Goal: Task Accomplishment & Management: Complete application form

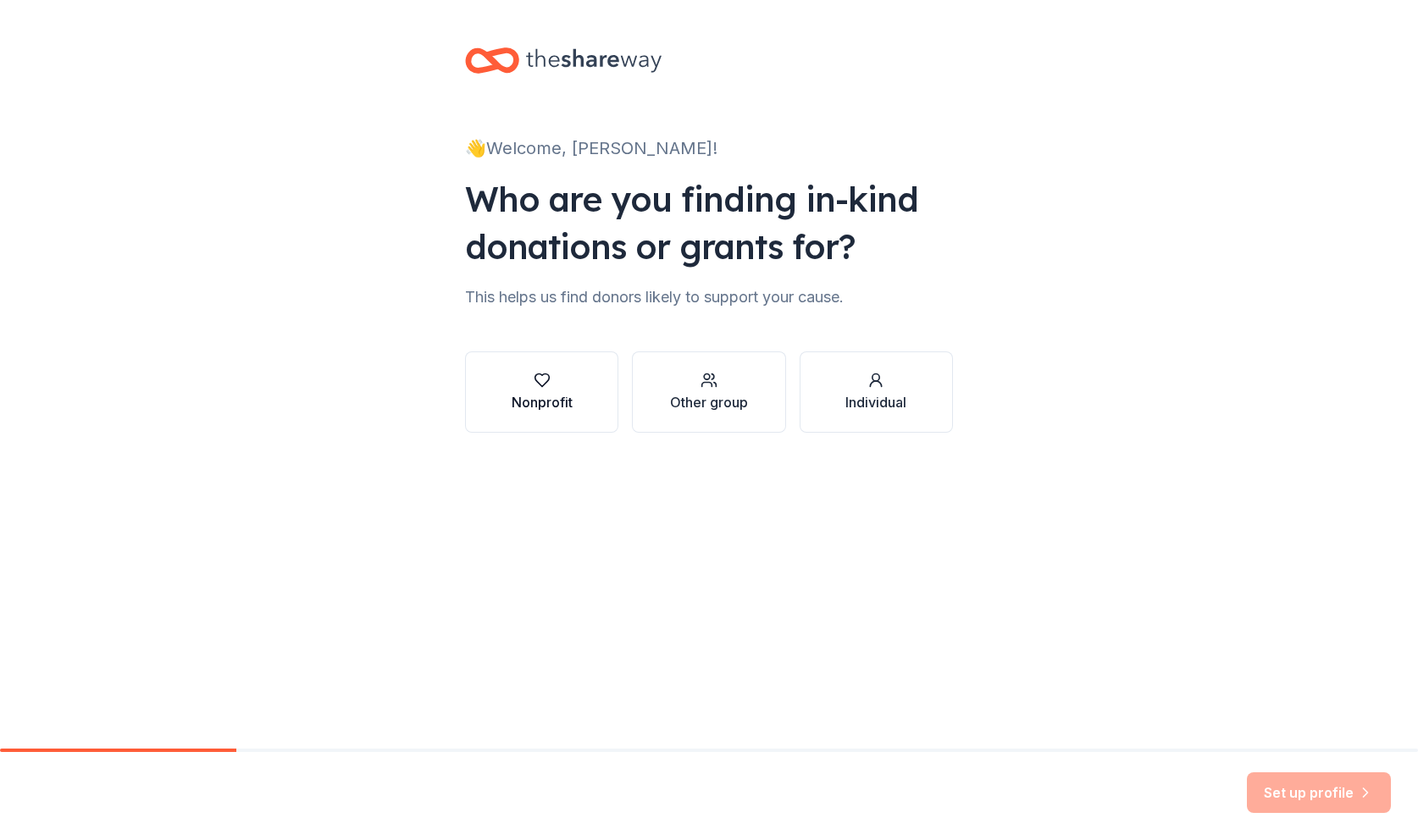
click at [529, 392] on div "Nonprofit" at bounding box center [542, 402] width 61 height 20
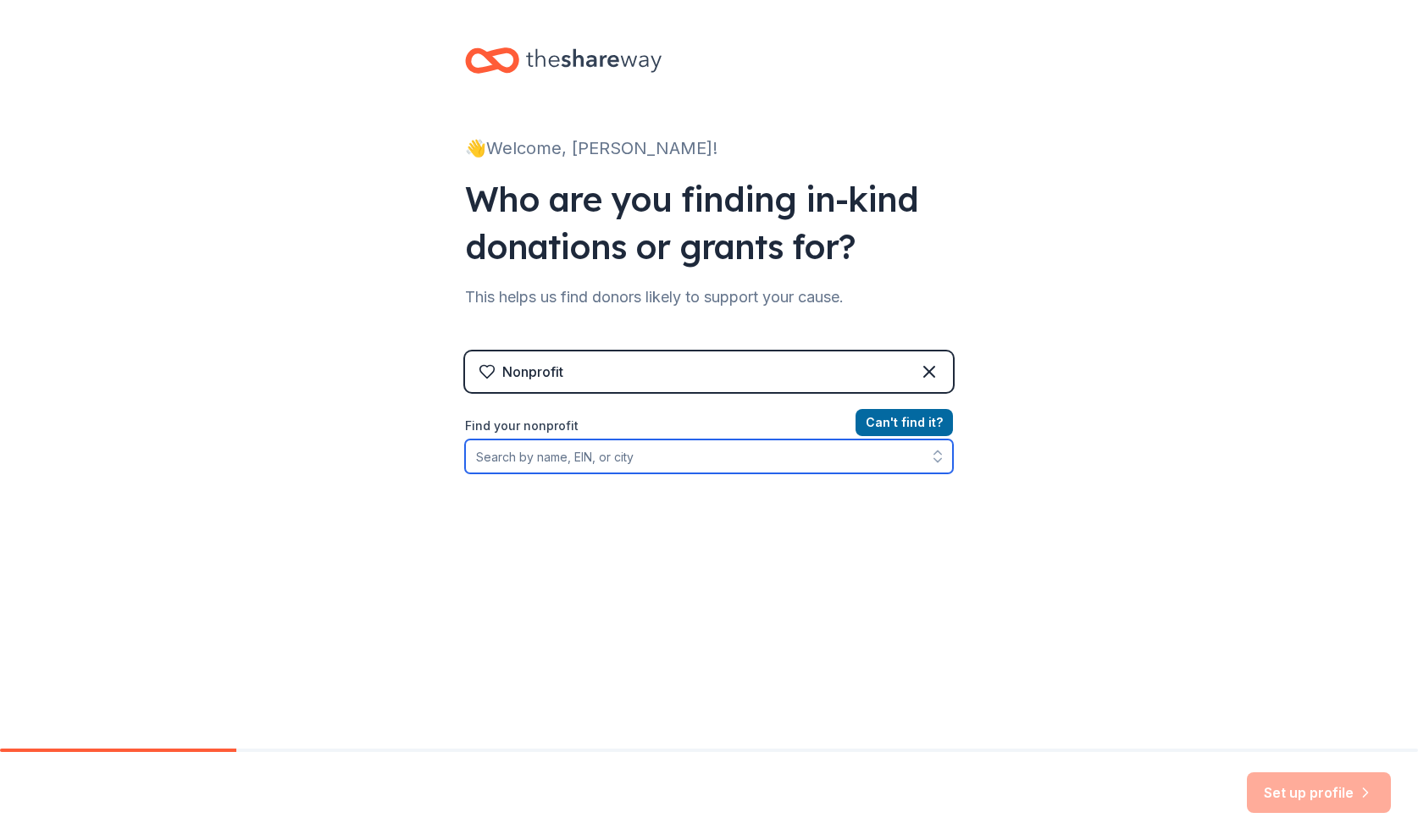
click at [636, 456] on input "Find your nonprofit" at bounding box center [709, 457] width 488 height 34
type input "59-3158509"
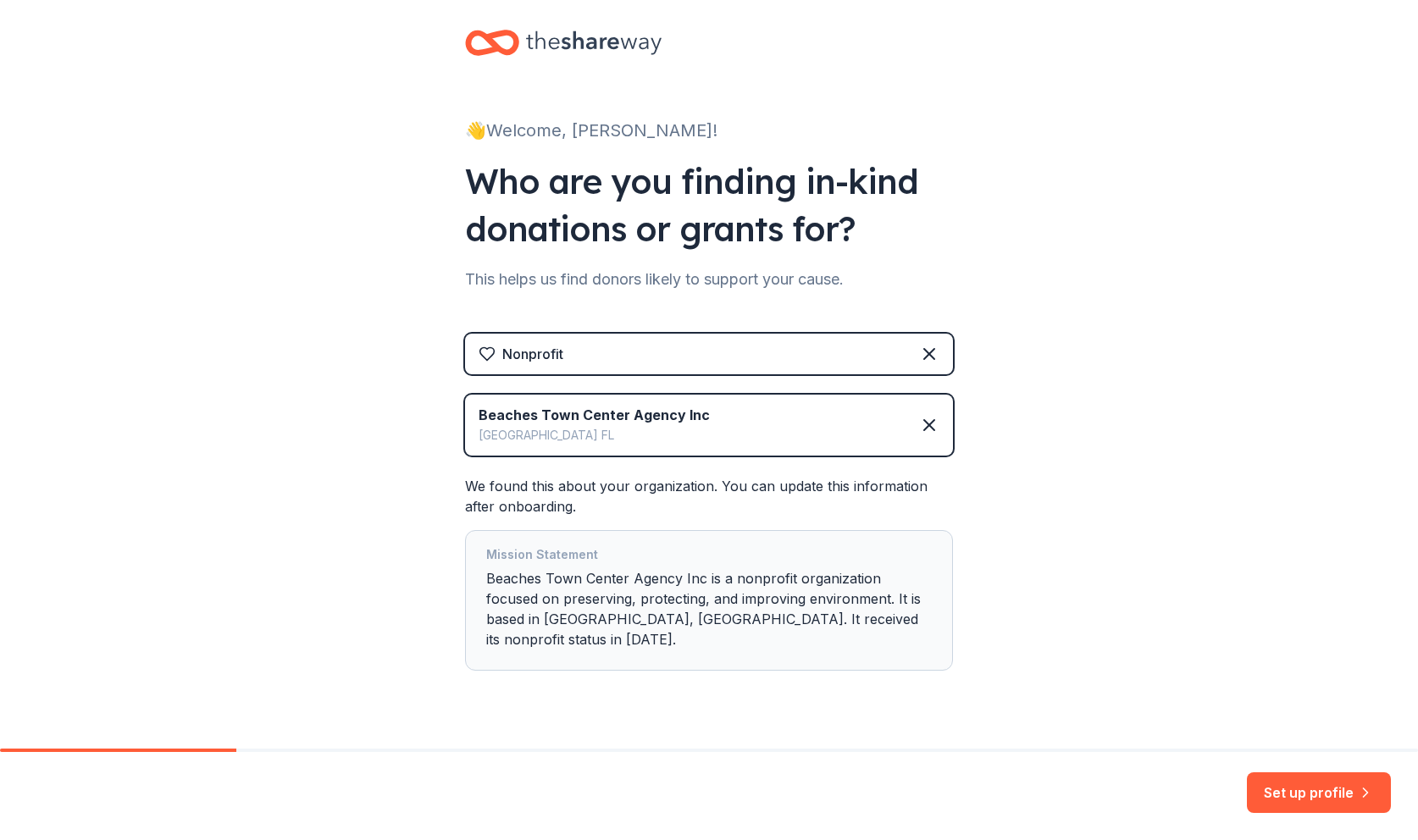
scroll to position [35, 0]
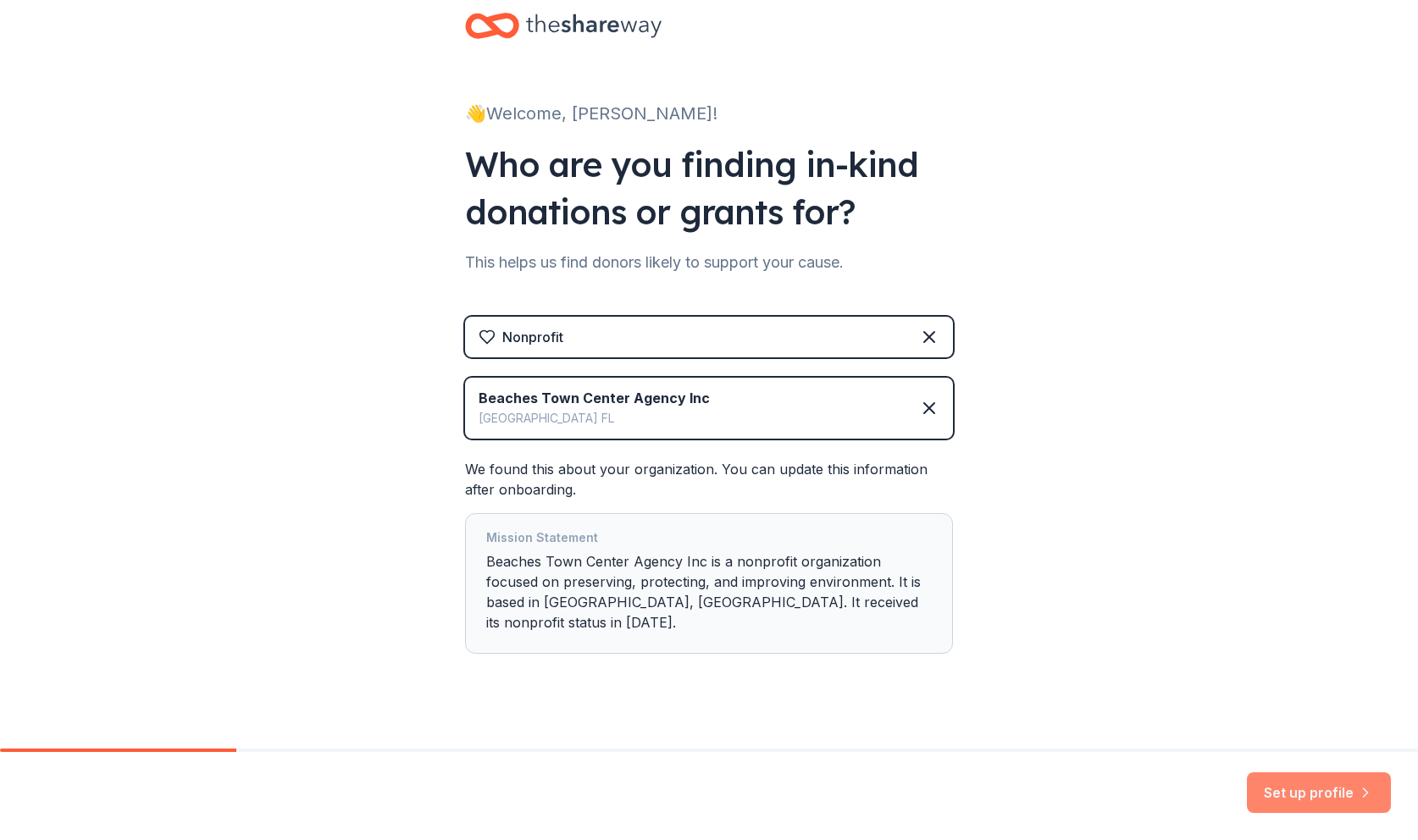
click at [1295, 795] on button "Set up profile" at bounding box center [1319, 793] width 144 height 41
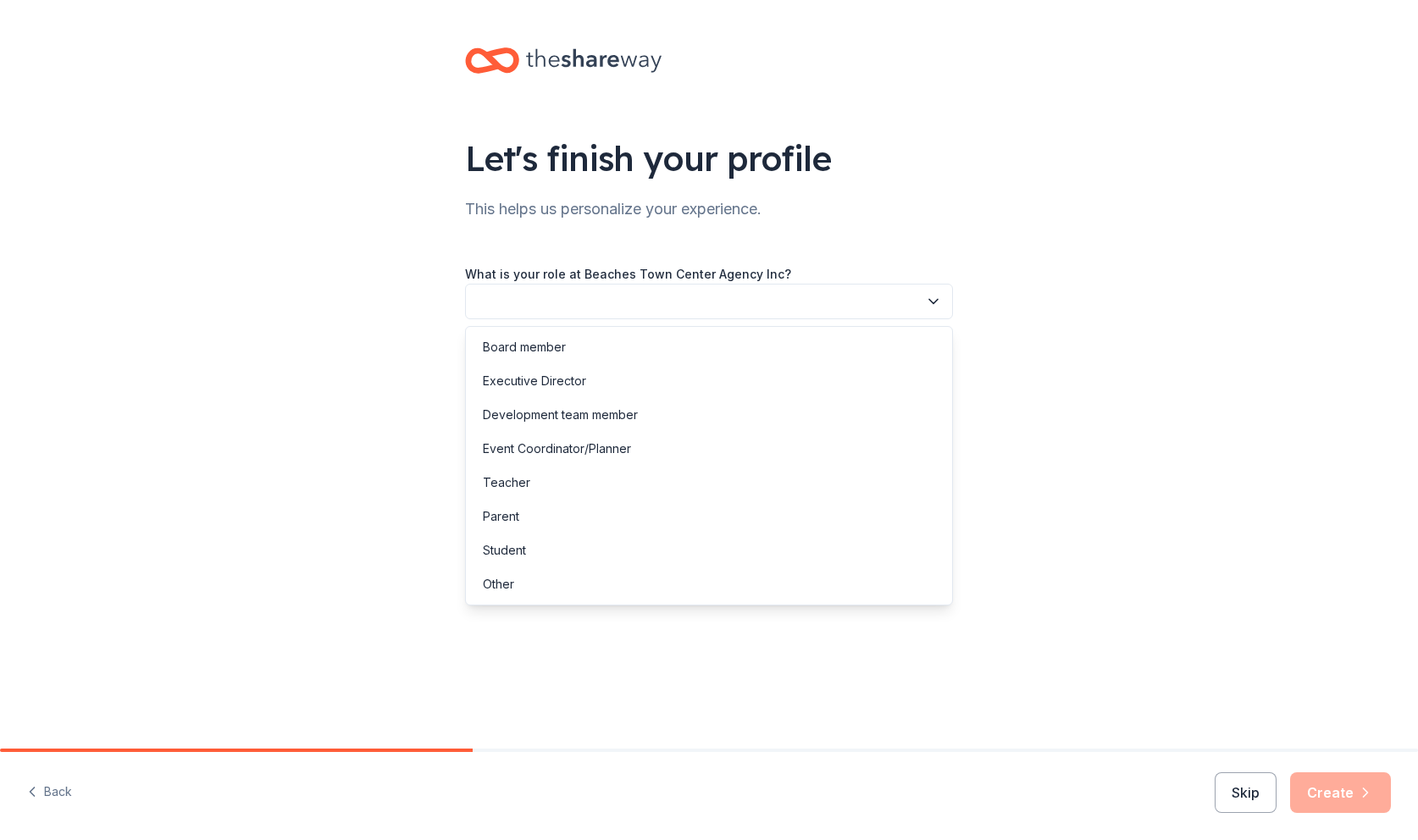
click at [584, 305] on button "button" at bounding box center [709, 302] width 488 height 36
click at [529, 450] on div "Event Coordinator/Planner" at bounding box center [557, 449] width 148 height 20
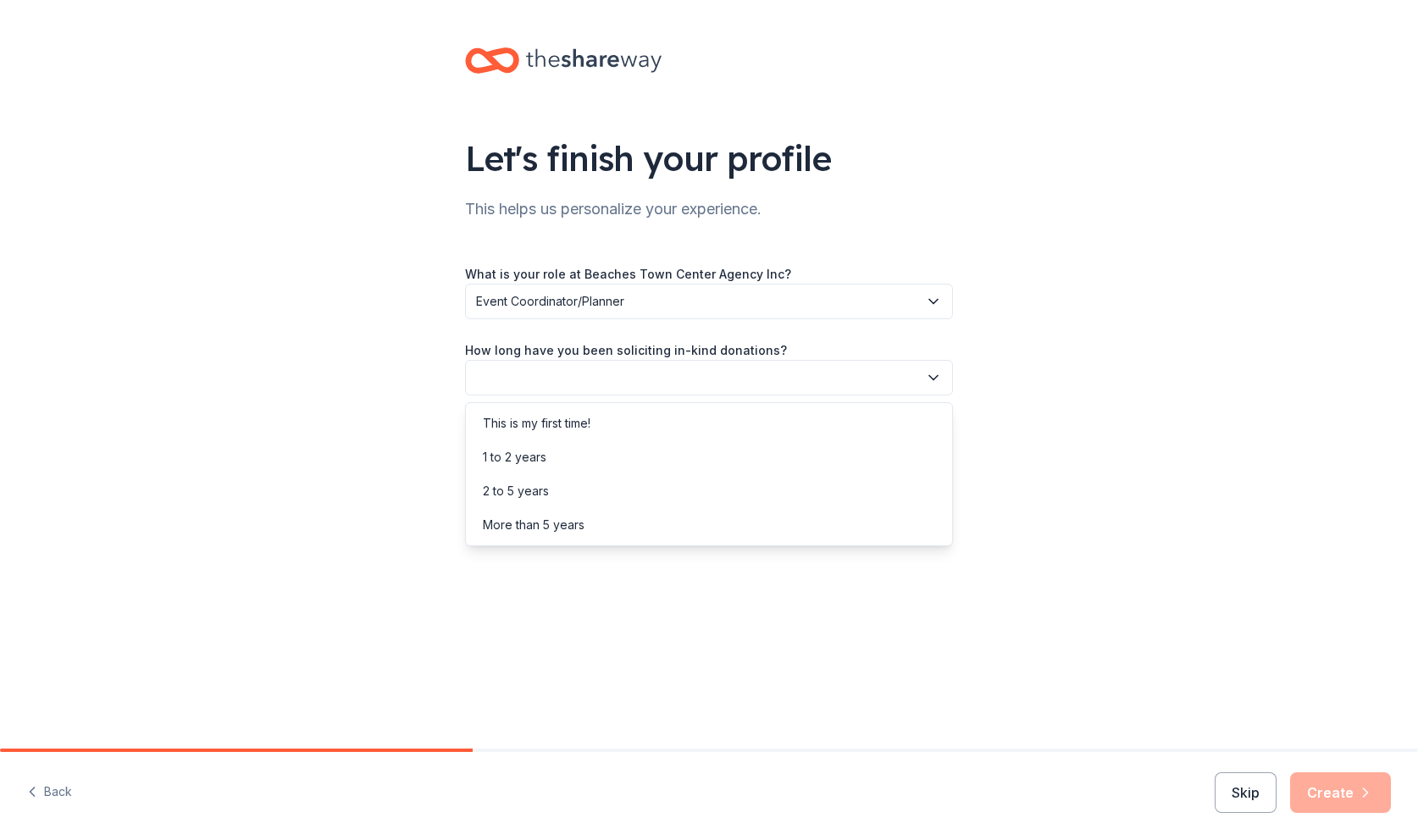
click at [505, 383] on button "button" at bounding box center [709, 378] width 488 height 36
click at [523, 489] on div "2 to 5 years" at bounding box center [516, 491] width 66 height 20
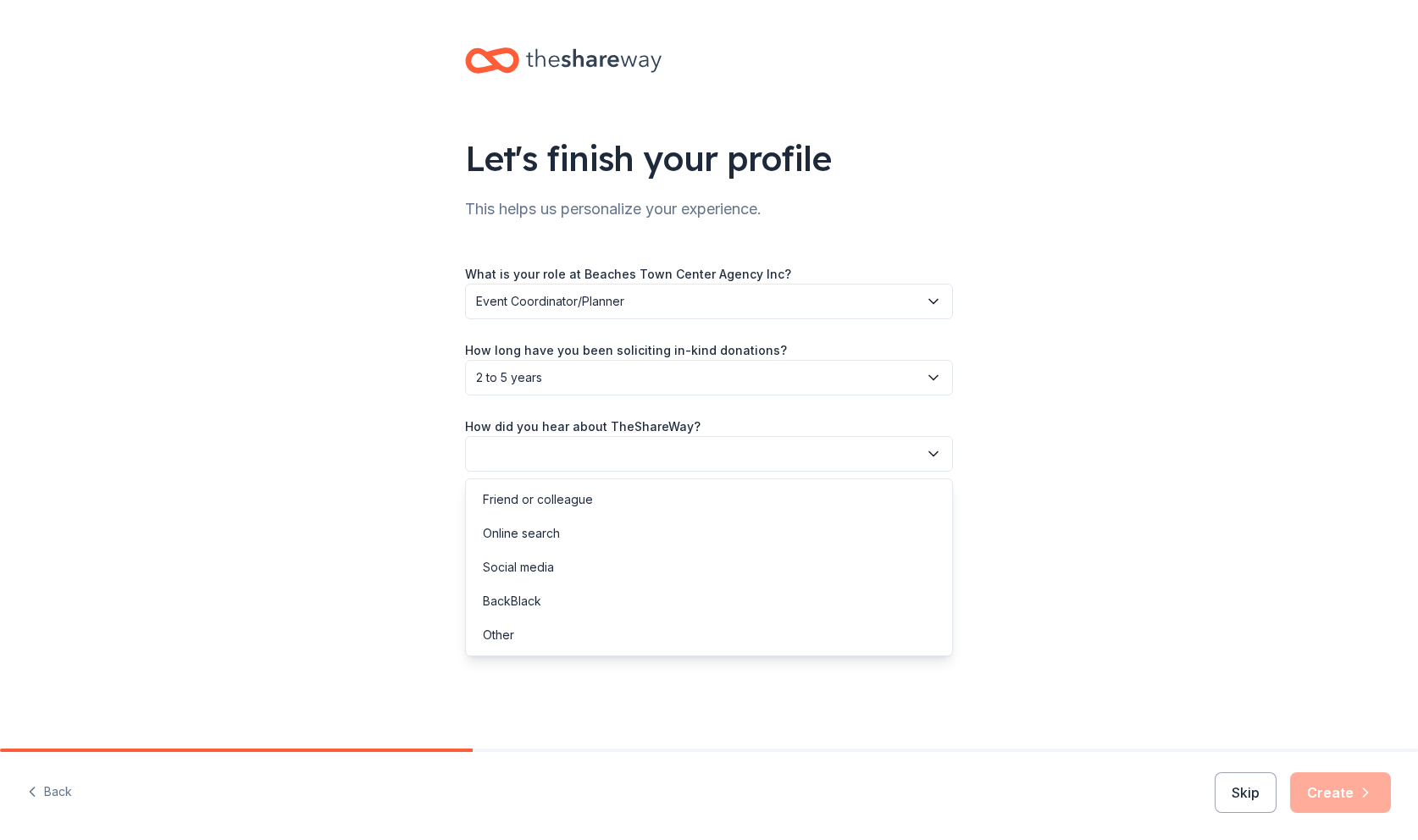
click at [496, 452] on button "button" at bounding box center [709, 454] width 488 height 36
click at [513, 540] on div "Online search" at bounding box center [521, 534] width 77 height 20
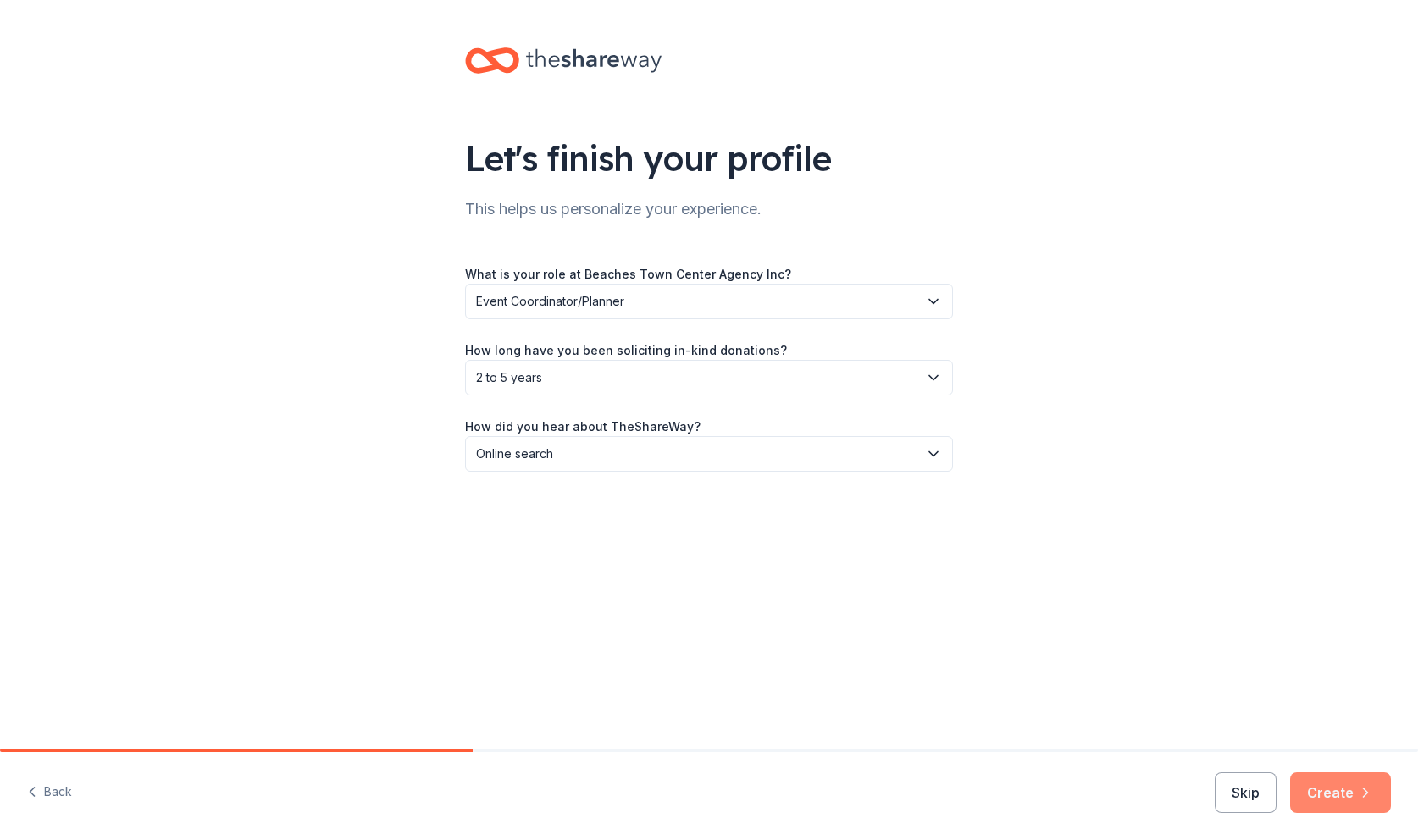
click at [1331, 791] on button "Create" at bounding box center [1340, 793] width 101 height 41
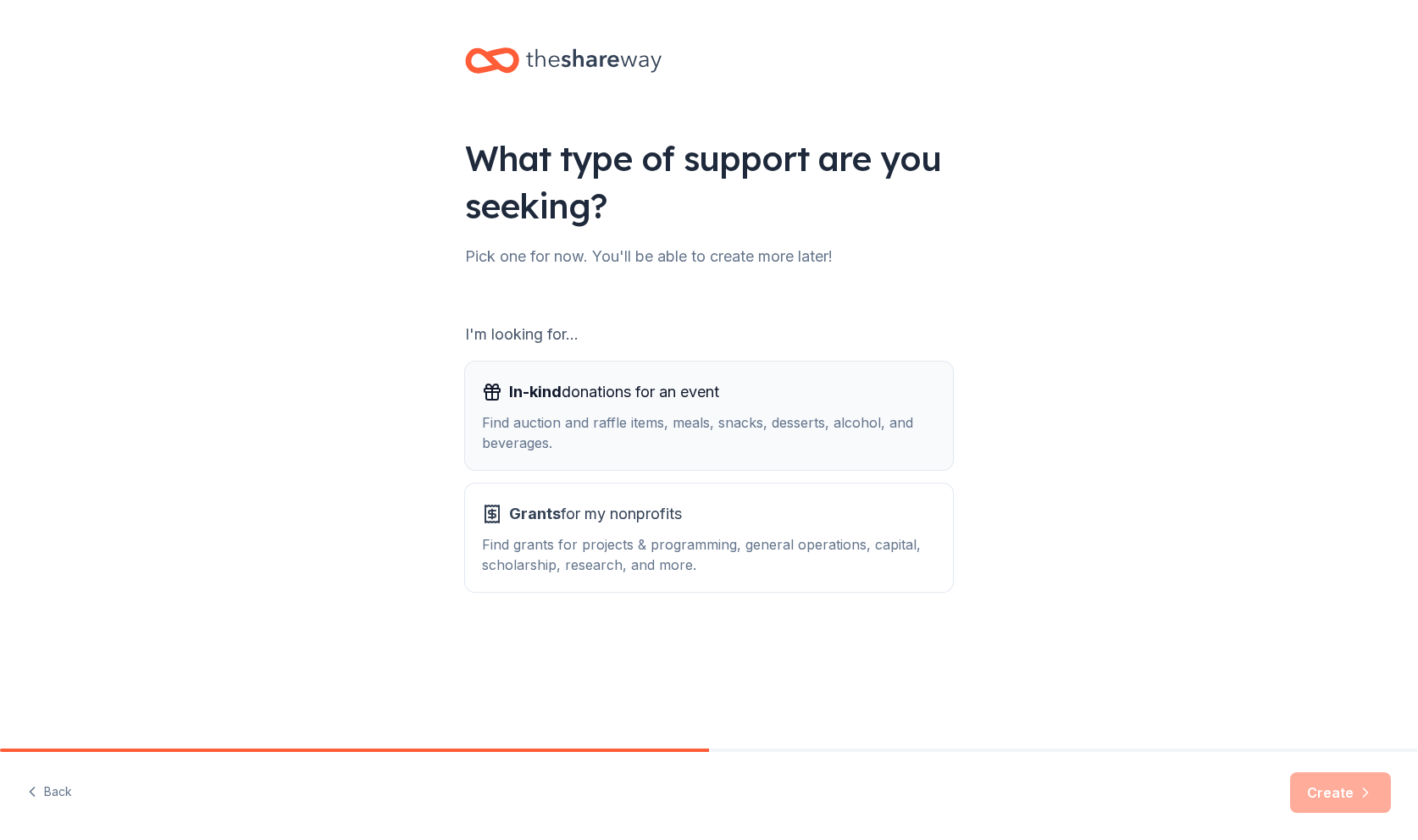
click at [595, 407] on div "In-kind donations for an event Find auction and raffle items, meals, snacks, de…" at bounding box center [709, 416] width 454 height 75
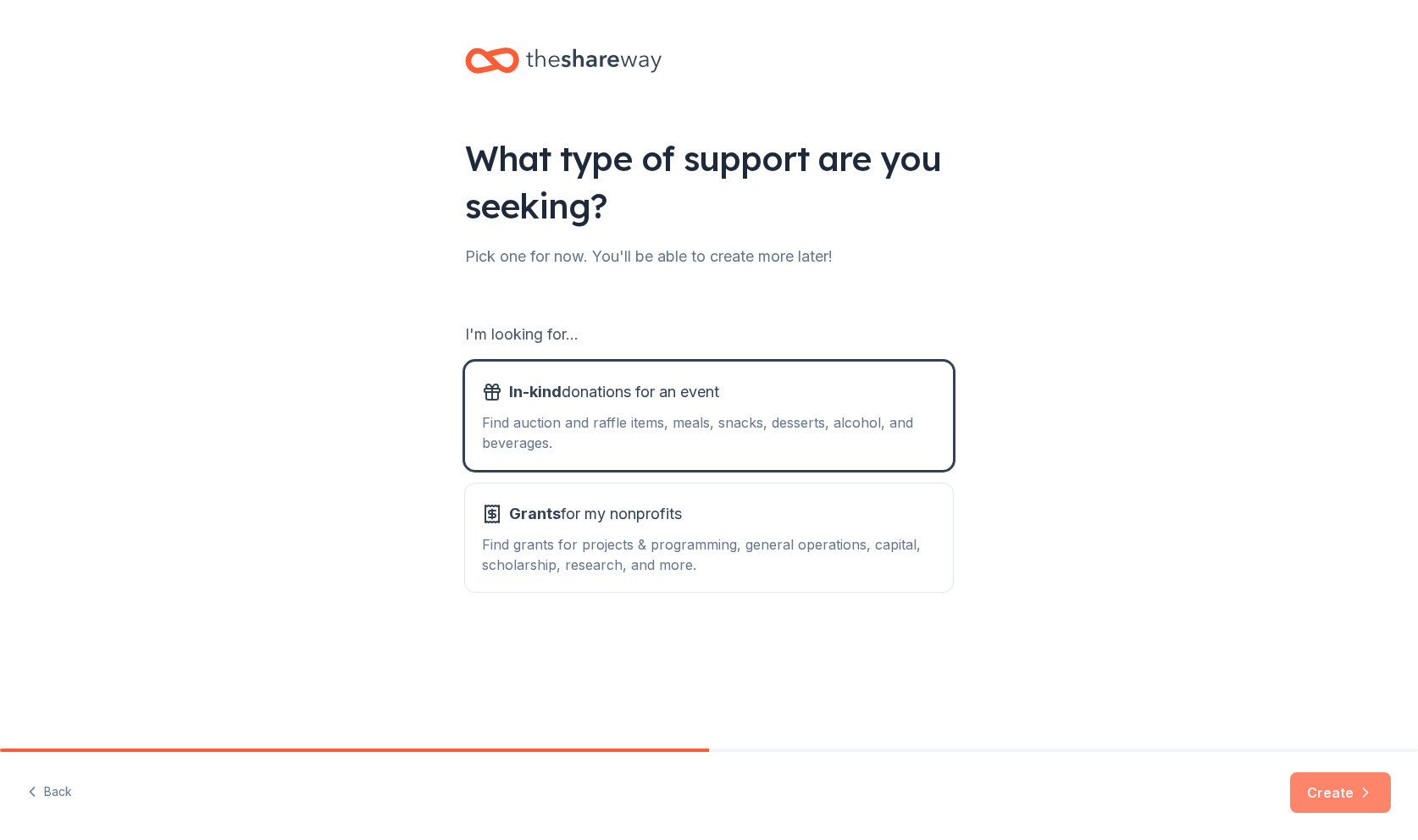
click at [1324, 784] on button "Create" at bounding box center [1340, 793] width 101 height 41
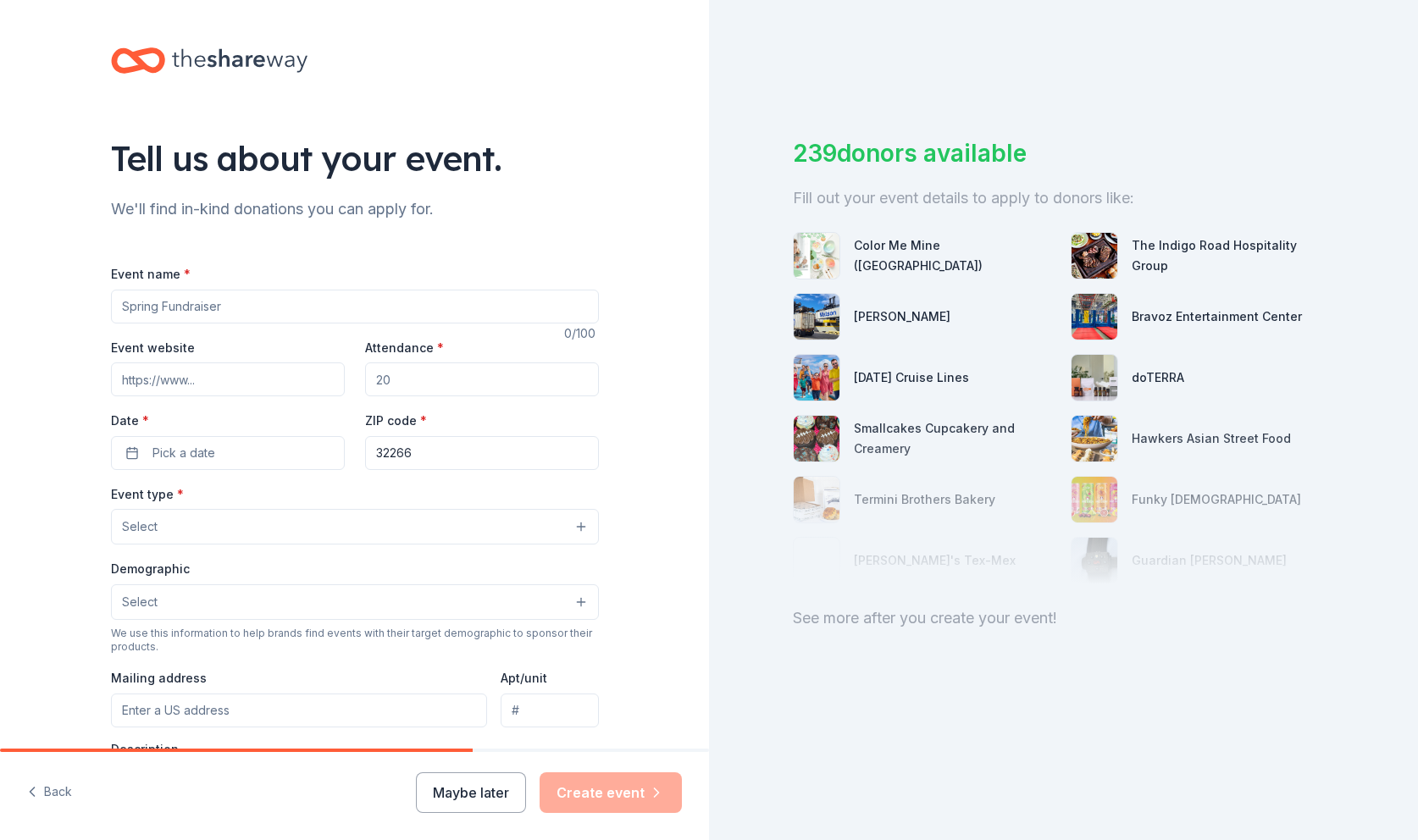
click at [244, 298] on input "Event name *" at bounding box center [355, 307] width 488 height 34
type input "*"
type input "8"
type input "B"
type input "8th Annual Beaches Tour of Homes"
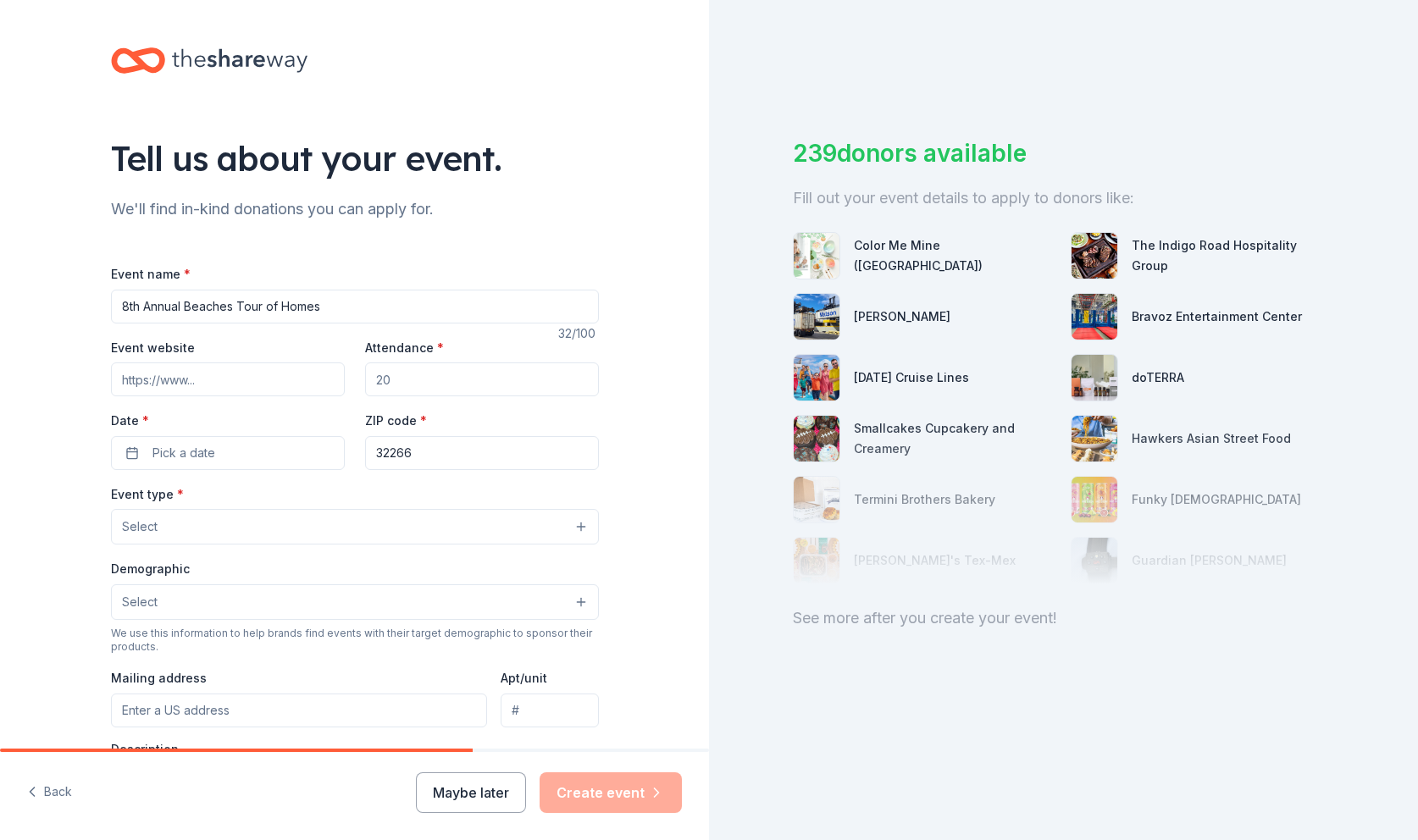
click at [242, 382] on input "Event website" at bounding box center [228, 380] width 234 height 34
type input "w"
type input "h"
type input "https://www.beachestourofhomes.com"
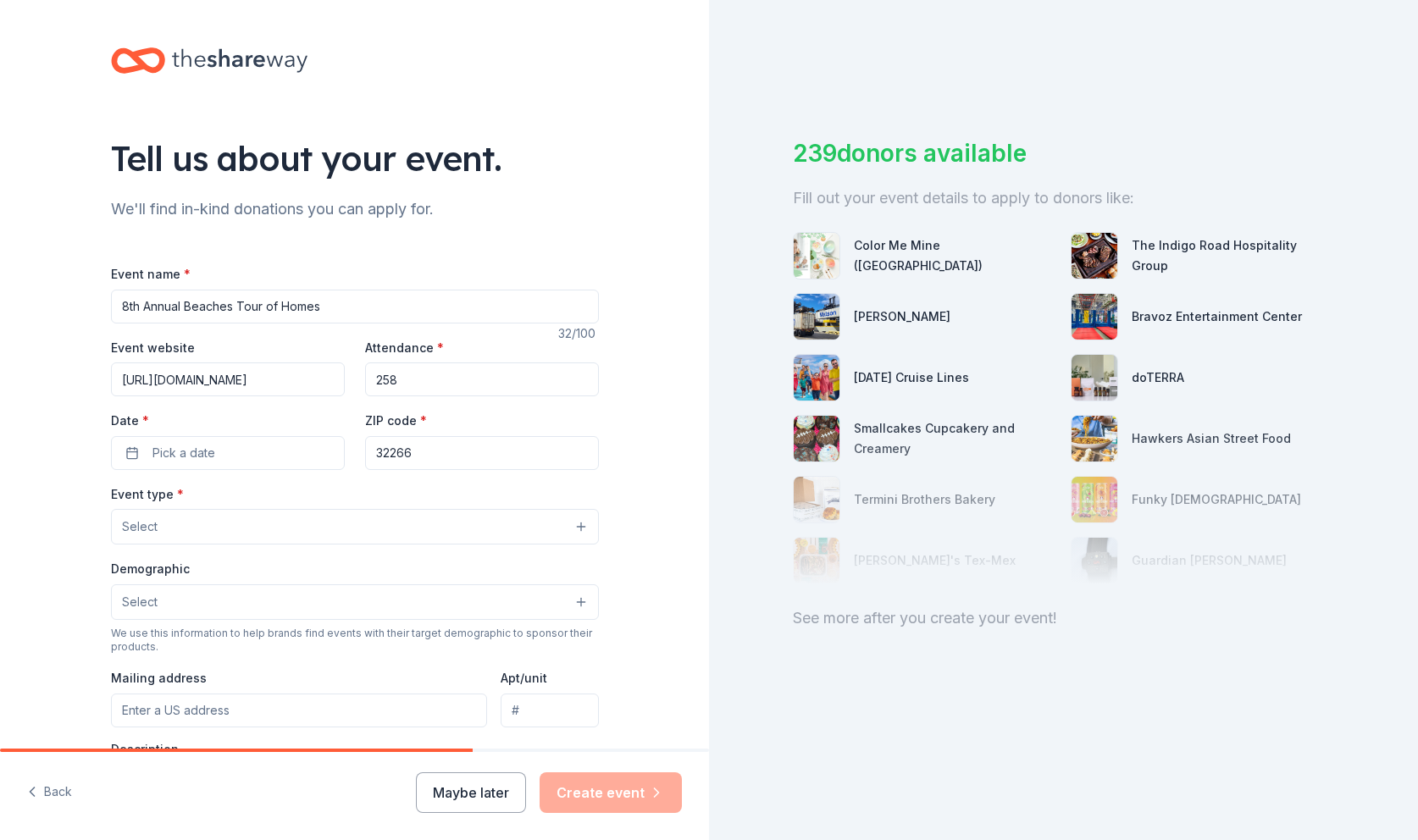
type input "258"
click at [154, 444] on span "Pick a date" at bounding box center [183, 453] width 63 height 20
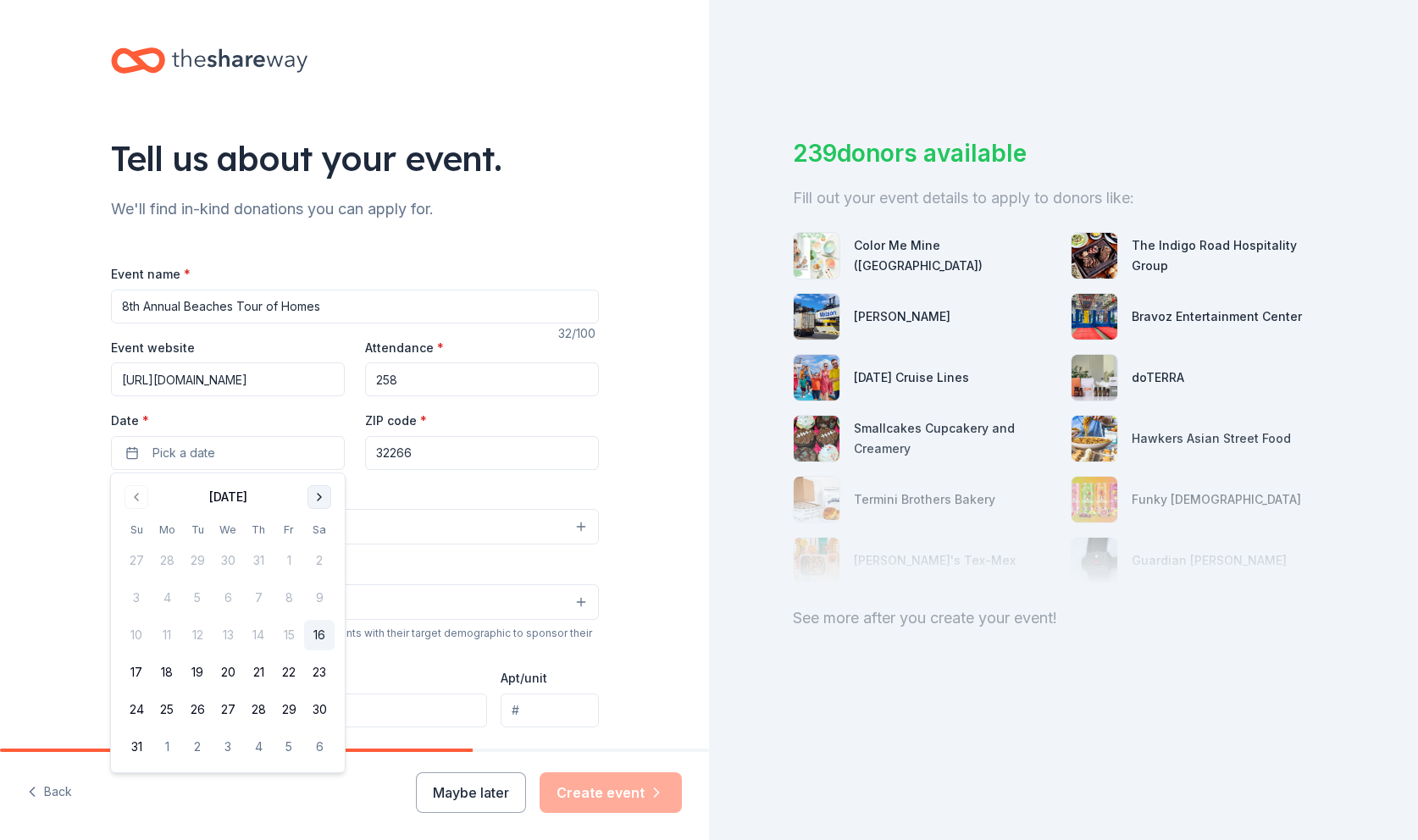
click at [313, 496] on button "Go to next month" at bounding box center [320, 497] width 24 height 24
click at [315, 496] on button "Go to next month" at bounding box center [320, 497] width 24 height 24
click at [256, 599] on button "6" at bounding box center [258, 598] width 30 height 30
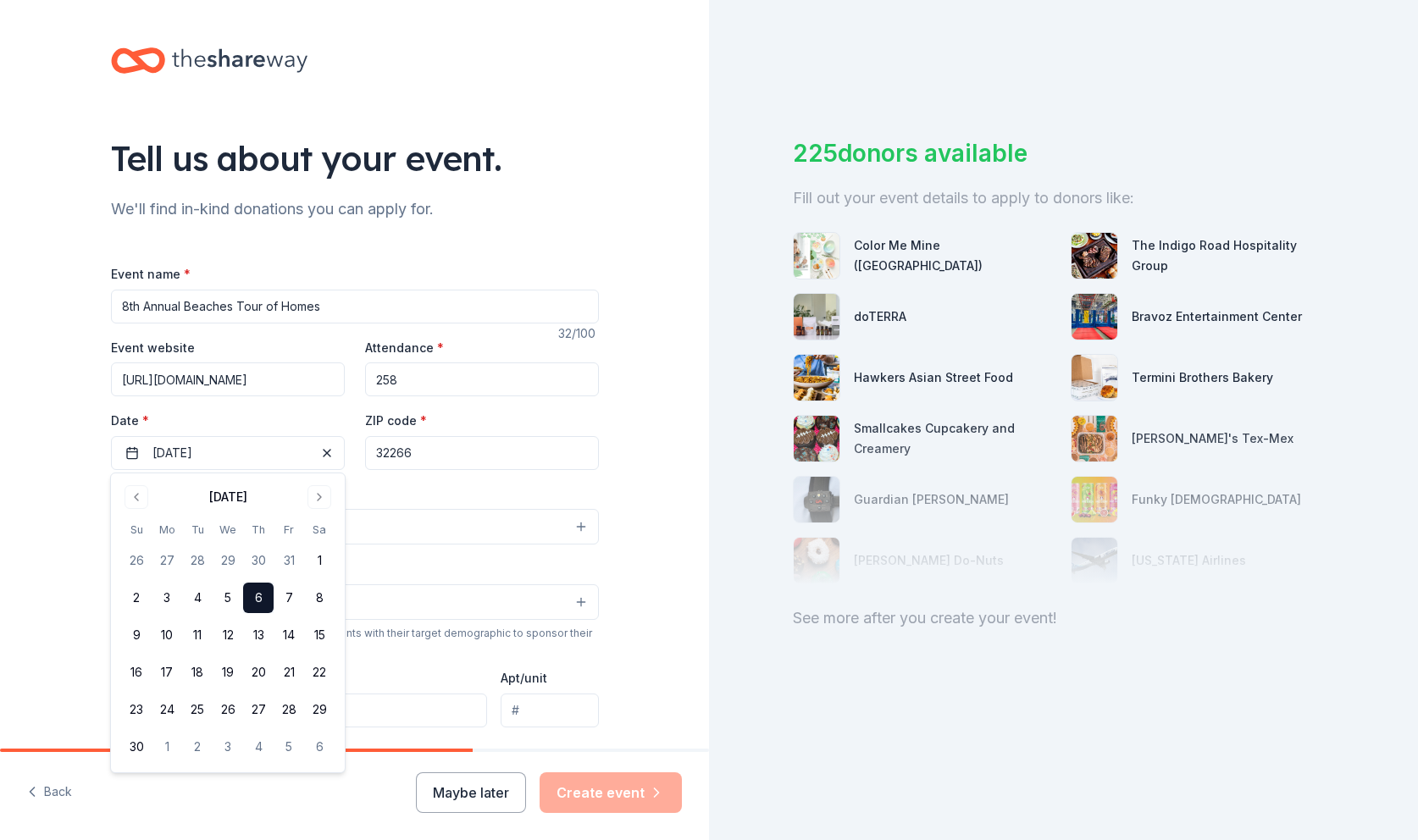
click at [640, 472] on div "Tell us about your event. We'll find in-kind donations you can apply for. Event…" at bounding box center [354, 564] width 709 height 1128
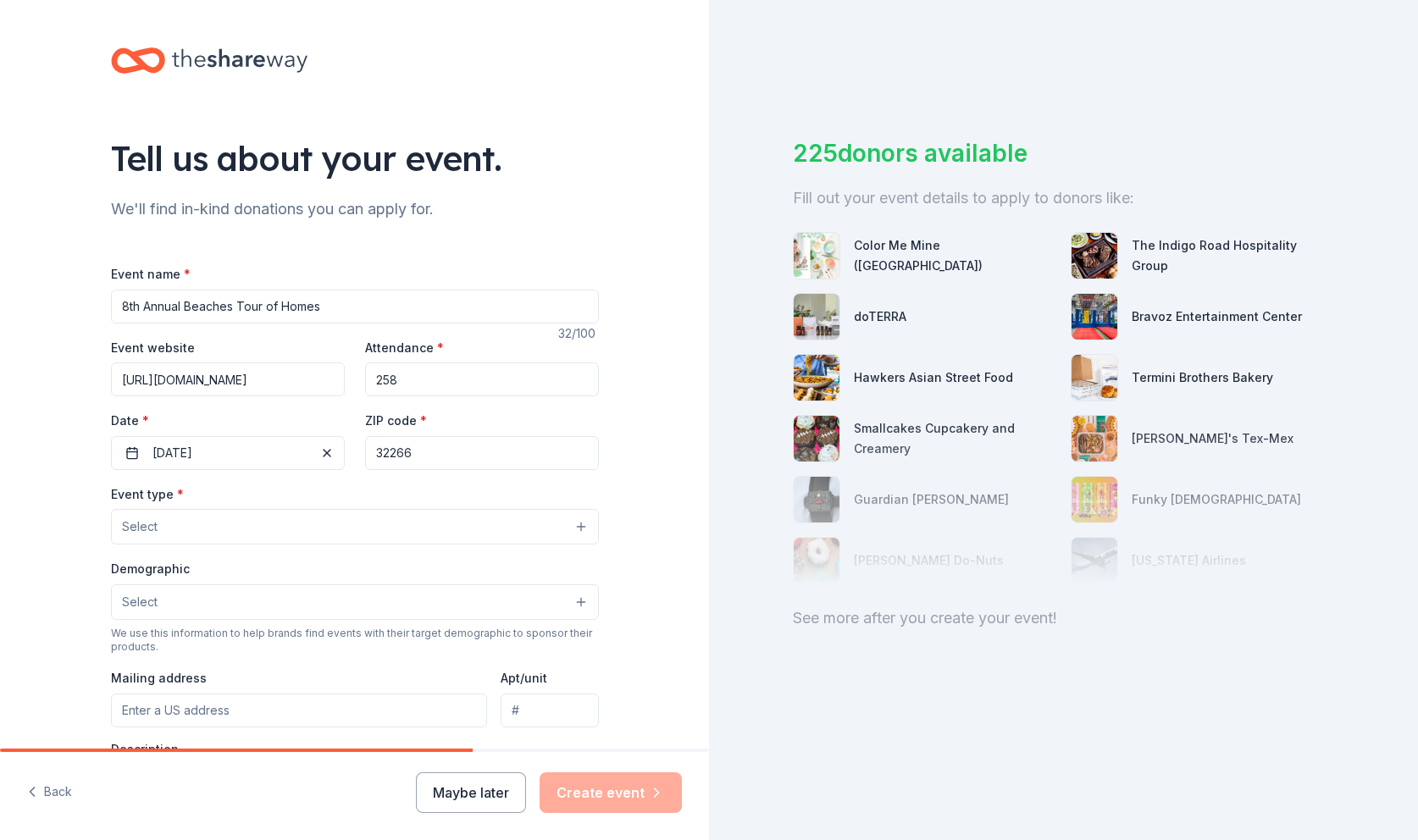
click at [437, 448] on input "32266" at bounding box center [482, 453] width 234 height 34
drag, startPoint x: 456, startPoint y: 449, endPoint x: 279, endPoint y: 382, distance: 189.3
click at [365, 436] on input "32266" at bounding box center [482, 453] width 234 height 34
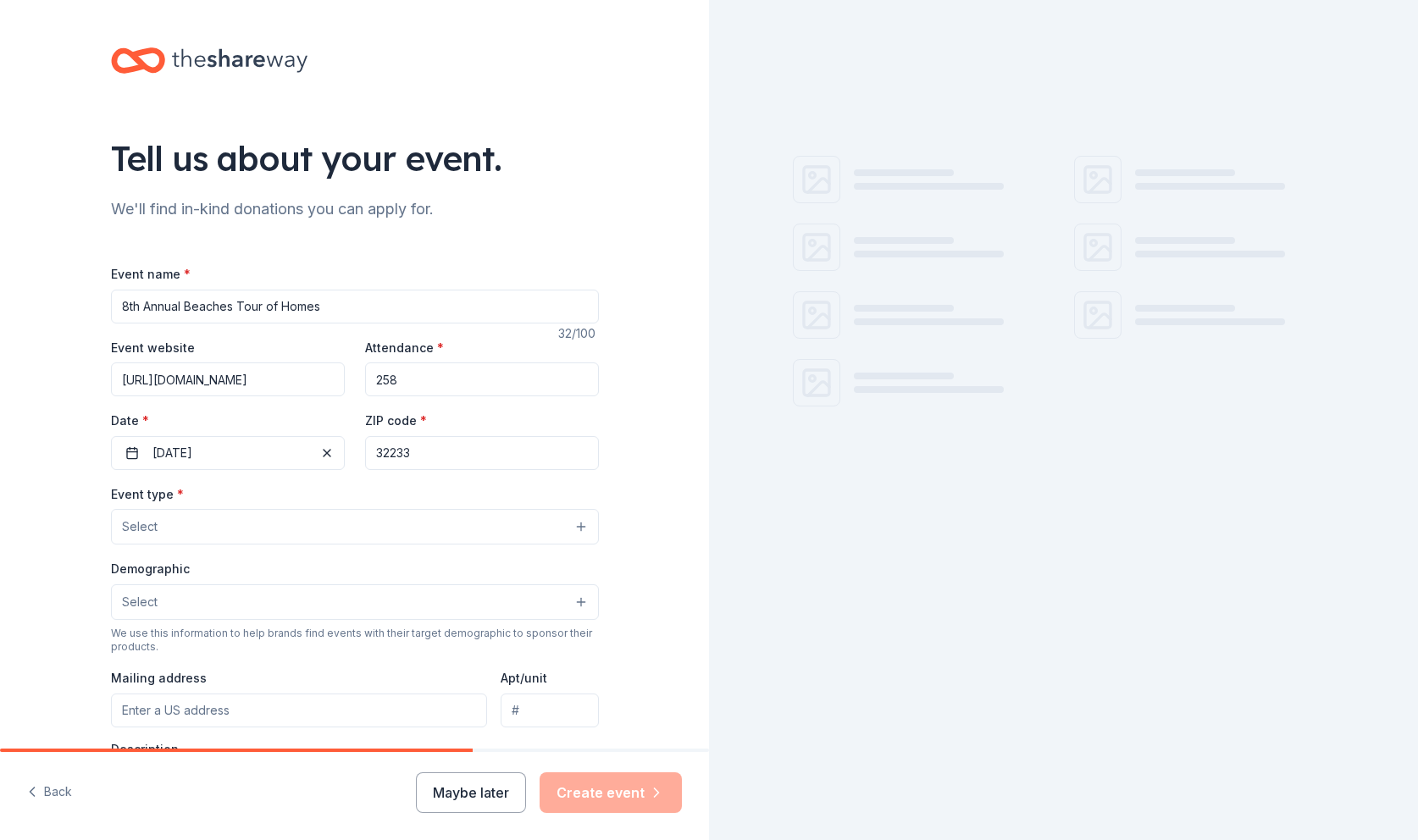
type input "32233"
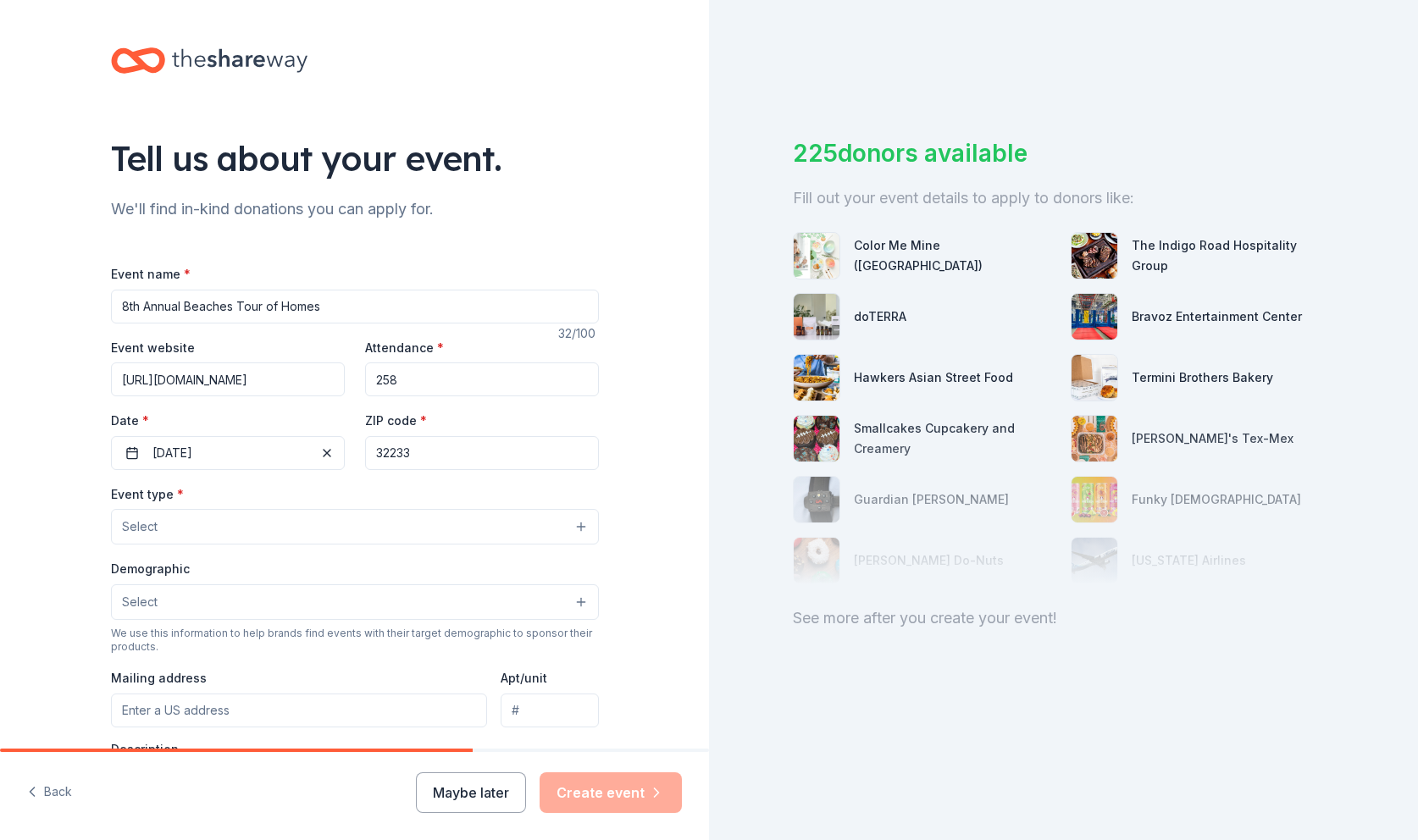
click at [160, 524] on button "Select" at bounding box center [355, 527] width 488 height 36
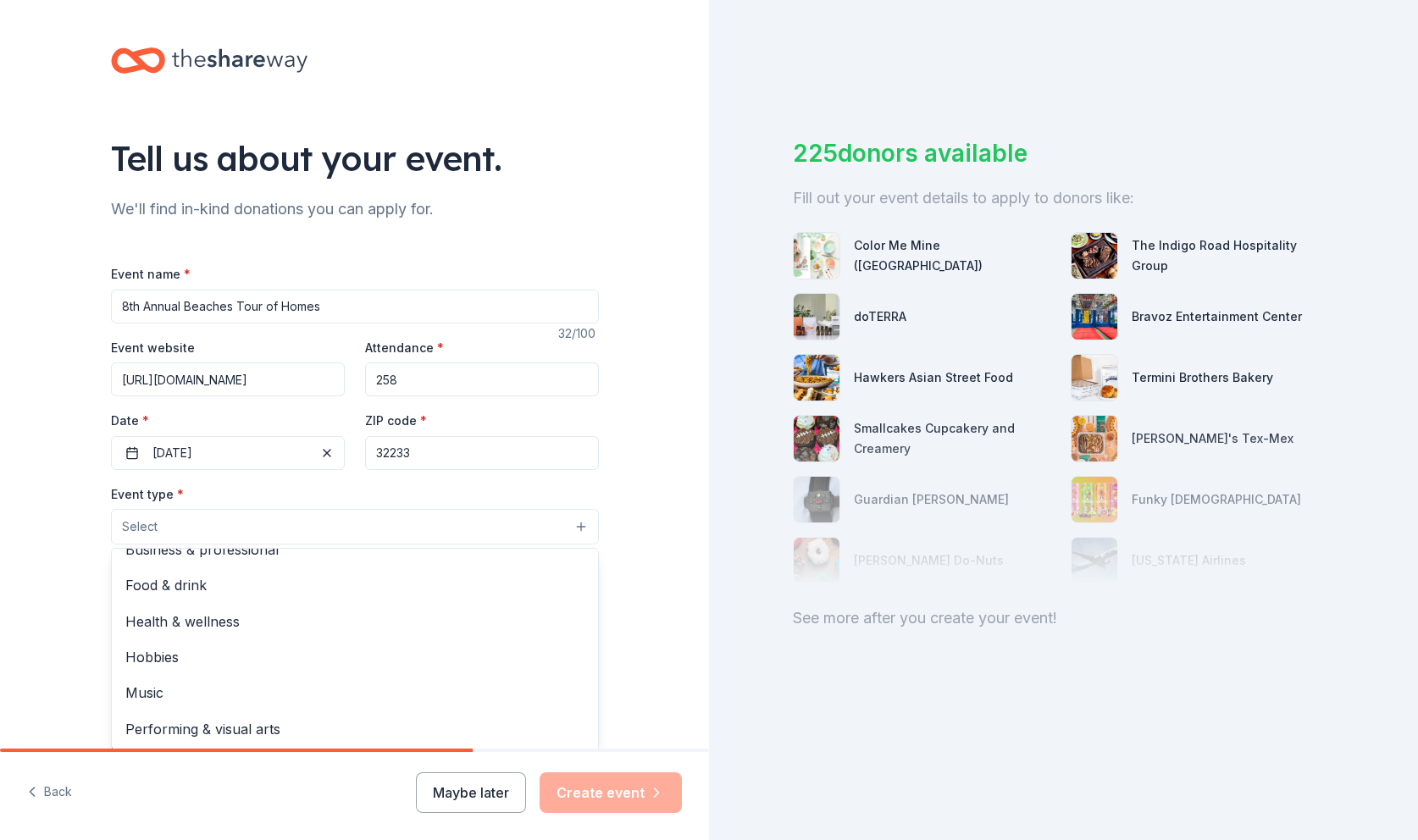
scroll to position [0, 0]
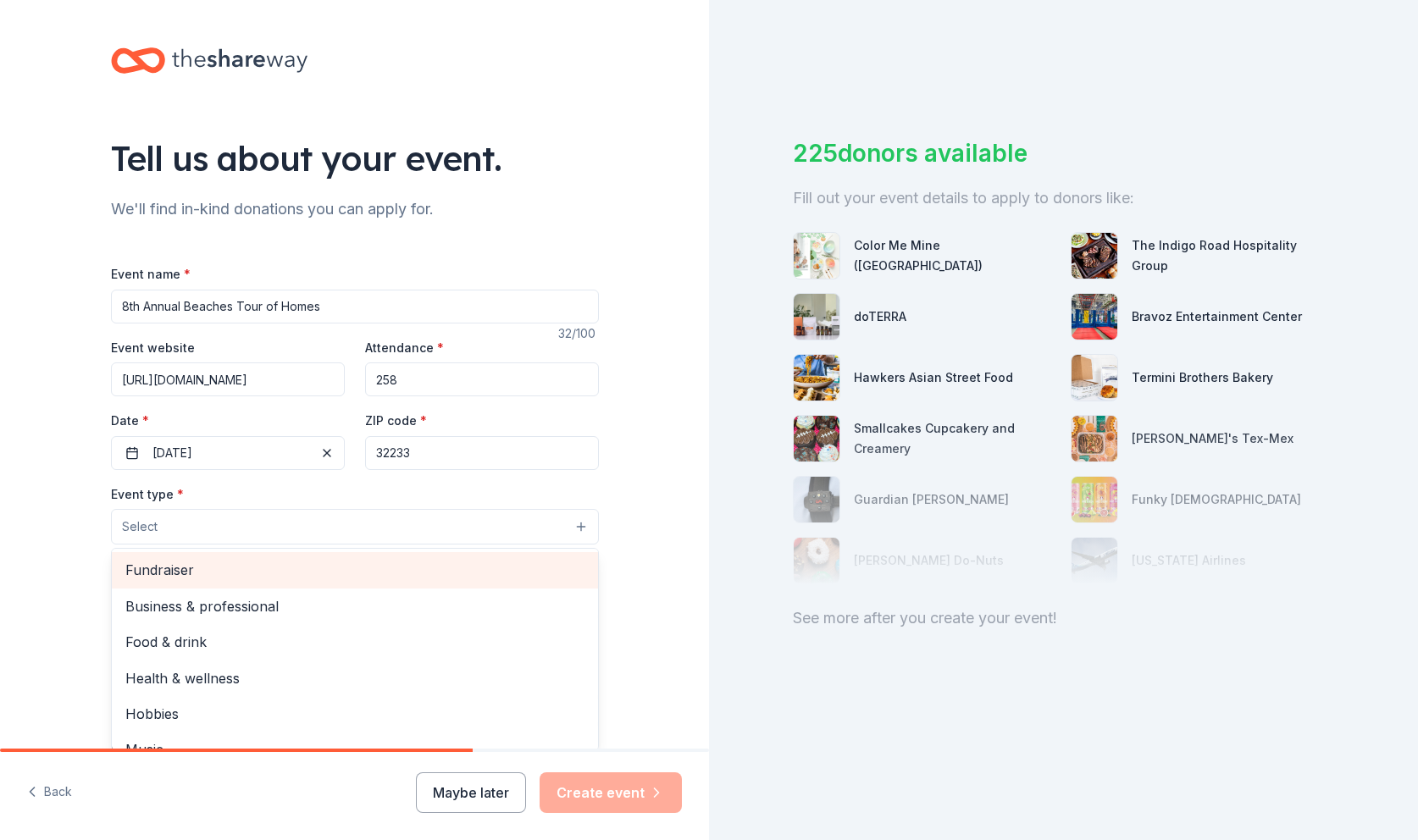
click at [180, 573] on span "Fundraiser" at bounding box center [354, 570] width 459 height 22
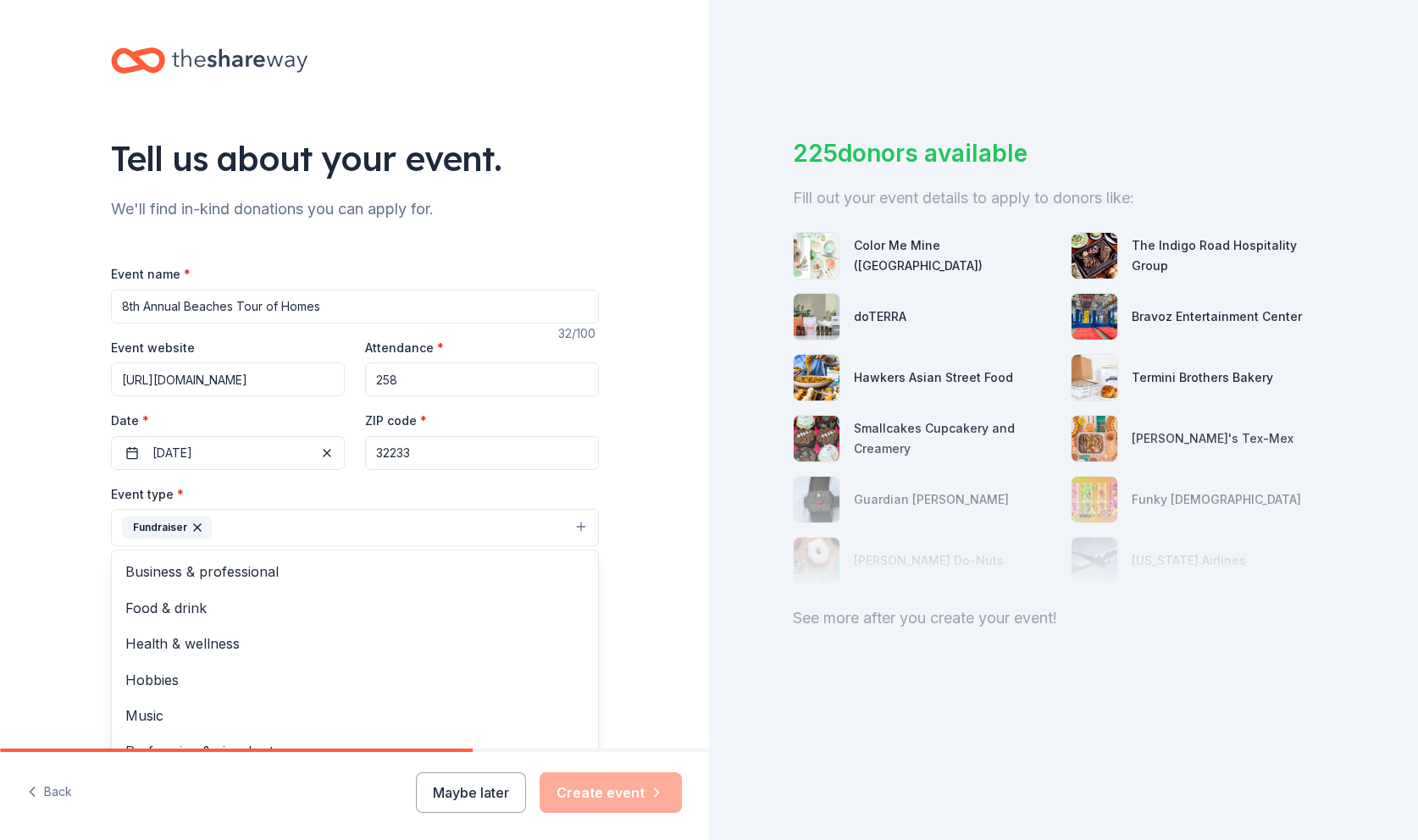
drag, startPoint x: 653, startPoint y: 560, endPoint x: 672, endPoint y: 486, distance: 76.0
click at [653, 559] on div "Tell us about your event. We'll find in-kind donations you can apply for. Event…" at bounding box center [354, 564] width 709 height 1129
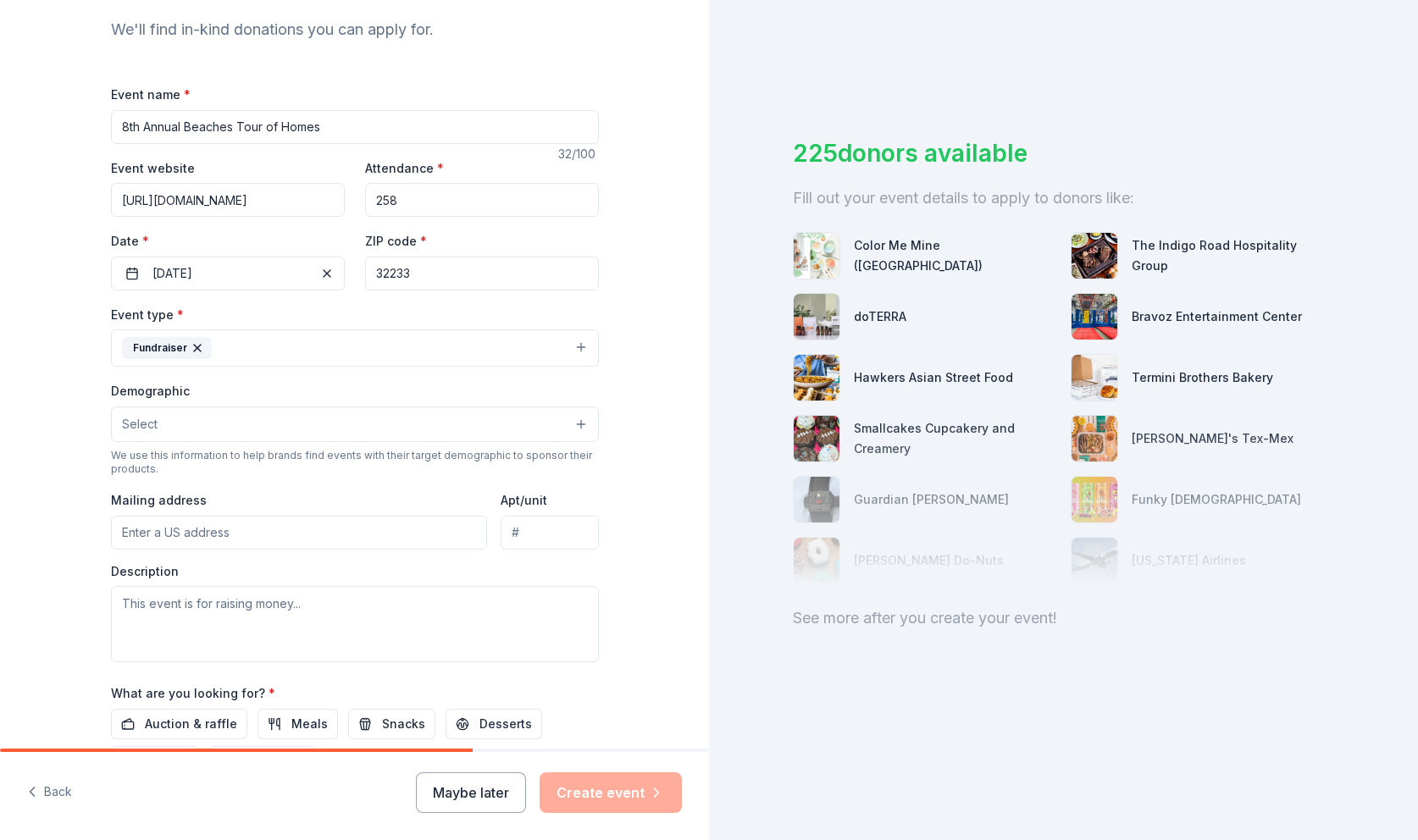
scroll to position [173, 0]
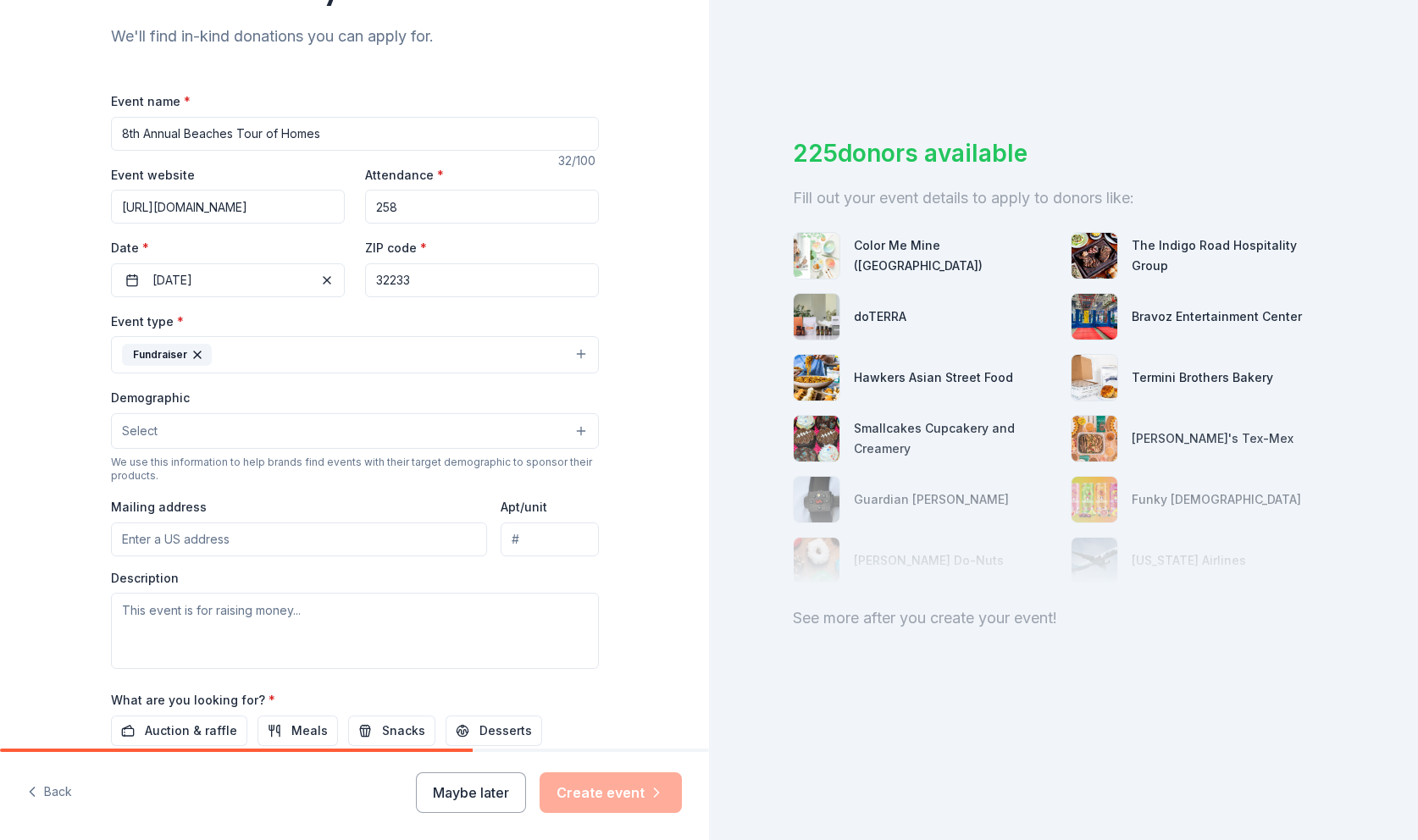
click at [580, 423] on button "Select" at bounding box center [355, 431] width 488 height 36
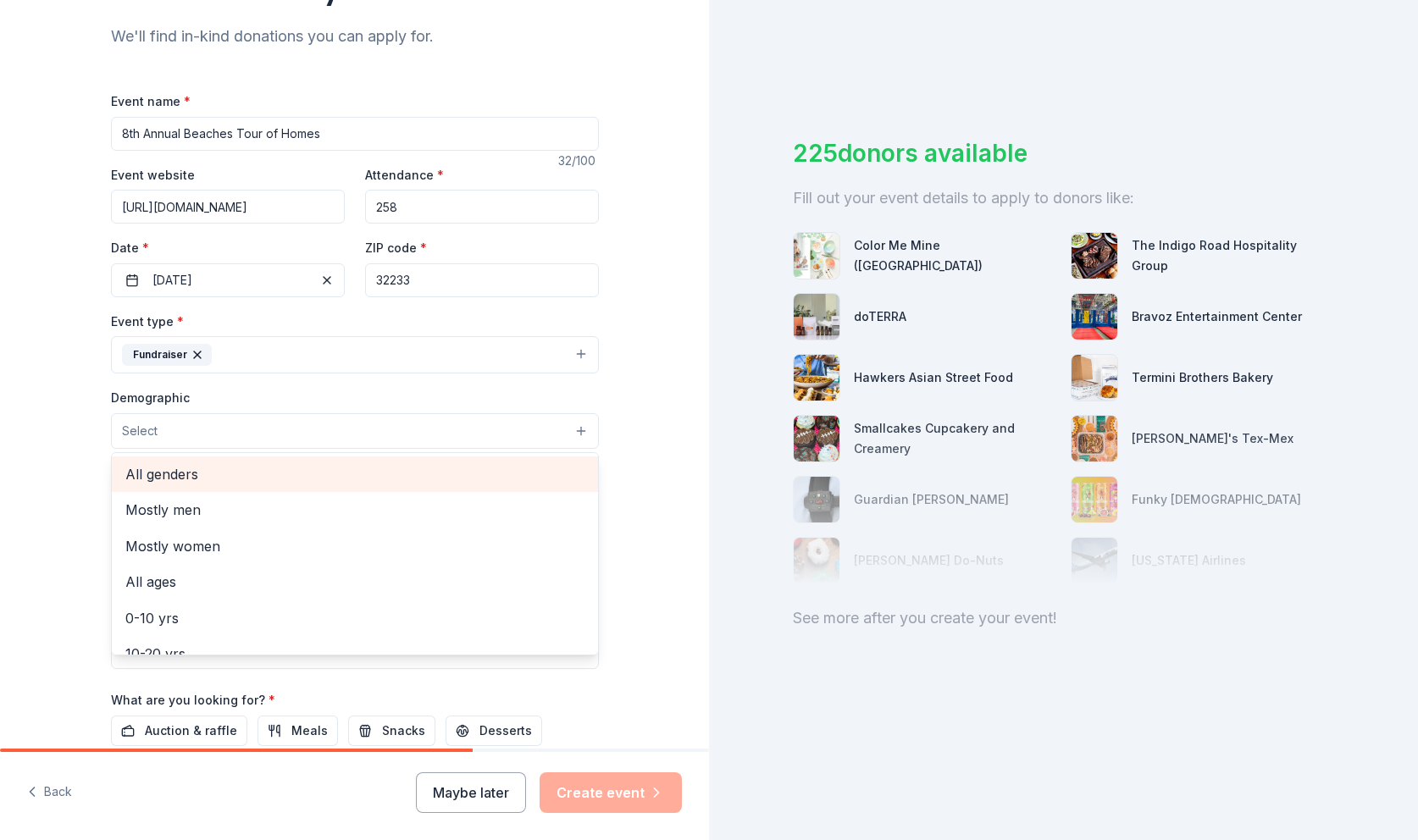
click at [227, 479] on span "All genders" at bounding box center [354, 474] width 459 height 22
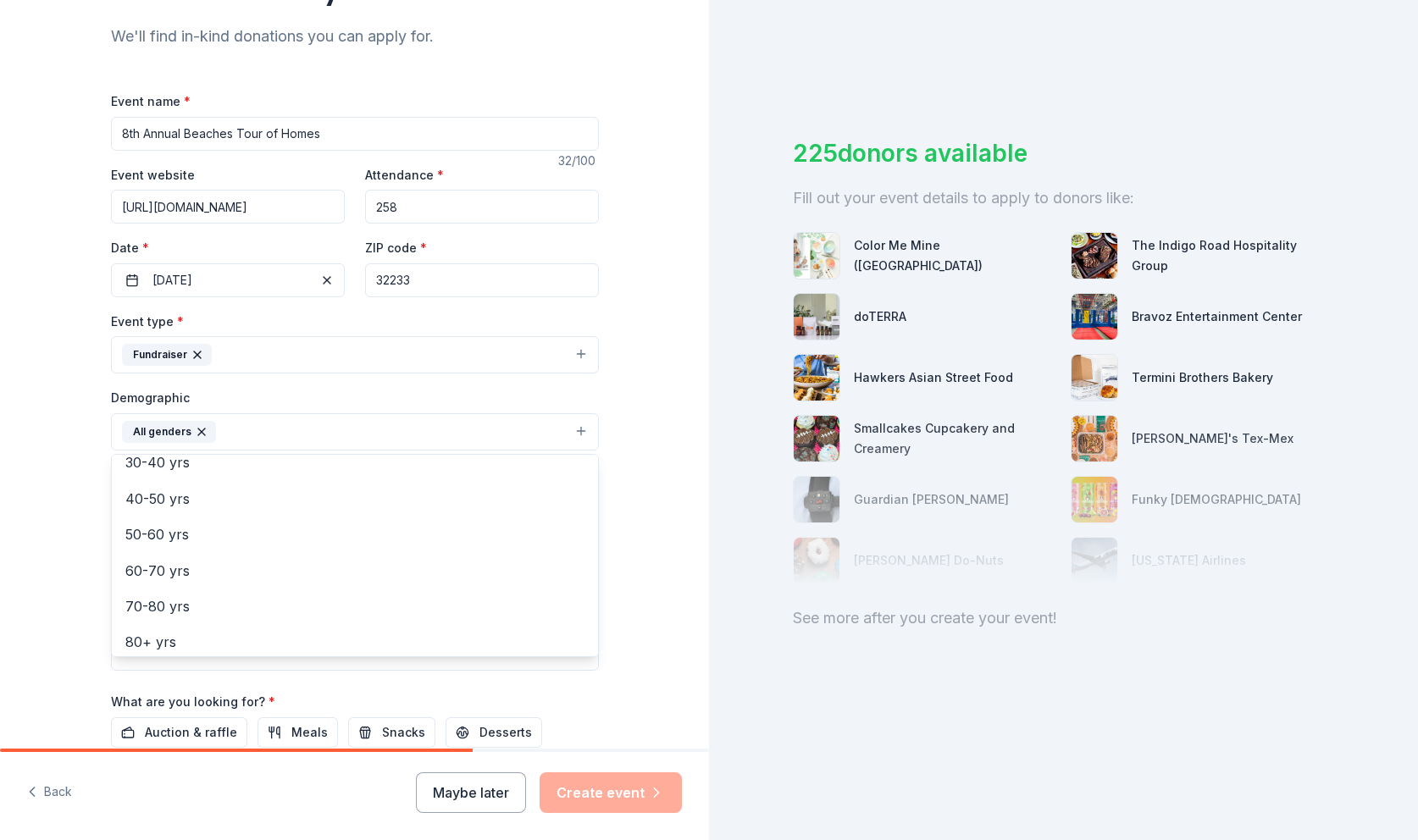
scroll to position [236, 0]
click at [620, 509] on div "Tell us about your event. We'll find in-kind donations you can apply for. Event…" at bounding box center [355, 392] width 542 height 1131
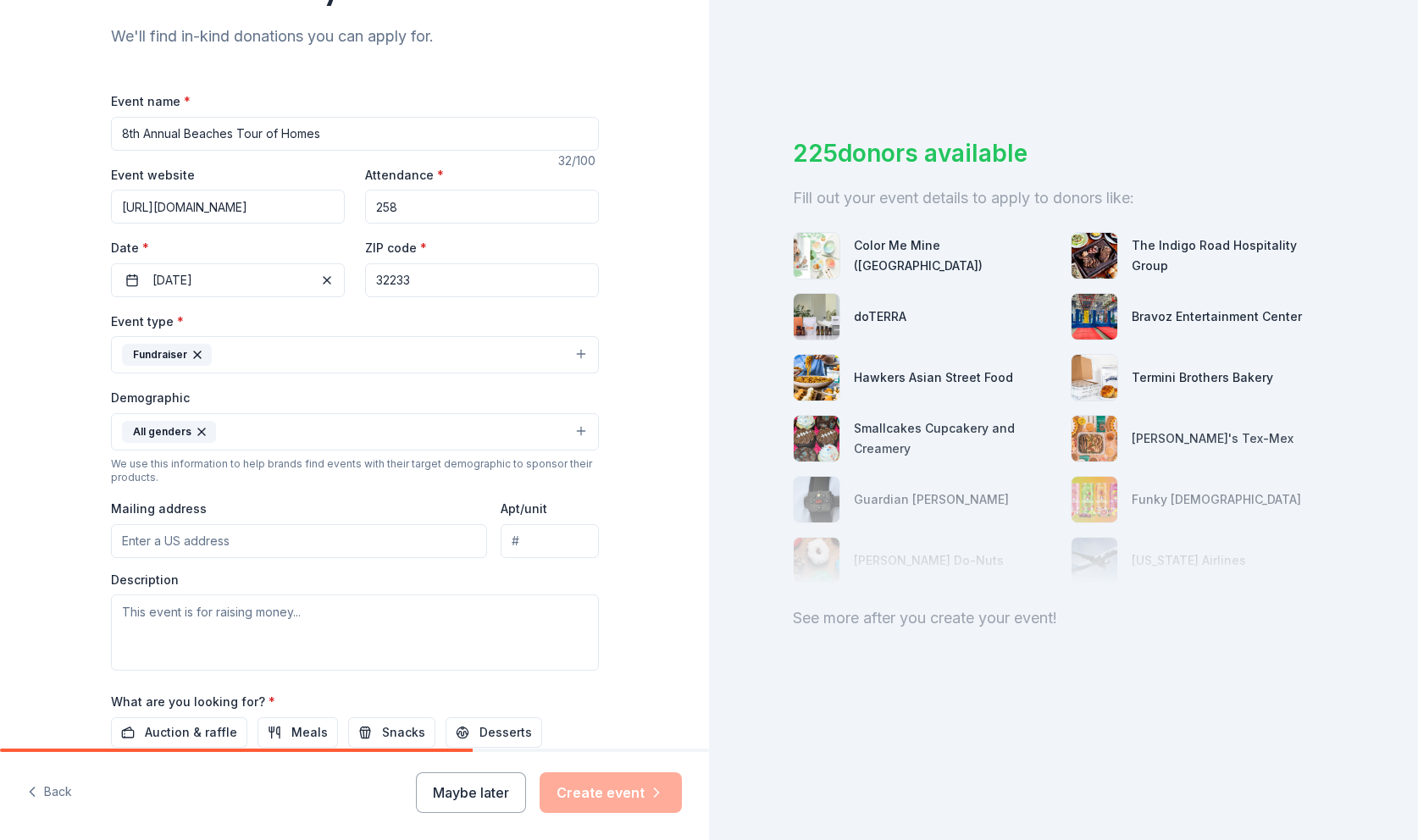
click at [286, 545] on input "Mailing address" at bounding box center [299, 541] width 377 height 34
type input "200 First Street, Neptune Beach, FL, 32266"
click at [197, 613] on textarea at bounding box center [355, 633] width 488 height 76
click at [126, 607] on textarea at bounding box center [355, 633] width 488 height 76
paste textarea "The Beaches Tour of Homes – Fall Fundraising Event Commission Each year, genero…"
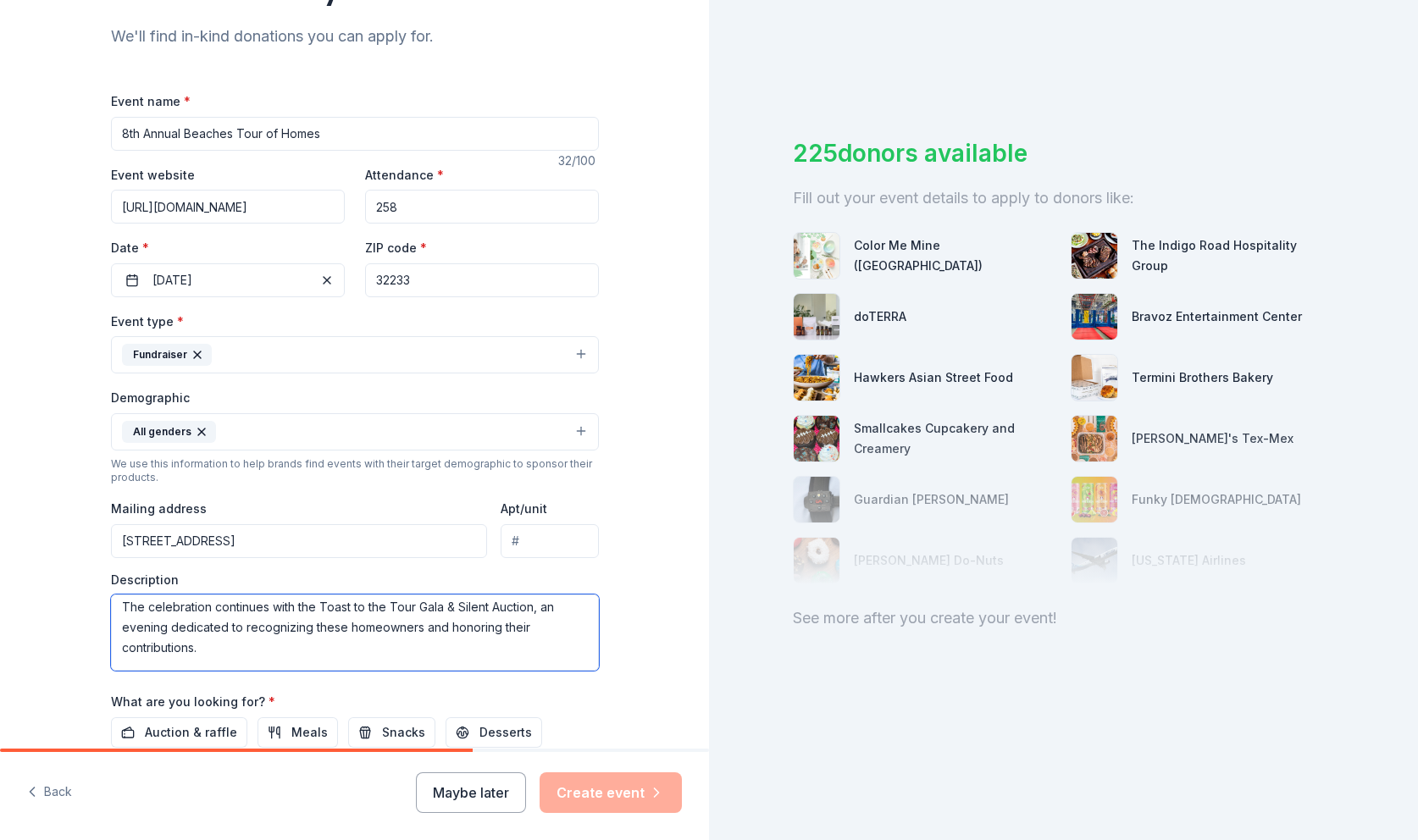
scroll to position [0, 0]
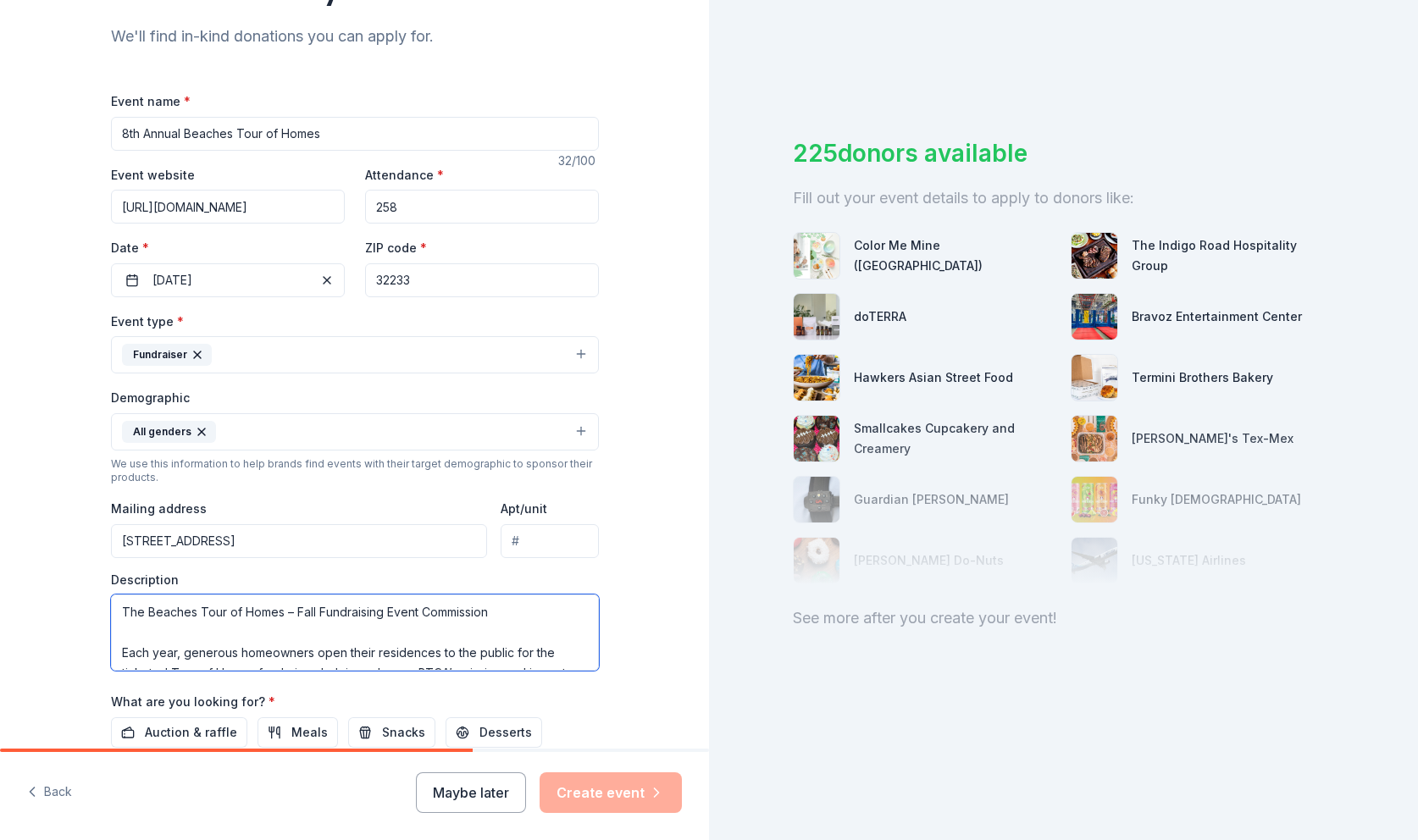
click at [157, 629] on textarea "The Beaches Tour of Homes – Fall Fundraising Event Commission Each year, genero…" at bounding box center [355, 633] width 488 height 76
click at [492, 609] on textarea "The Beaches Tour of Homes – Fall Fundraising Event Commission Each year, genero…" at bounding box center [355, 633] width 488 height 76
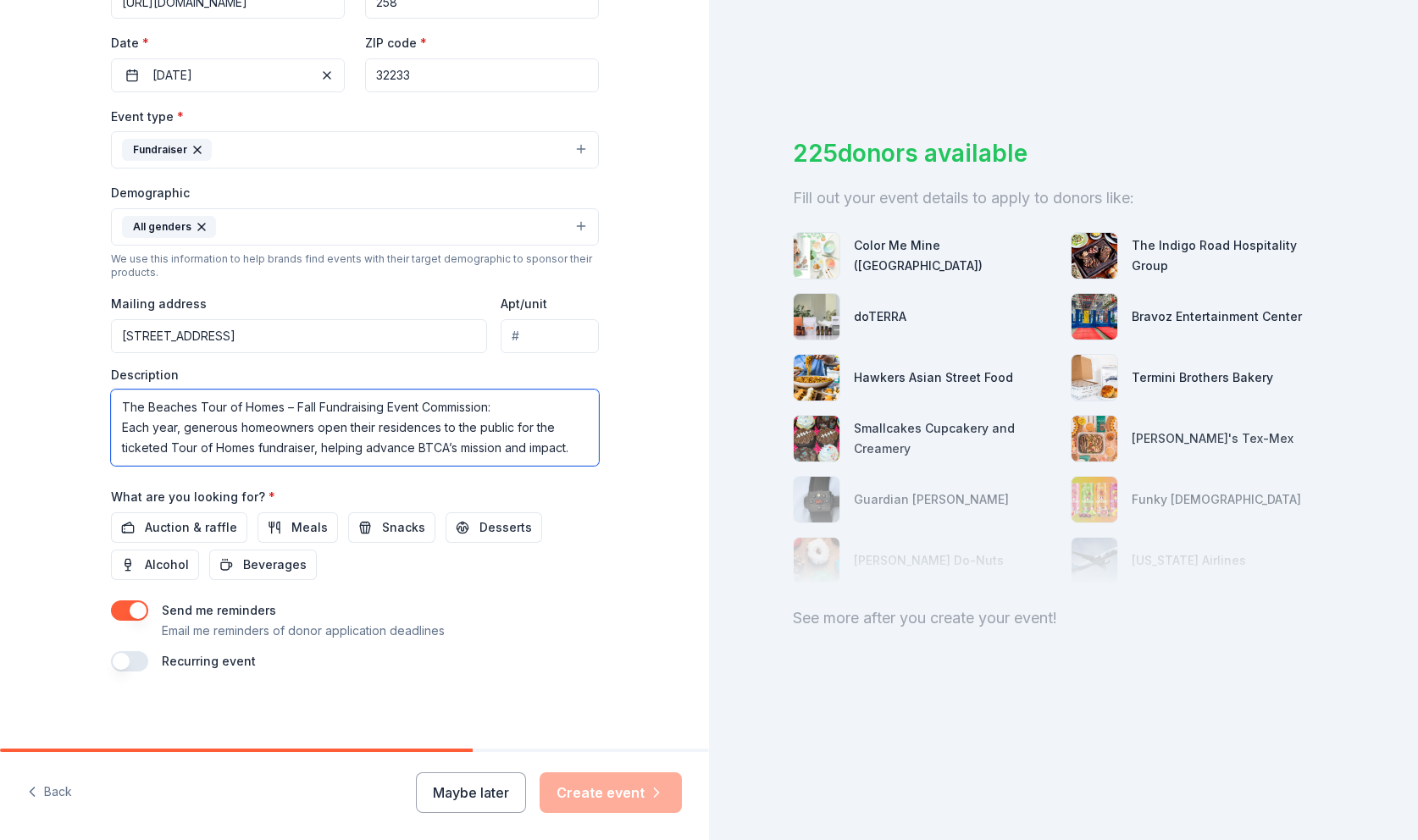
scroll to position [380, 0]
type textarea "The Beaches Tour of Homes – Fall Fundraising Event Commission: Each year, gener…"
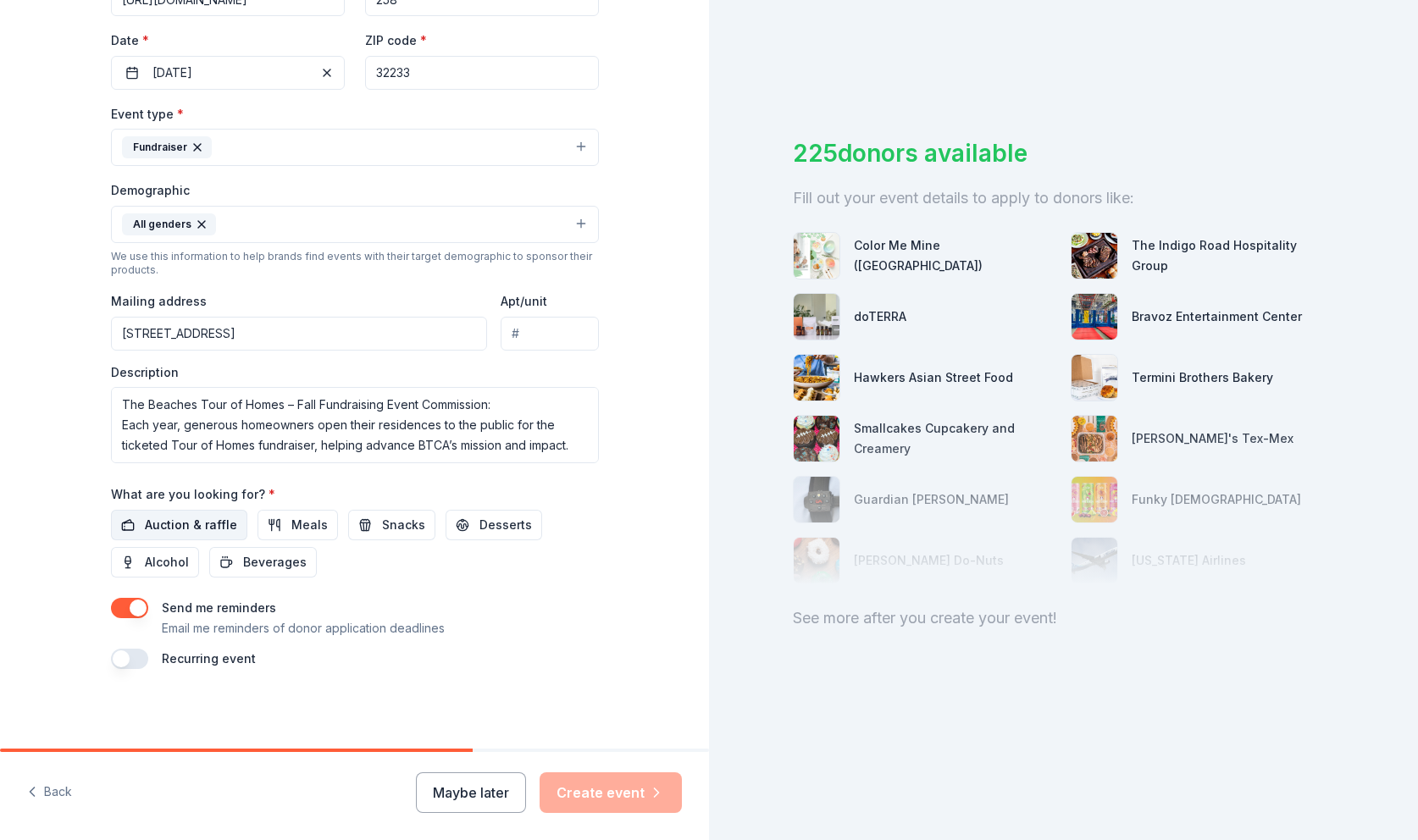
click at [185, 523] on span "Auction & raffle" at bounding box center [191, 525] width 92 height 20
click at [612, 795] on button "Create event" at bounding box center [611, 793] width 142 height 41
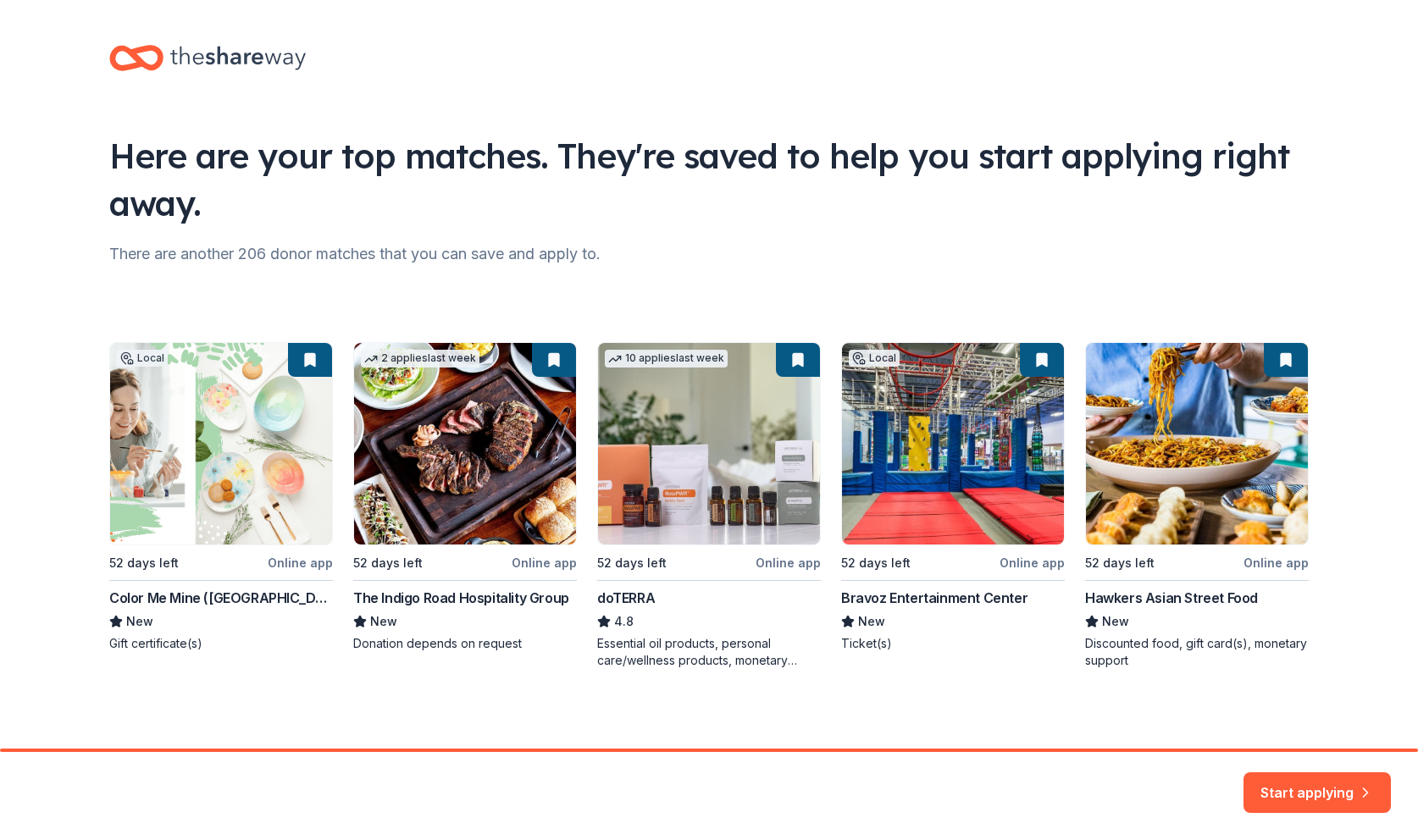
scroll to position [4, 0]
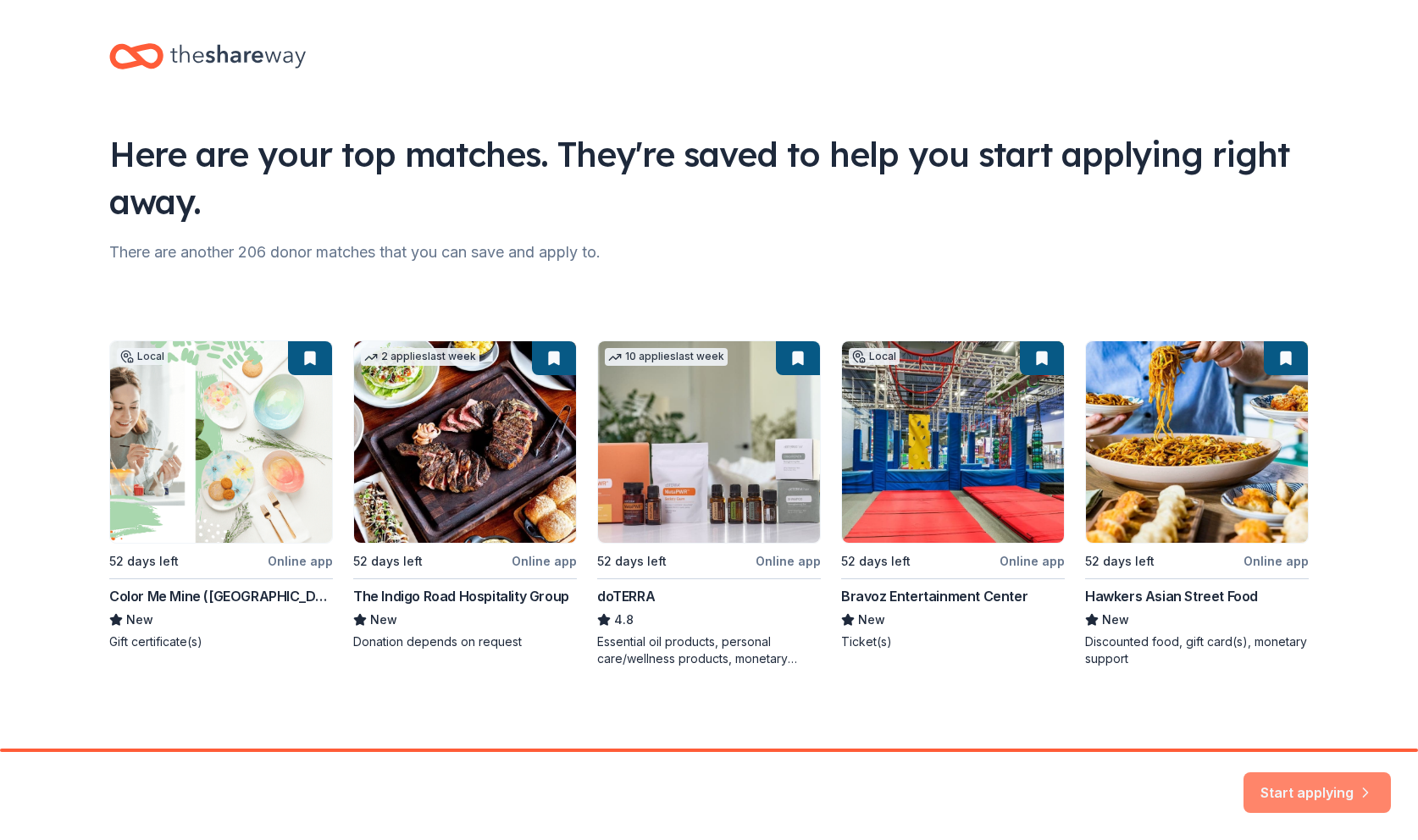
click at [1291, 786] on button "Start applying" at bounding box center [1317, 782] width 147 height 41
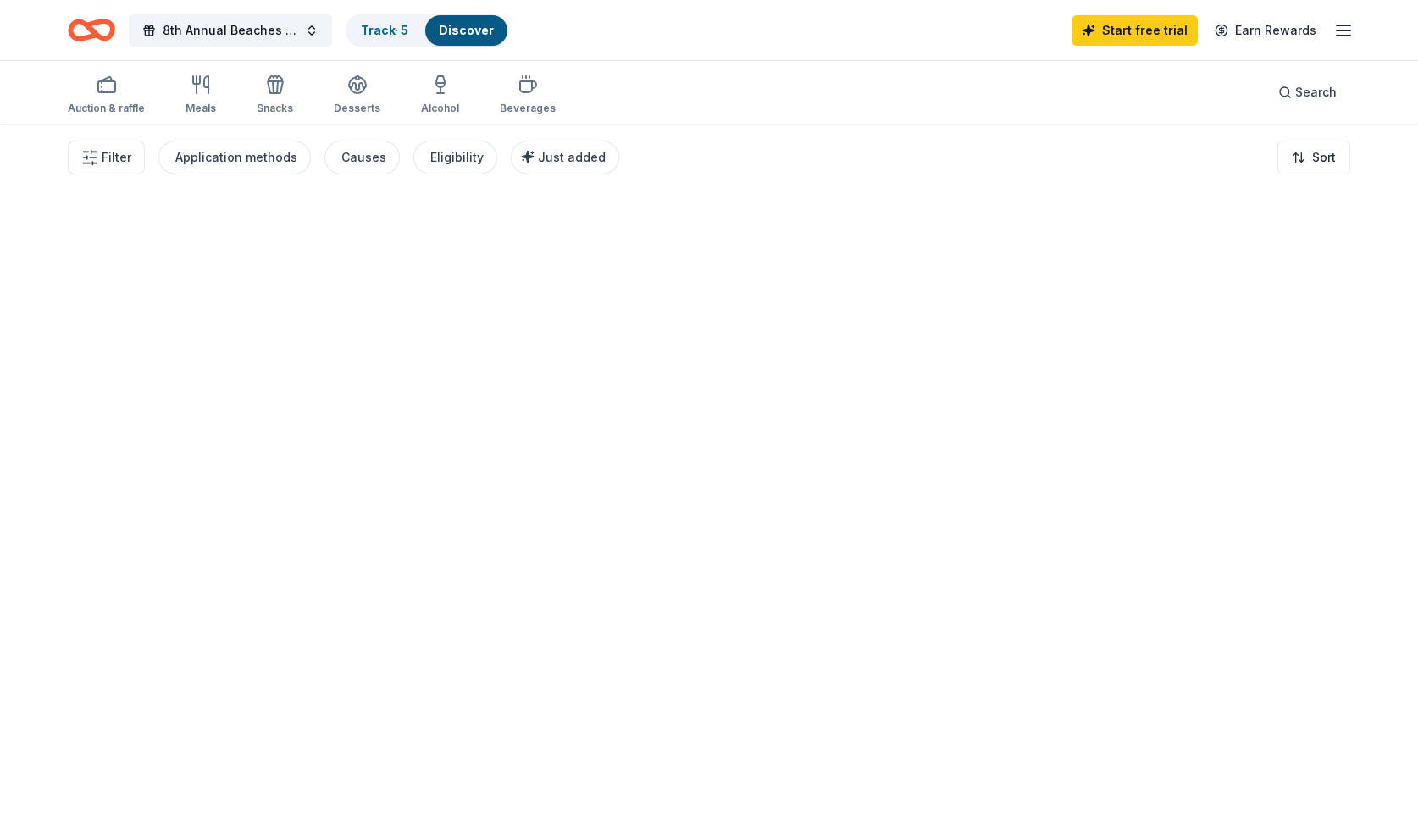
click at [1318, 786] on div at bounding box center [709, 482] width 1418 height 717
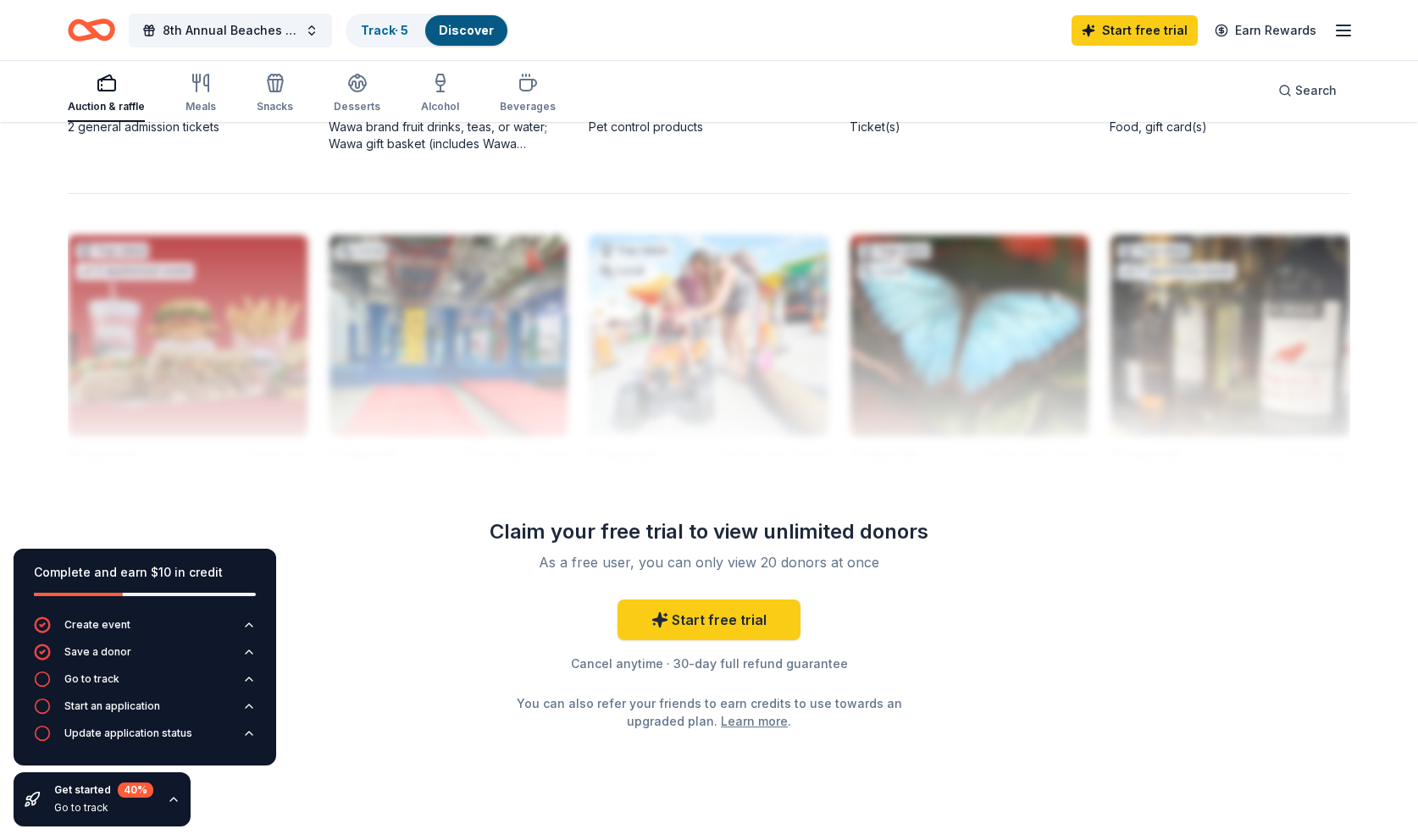
scroll to position [1604, 0]
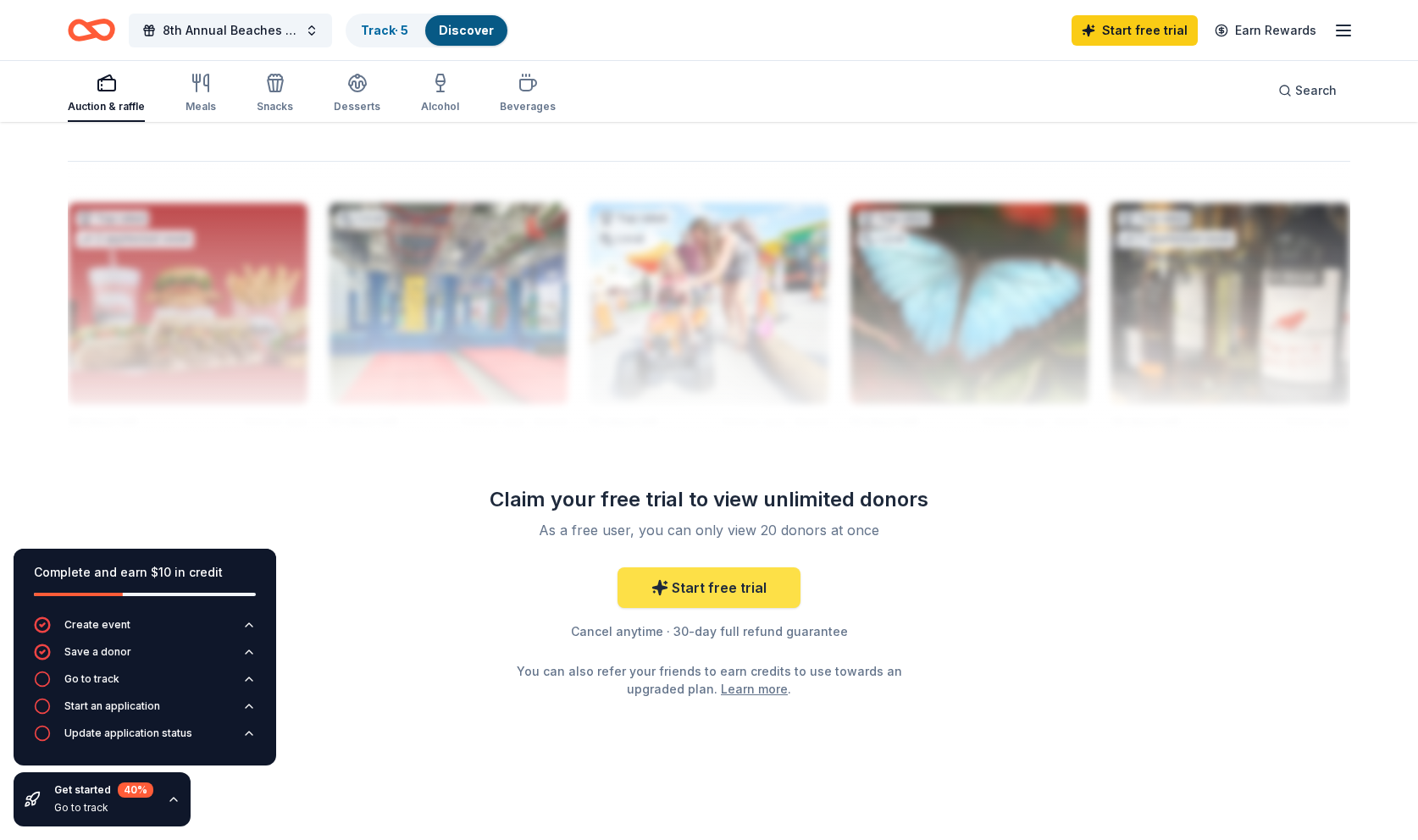
click at [708, 589] on link "Start free trial" at bounding box center [709, 588] width 183 height 41
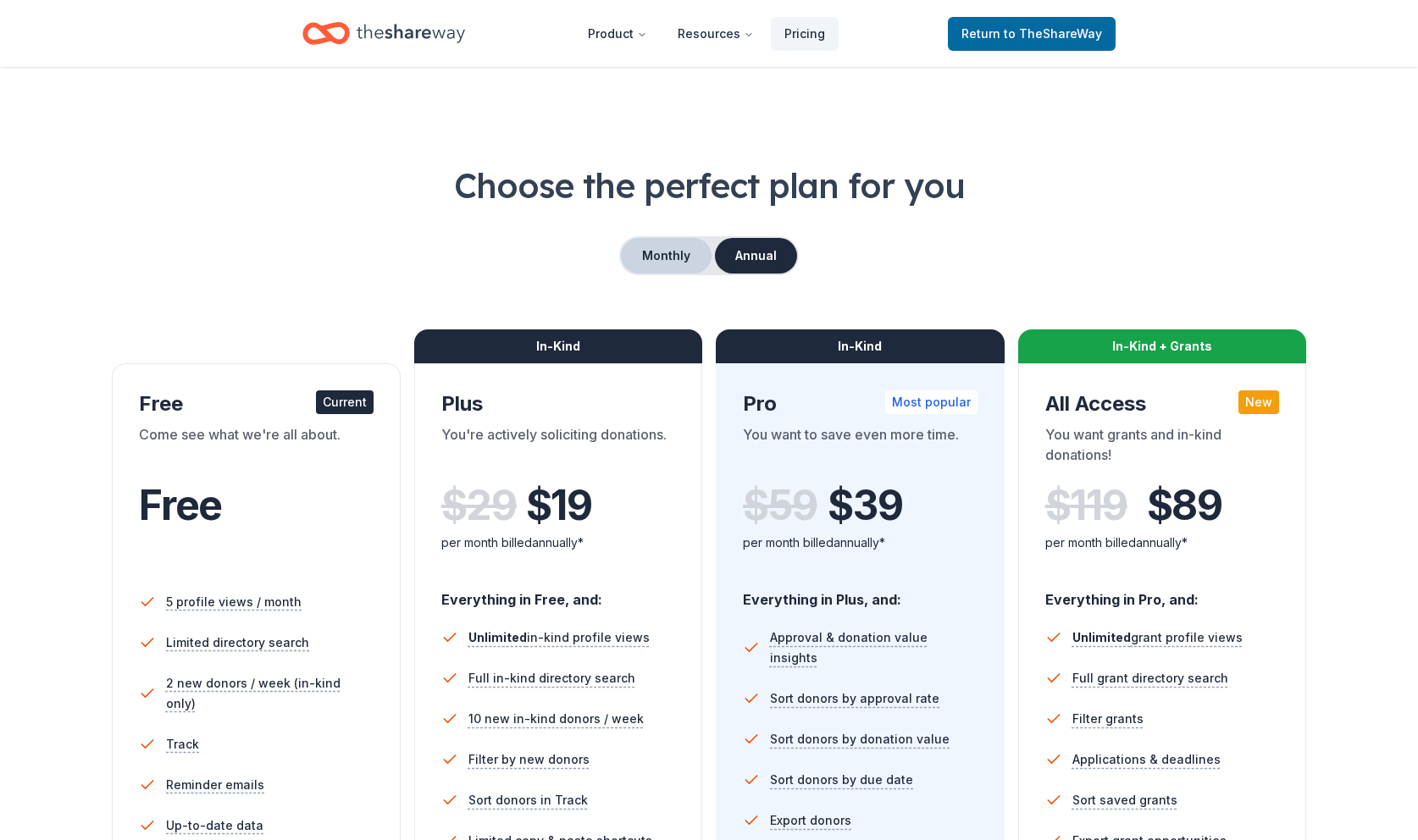
click at [667, 258] on button "Monthly" at bounding box center [666, 256] width 91 height 36
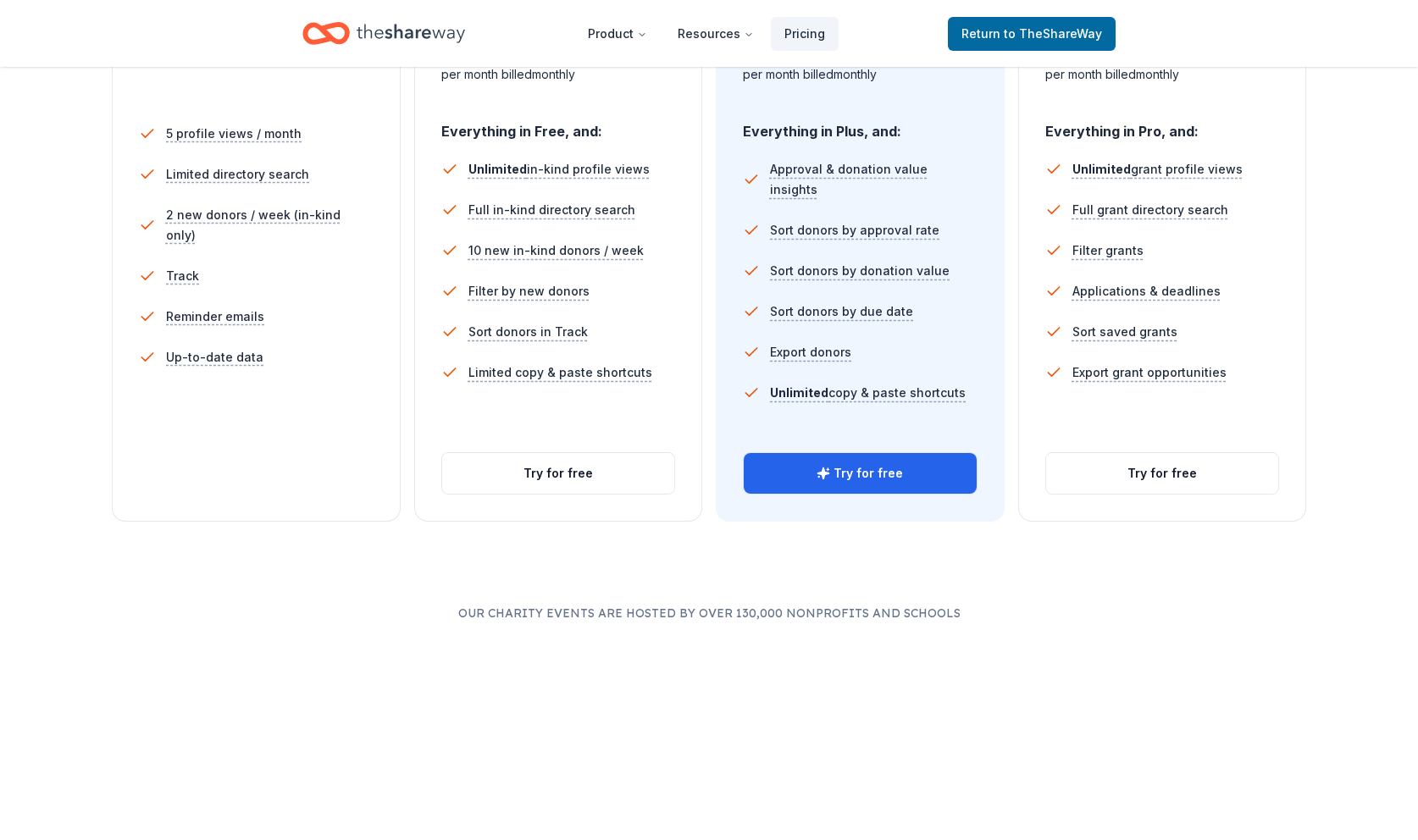
scroll to position [473, 0]
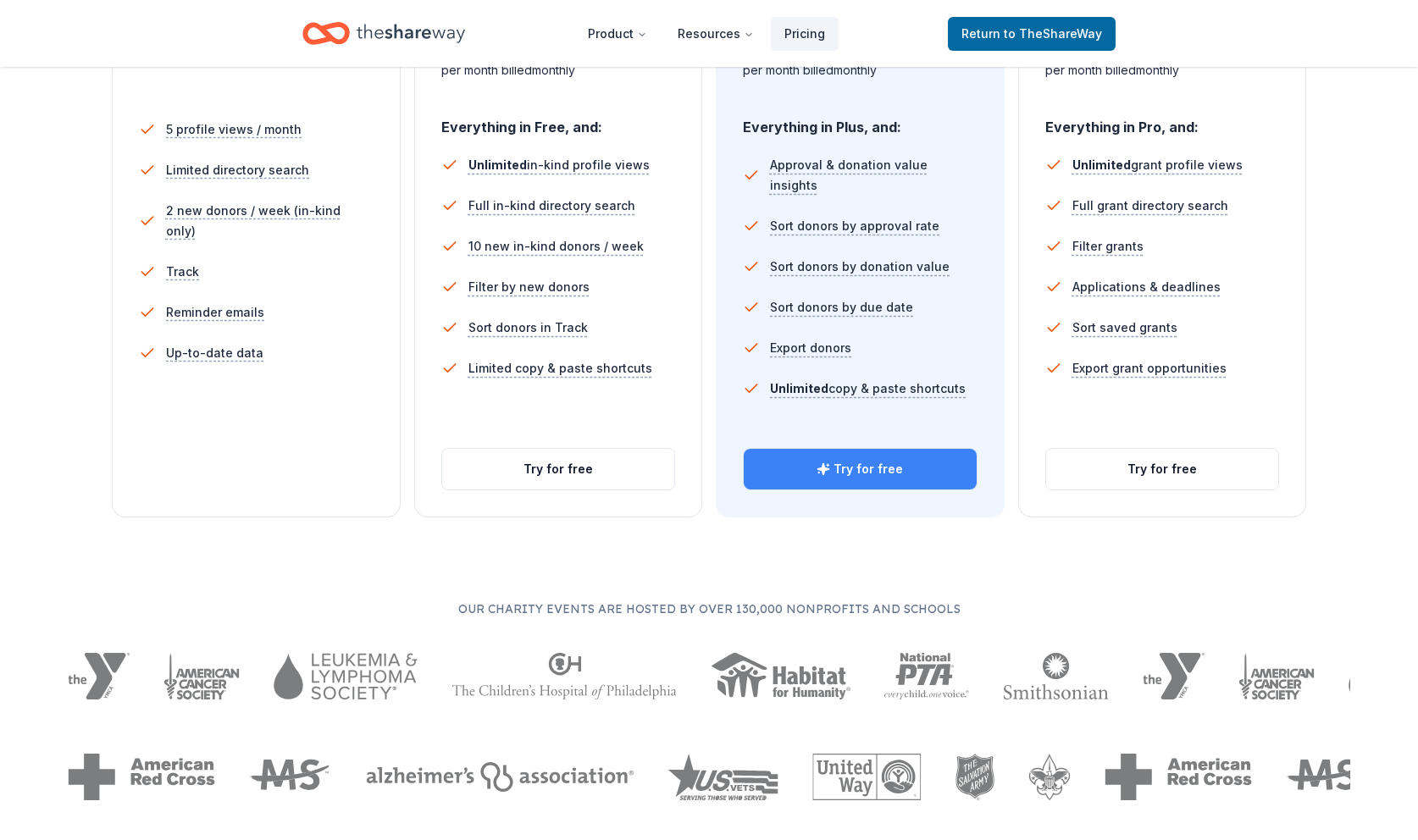
click at [857, 472] on button "Try for free" at bounding box center [860, 469] width 233 height 41
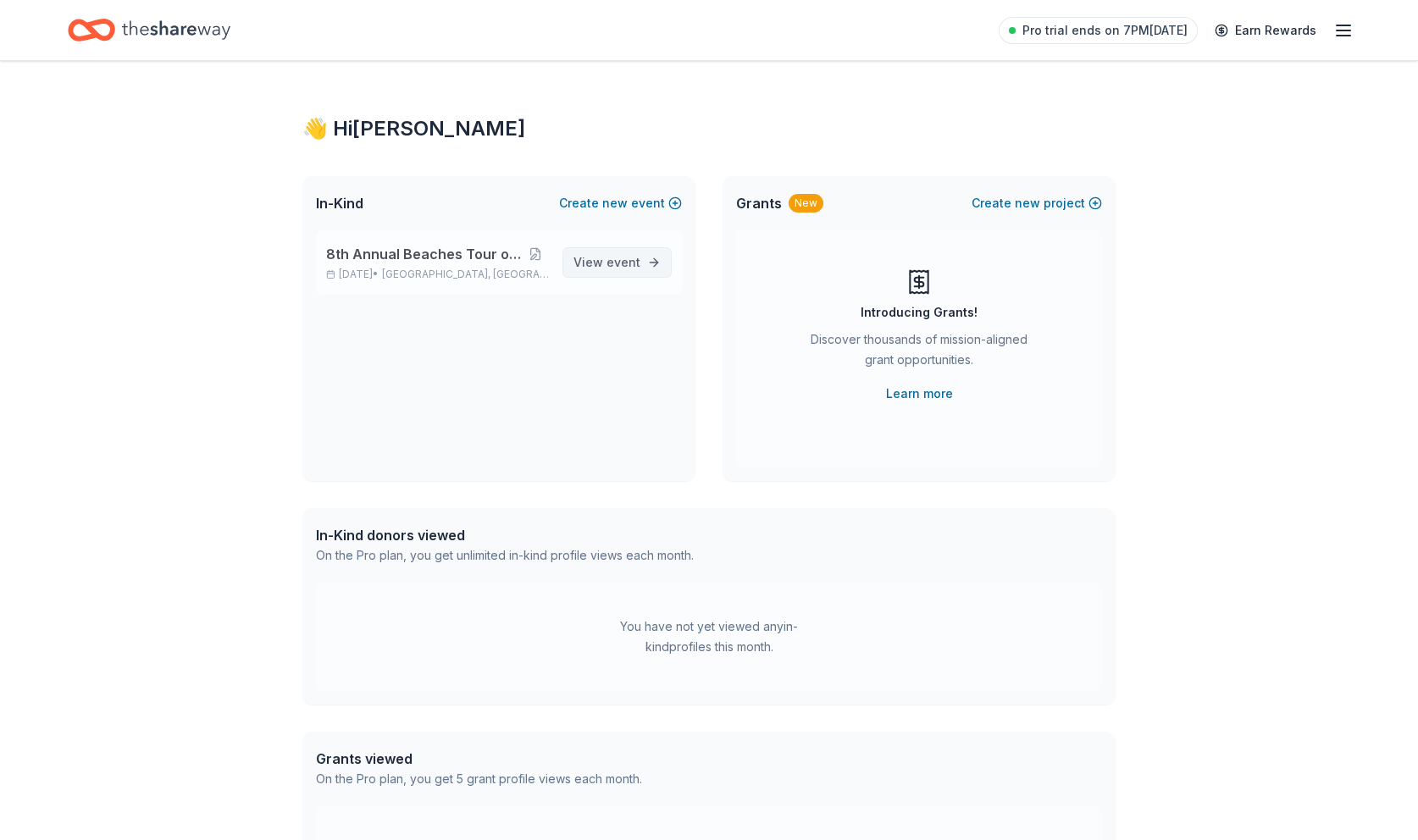
click at [622, 262] on span "event" at bounding box center [624, 262] width 34 height 14
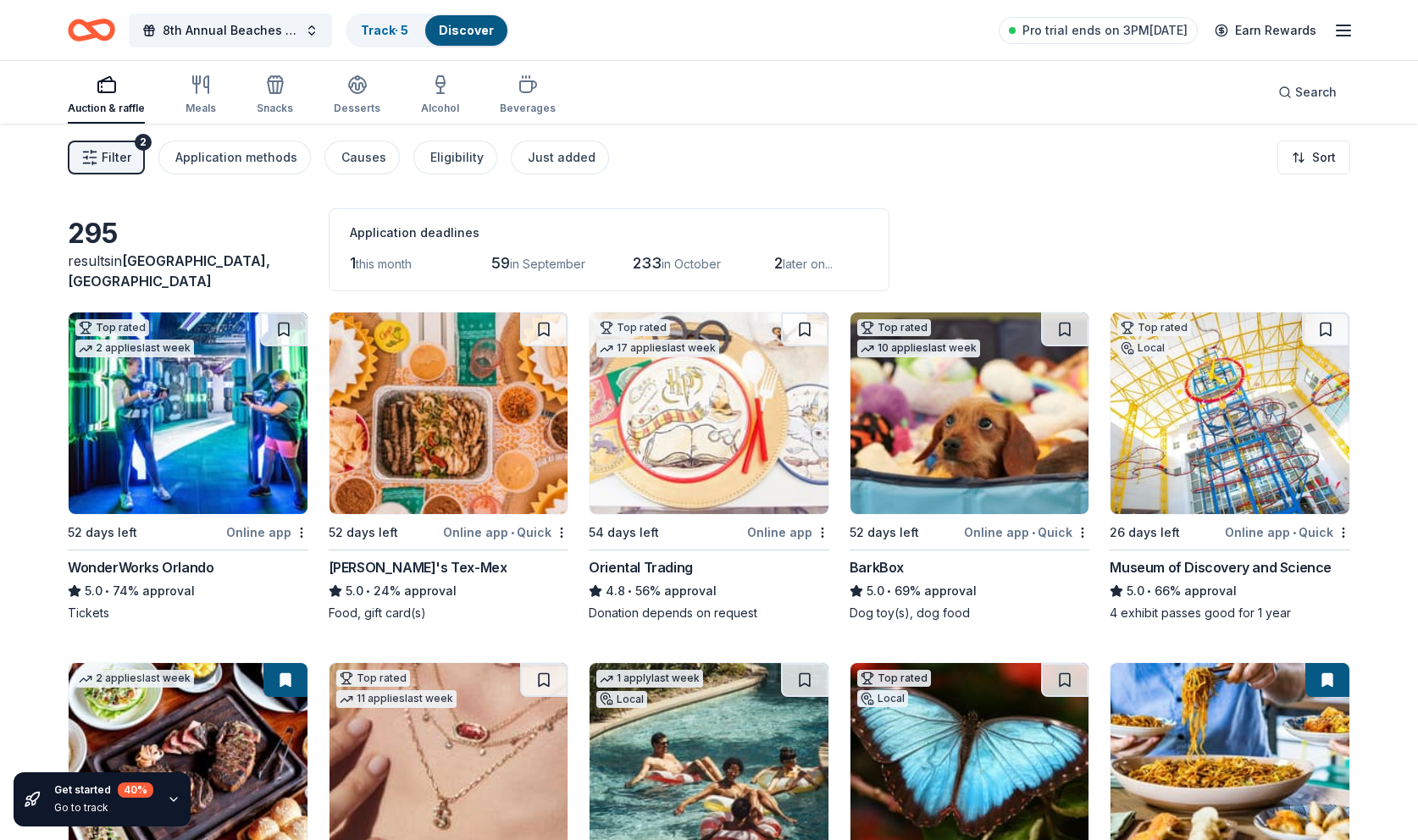
scroll to position [2, 0]
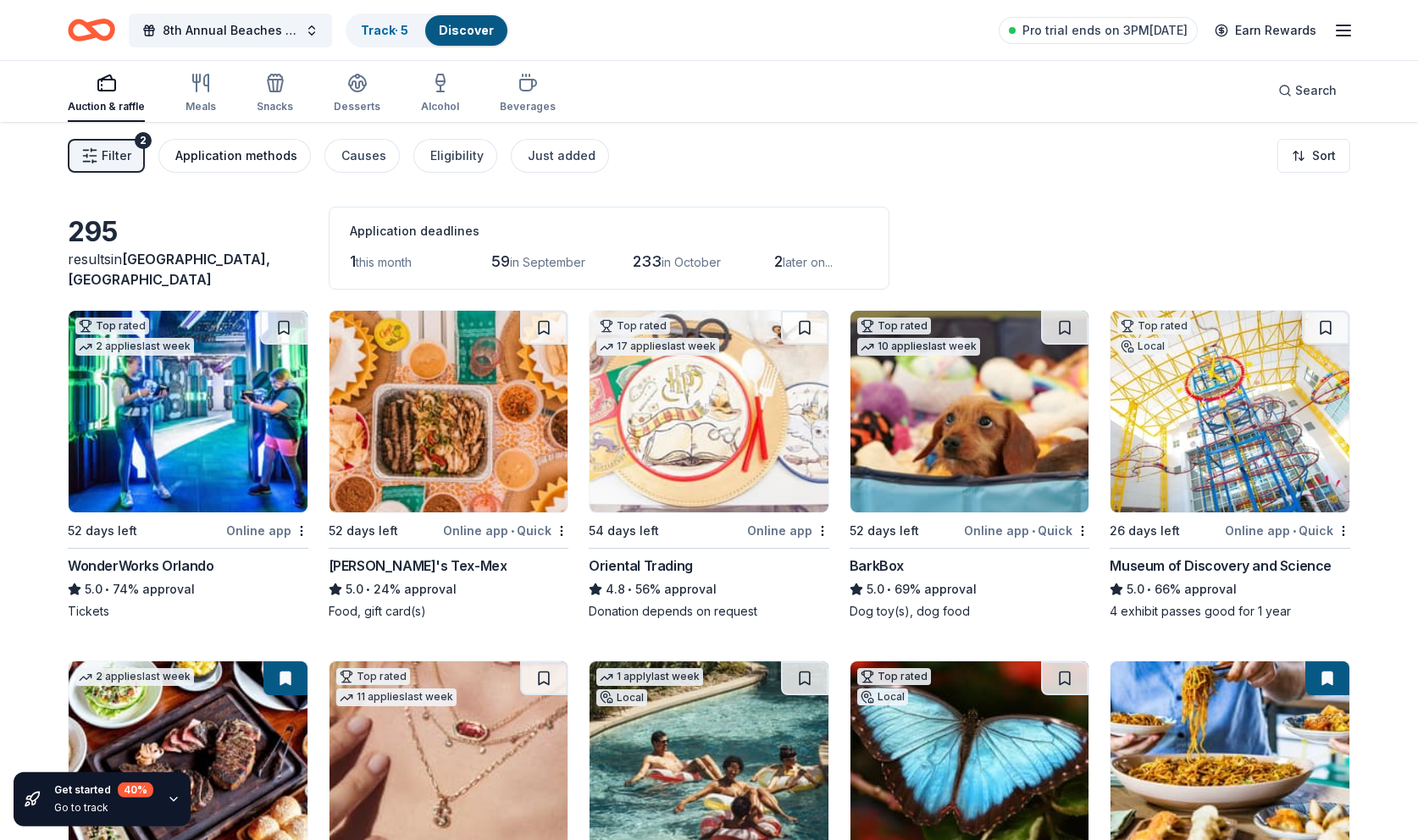
click at [218, 158] on div "Application methods" at bounding box center [236, 156] width 122 height 20
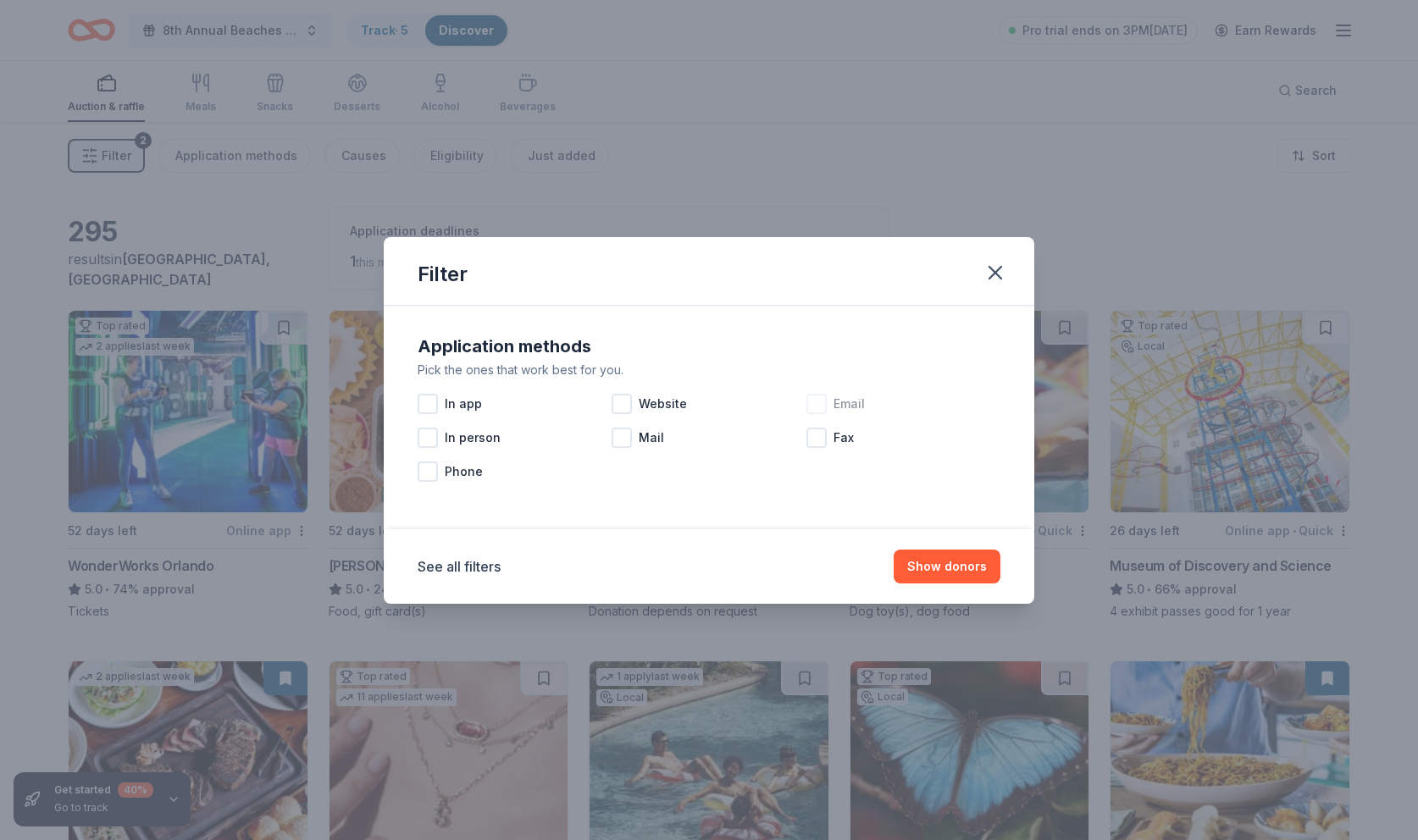
click at [823, 403] on div at bounding box center [816, 404] width 20 height 20
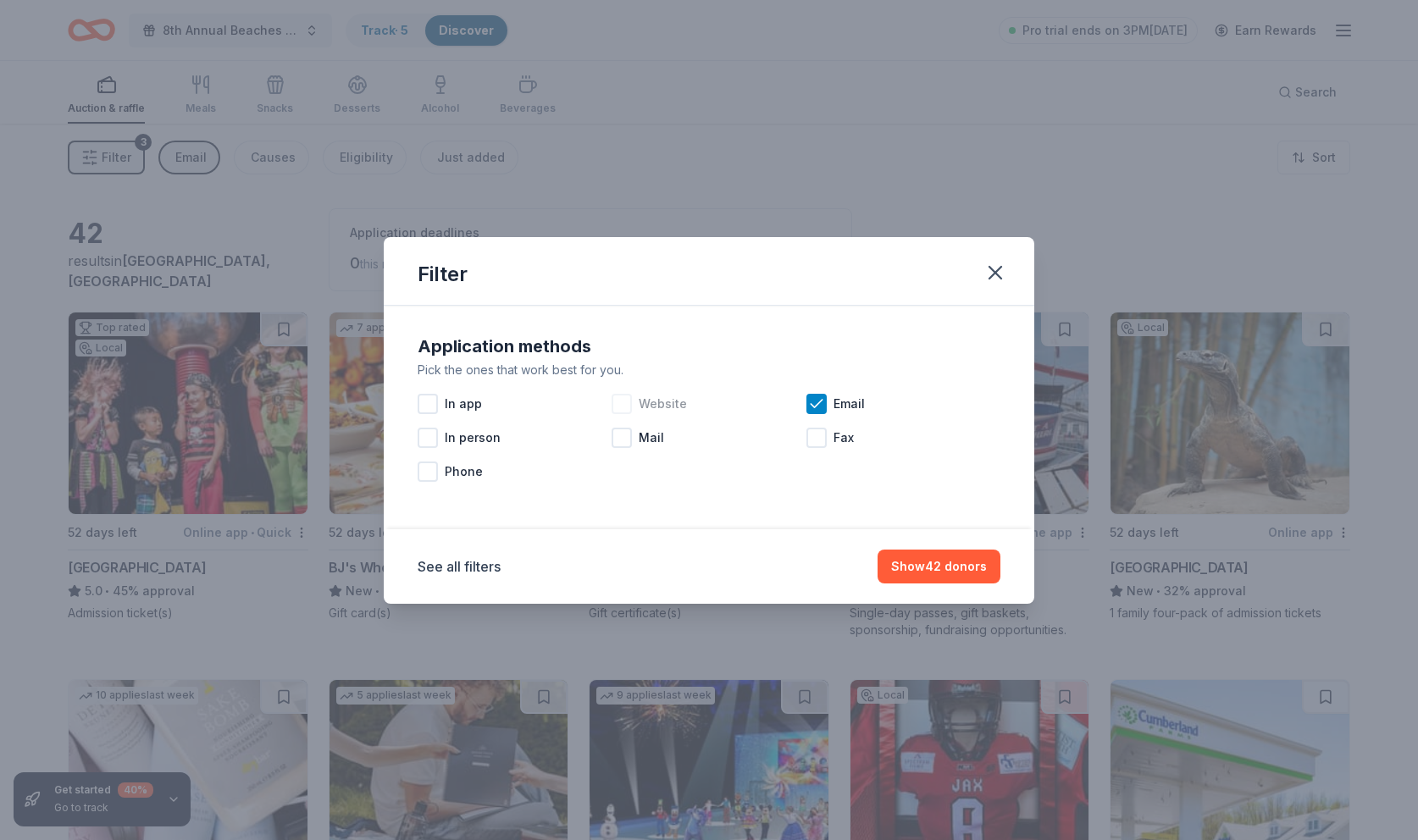
click at [621, 402] on div at bounding box center [622, 404] width 20 height 20
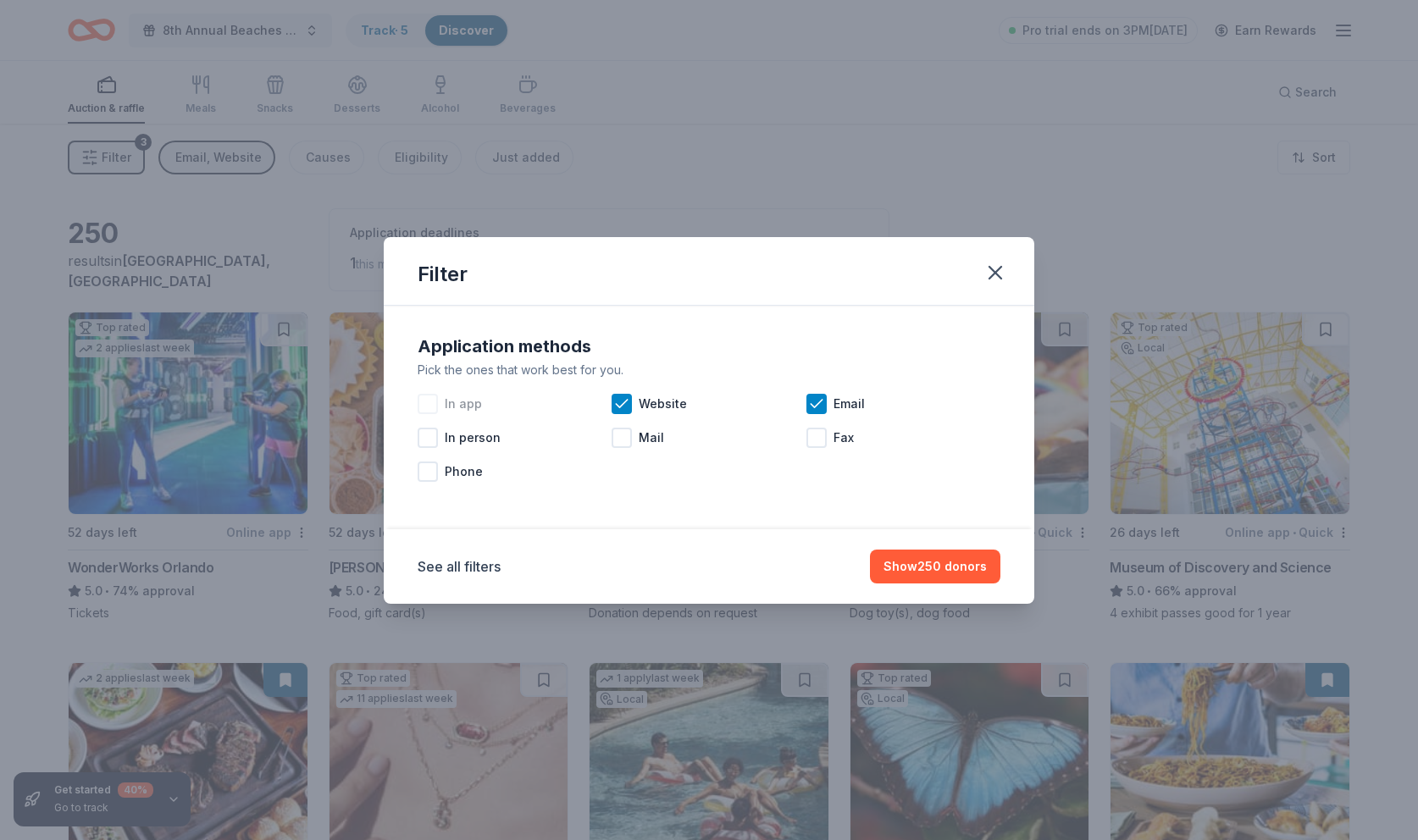
click at [430, 402] on div at bounding box center [428, 404] width 20 height 20
click at [424, 438] on div at bounding box center [428, 438] width 20 height 20
click at [430, 474] on div at bounding box center [428, 472] width 20 height 20
click at [428, 471] on icon at bounding box center [427, 471] width 17 height 17
click at [625, 438] on div at bounding box center [622, 438] width 20 height 20
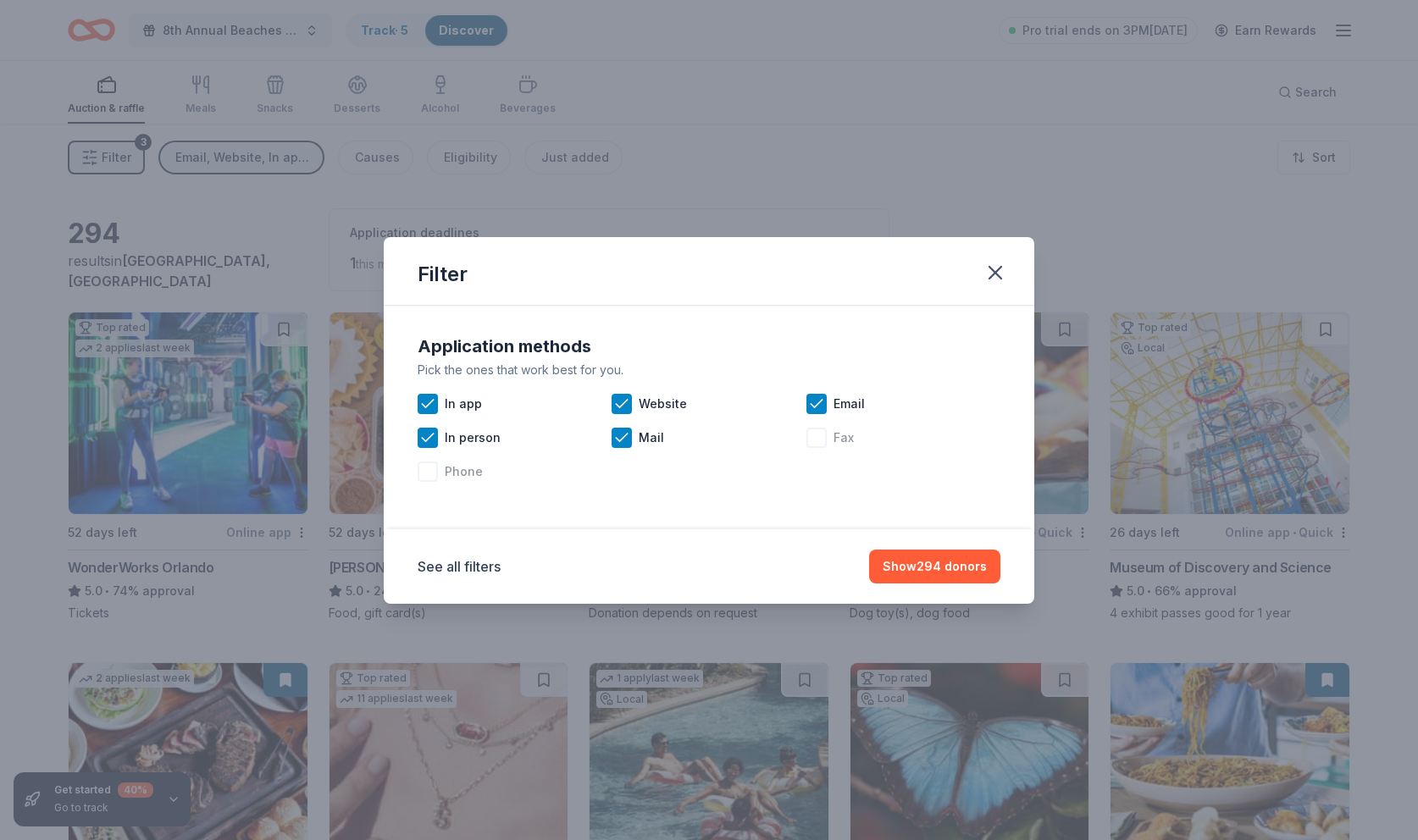
click at [818, 438] on div at bounding box center [816, 438] width 20 height 20
click at [816, 439] on icon at bounding box center [816, 437] width 17 height 17
click at [929, 565] on button "Show 294 donors" at bounding box center [934, 567] width 131 height 34
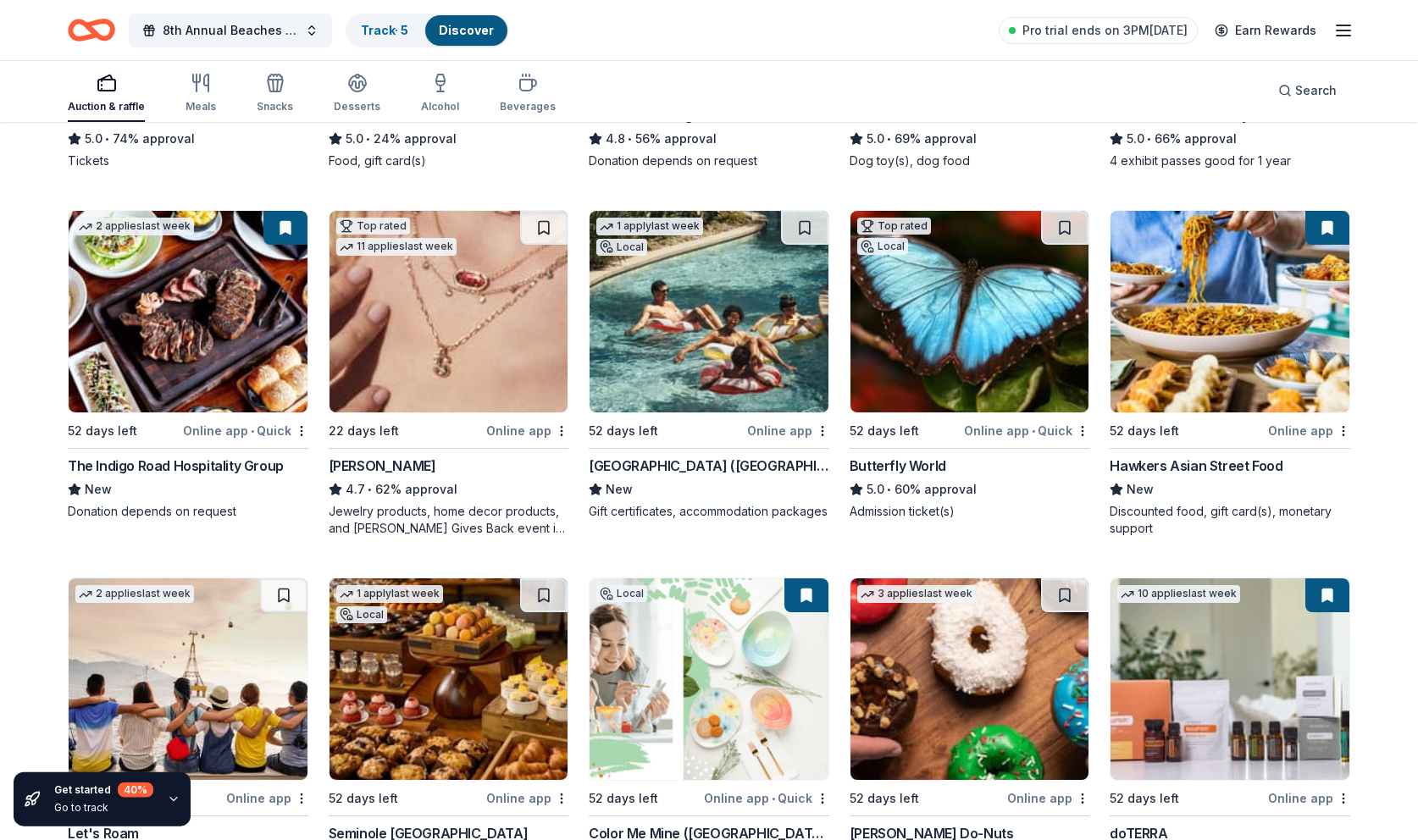
scroll to position [472, 0]
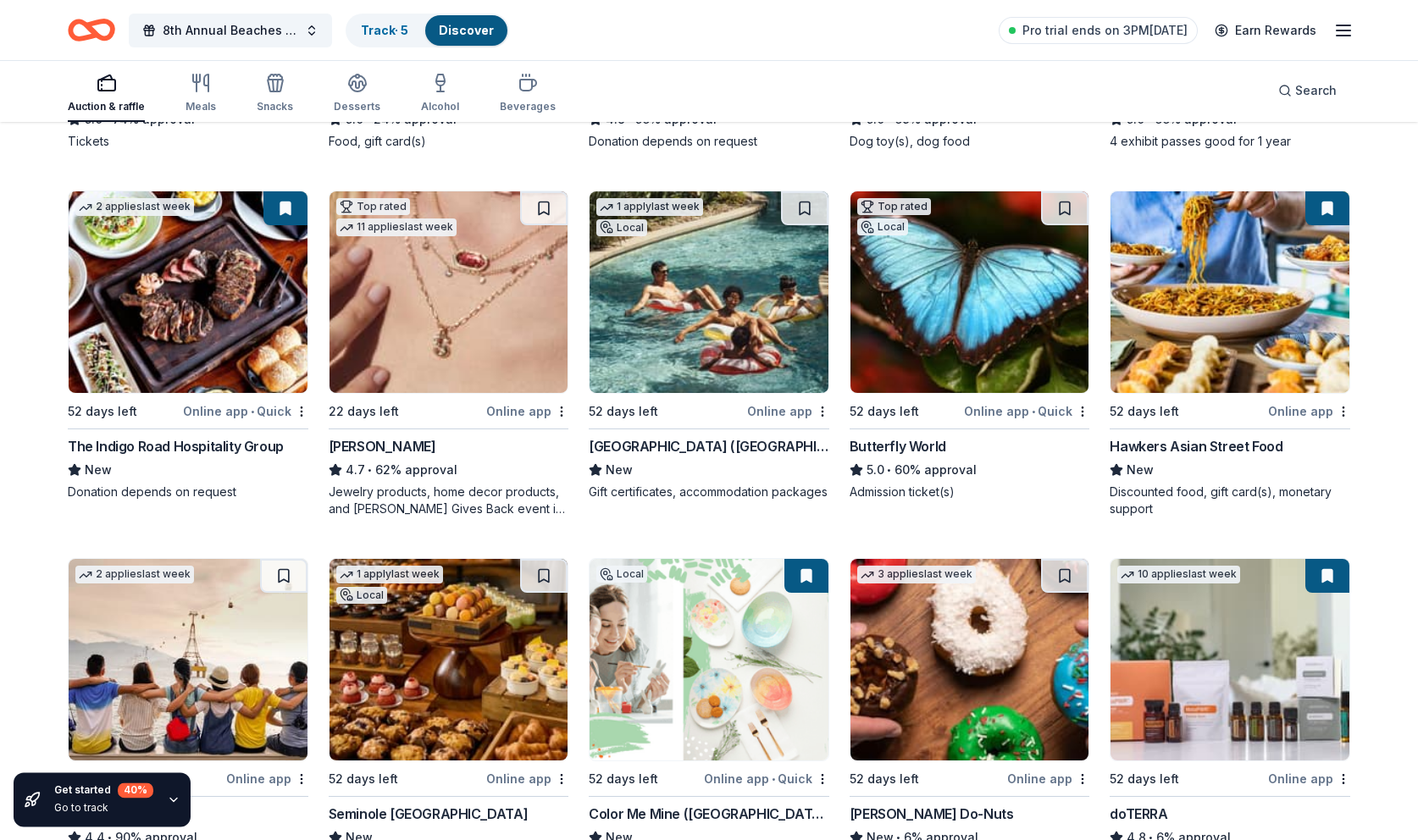
click at [630, 318] on img at bounding box center [709, 292] width 239 height 202
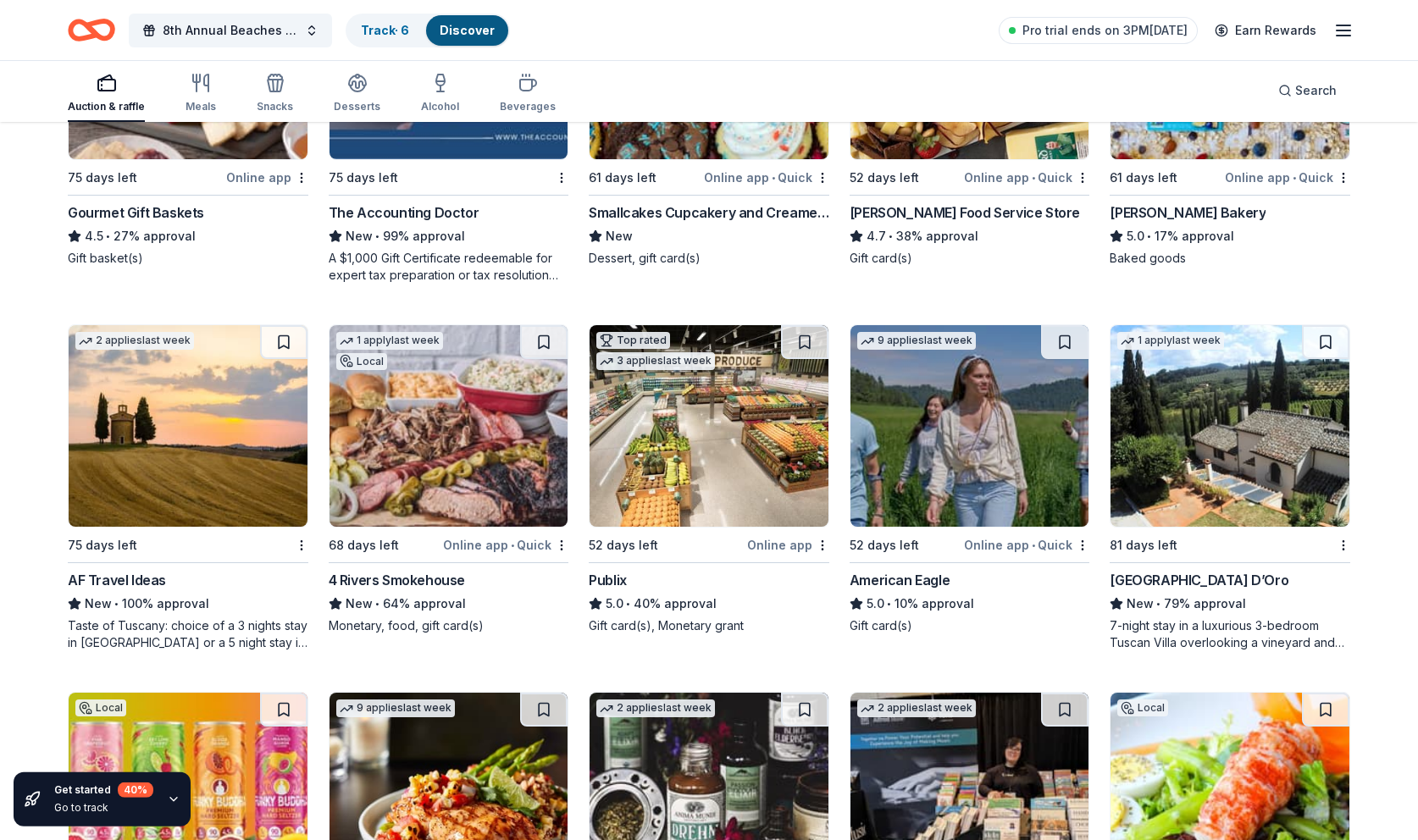
scroll to position [2565, 0]
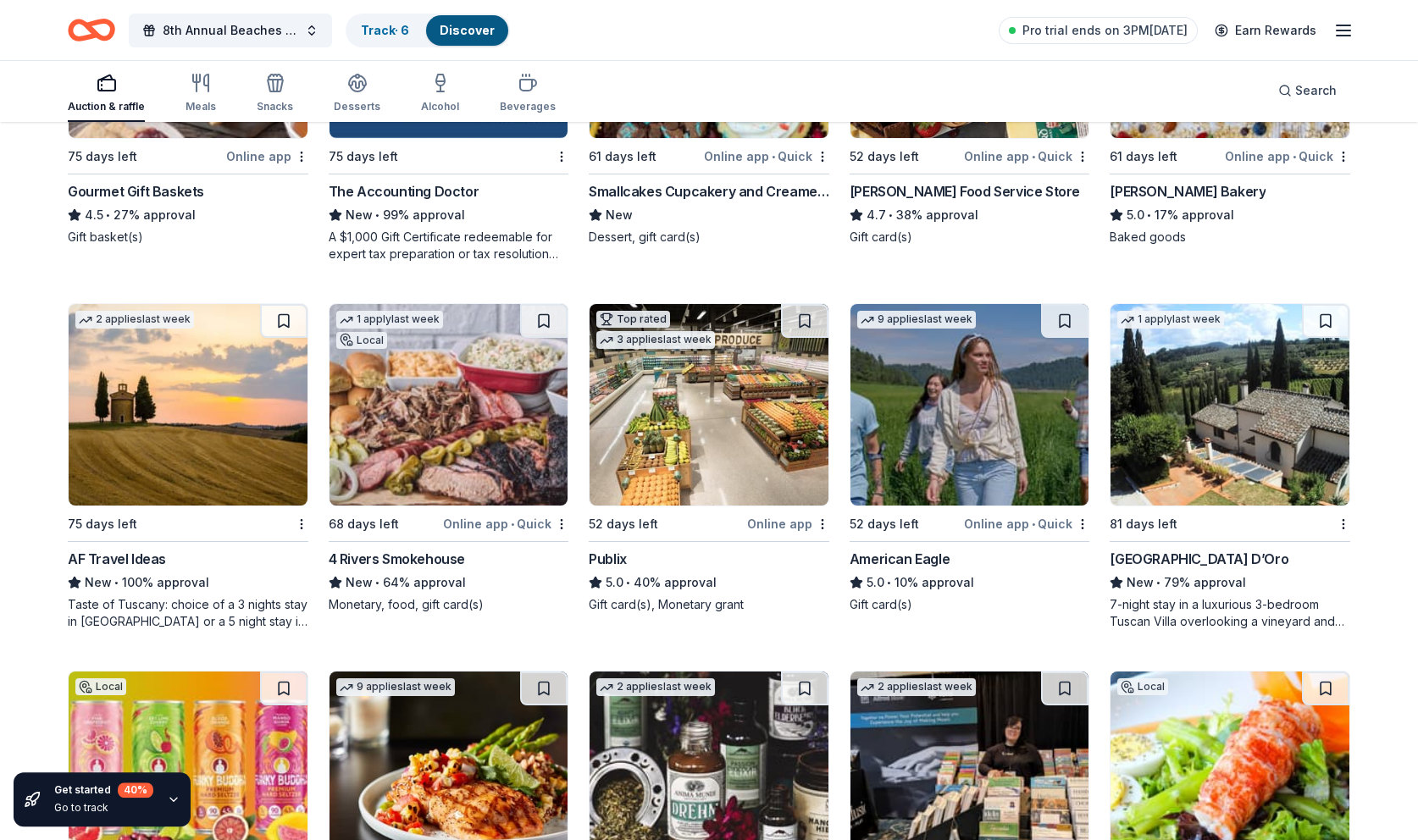
click at [1162, 443] on img at bounding box center [1230, 405] width 239 height 202
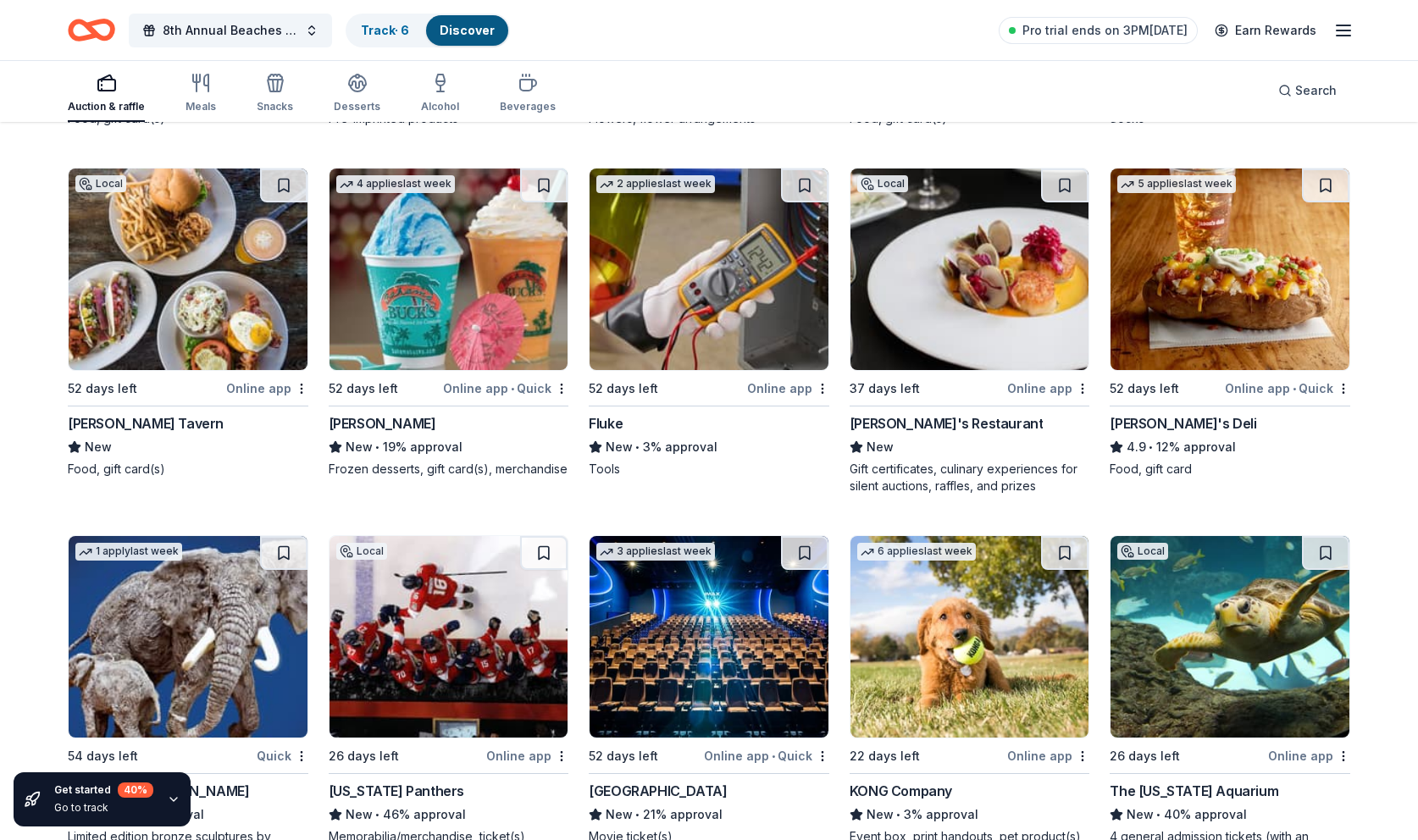
scroll to position [5301, 0]
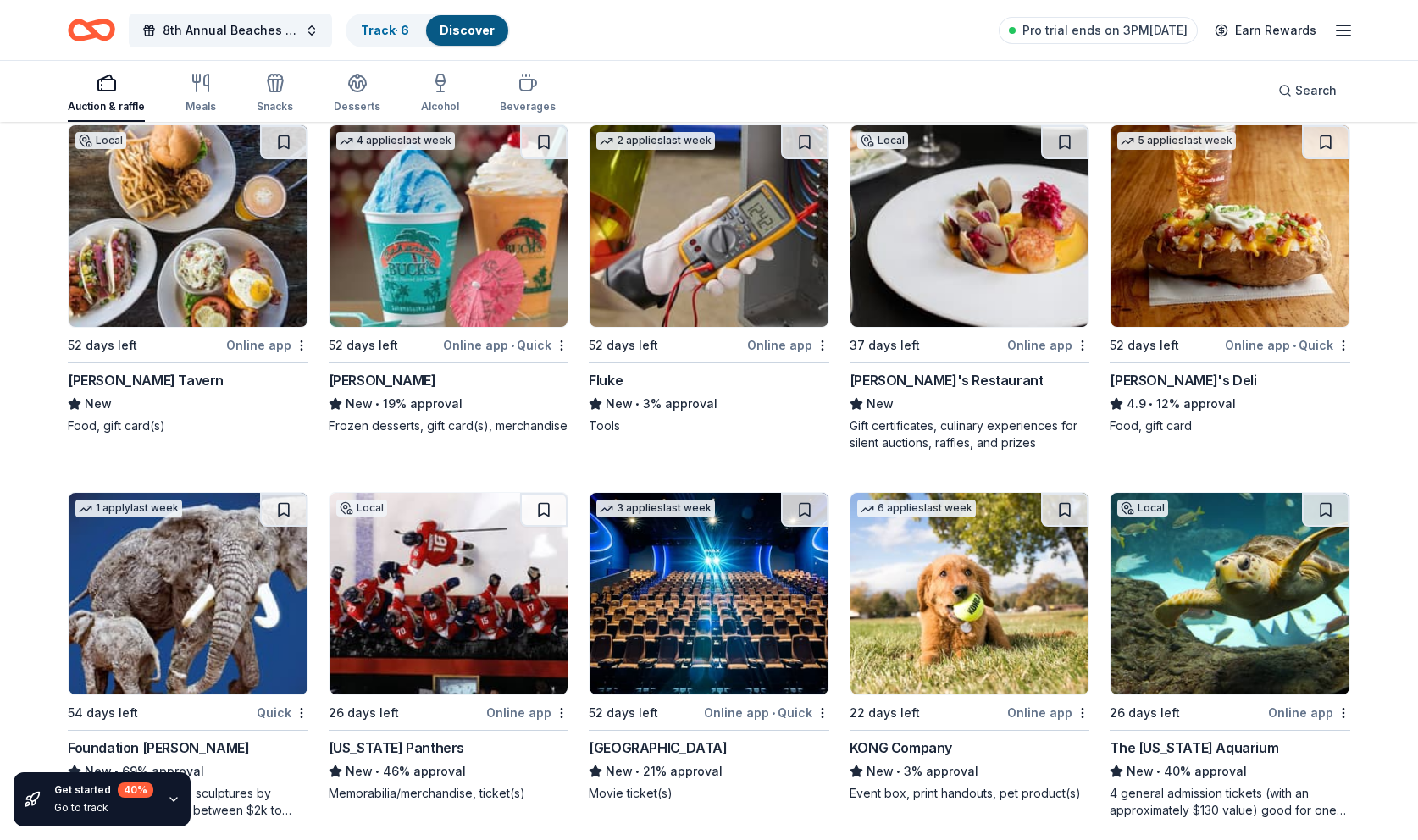
click at [1052, 346] on div "Online app" at bounding box center [1048, 345] width 82 height 21
click at [1065, 143] on button at bounding box center [1064, 142] width 47 height 34
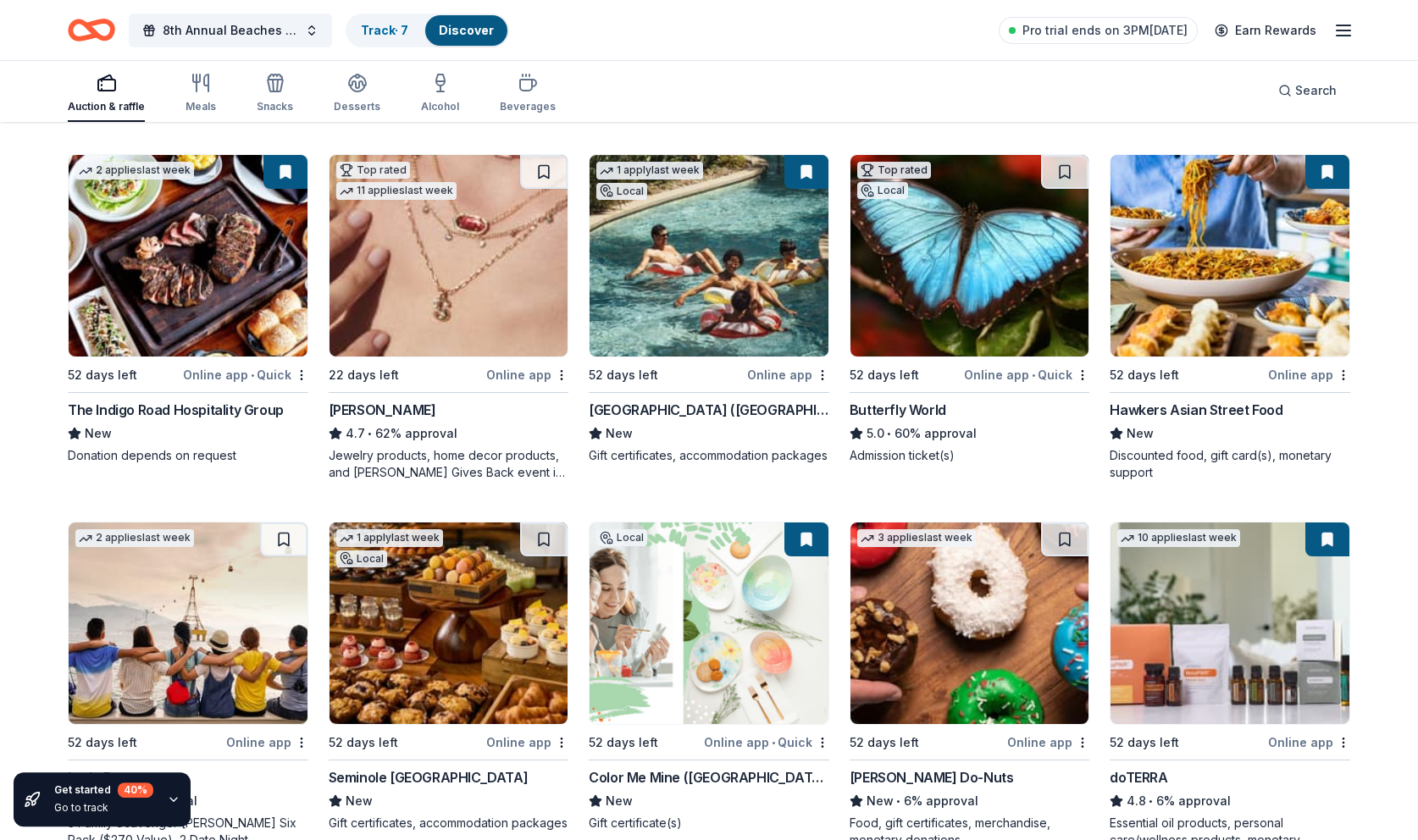
scroll to position [444, 0]
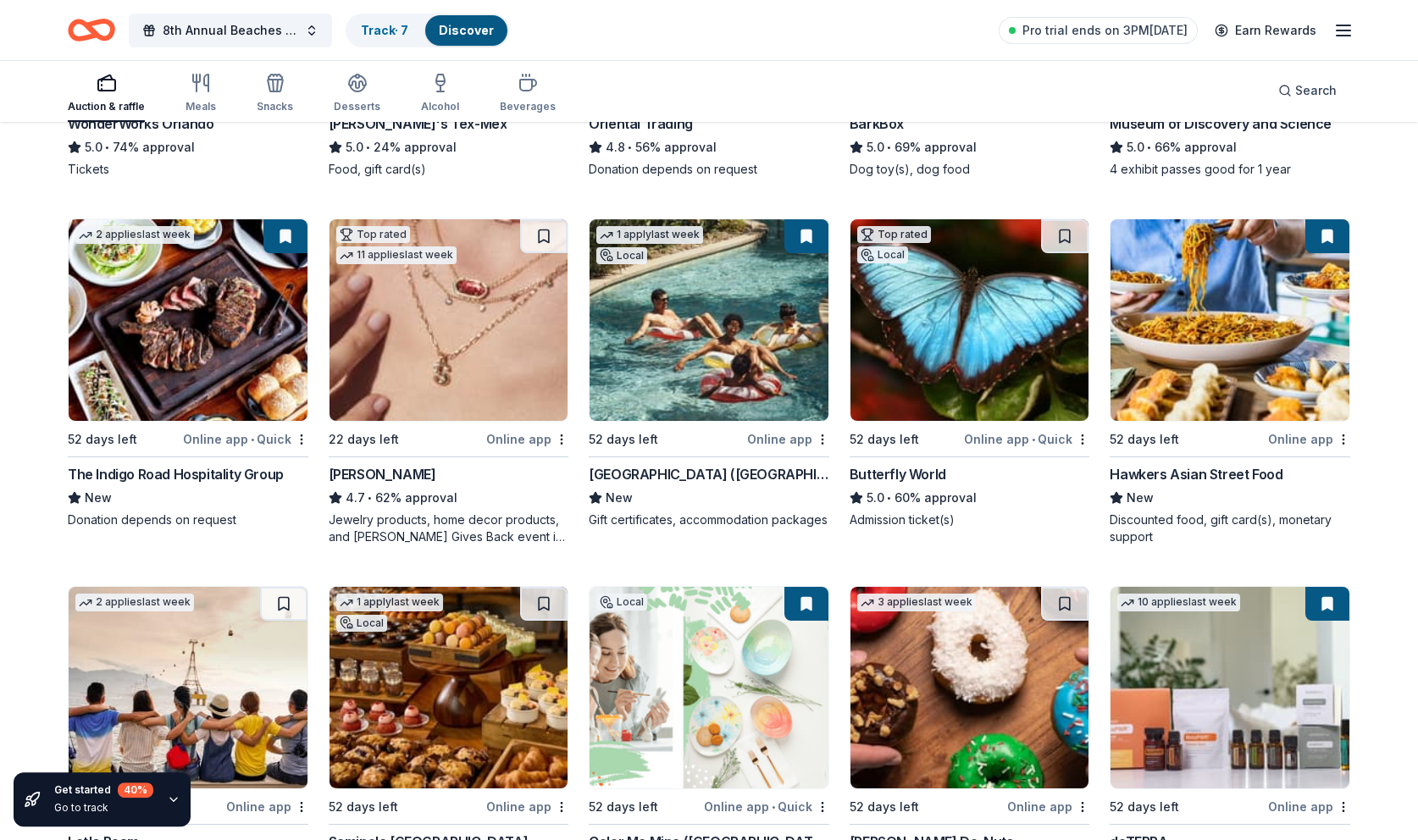
click at [800, 239] on button at bounding box center [806, 236] width 44 height 34
drag, startPoint x: 801, startPoint y: 235, endPoint x: 809, endPoint y: 231, distance: 9.1
click at [802, 235] on button at bounding box center [806, 236] width 44 height 34
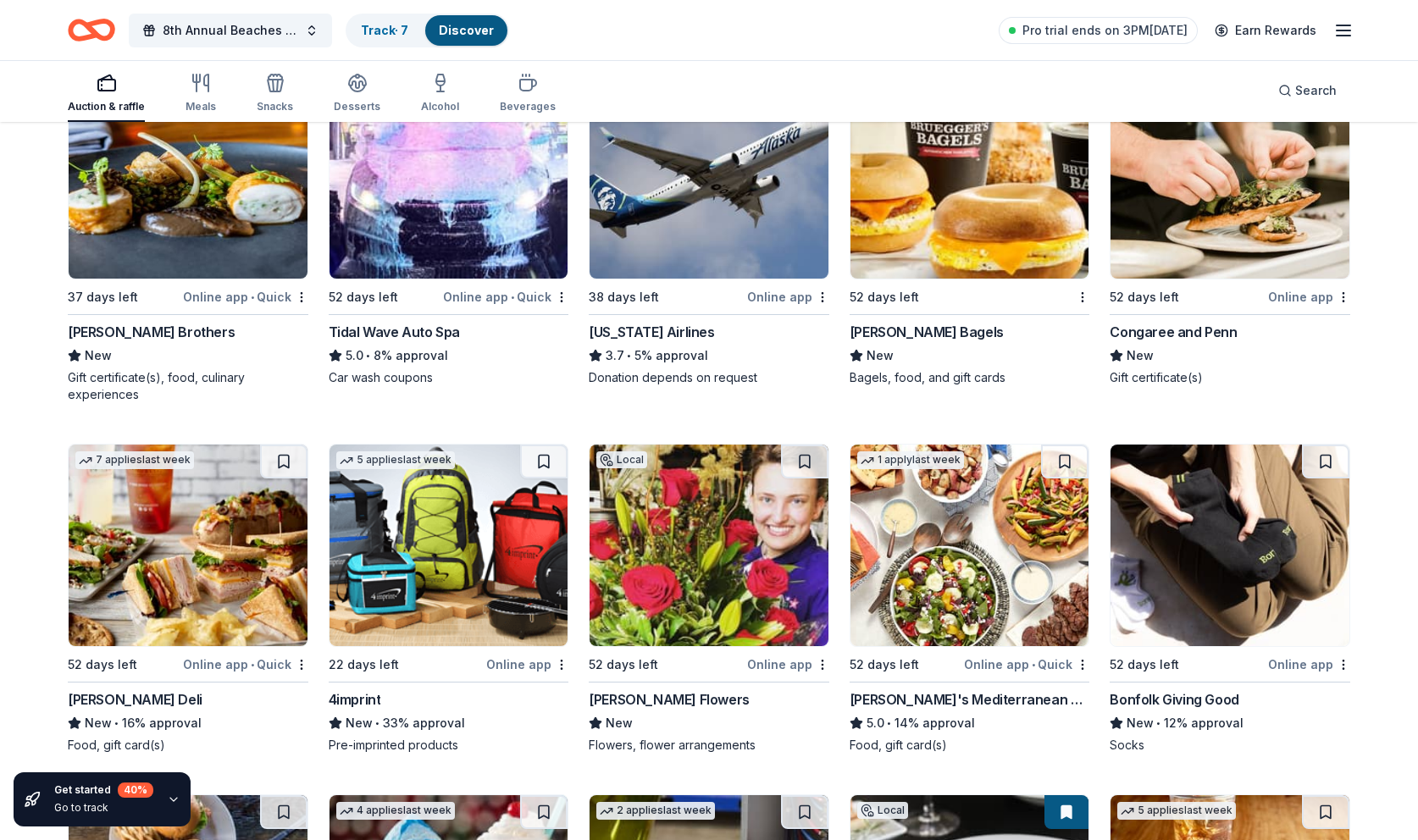
scroll to position [4466, 0]
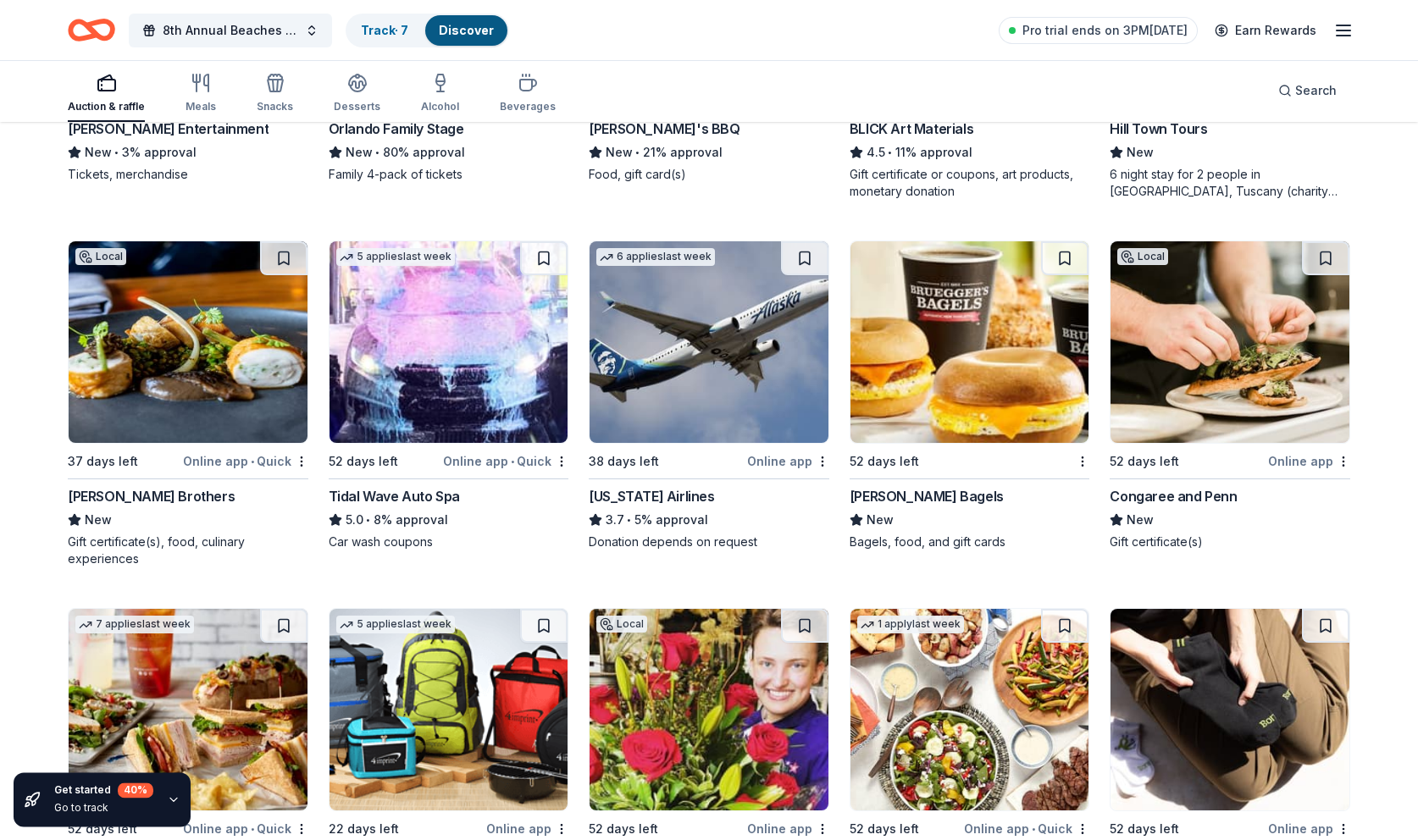
click at [217, 380] on img at bounding box center [188, 342] width 239 height 202
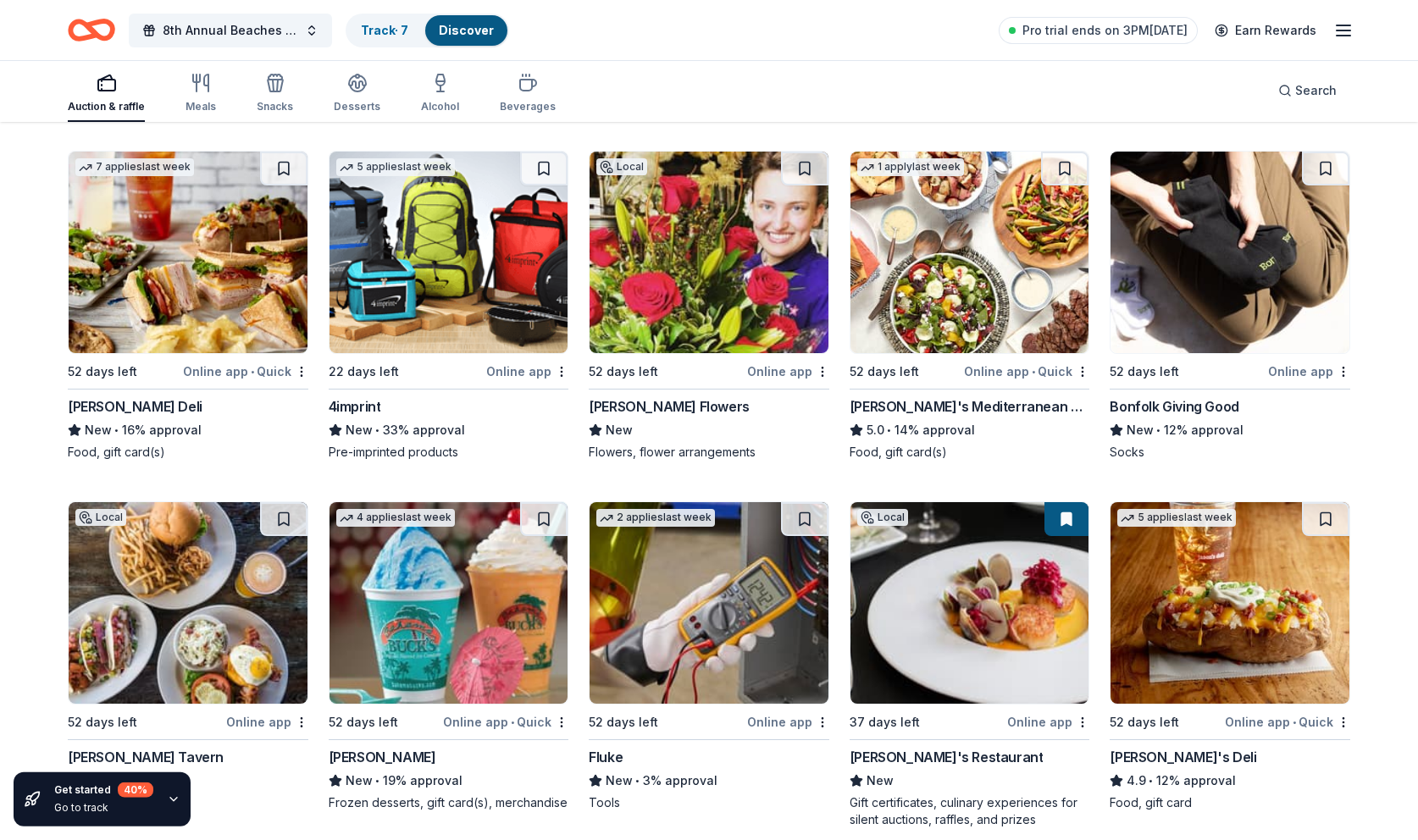
scroll to position [4938, 0]
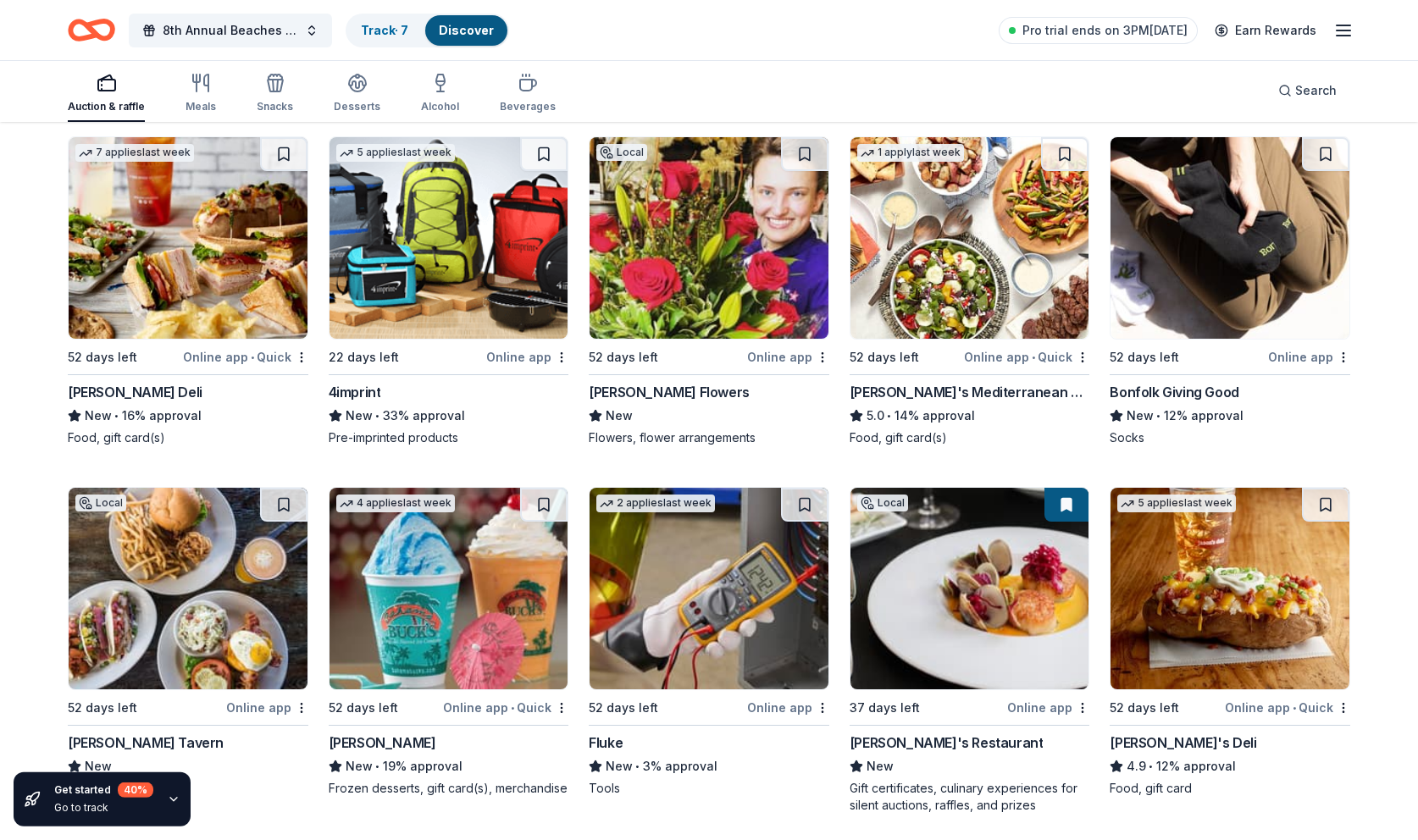
click at [739, 283] on img at bounding box center [709, 238] width 239 height 202
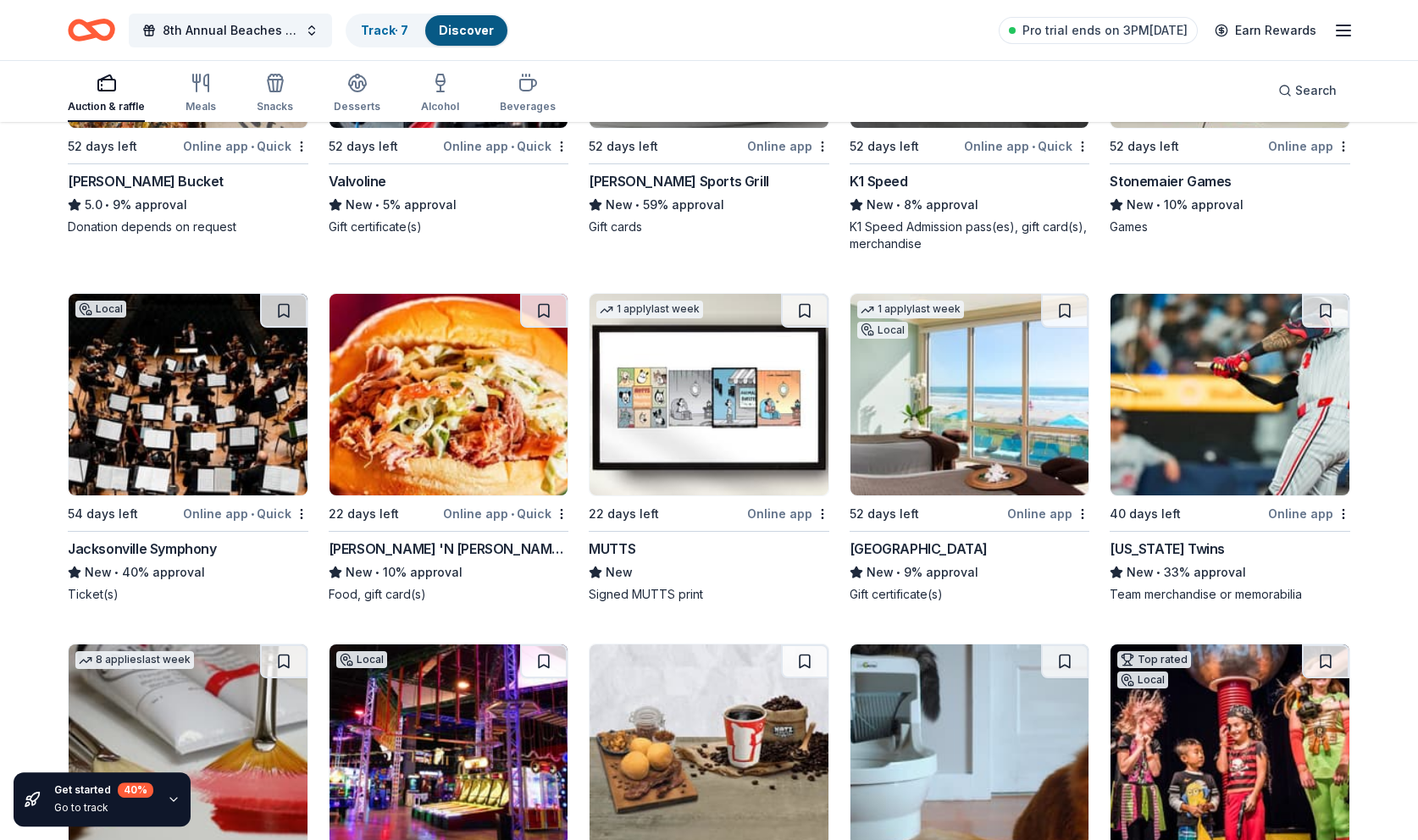
scroll to position [6251, 0]
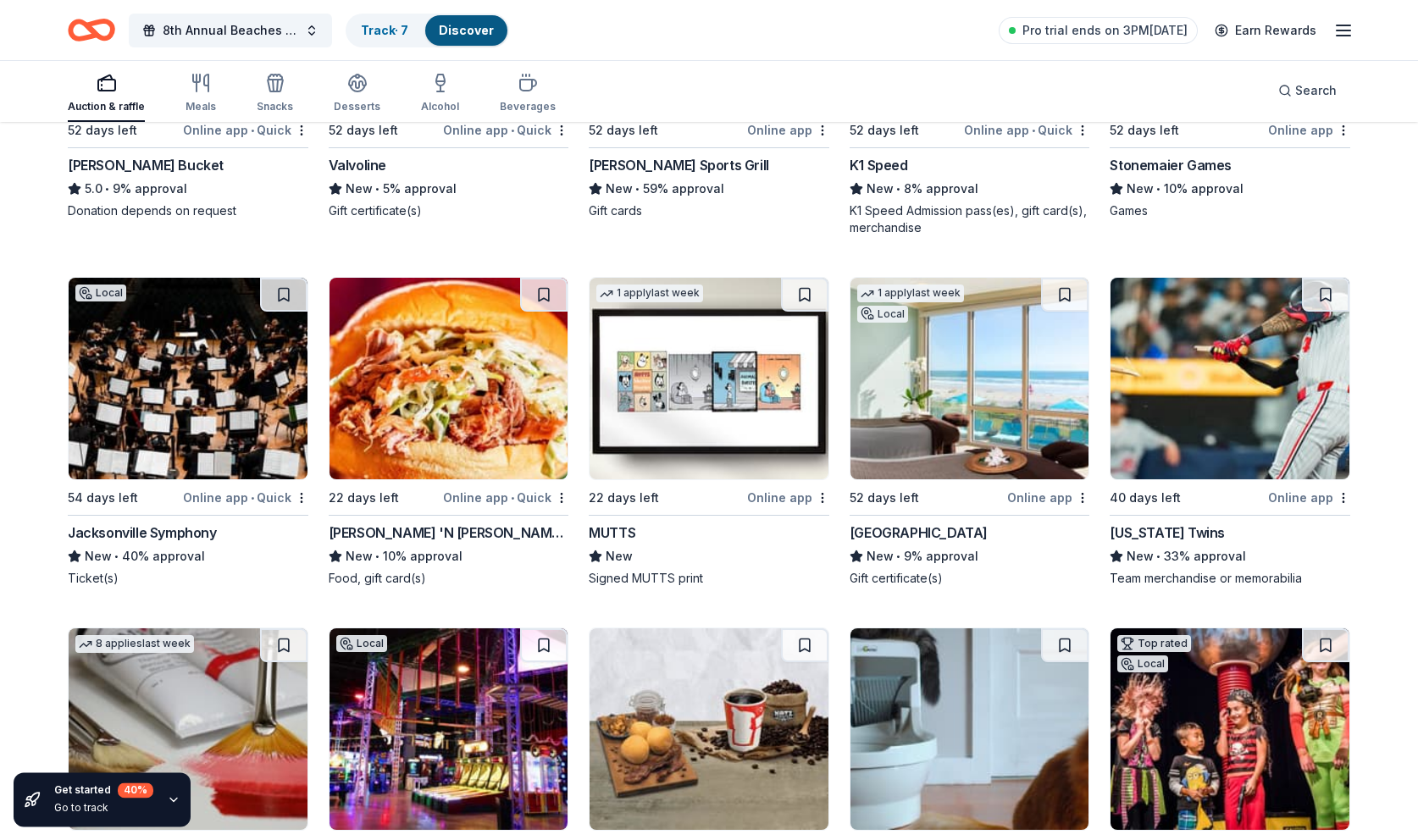
click at [948, 431] on img at bounding box center [970, 379] width 239 height 202
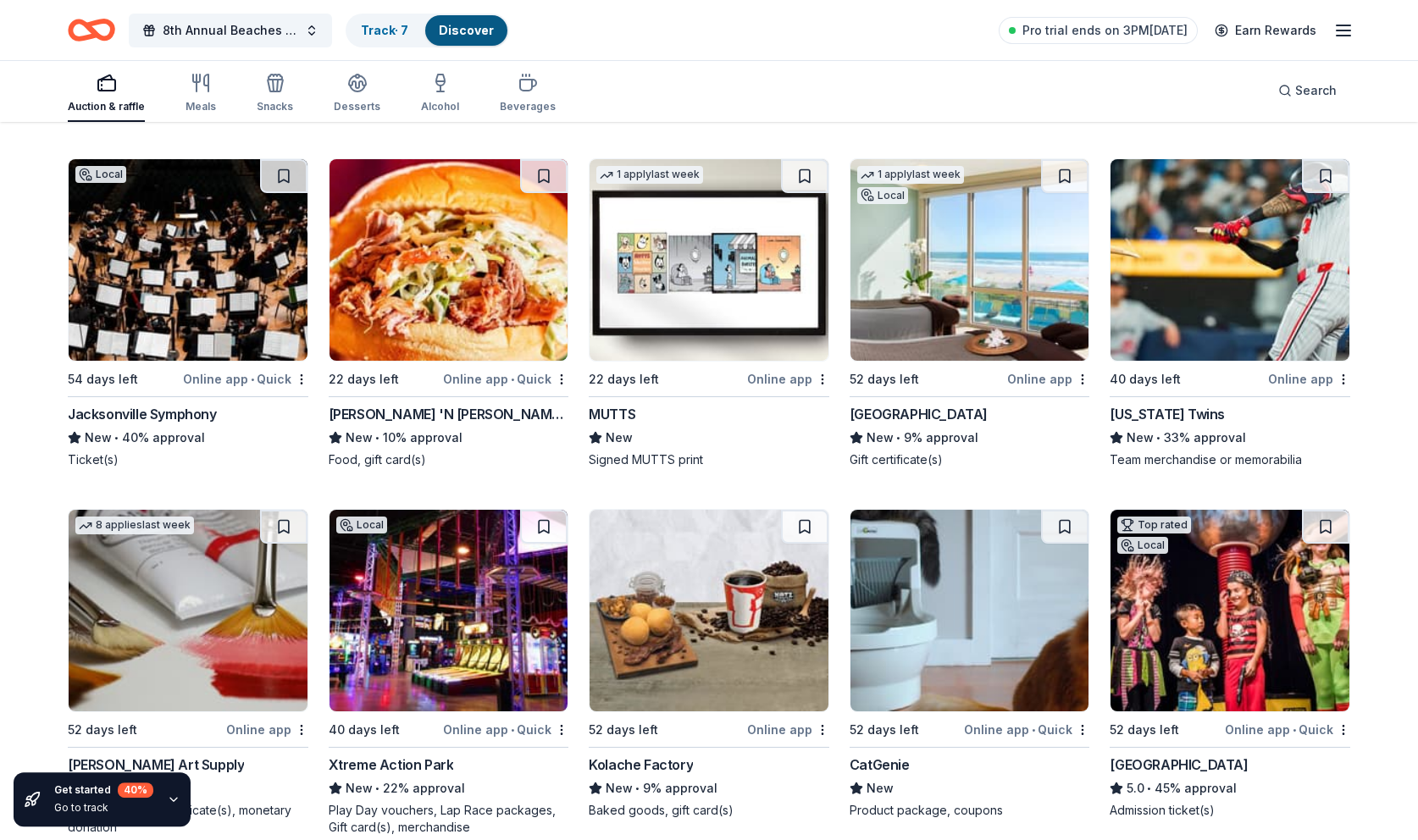
scroll to position [6393, 0]
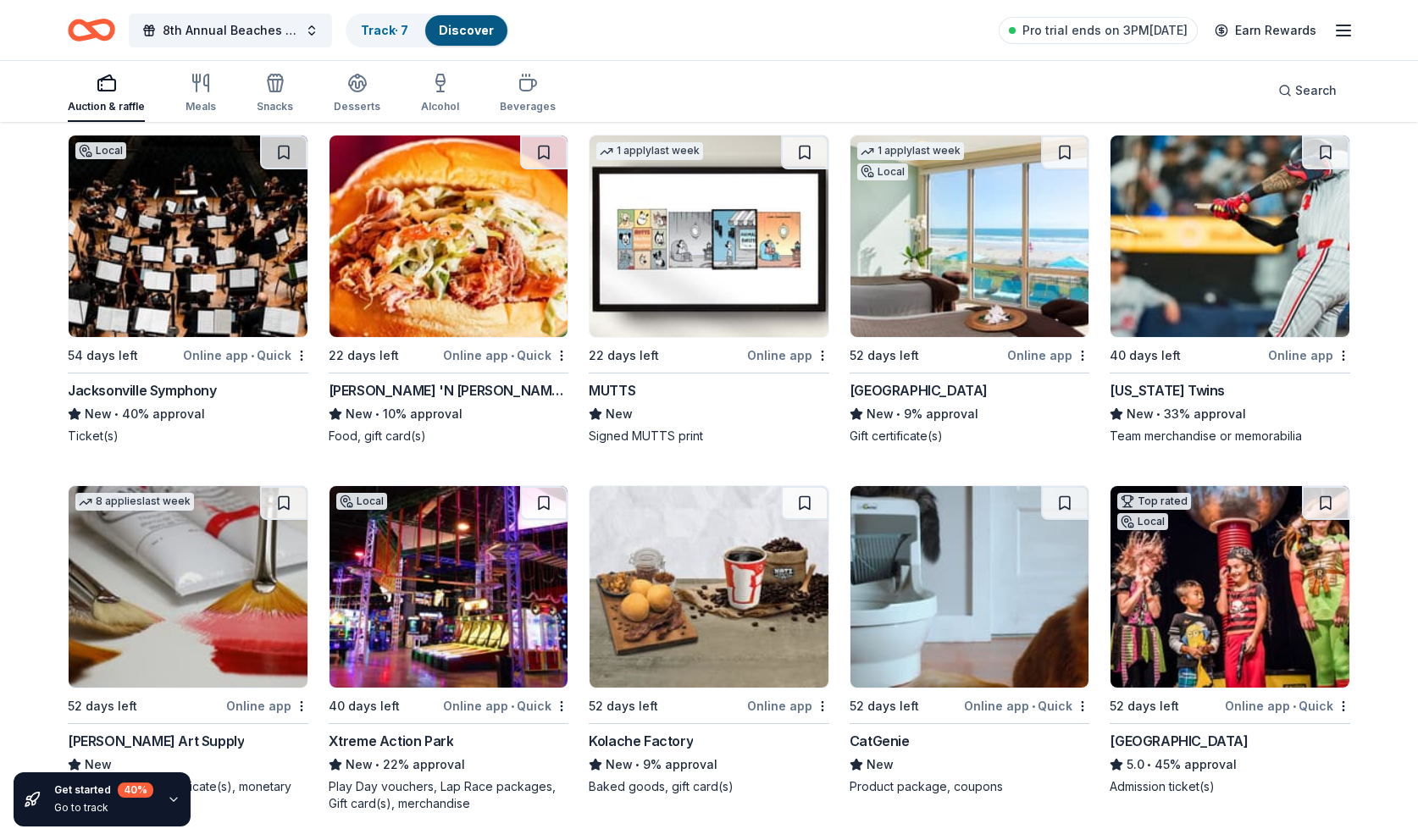
click at [175, 296] on img at bounding box center [188, 237] width 239 height 202
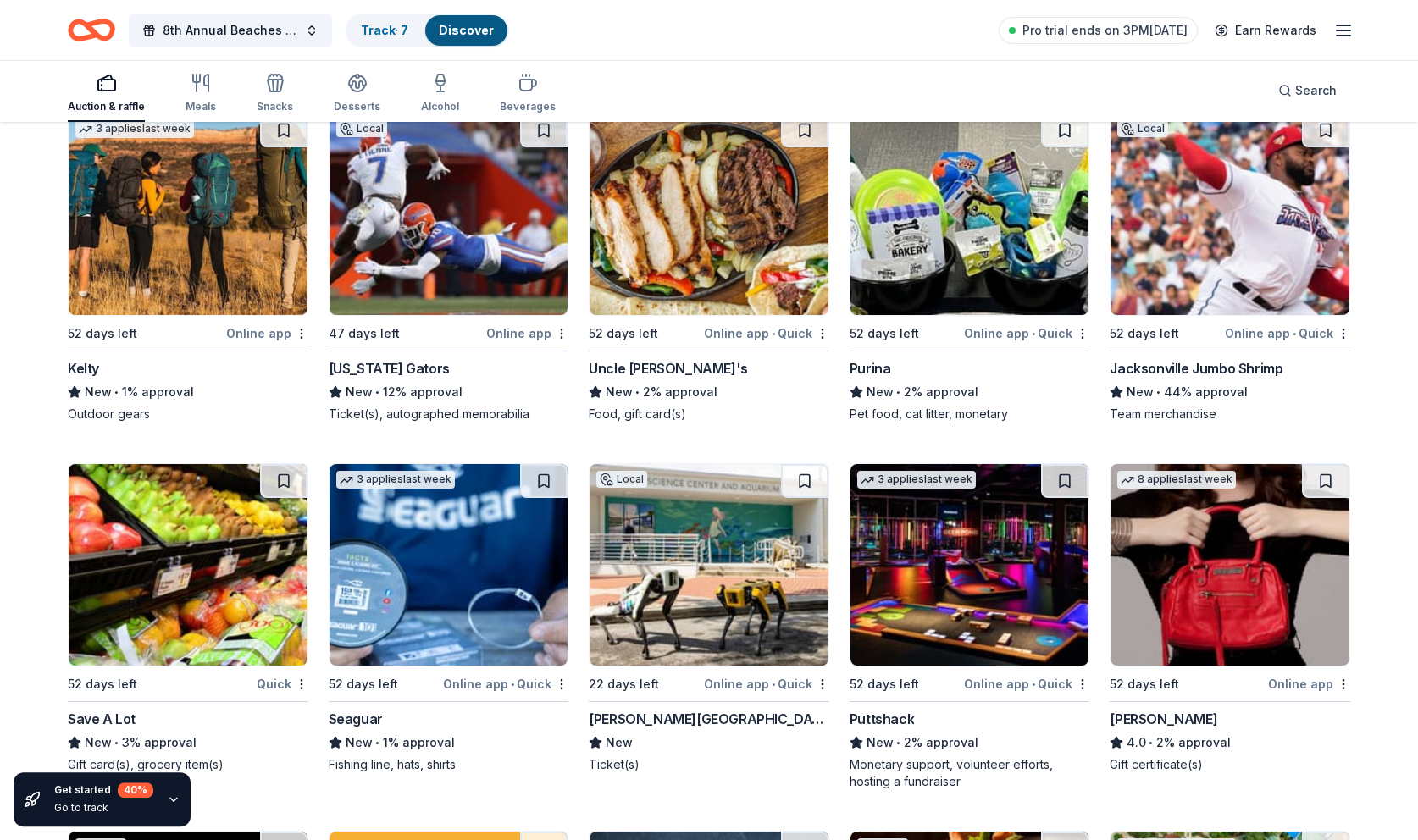
scroll to position [14357, 0]
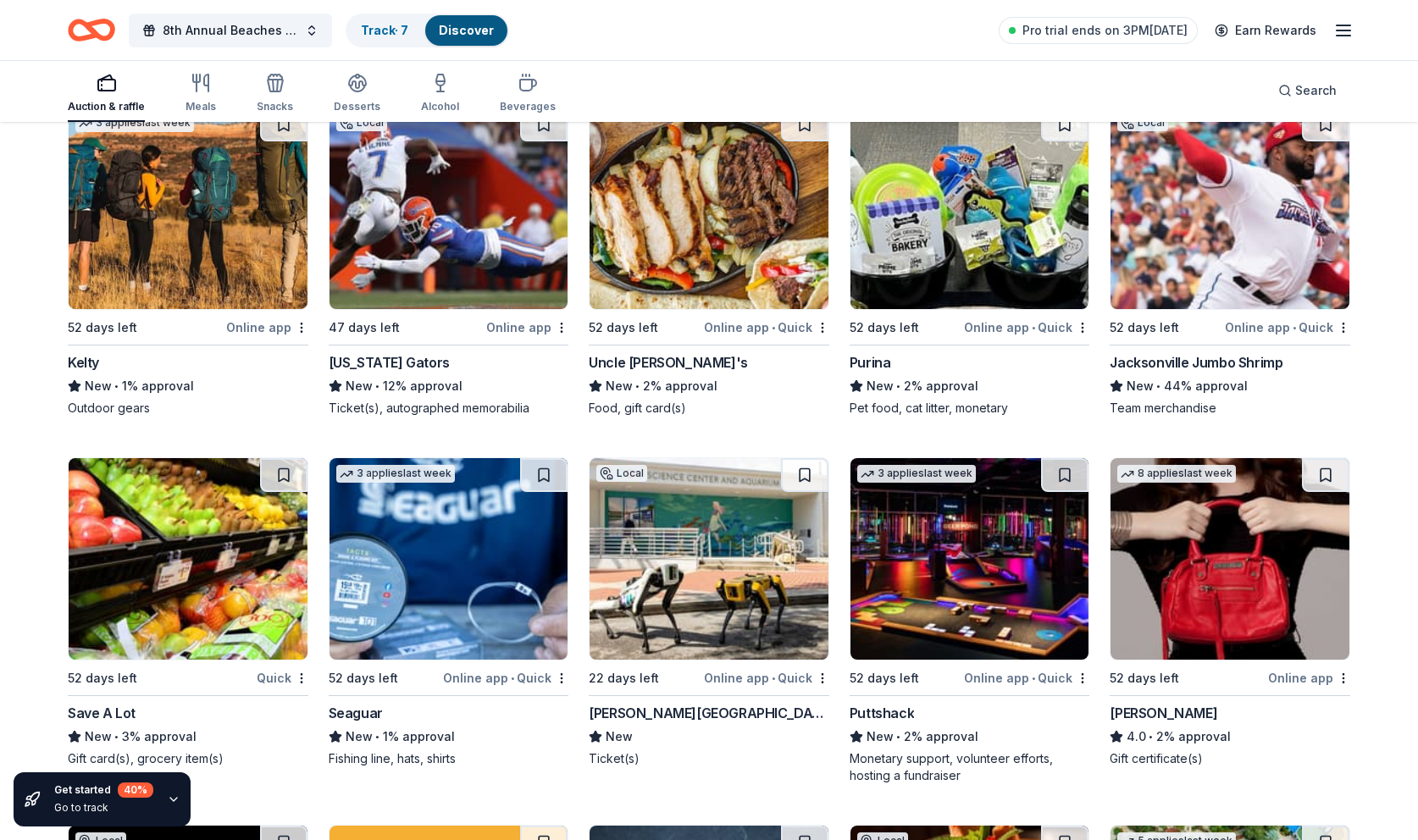
click at [407, 264] on img at bounding box center [449, 209] width 239 height 202
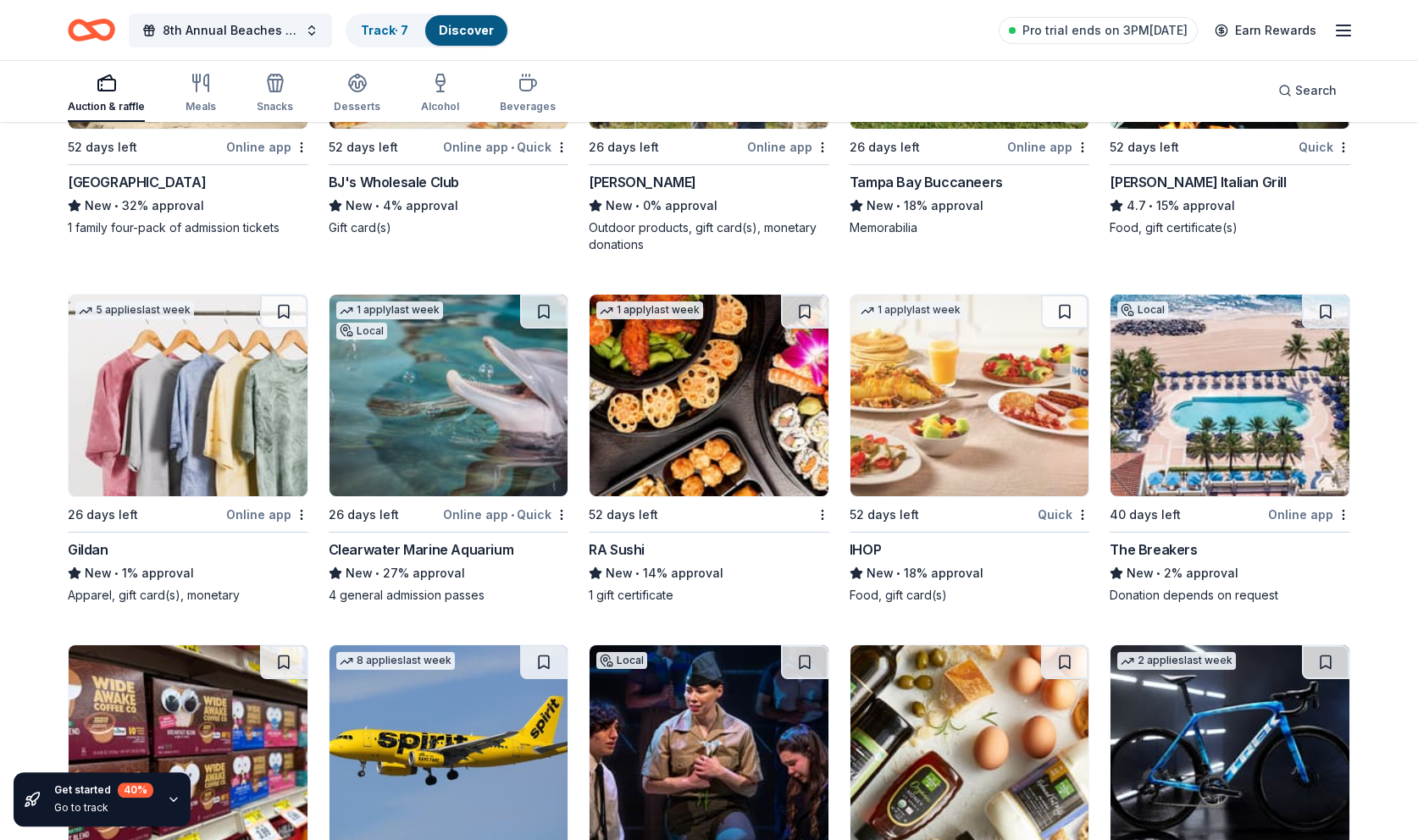
scroll to position [12038, 0]
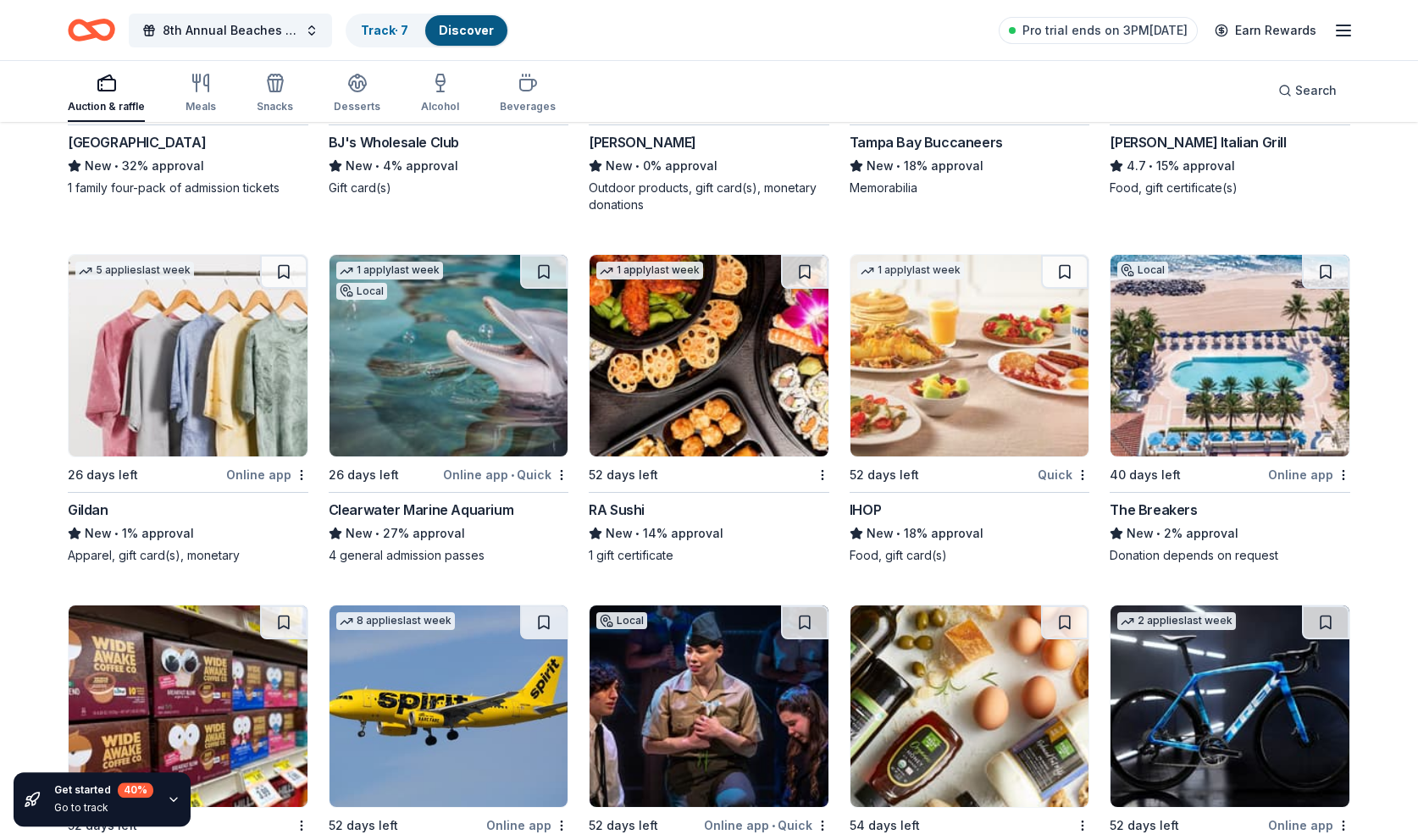
click at [1224, 426] on img at bounding box center [1230, 356] width 239 height 202
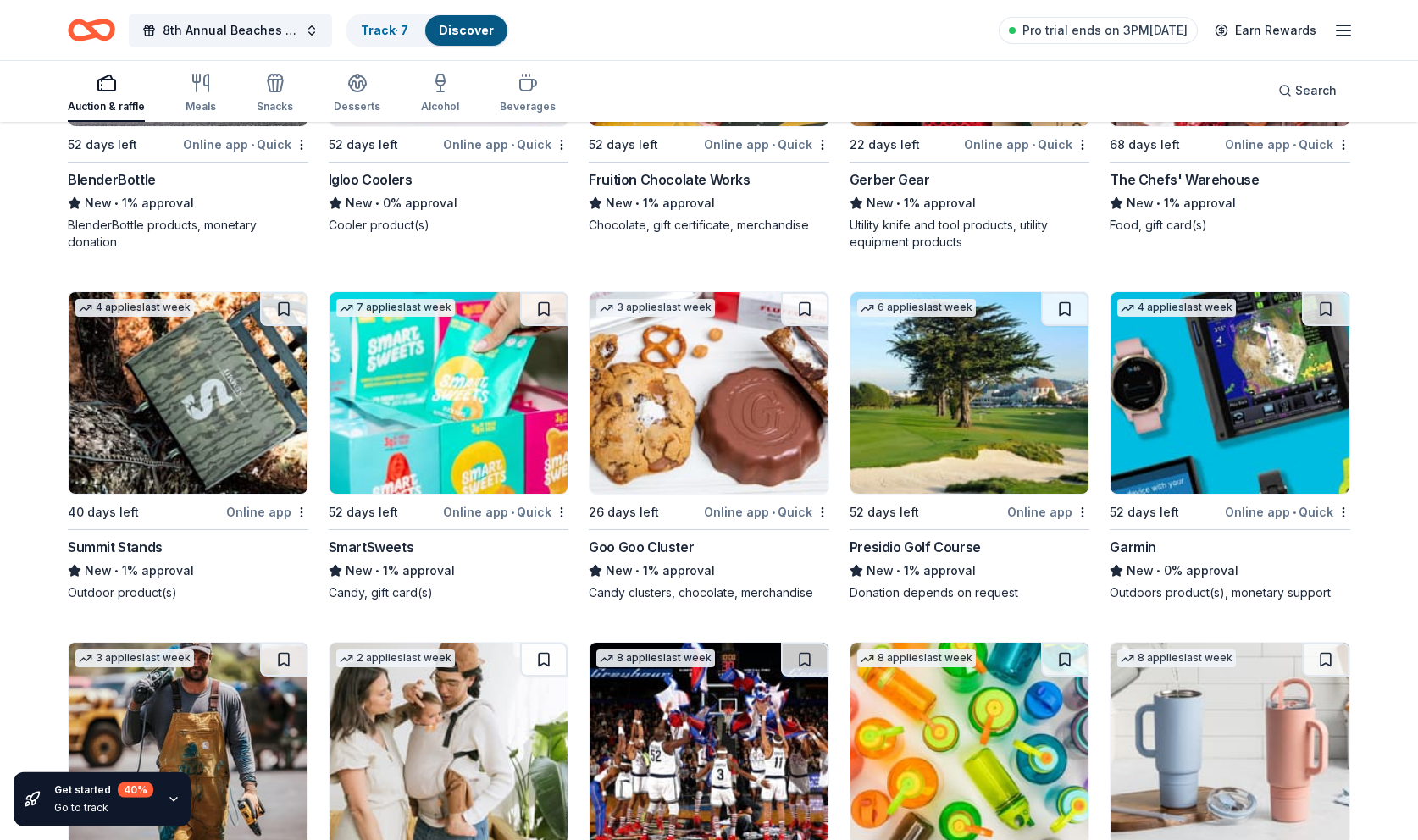
scroll to position [18905, 0]
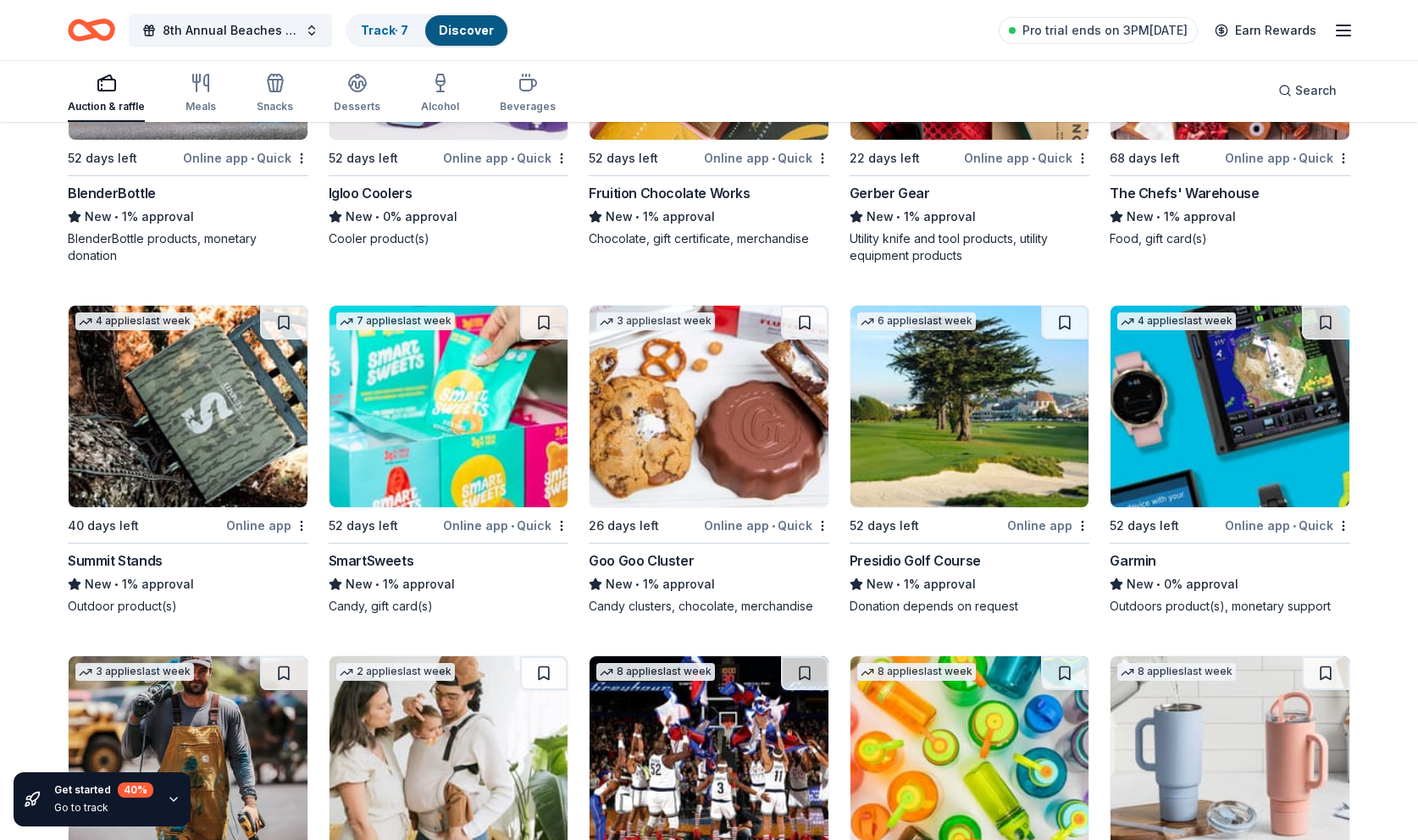
click at [1407, 9] on div "8th Annual Beaches Tour of Homes Track · 7 Discover Pro trial ends on 3PM, 8/23…" at bounding box center [709, 30] width 1418 height 60
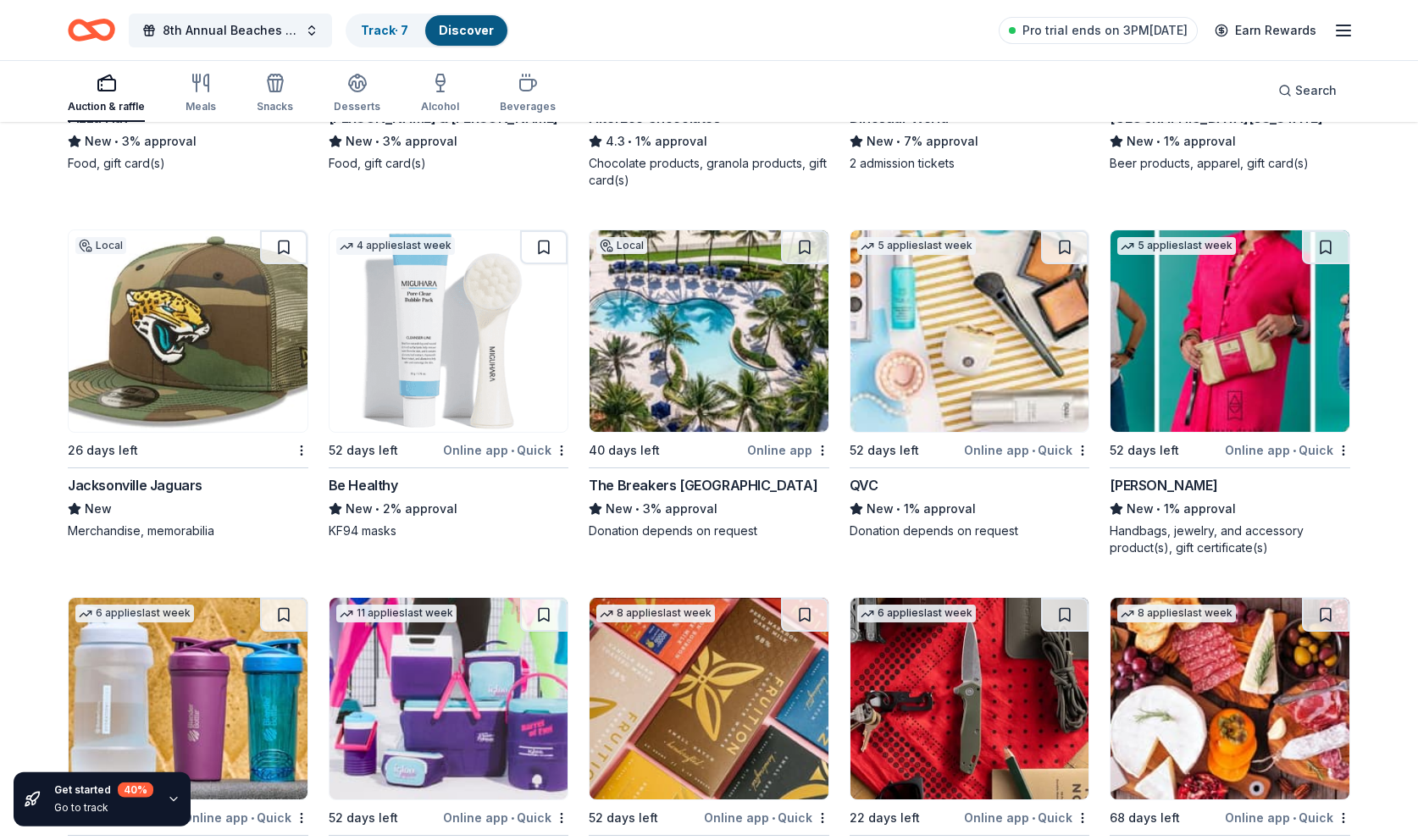
scroll to position [18242, 0]
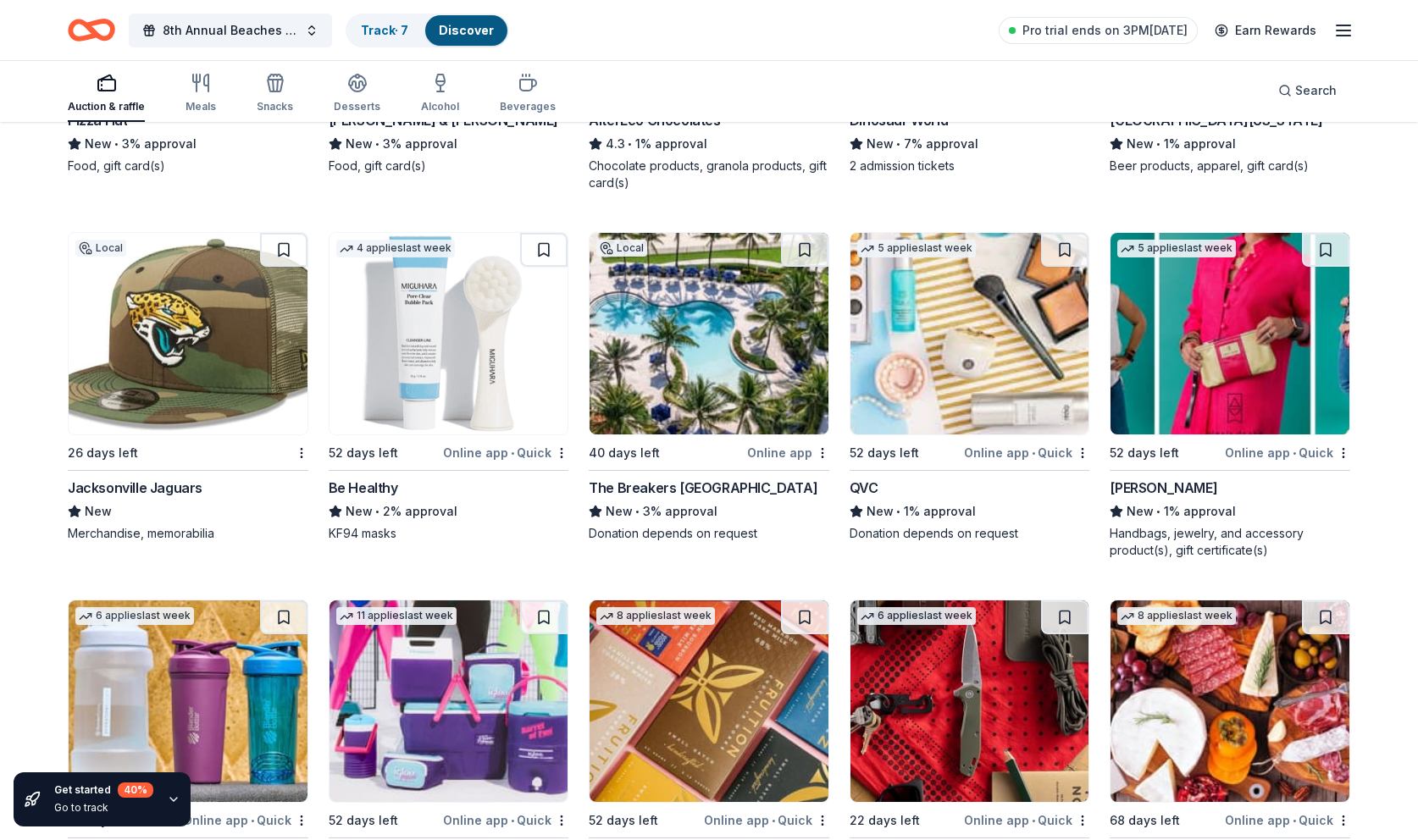
click at [199, 386] on img at bounding box center [188, 334] width 239 height 202
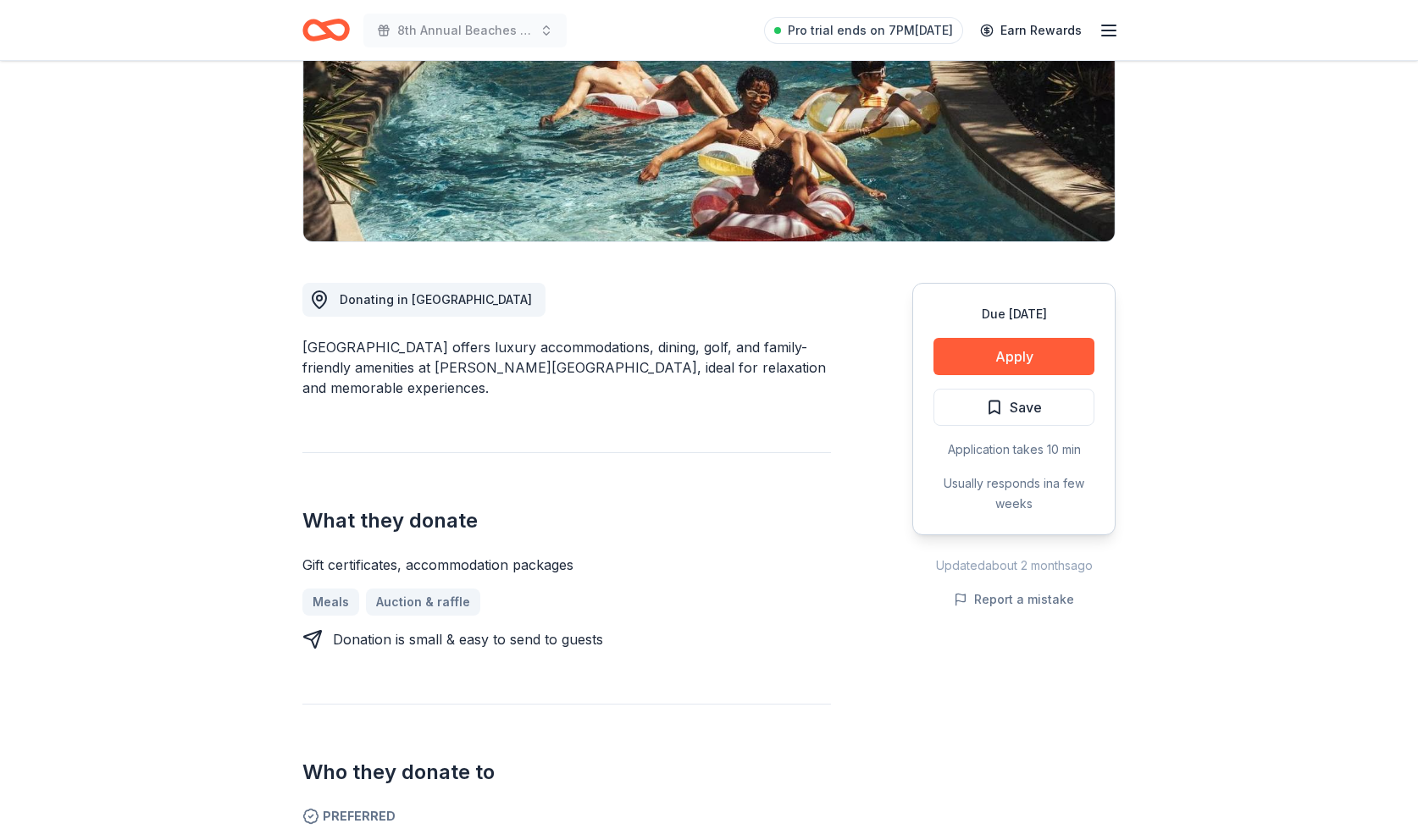
scroll to position [271, 0]
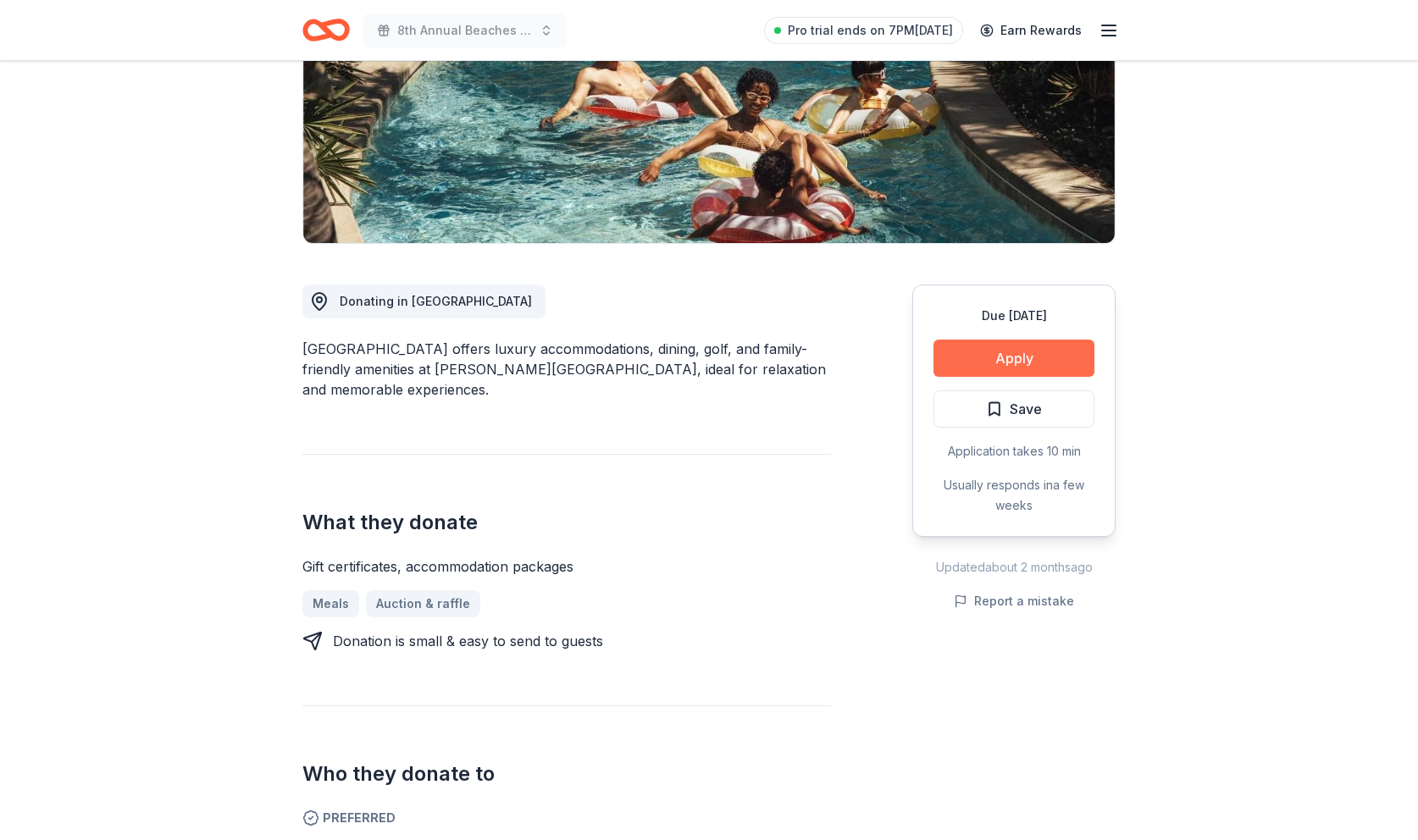
click at [1010, 357] on button "Apply" at bounding box center [1014, 358] width 161 height 37
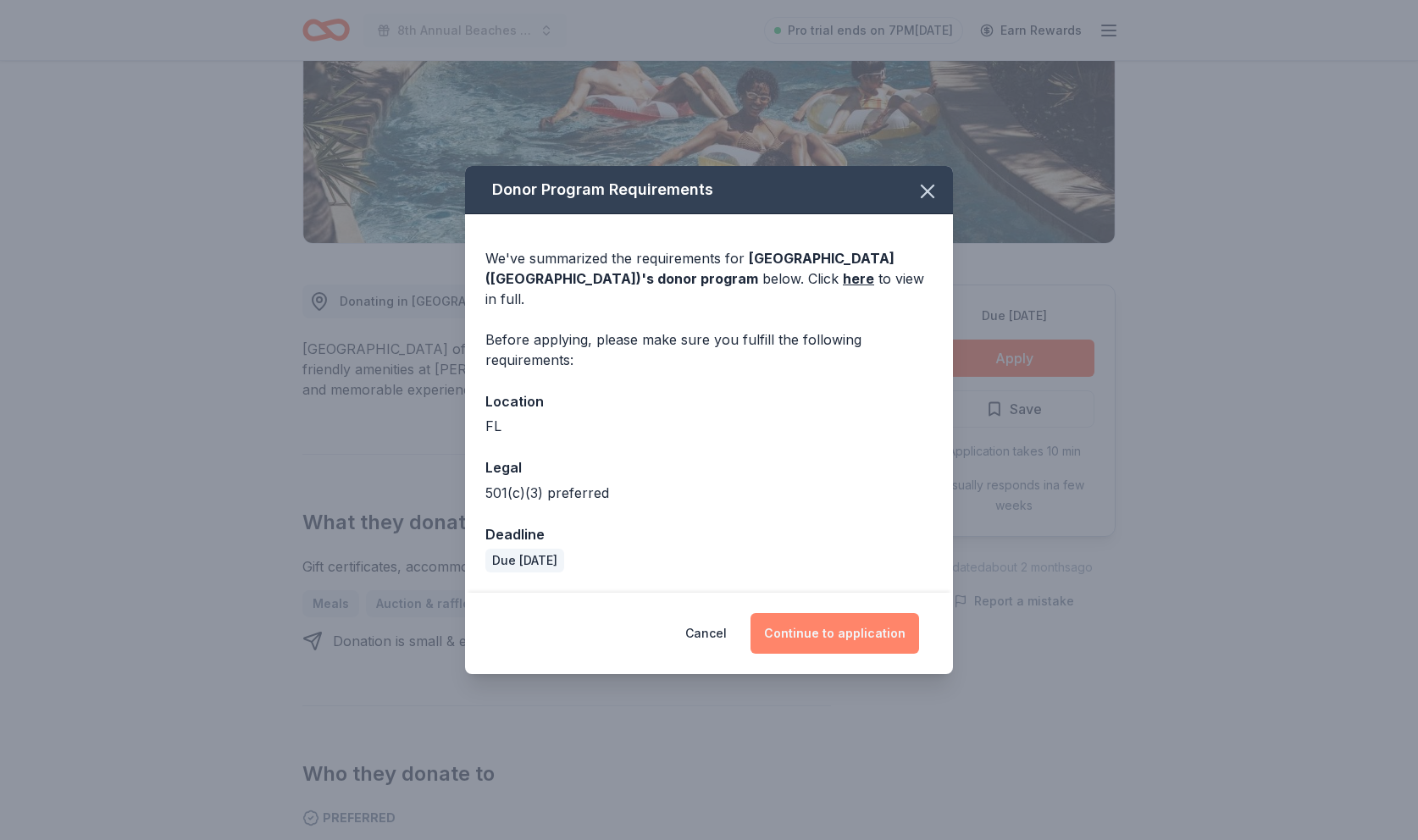
click at [833, 630] on button "Continue to application" at bounding box center [835, 633] width 169 height 41
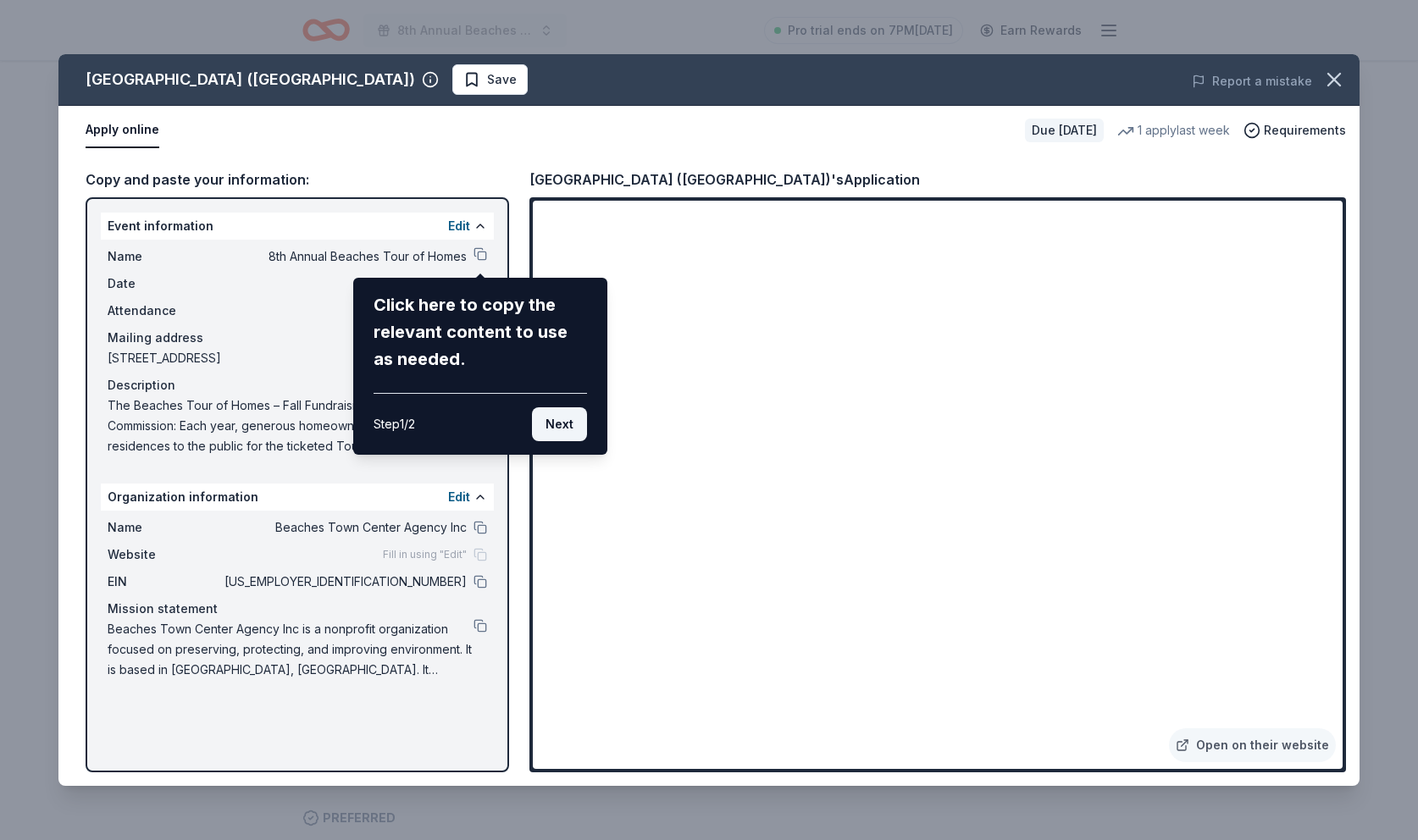
click at [563, 430] on button "Next" at bounding box center [559, 424] width 55 height 34
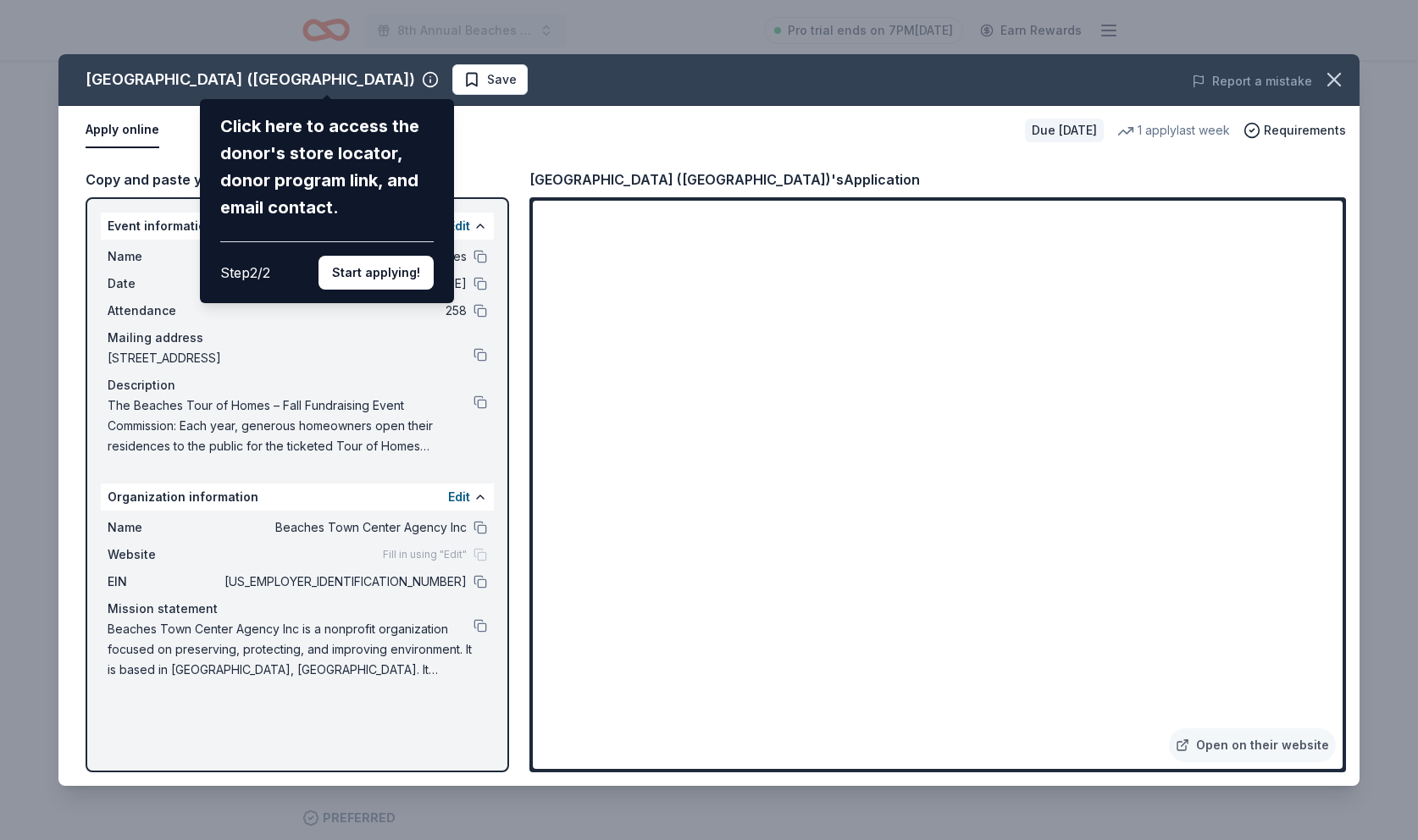
click at [481, 257] on div "Four Seasons Resort (Orlando) Click here to access the donor's store locator, d…" at bounding box center [708, 420] width 1301 height 732
click at [482, 257] on div "Four Seasons Resort (Orlando) Click here to access the donor's store locator, d…" at bounding box center [708, 420] width 1301 height 732
click at [1325, 212] on div "Four Seasons Resort (Orlando) Click here to access the donor's store locator, d…" at bounding box center [708, 420] width 1301 height 732
click at [1323, 211] on div "Four Seasons Resort (Orlando) Click here to access the donor's store locator, d…" at bounding box center [708, 420] width 1301 height 732
click at [375, 256] on button "Start applying!" at bounding box center [376, 273] width 115 height 34
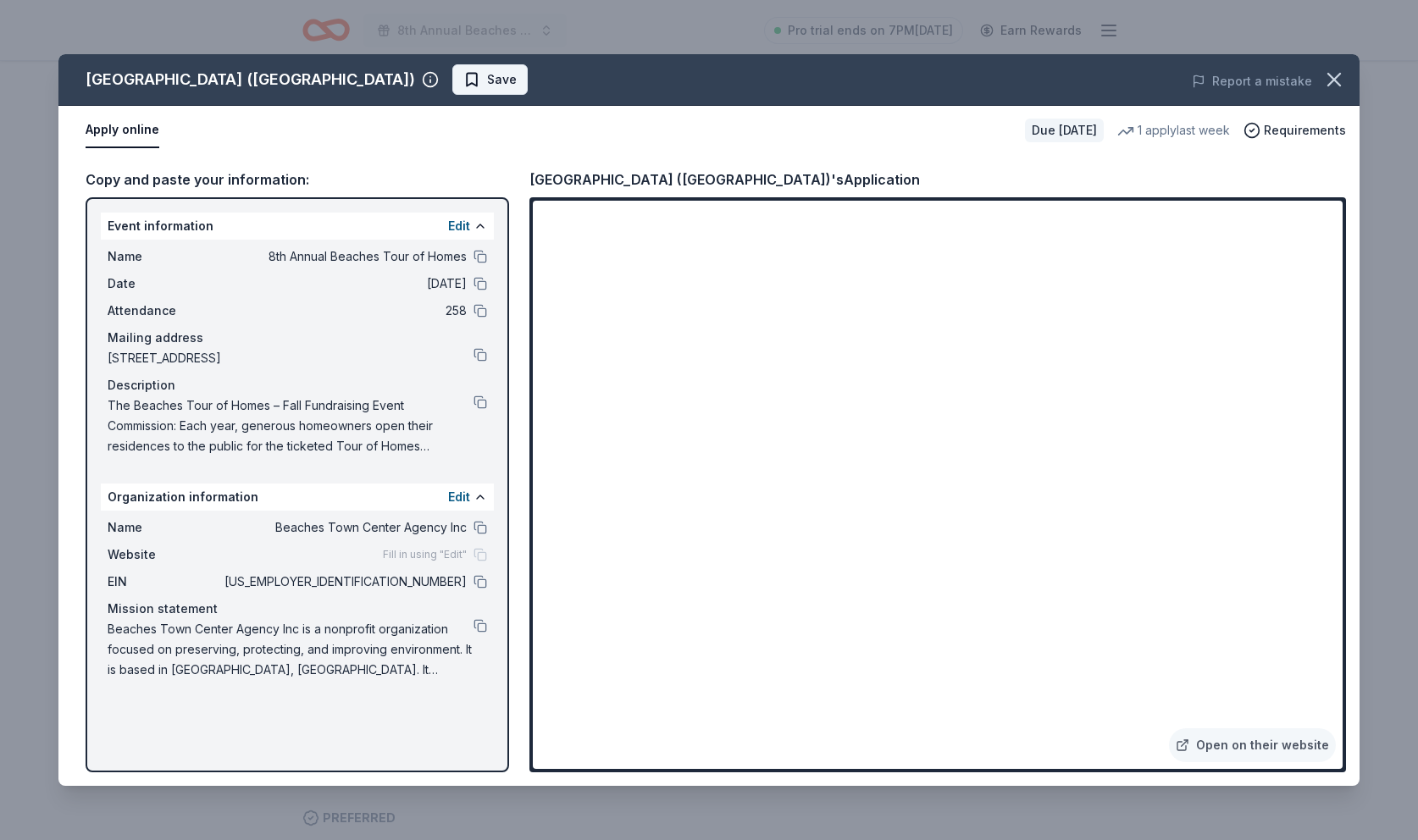
click at [487, 80] on span "Save" at bounding box center [502, 79] width 30 height 20
click at [1333, 80] on icon "button" at bounding box center [1334, 80] width 24 height 24
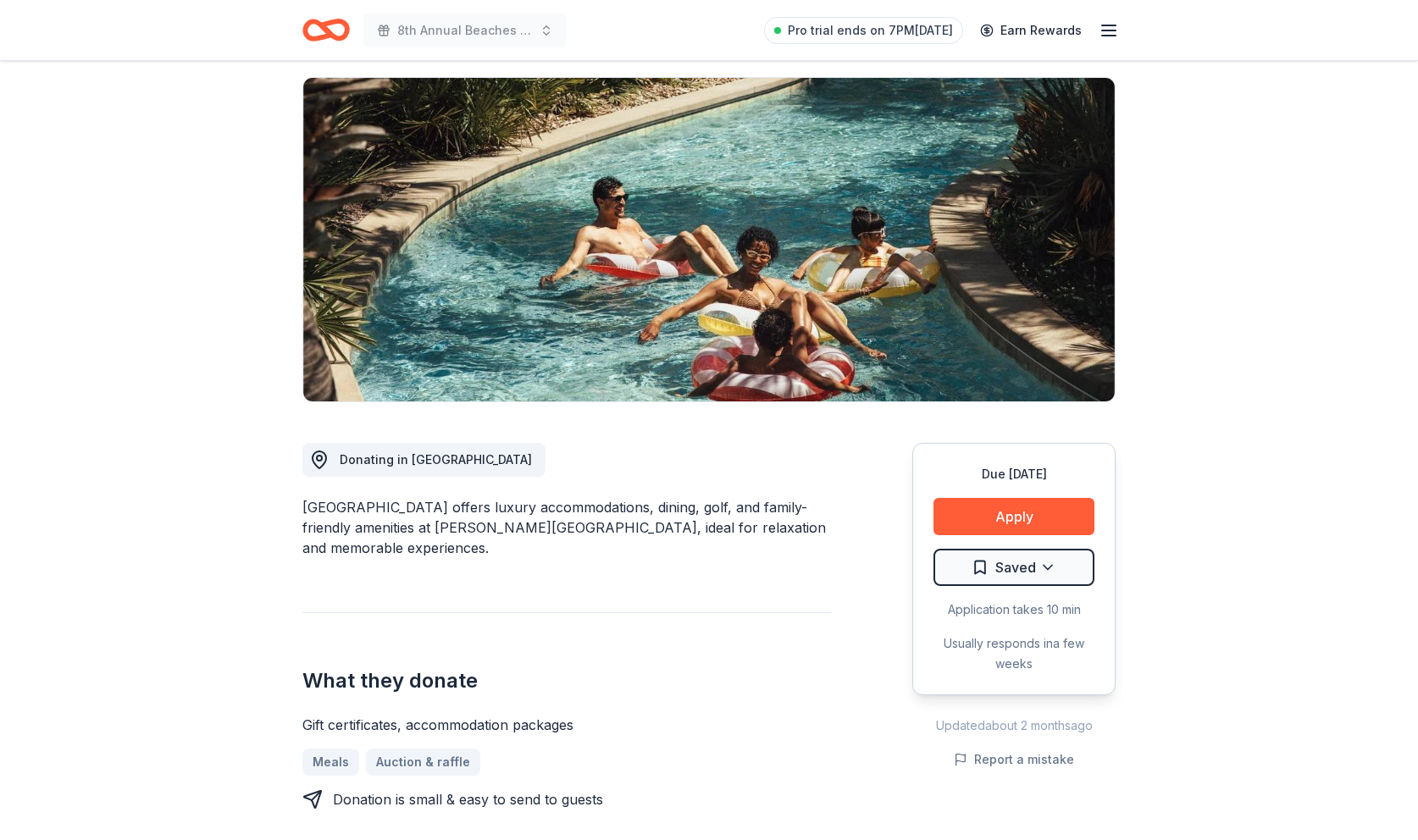
scroll to position [0, 0]
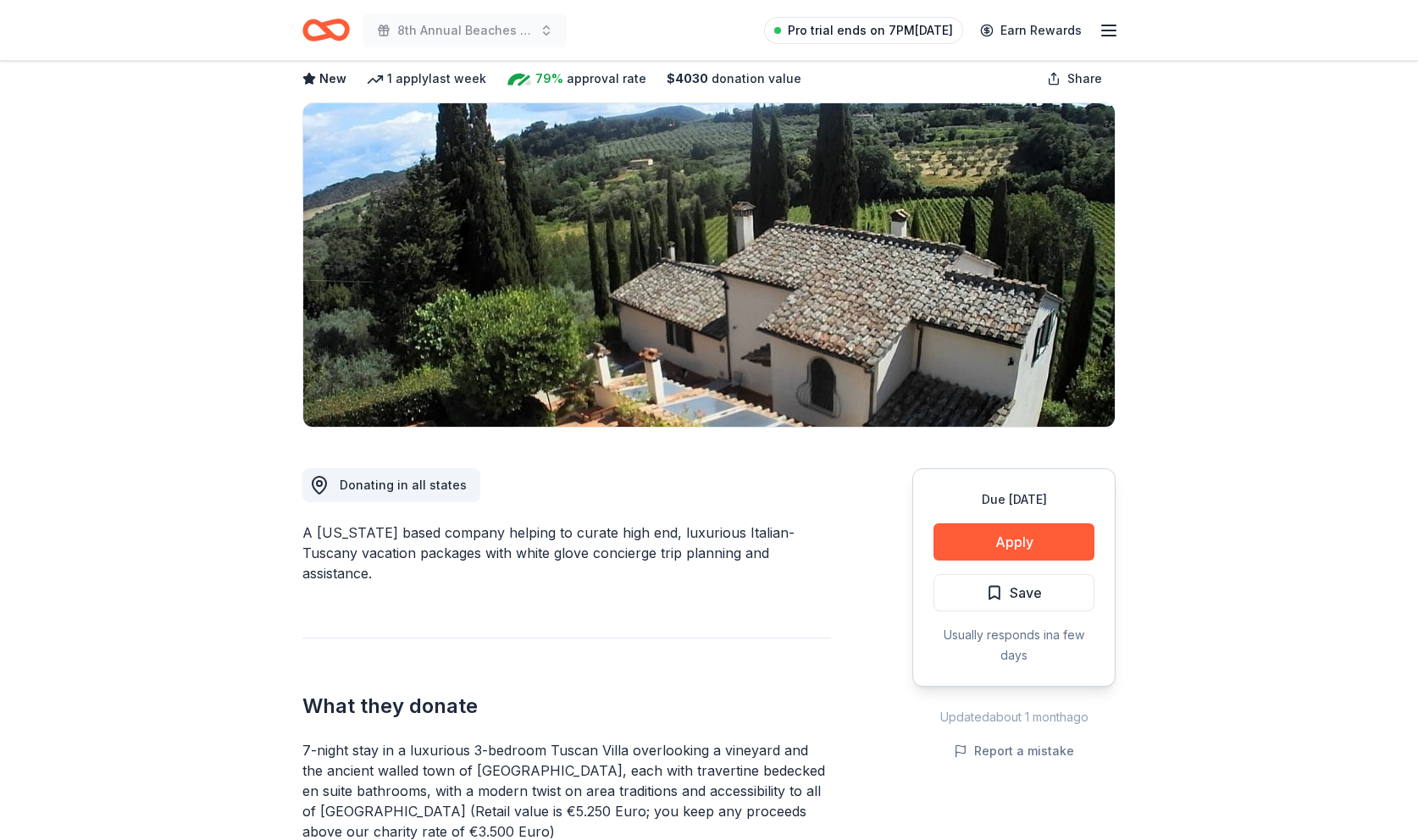
scroll to position [51, 0]
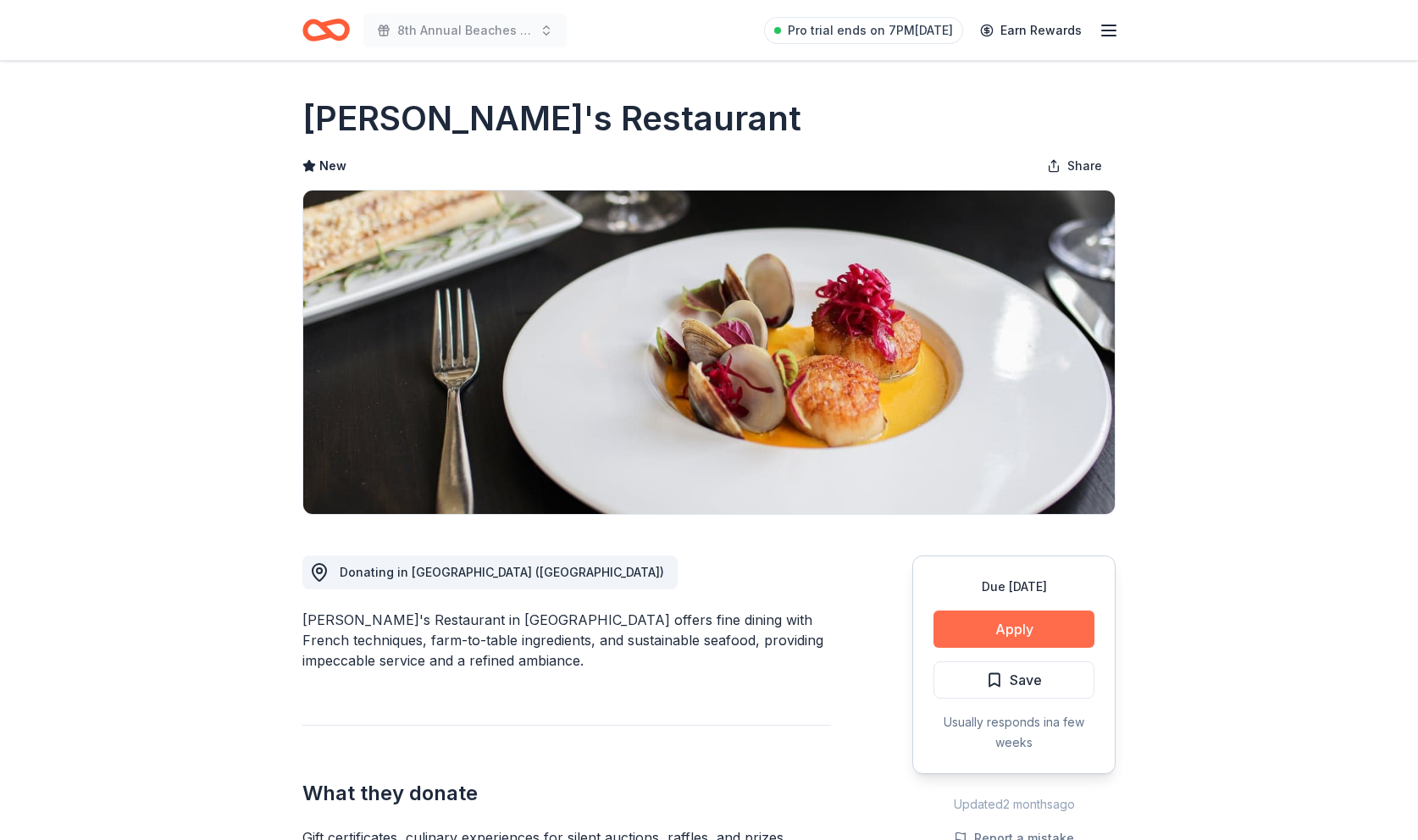
click at [1000, 629] on button "Apply" at bounding box center [1014, 629] width 161 height 37
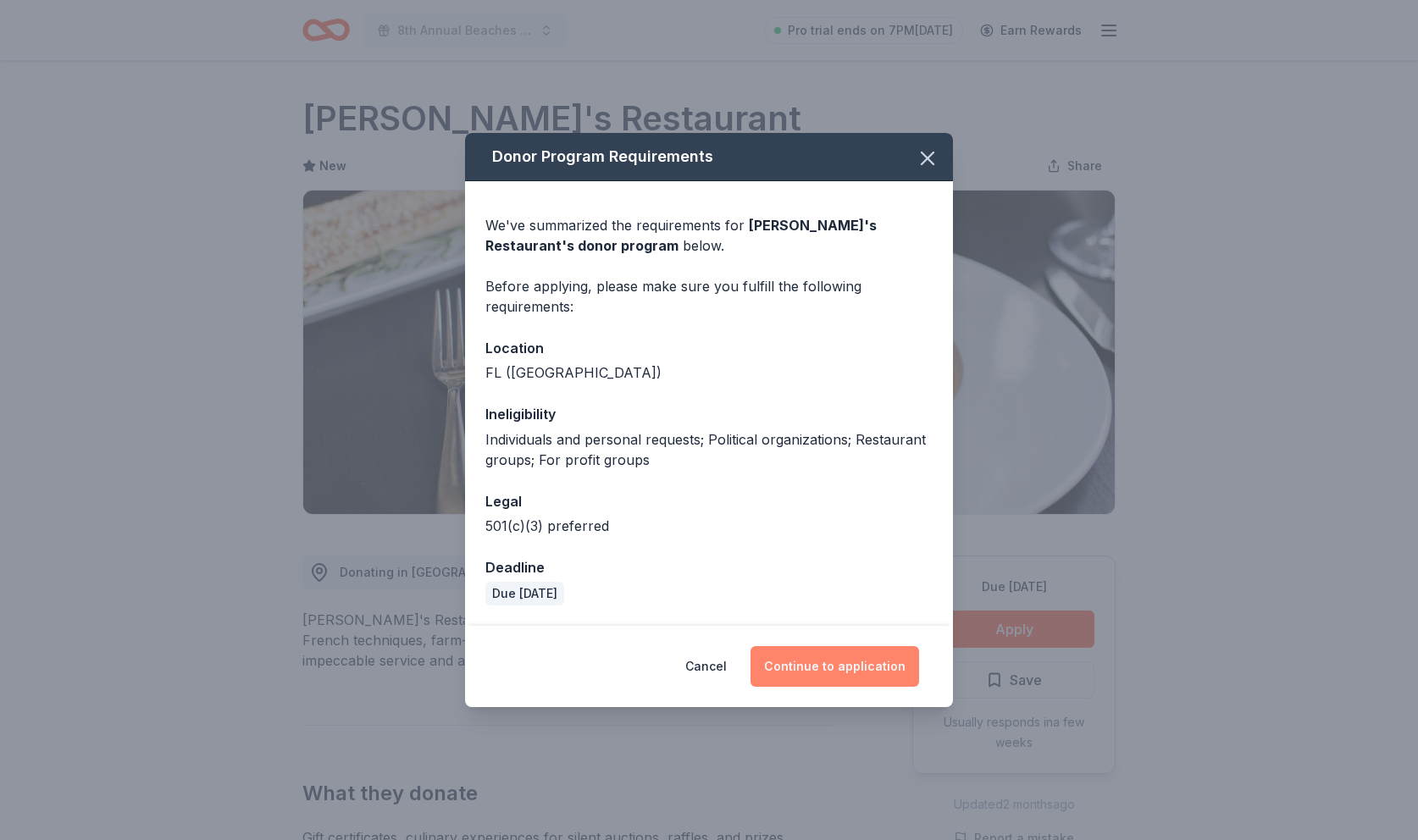
click at [838, 666] on button "Continue to application" at bounding box center [835, 666] width 169 height 41
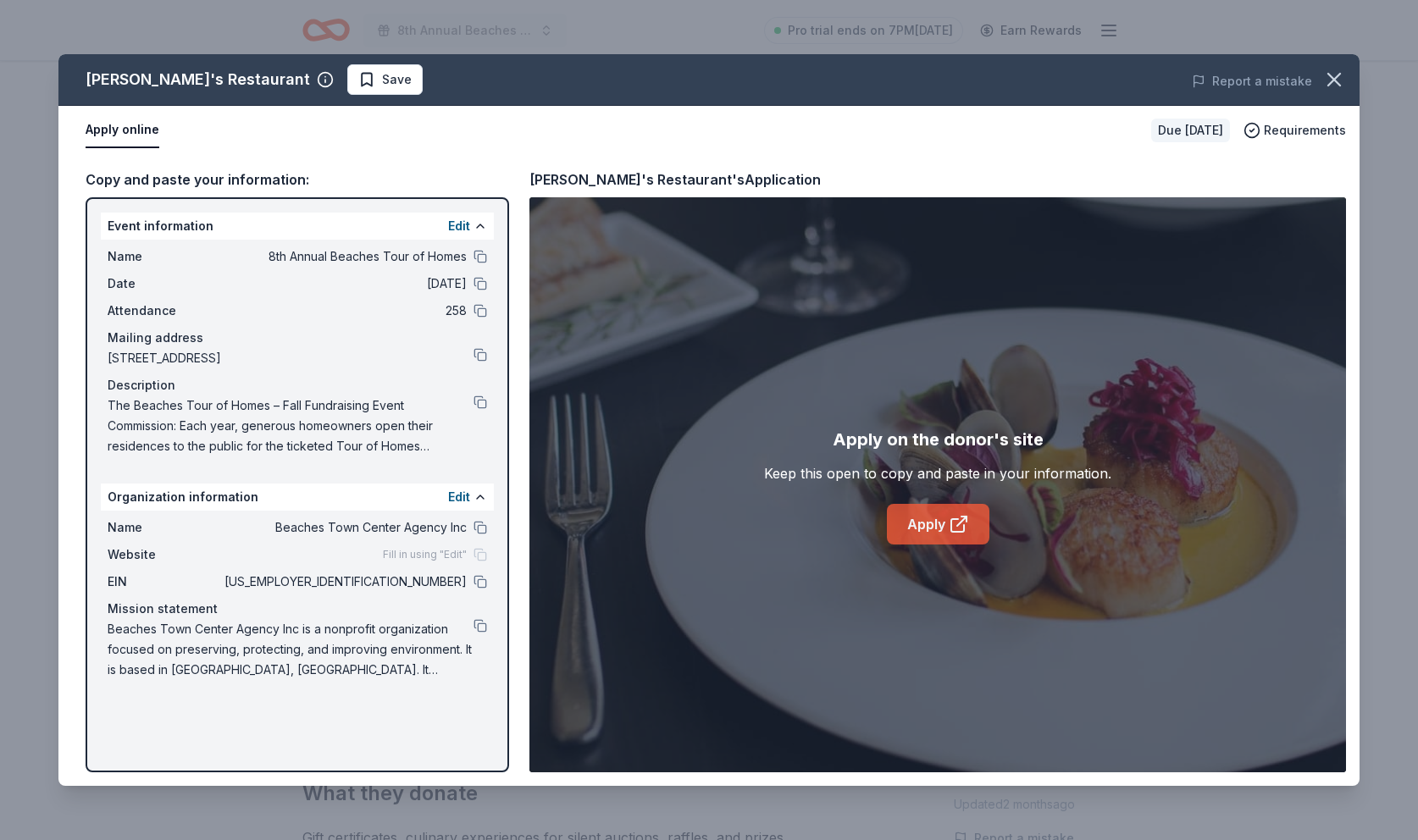
click at [924, 523] on link "Apply" at bounding box center [938, 524] width 103 height 41
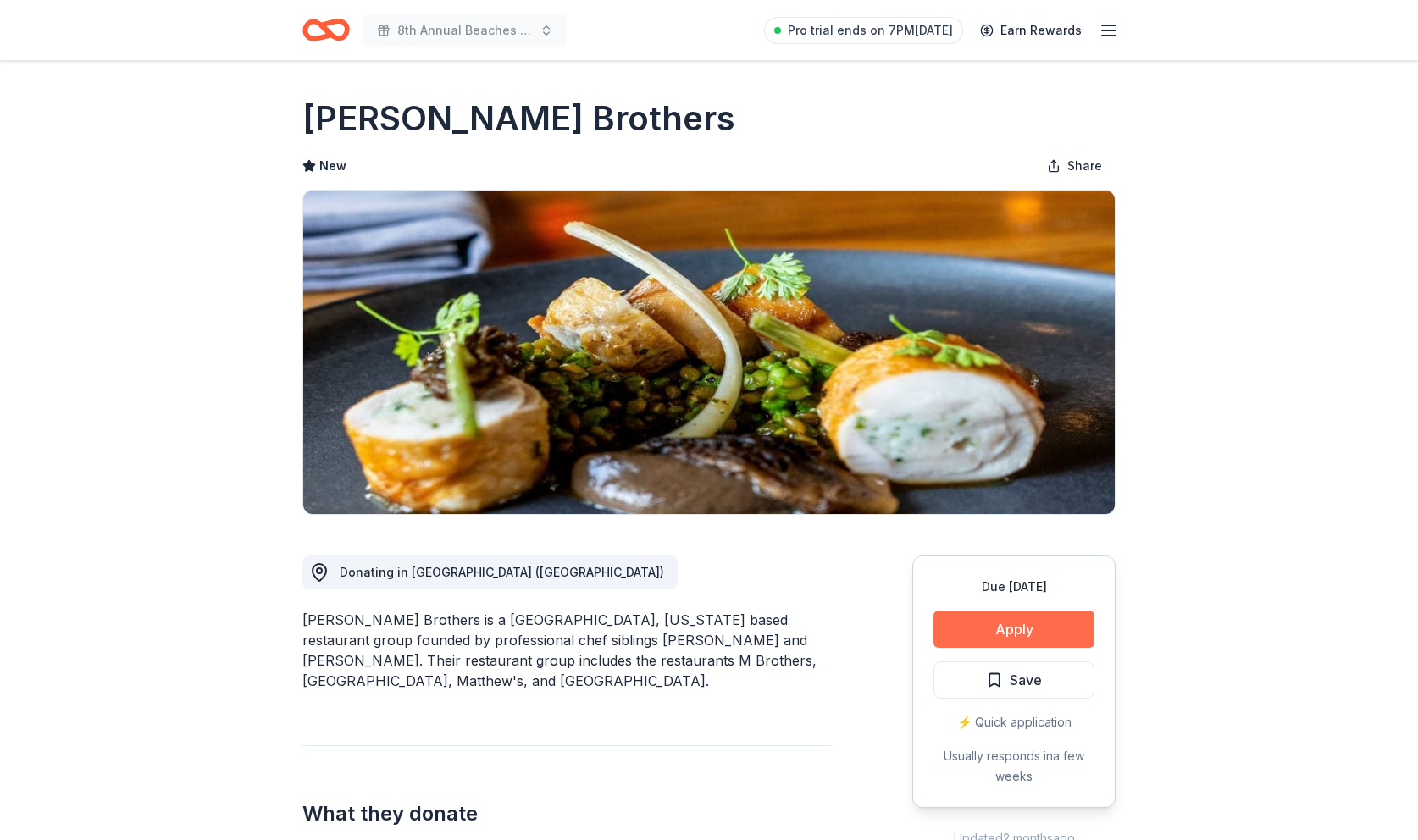
click at [1006, 626] on button "Apply" at bounding box center [1014, 629] width 161 height 37
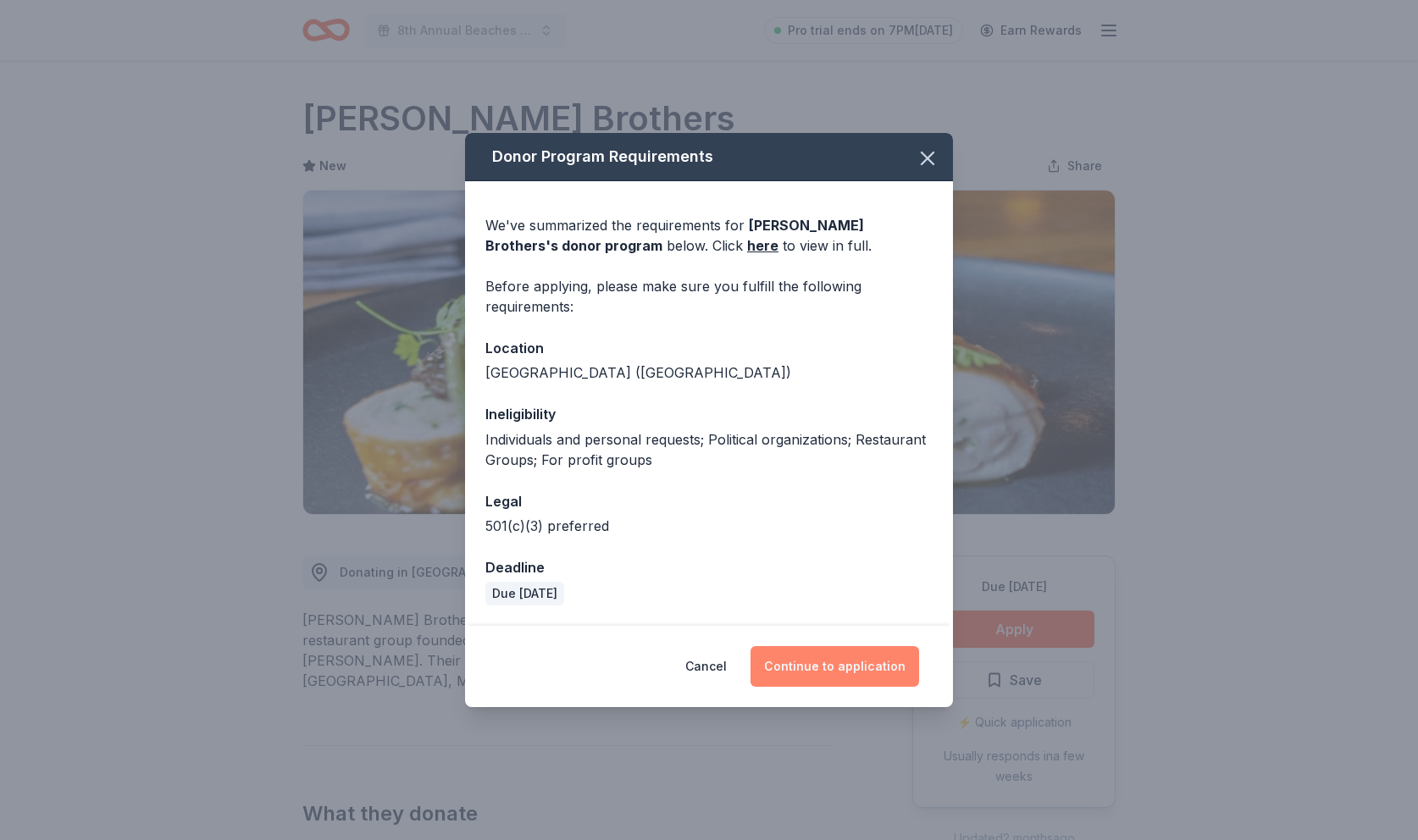
click at [830, 668] on button "Continue to application" at bounding box center [835, 666] width 169 height 41
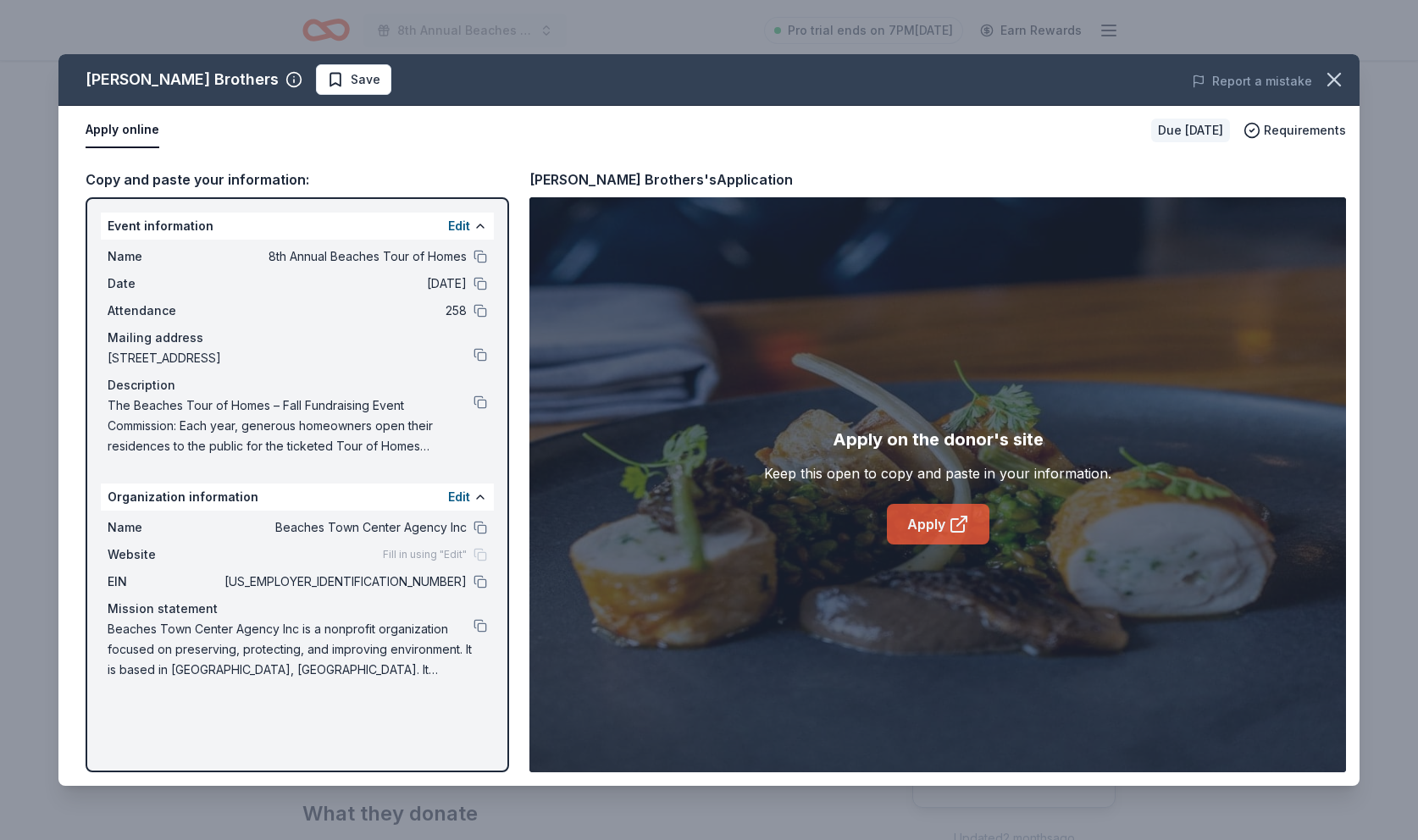
click at [918, 525] on link "Apply" at bounding box center [938, 524] width 103 height 41
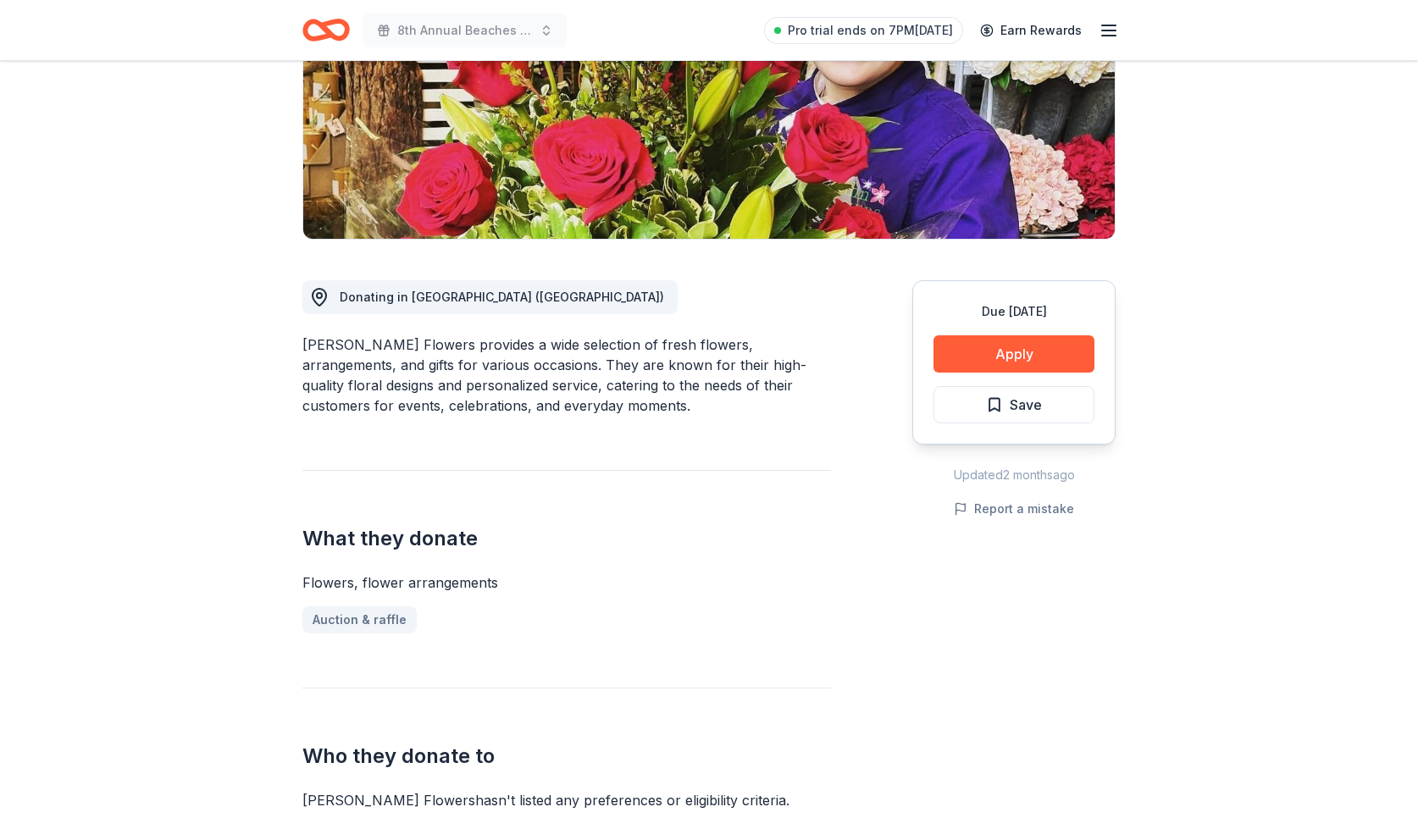
scroll to position [319, 0]
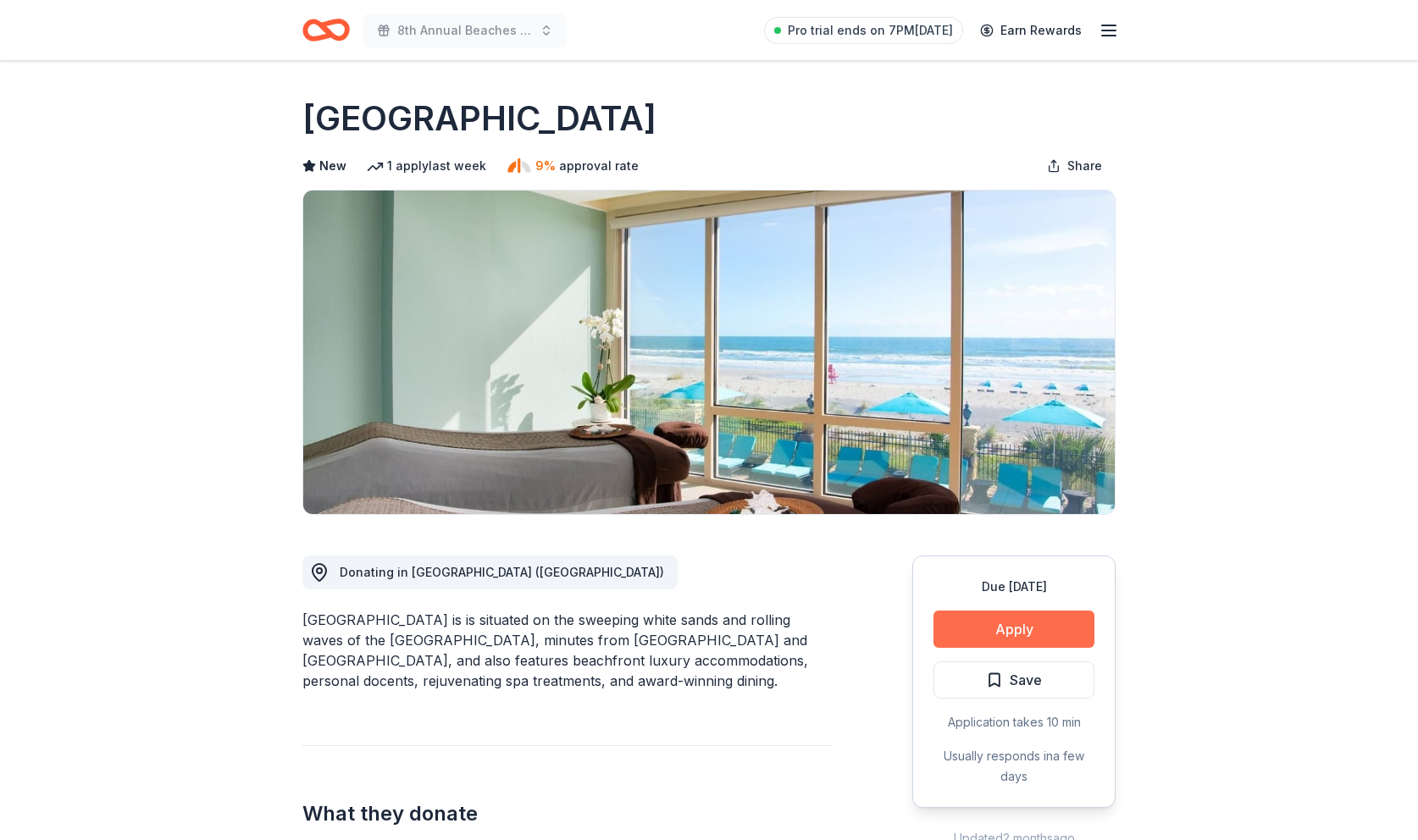
click at [1005, 626] on button "Apply" at bounding box center [1014, 629] width 161 height 37
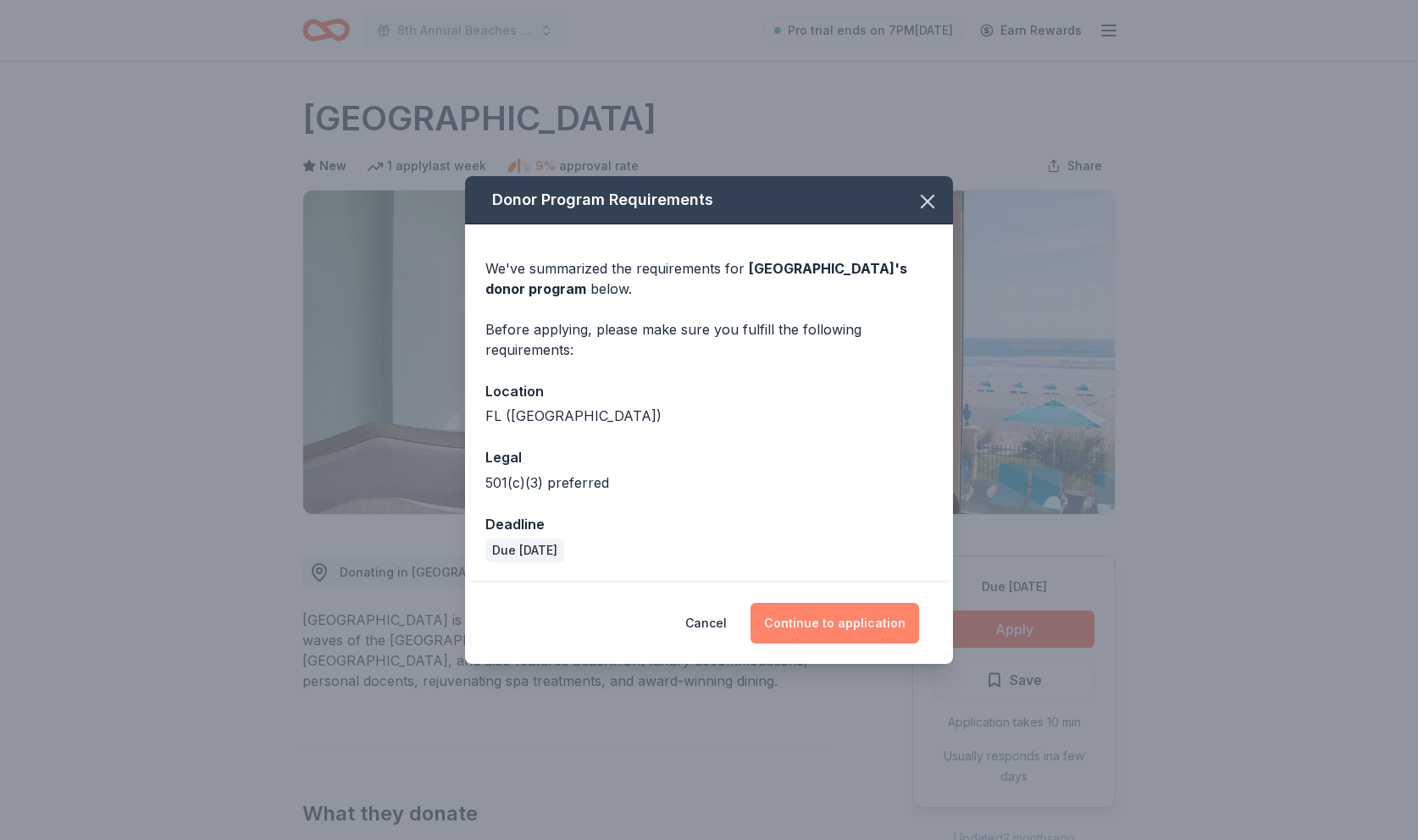
click at [838, 621] on button "Continue to application" at bounding box center [835, 623] width 169 height 41
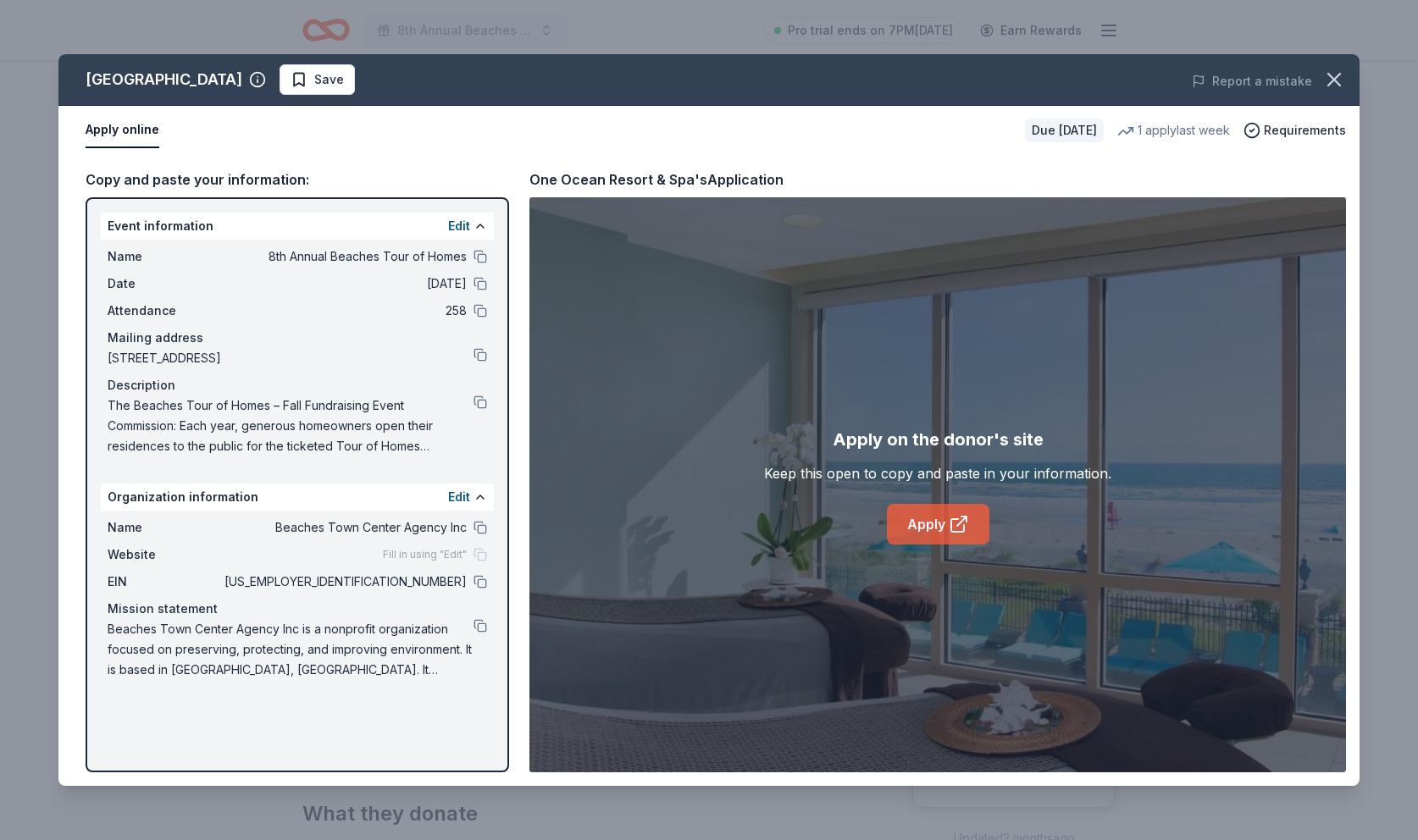
click at [920, 525] on link "Apply" at bounding box center [938, 524] width 103 height 41
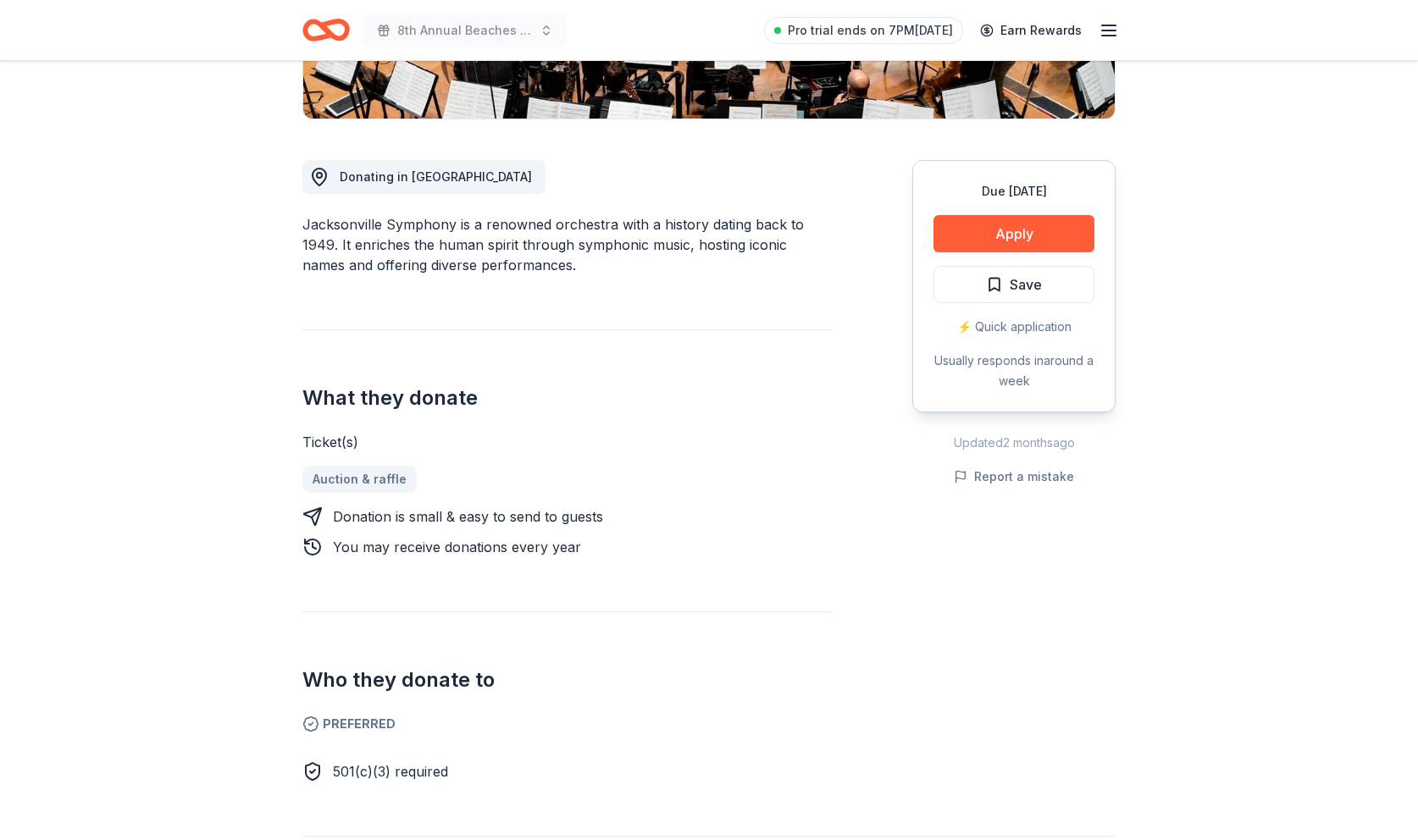
scroll to position [280, 0]
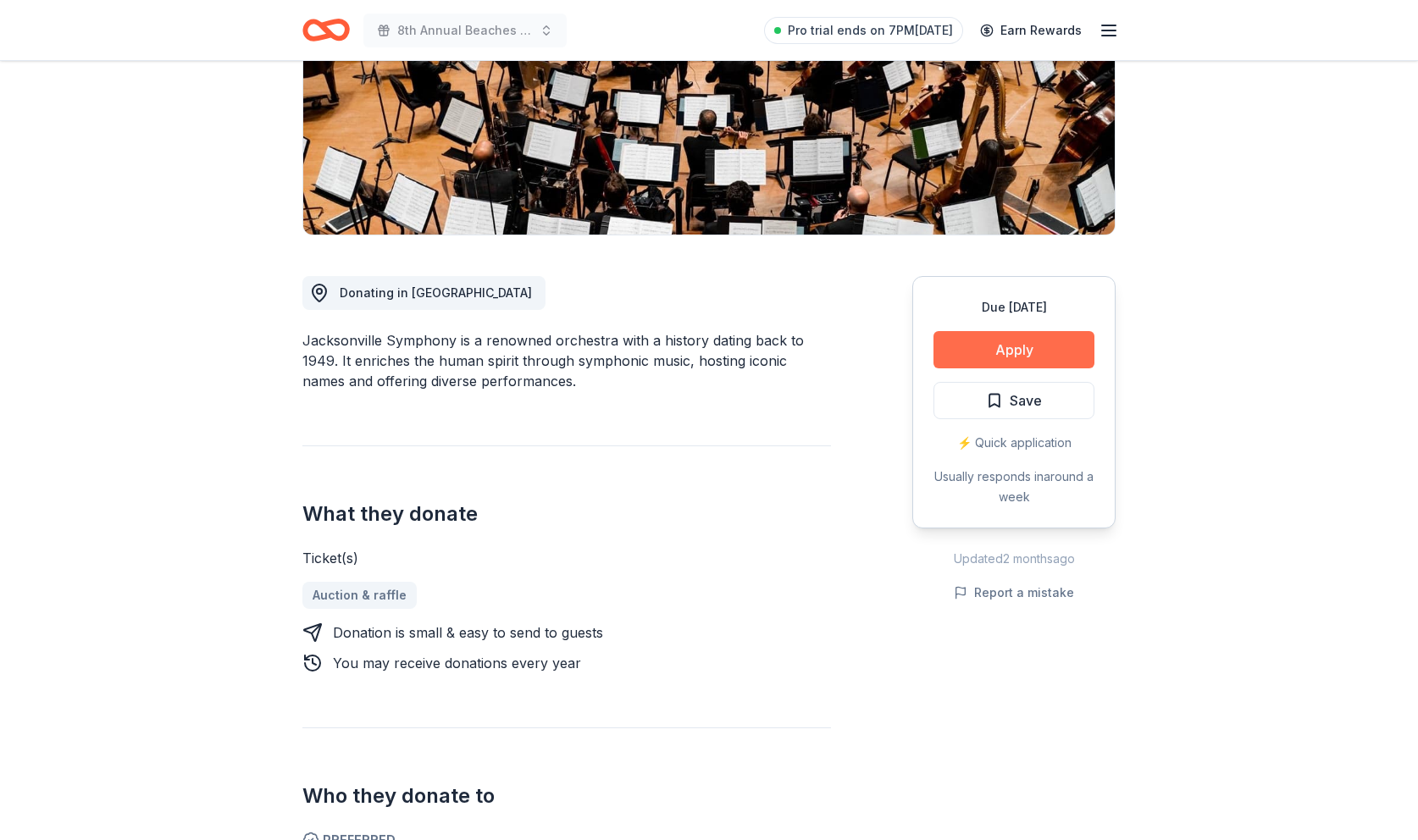
click at [1006, 351] on button "Apply" at bounding box center [1014, 349] width 161 height 37
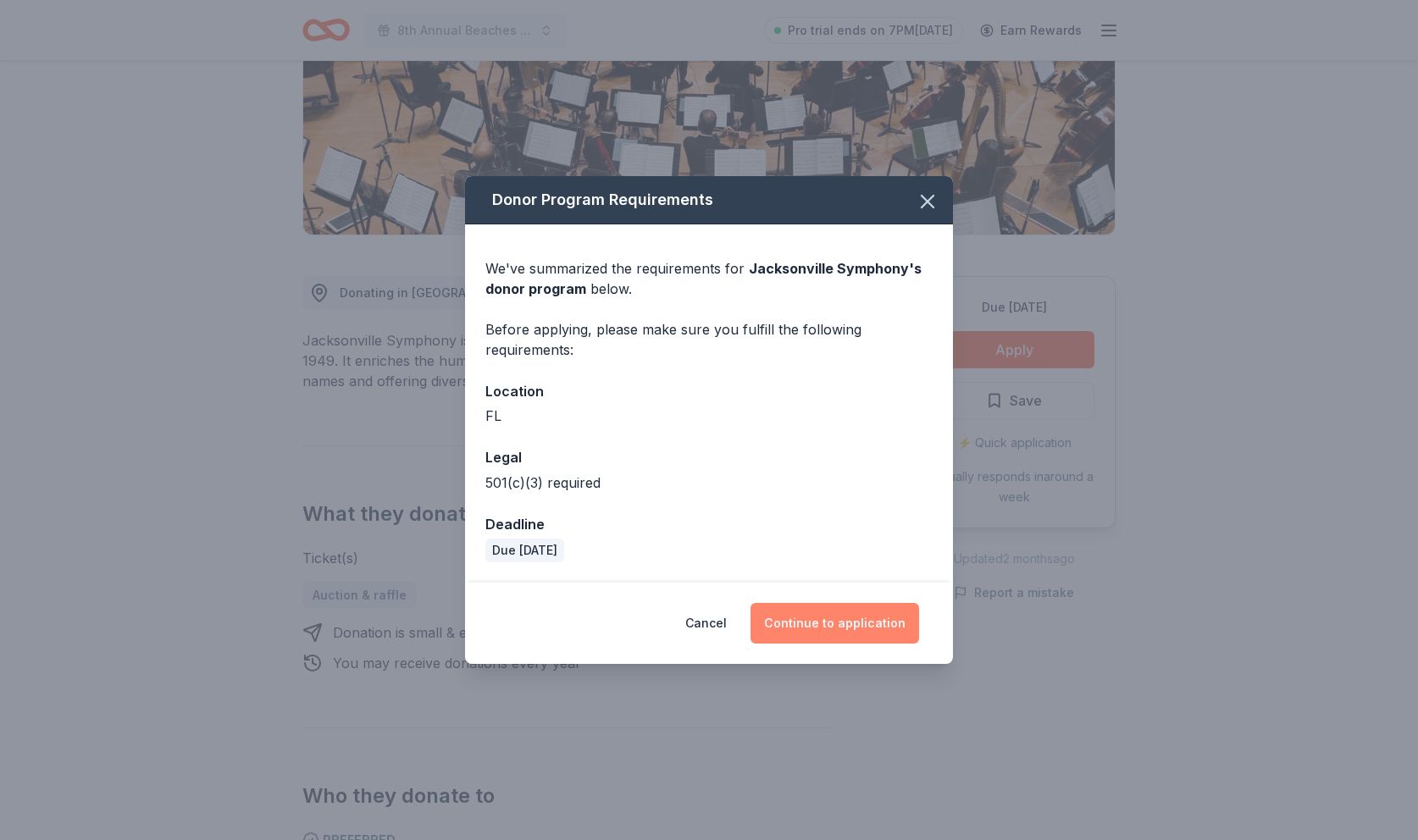
click at [834, 628] on button "Continue to application" at bounding box center [835, 623] width 169 height 41
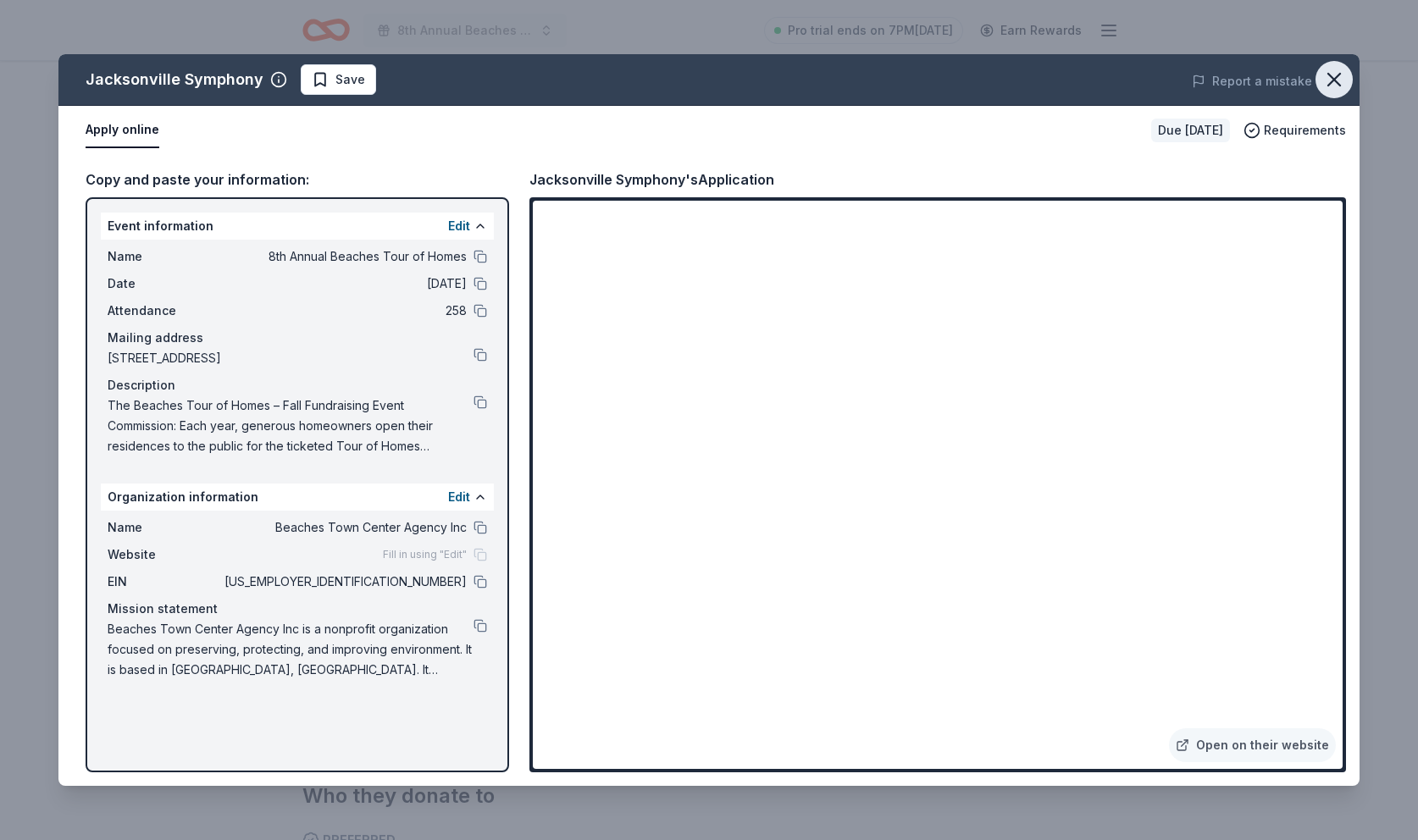
click at [1333, 73] on icon "button" at bounding box center [1334, 80] width 24 height 24
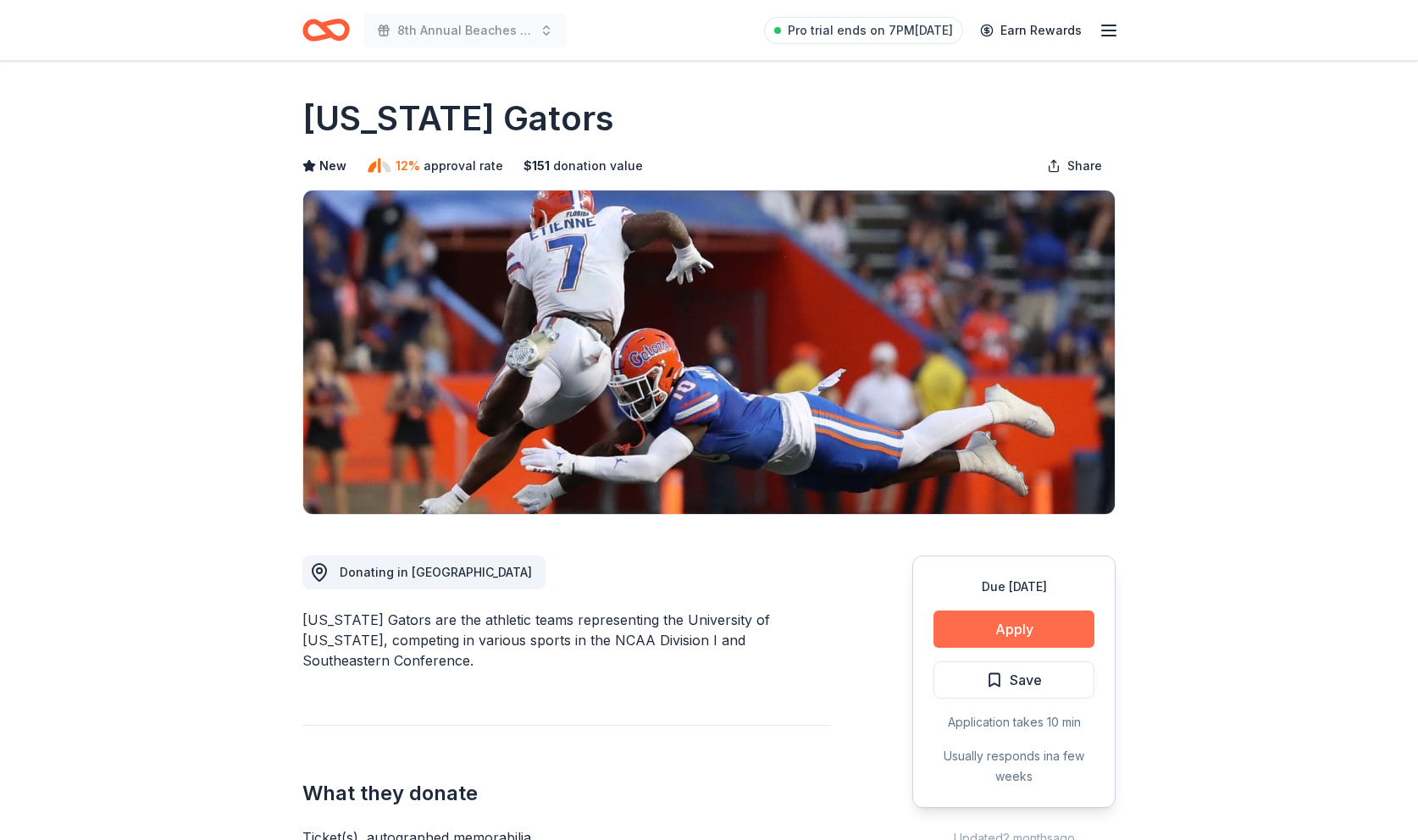
click at [1010, 626] on button "Apply" at bounding box center [1014, 629] width 161 height 37
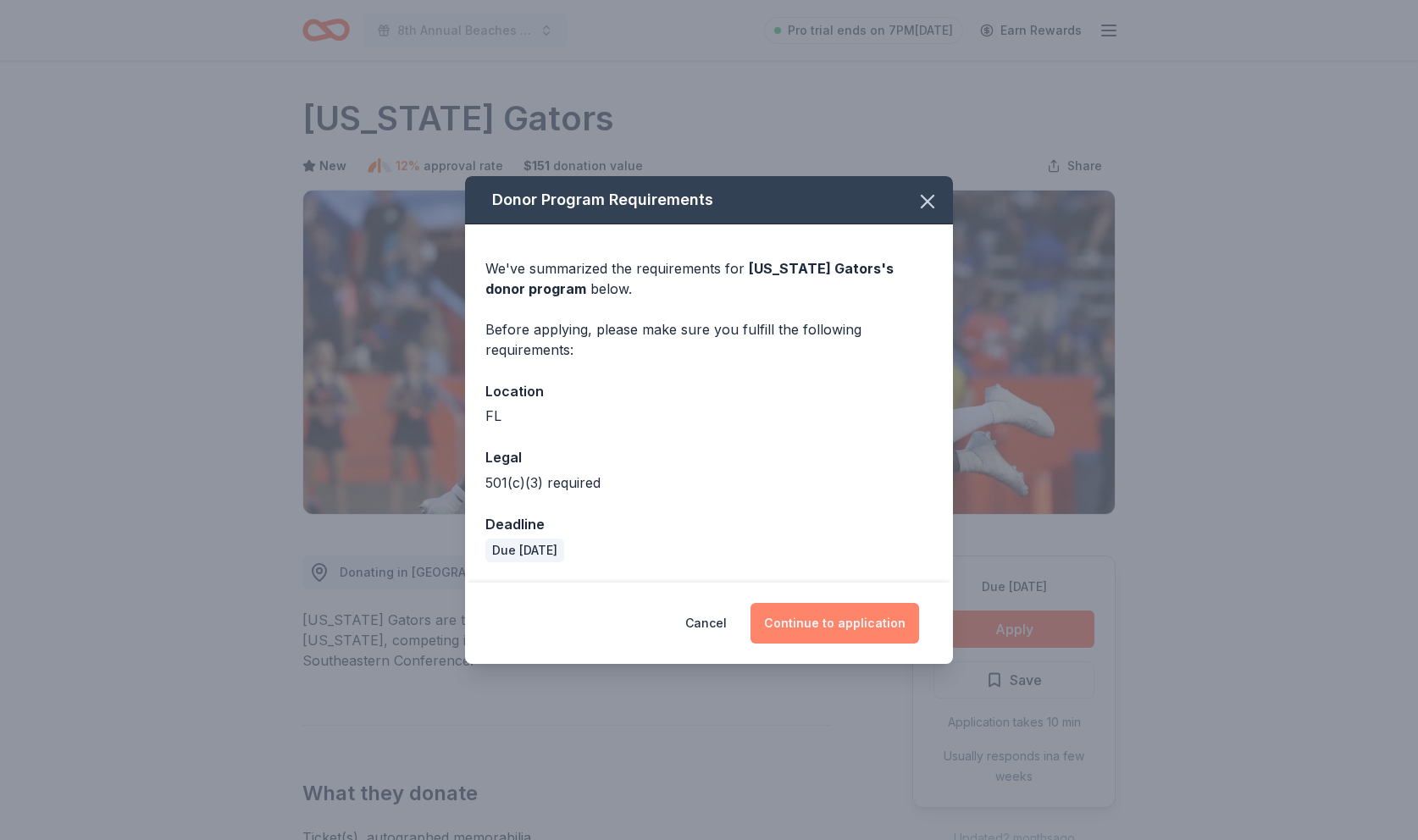
click at [840, 621] on button "Continue to application" at bounding box center [835, 623] width 169 height 41
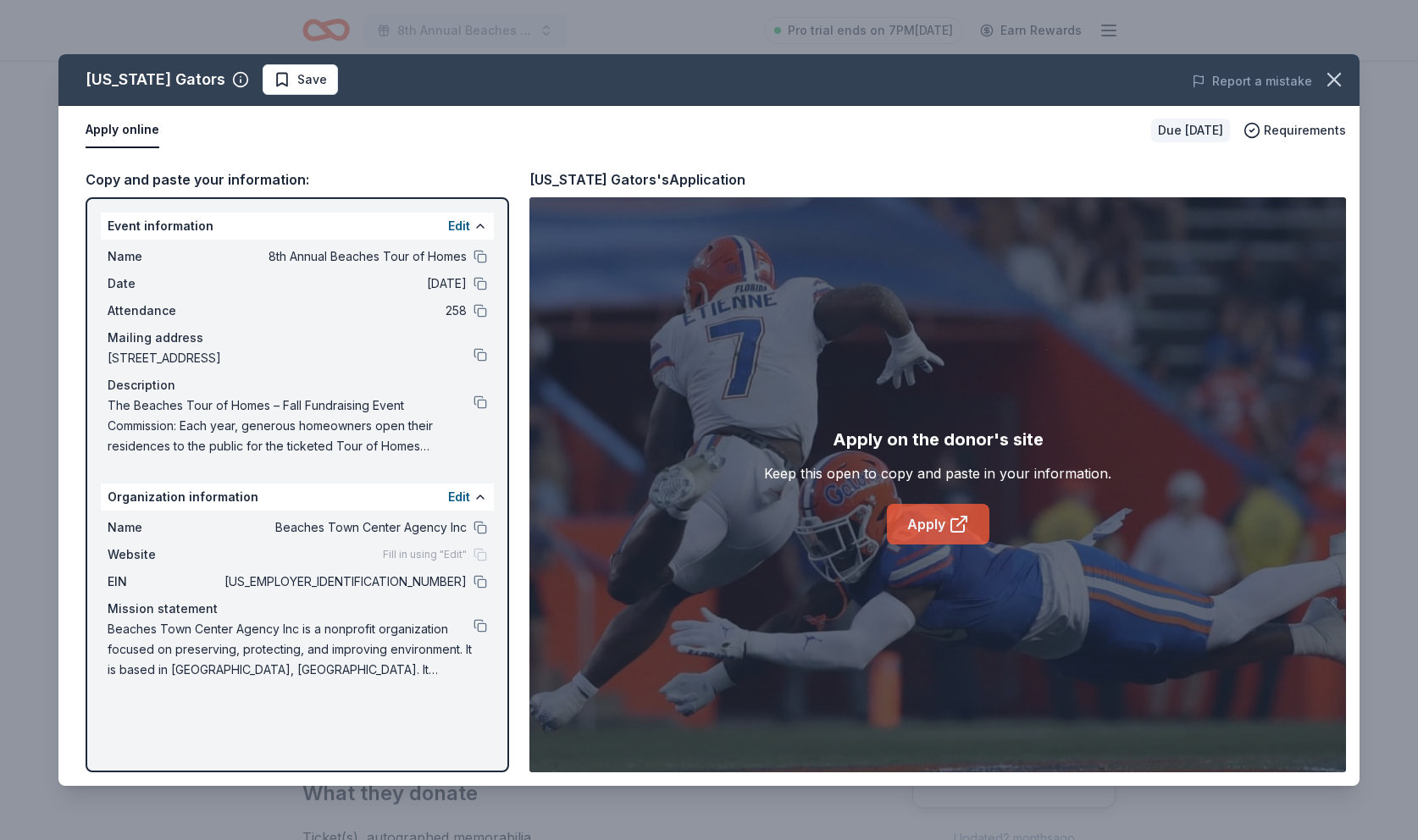
click at [920, 525] on link "Apply" at bounding box center [938, 524] width 103 height 41
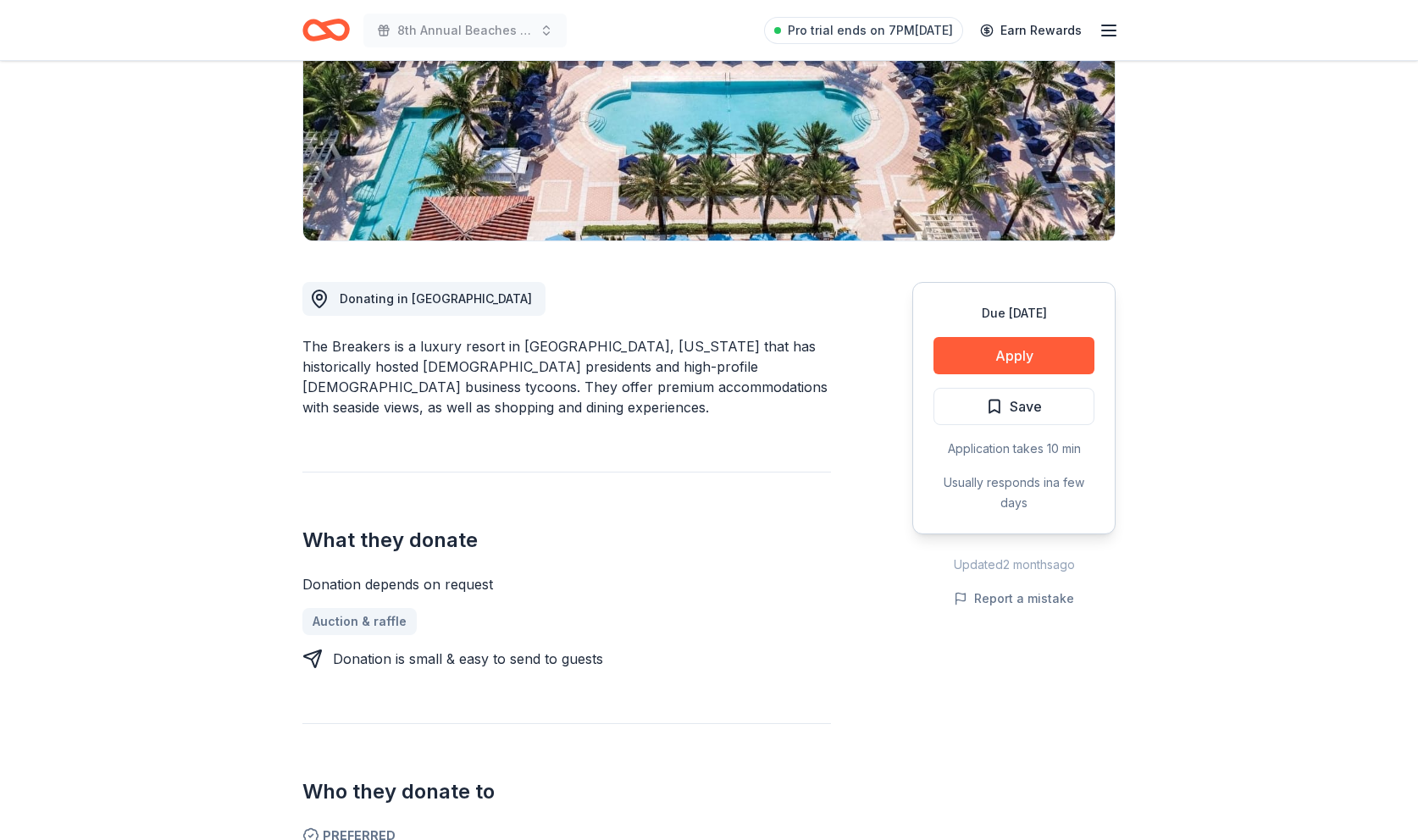
scroll to position [276, 0]
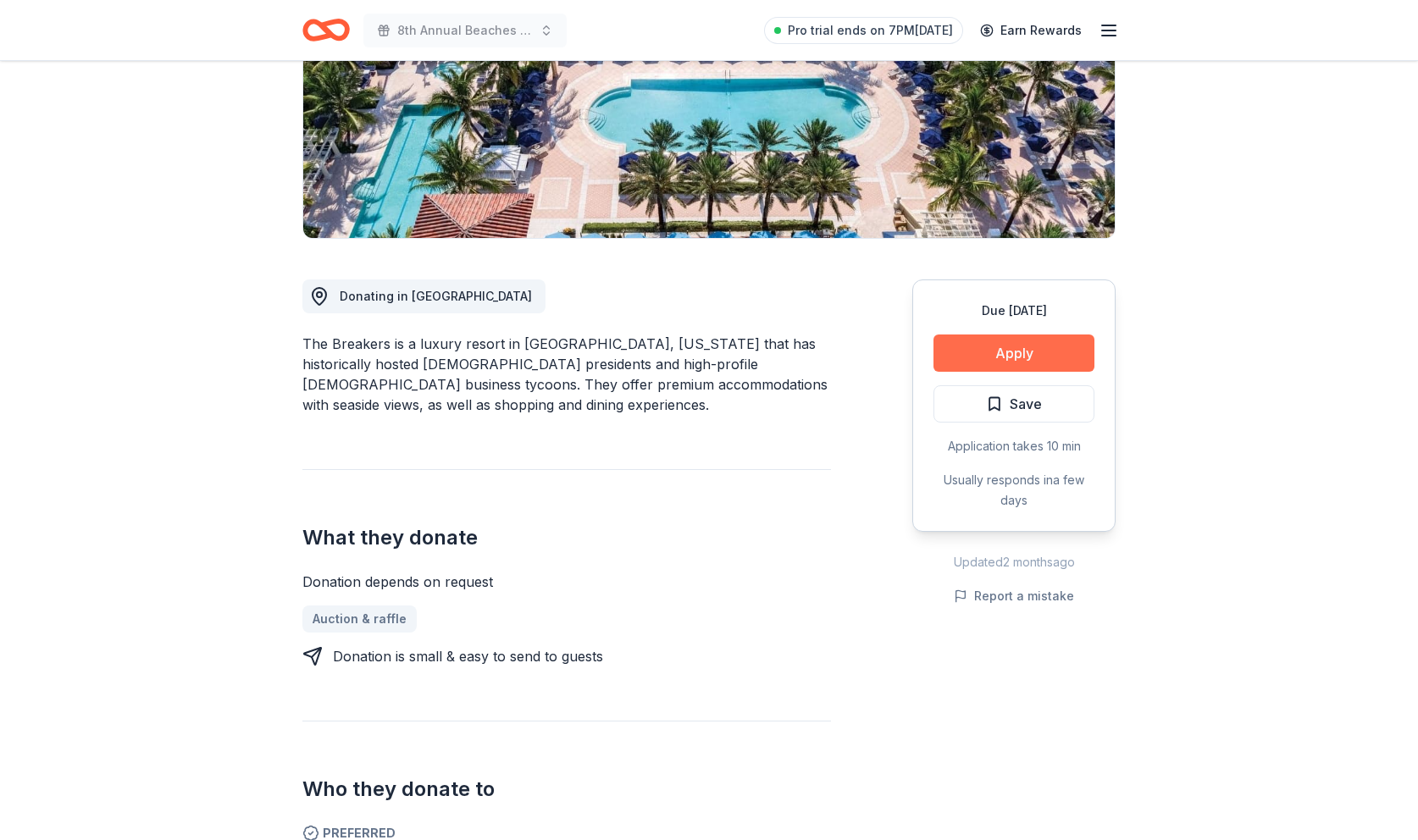
click at [1009, 352] on button "Apply" at bounding box center [1014, 353] width 161 height 37
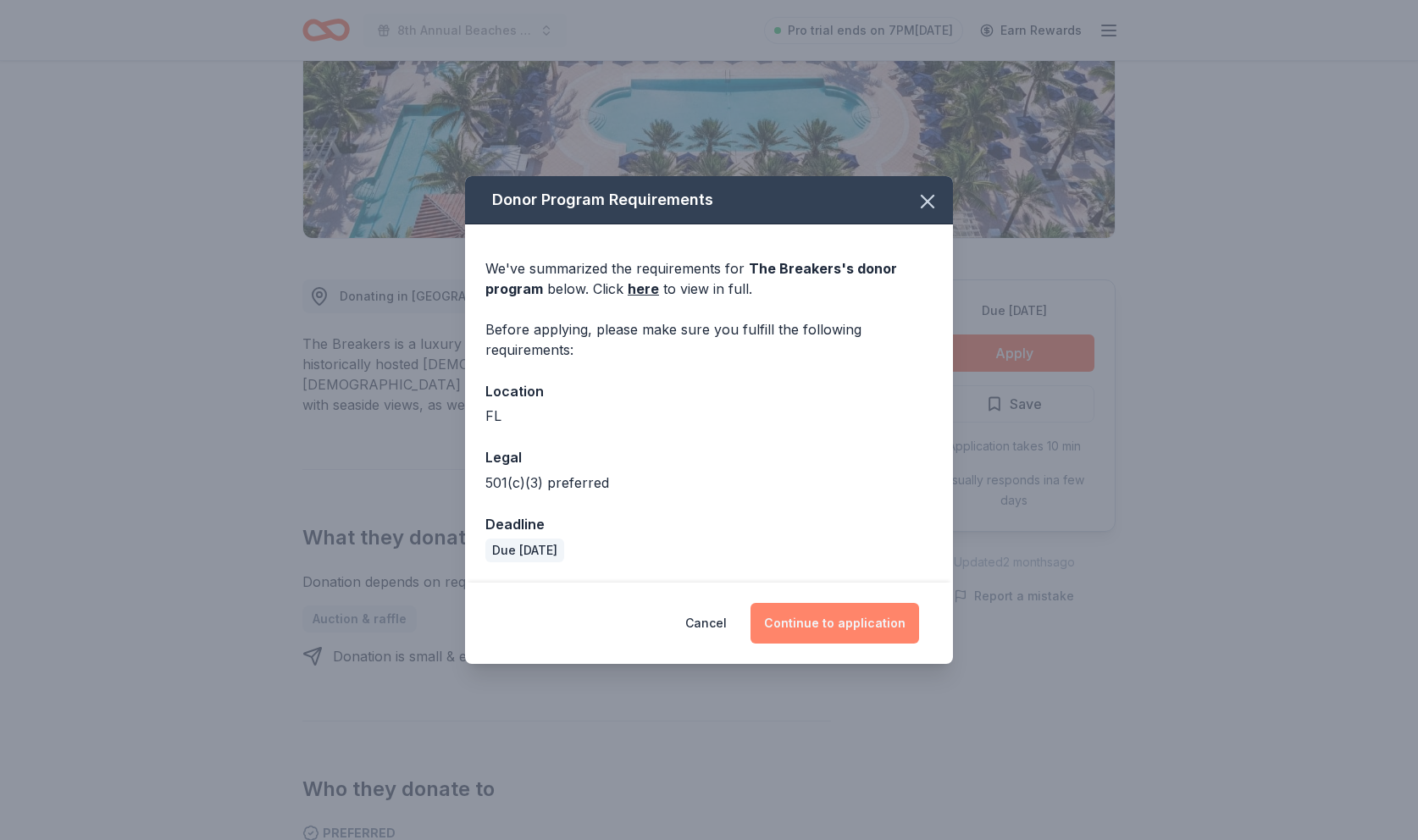
click at [815, 629] on button "Continue to application" at bounding box center [835, 623] width 169 height 41
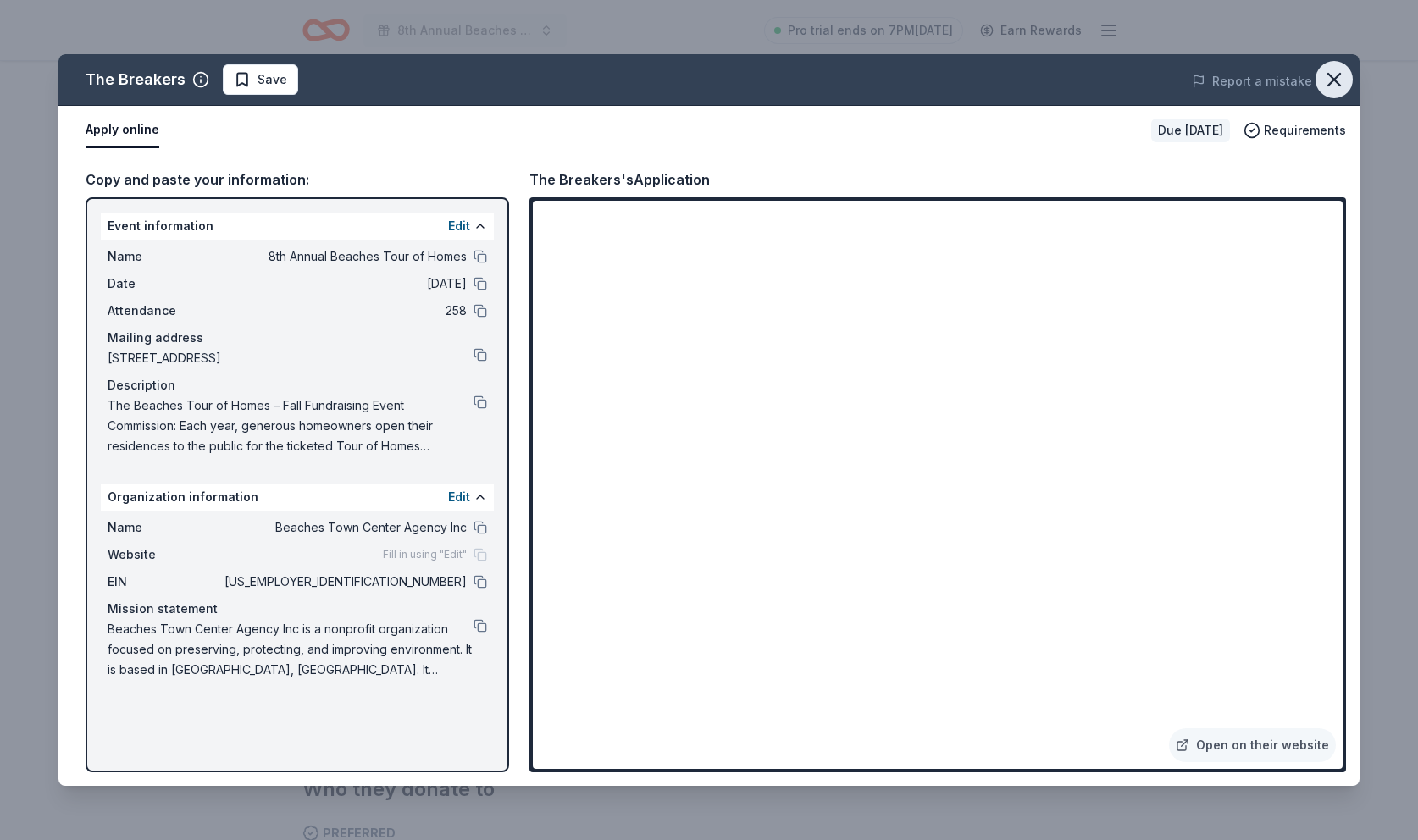
click at [1337, 79] on icon "button" at bounding box center [1334, 80] width 24 height 24
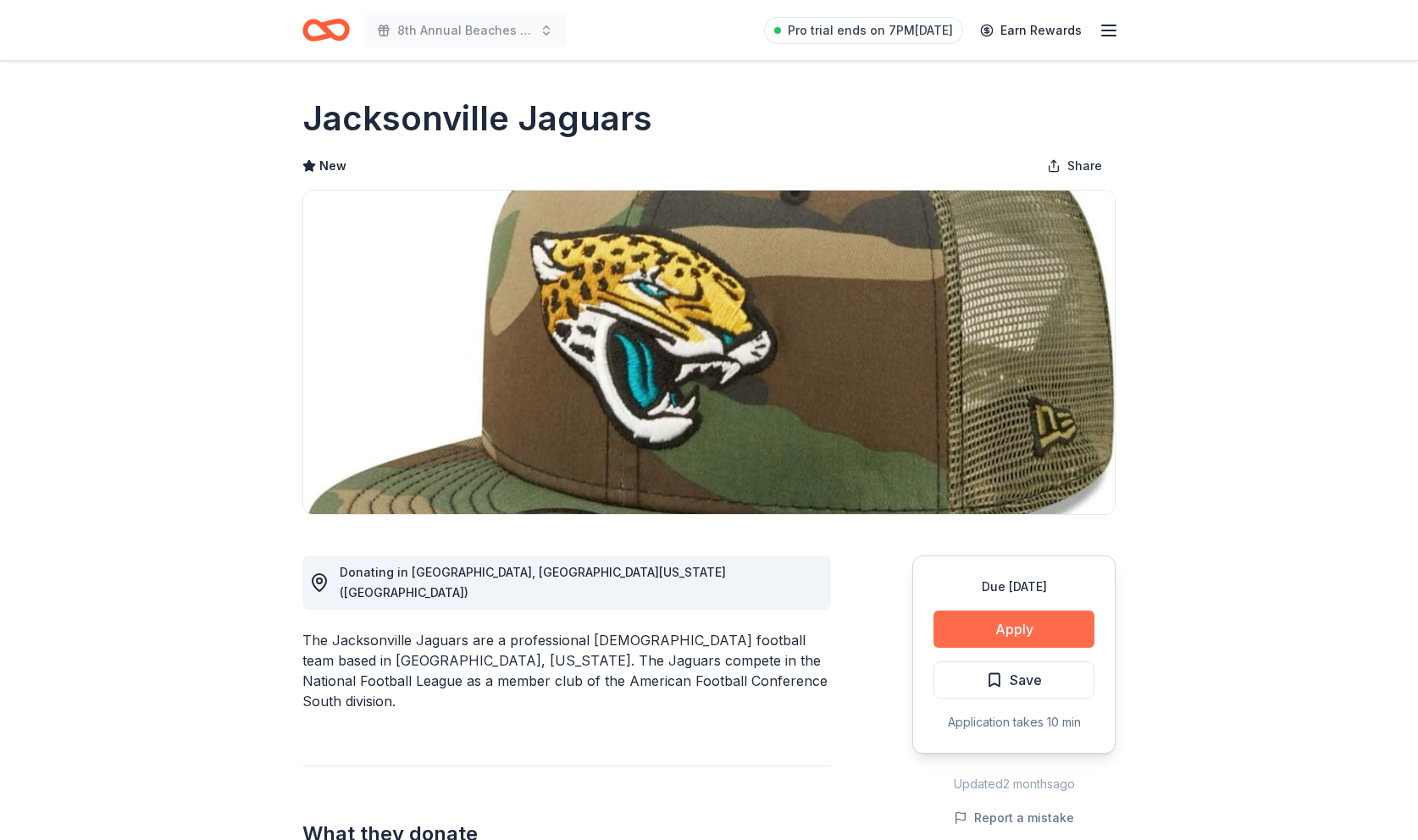
click at [1008, 629] on button "Apply" at bounding box center [1014, 629] width 161 height 37
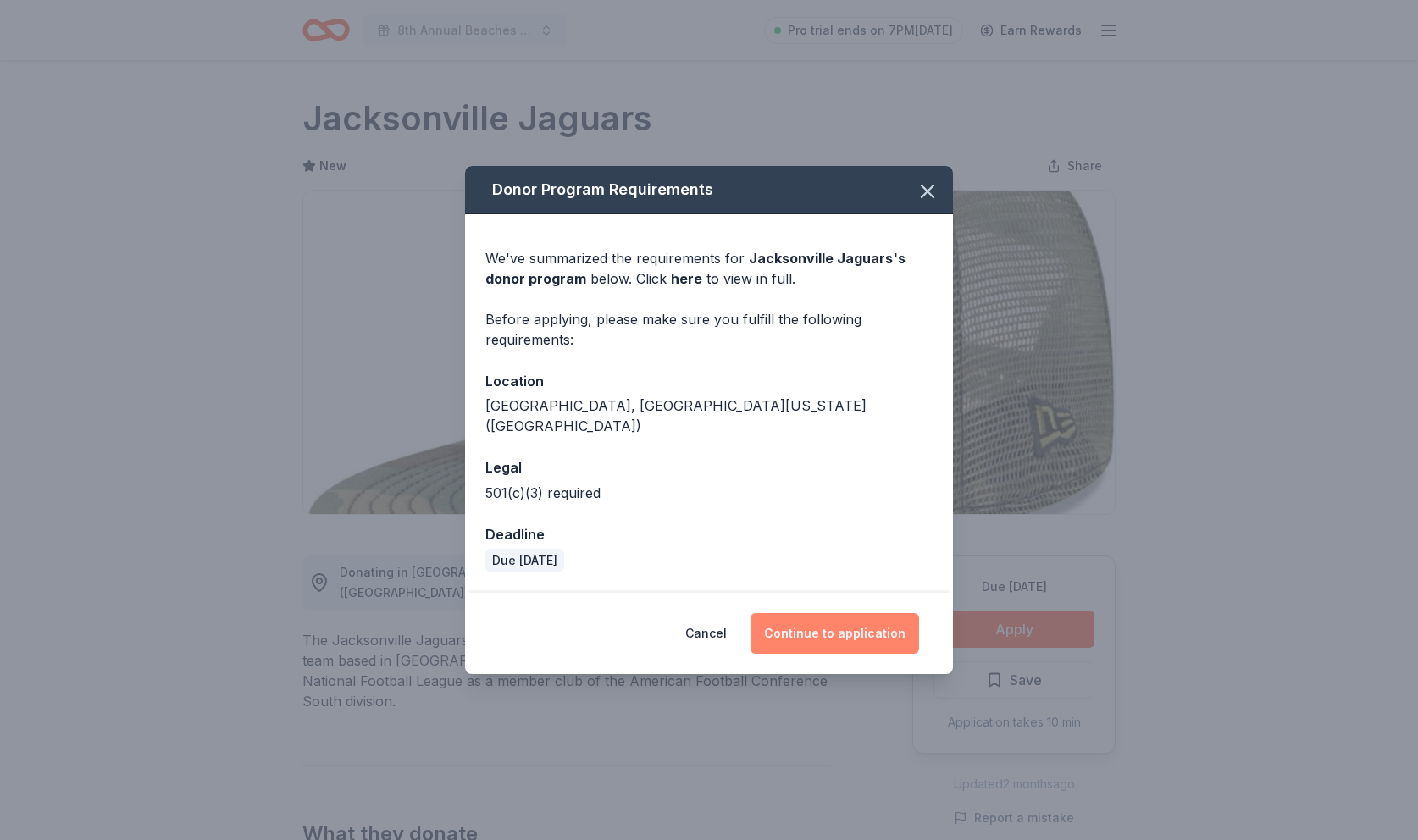
click at [834, 621] on button "Continue to application" at bounding box center [835, 633] width 169 height 41
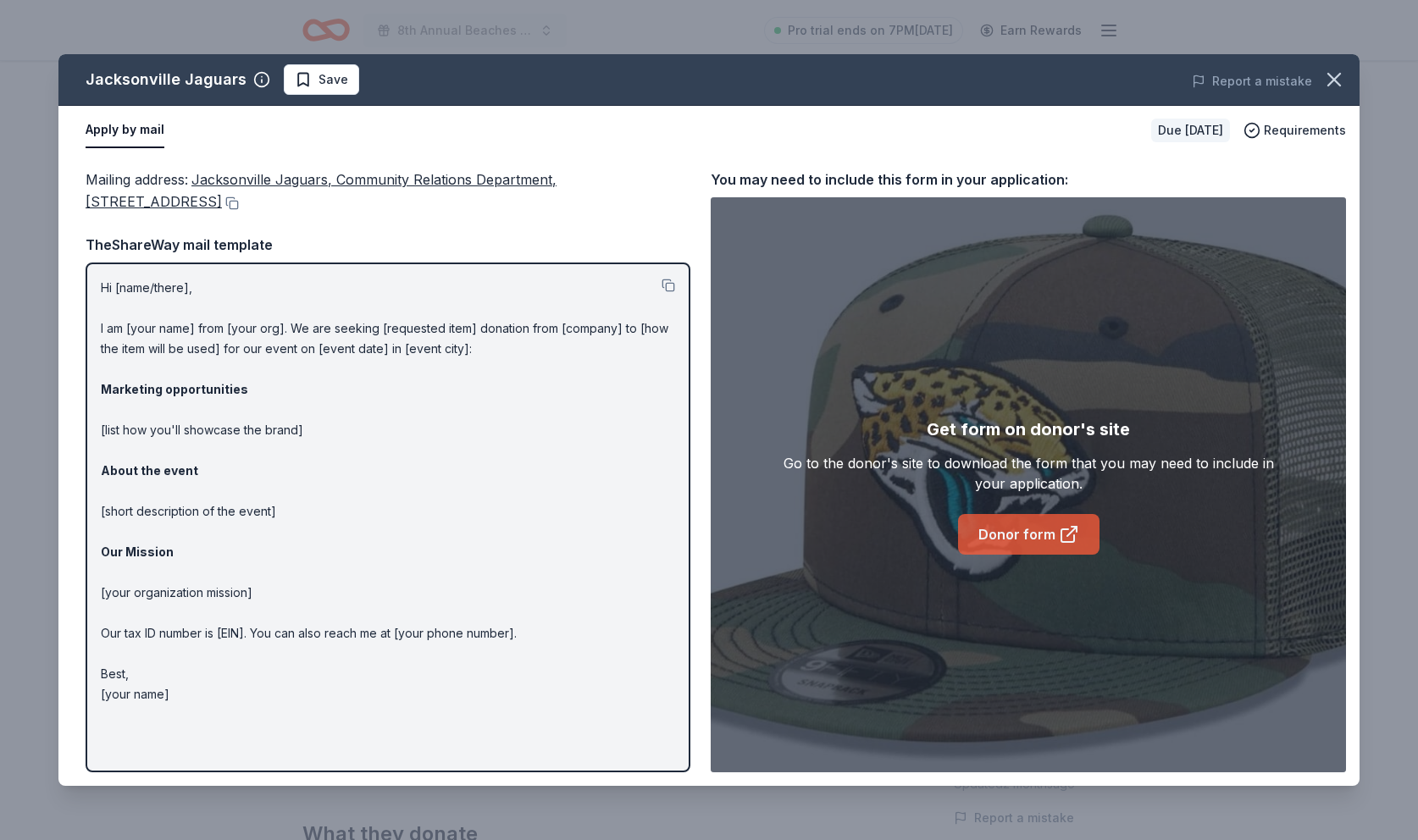
click at [1004, 534] on link "Donor form" at bounding box center [1028, 534] width 141 height 41
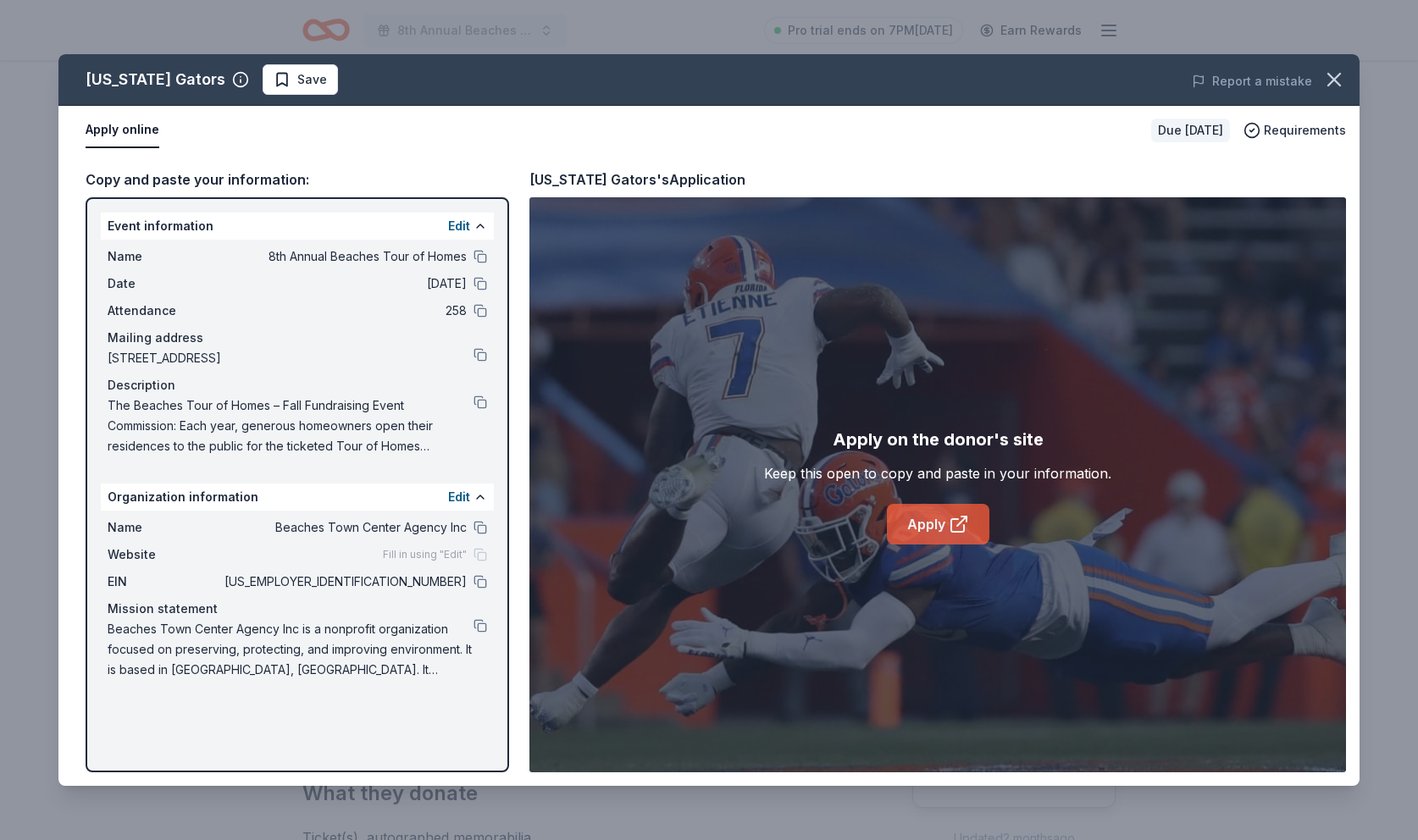
click at [908, 523] on link "Apply" at bounding box center [938, 524] width 103 height 41
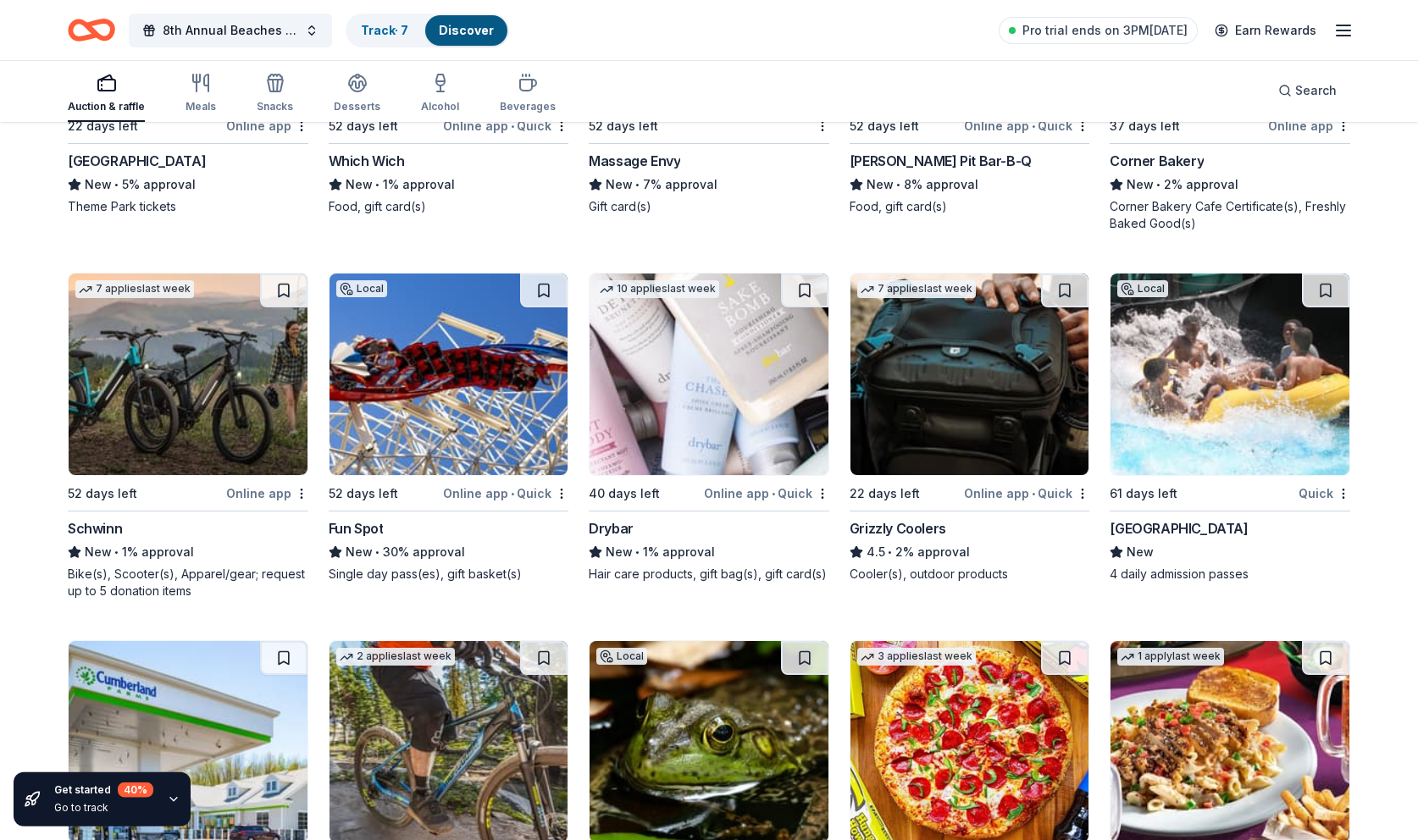
scroll to position [16341, 0]
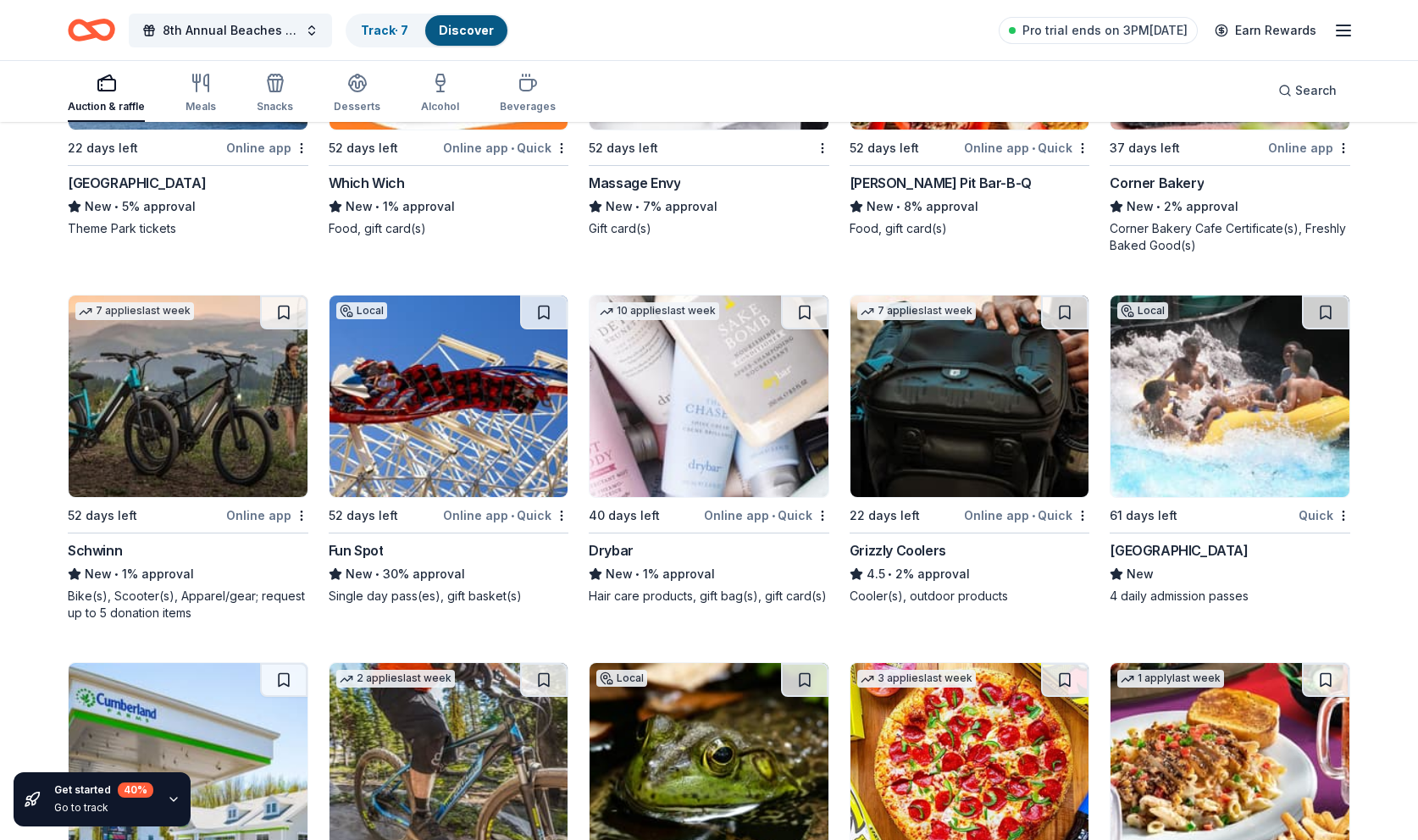
click at [473, 446] on img at bounding box center [449, 397] width 239 height 202
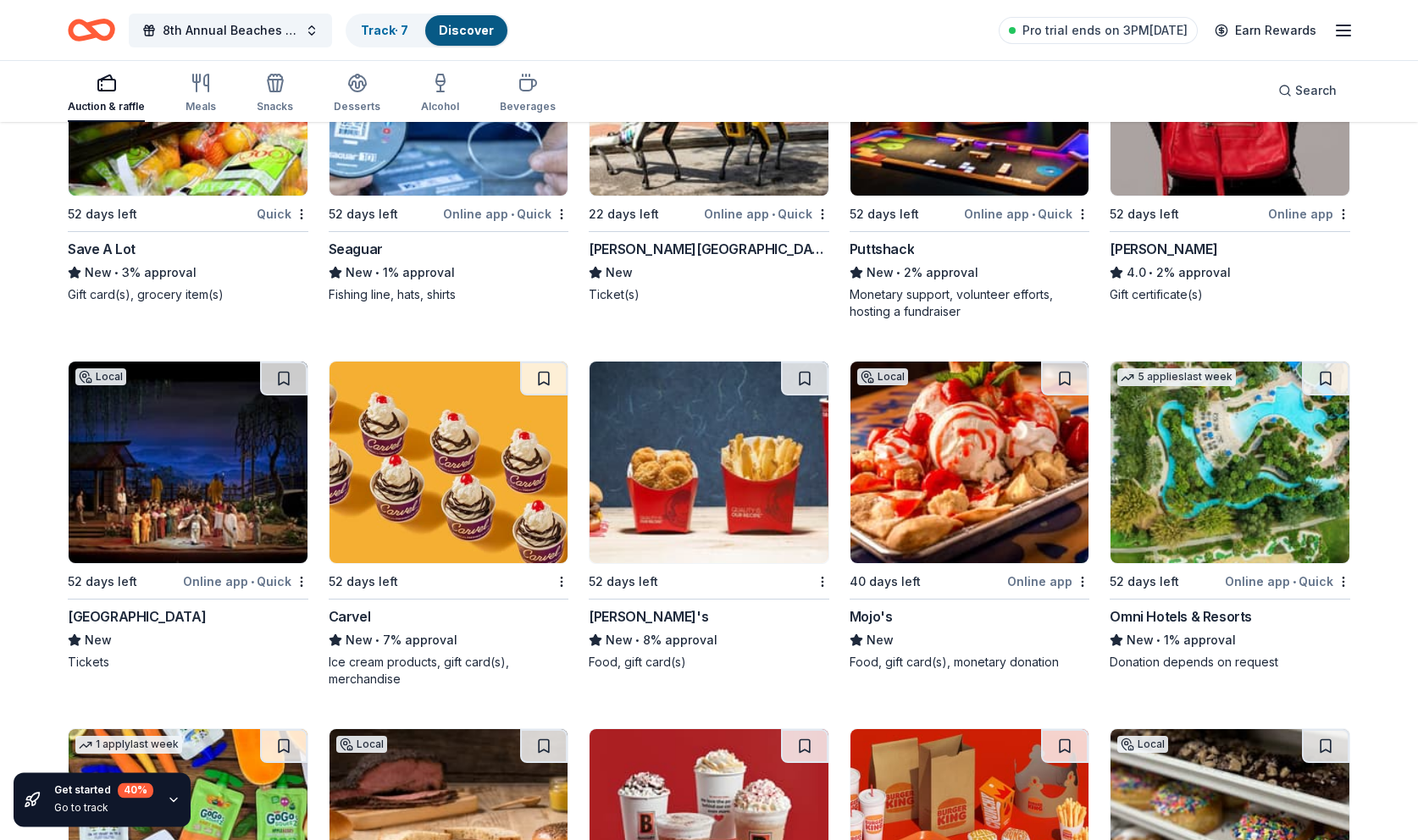
scroll to position [14888, 0]
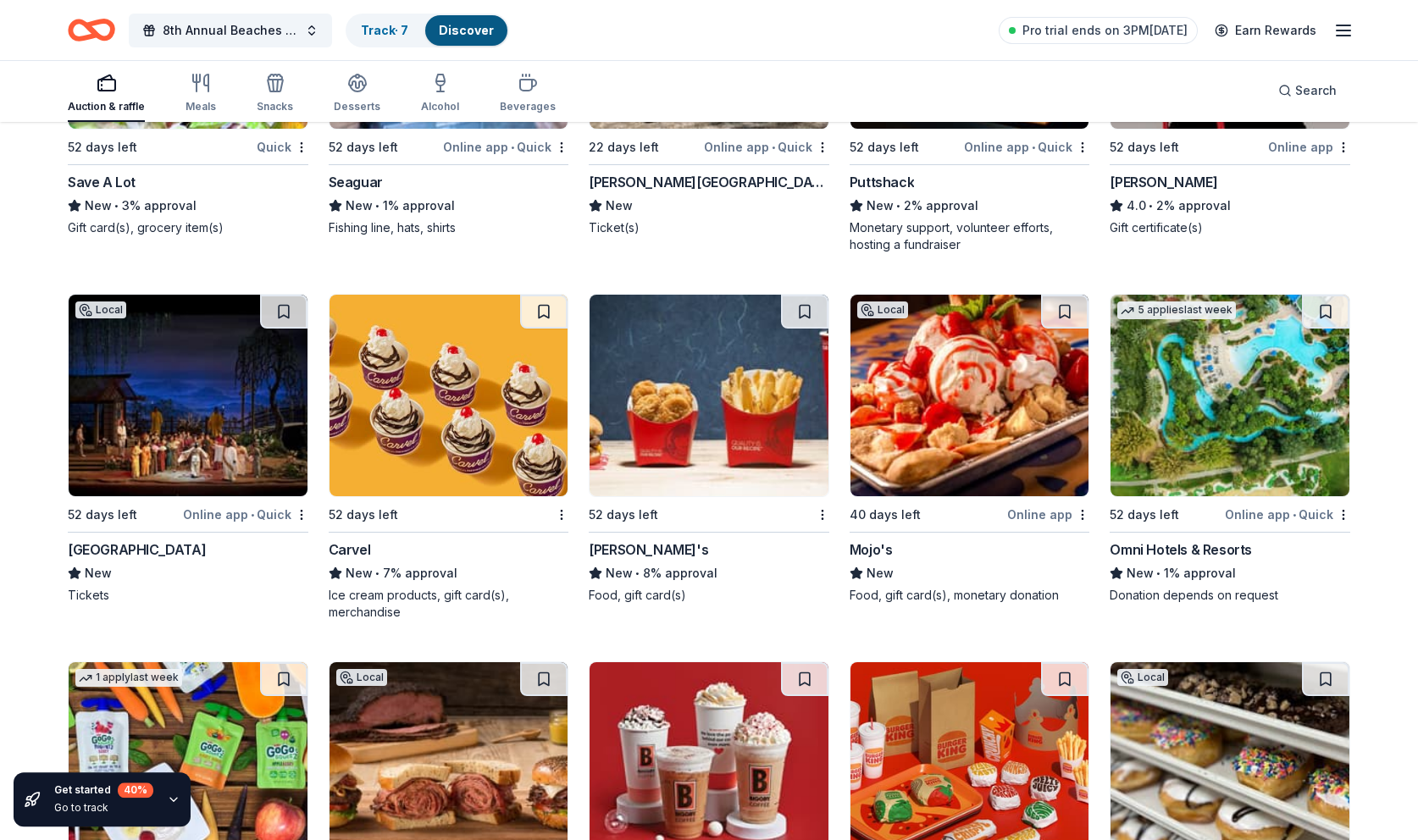
click at [1202, 445] on img at bounding box center [1230, 396] width 239 height 202
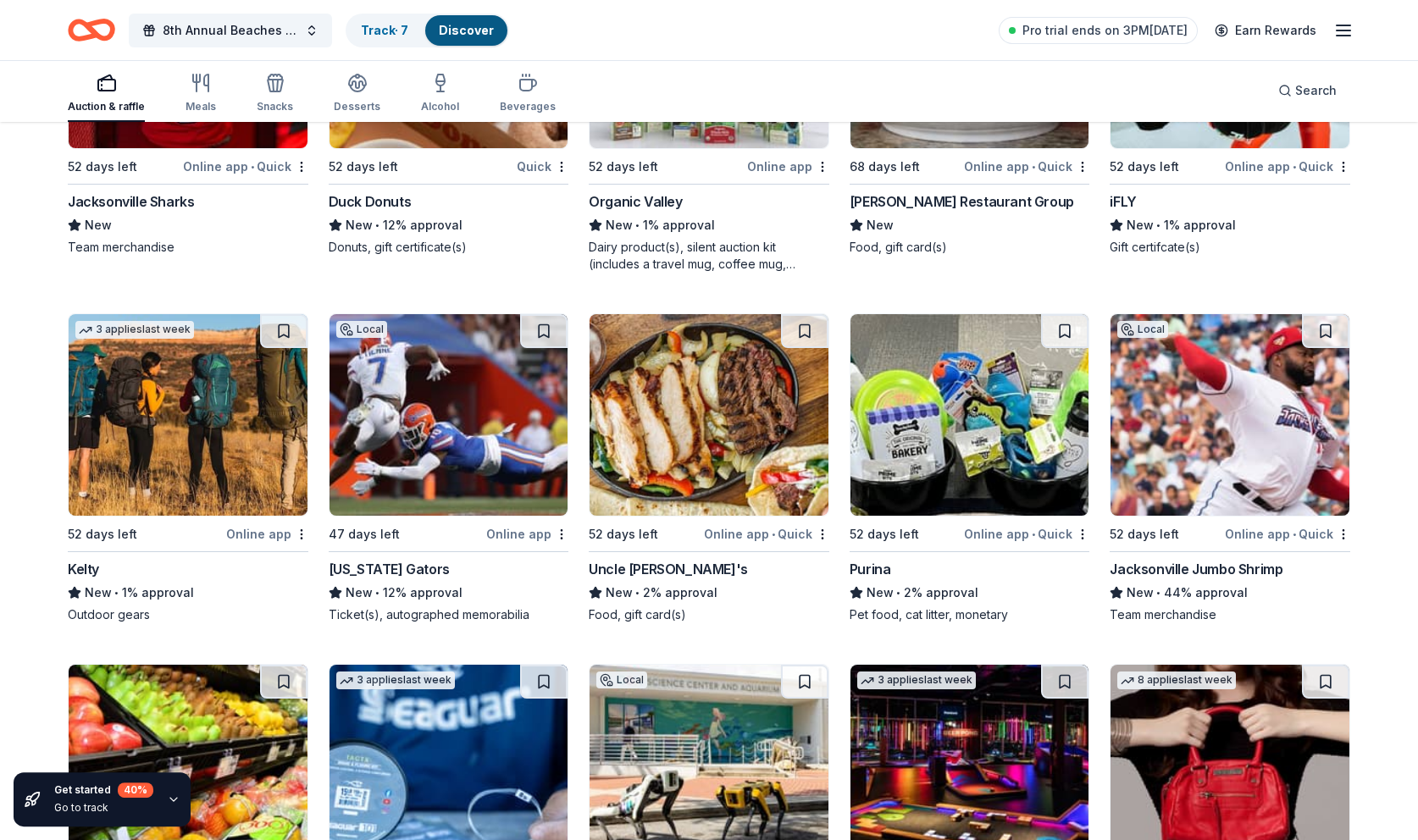
scroll to position [14039, 0]
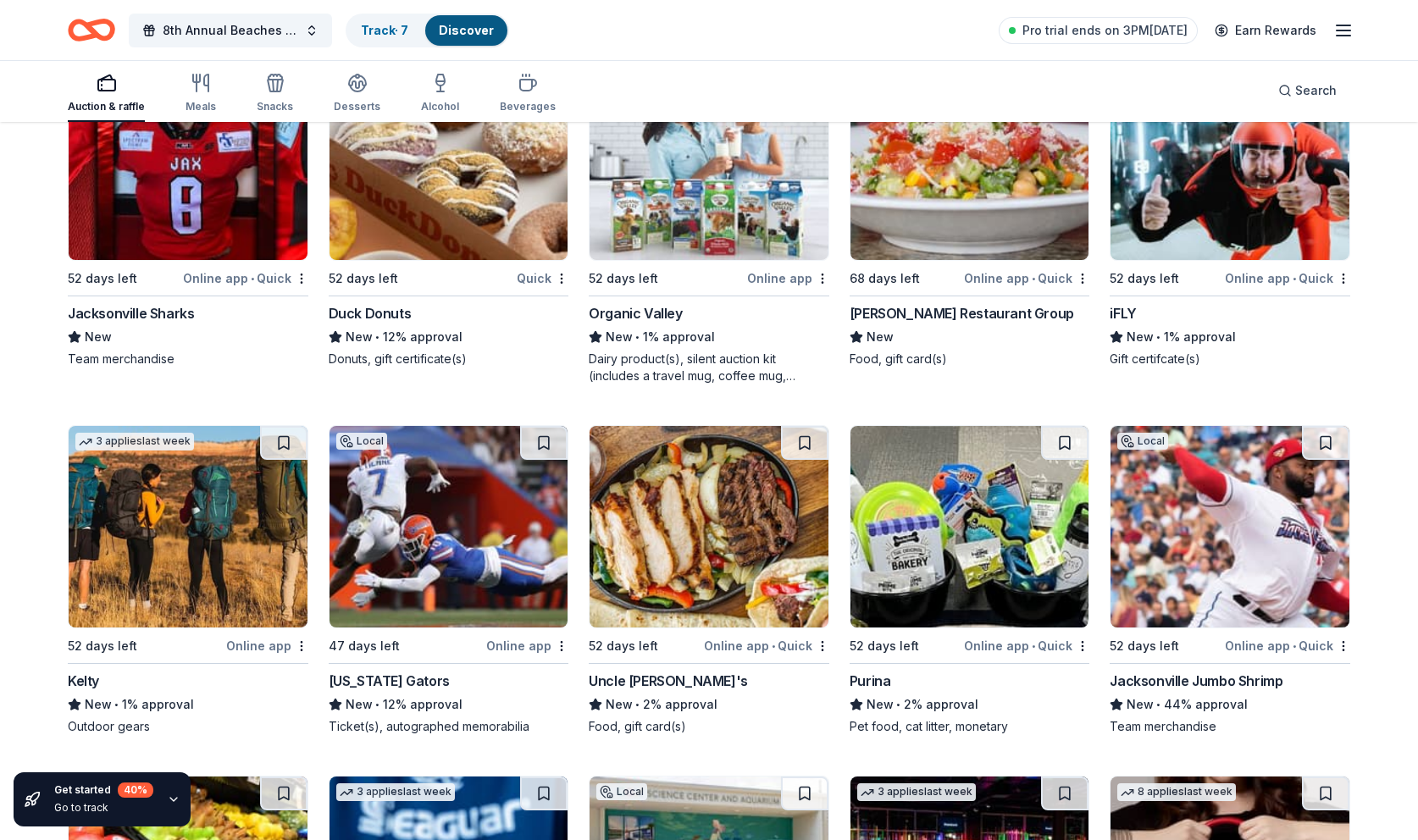
click at [1163, 566] on img at bounding box center [1230, 527] width 239 height 202
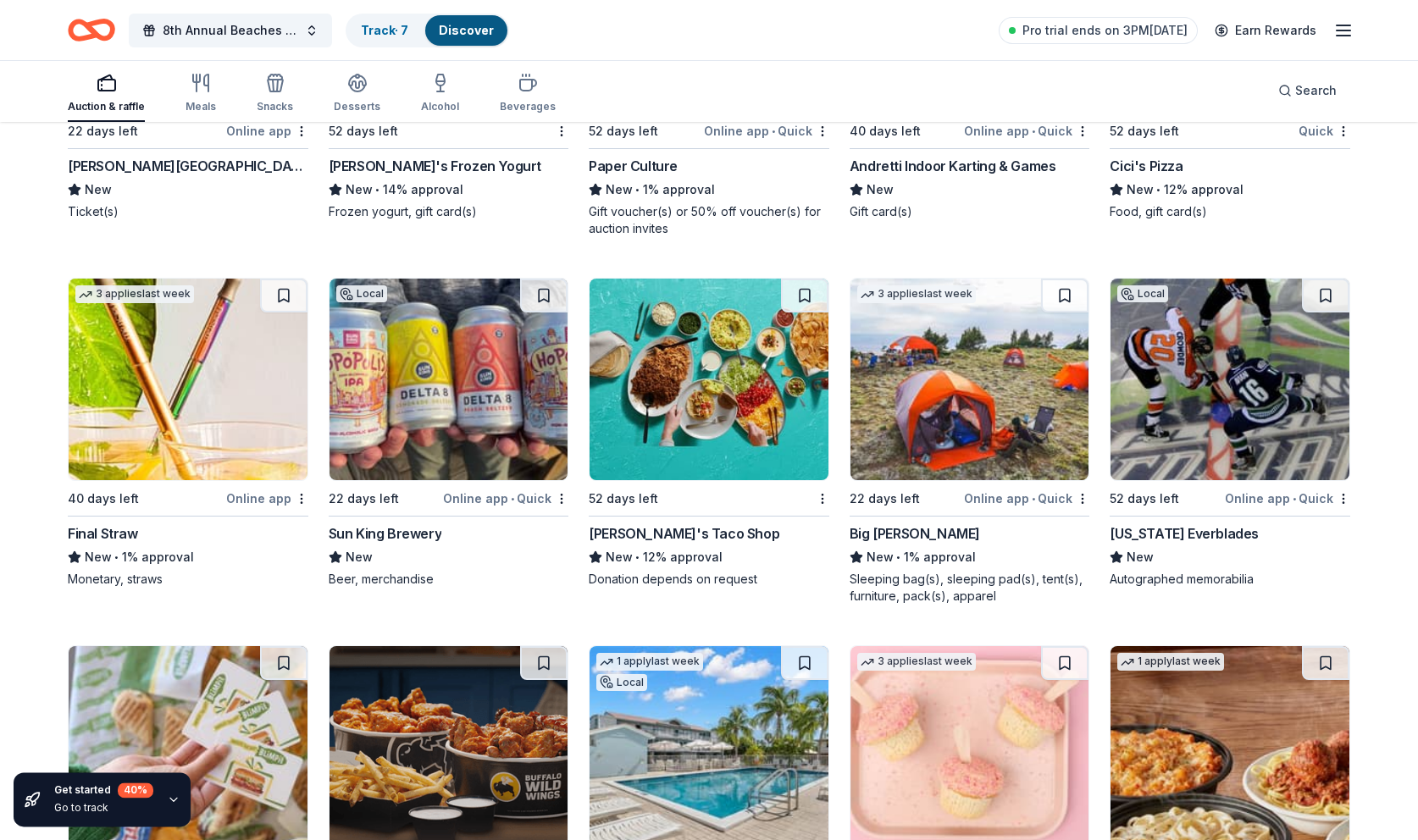
scroll to position [13010, 0]
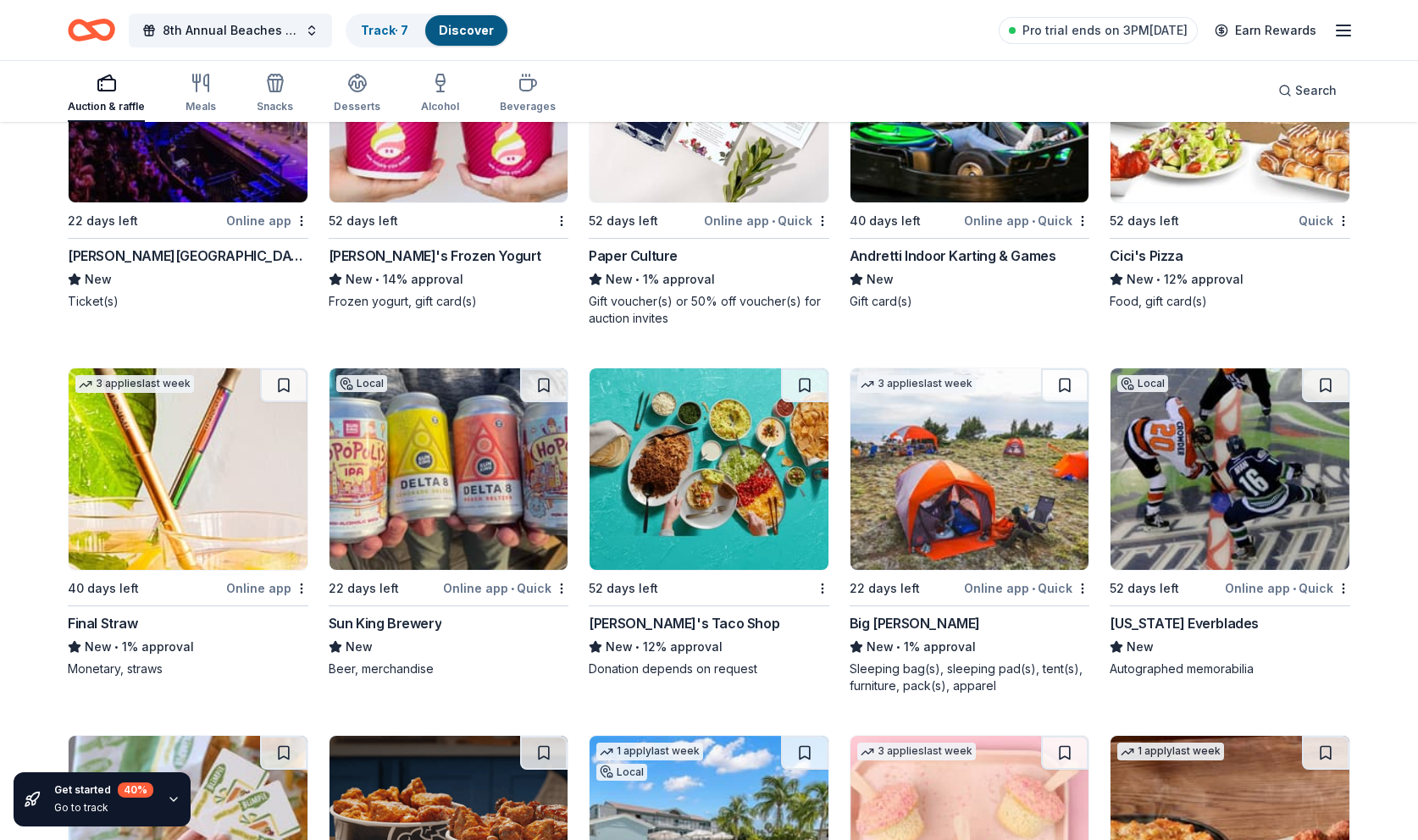
click at [1201, 499] on img at bounding box center [1230, 470] width 239 height 202
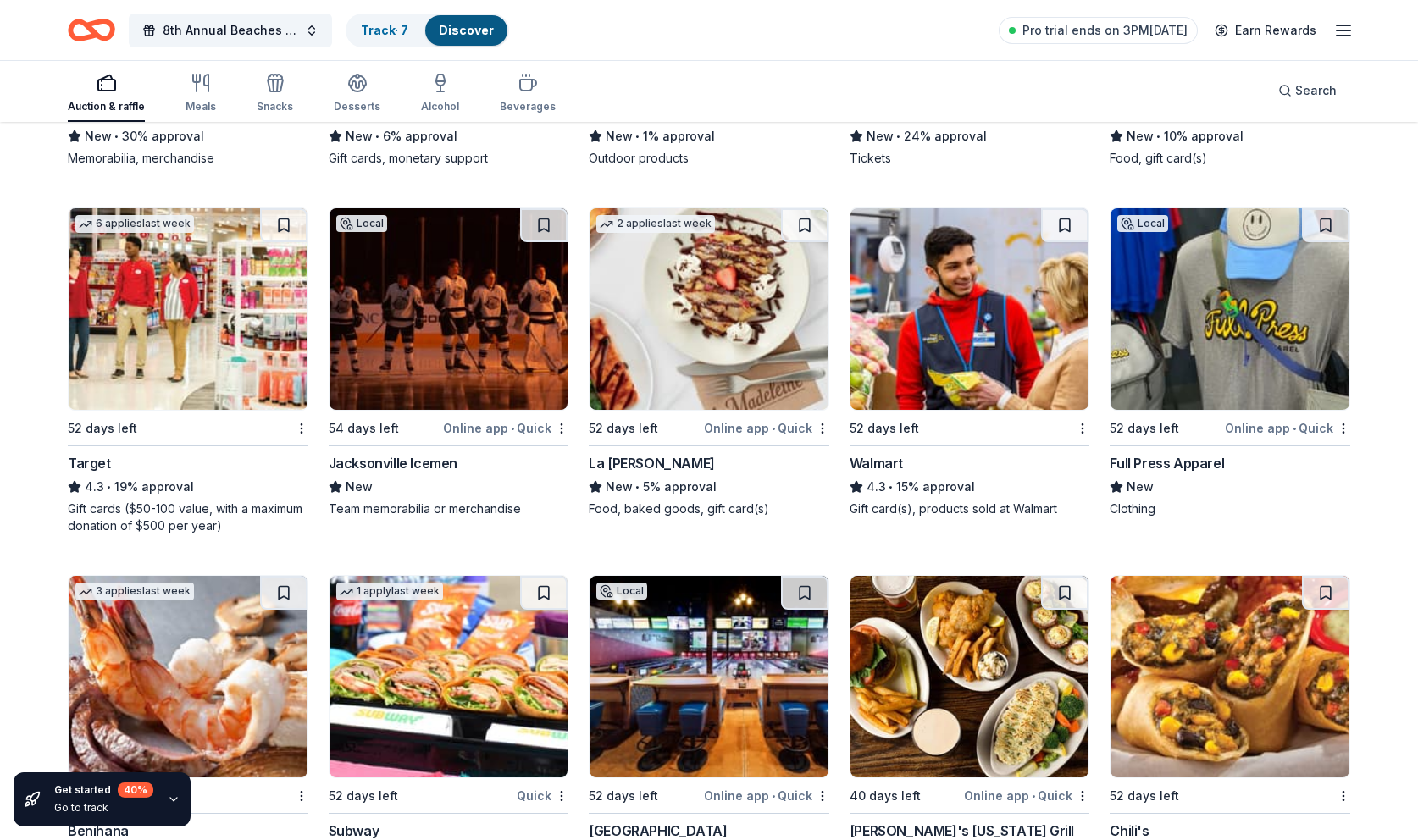
scroll to position [10976, 0]
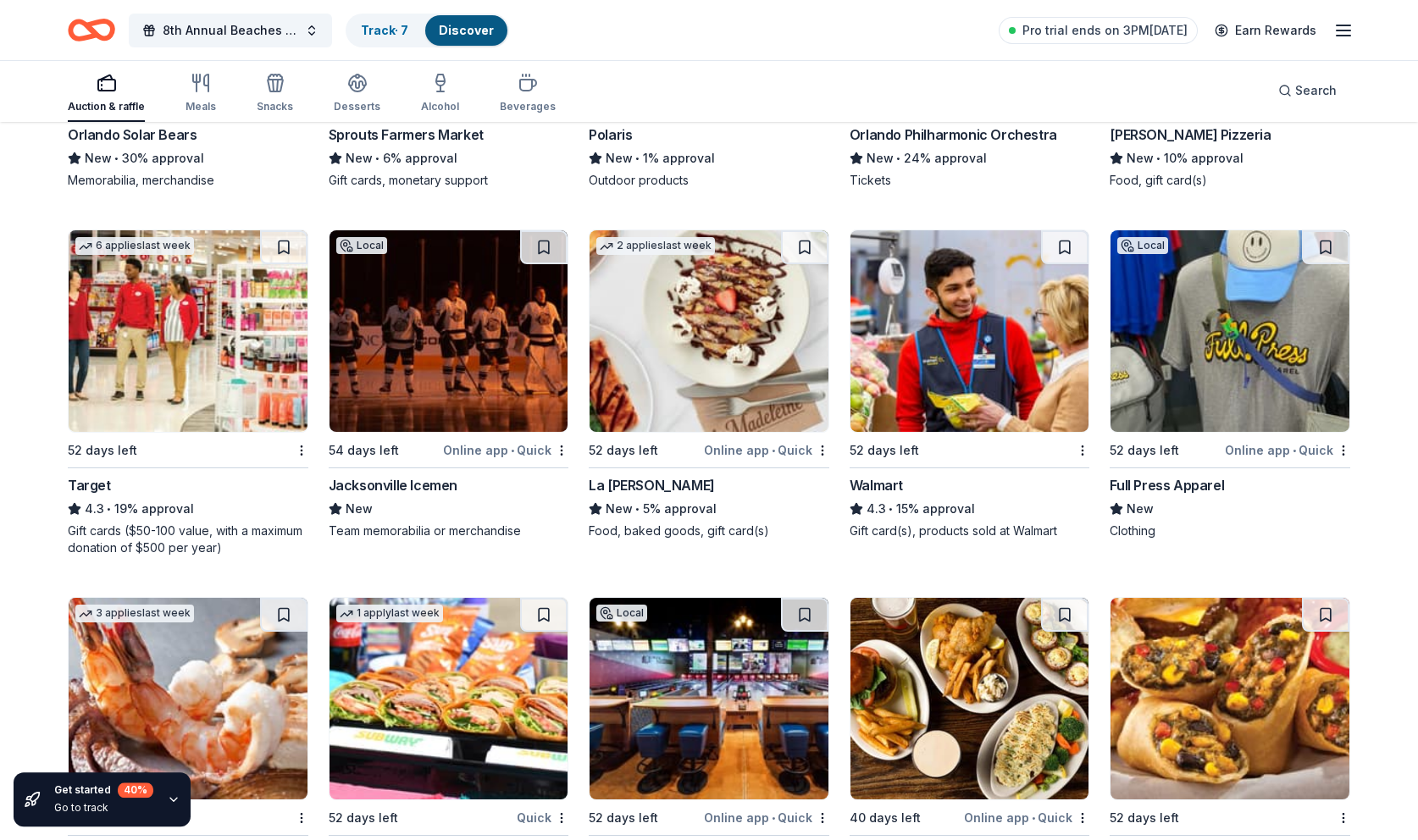
click at [441, 378] on img at bounding box center [449, 331] width 239 height 202
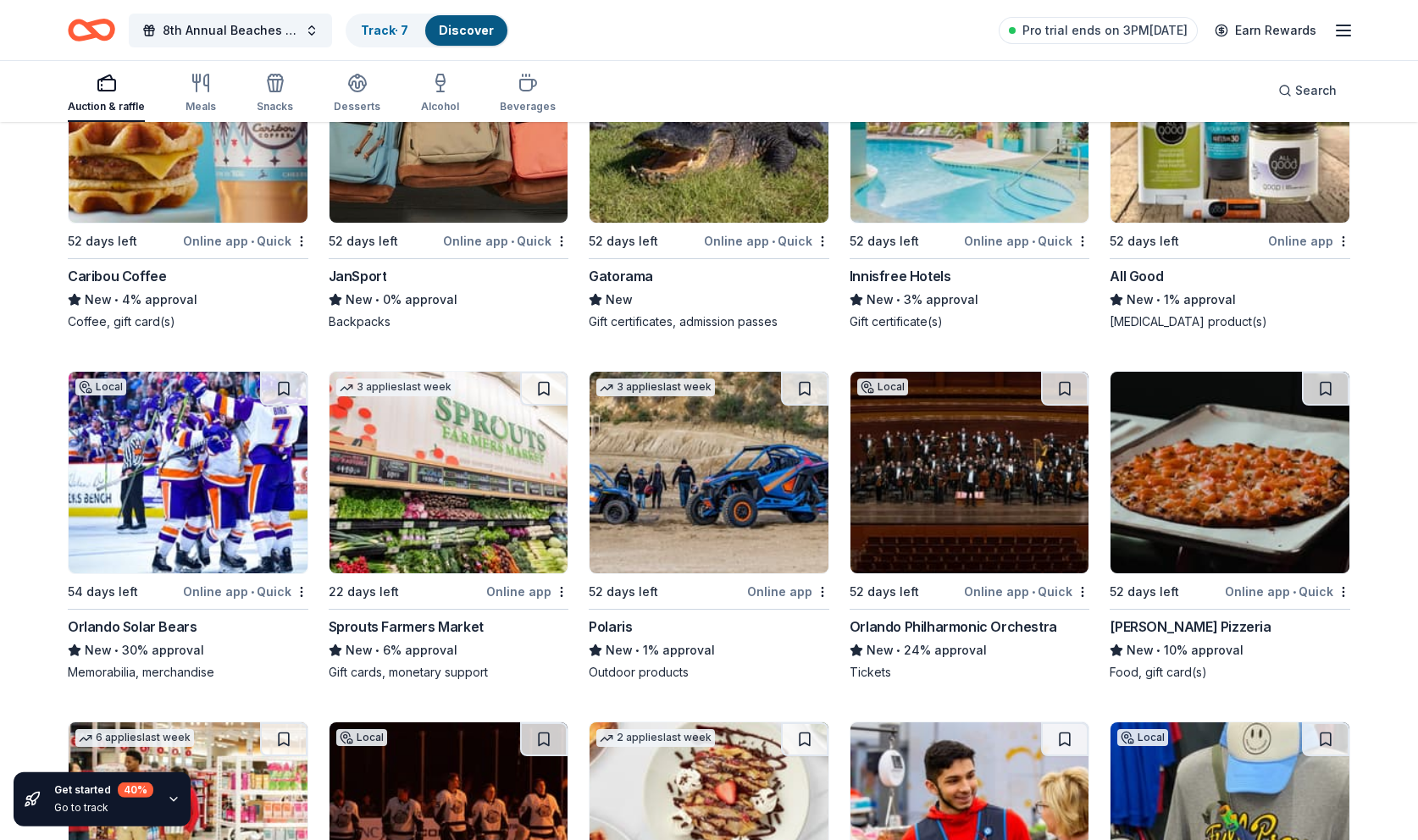
scroll to position [10462, 0]
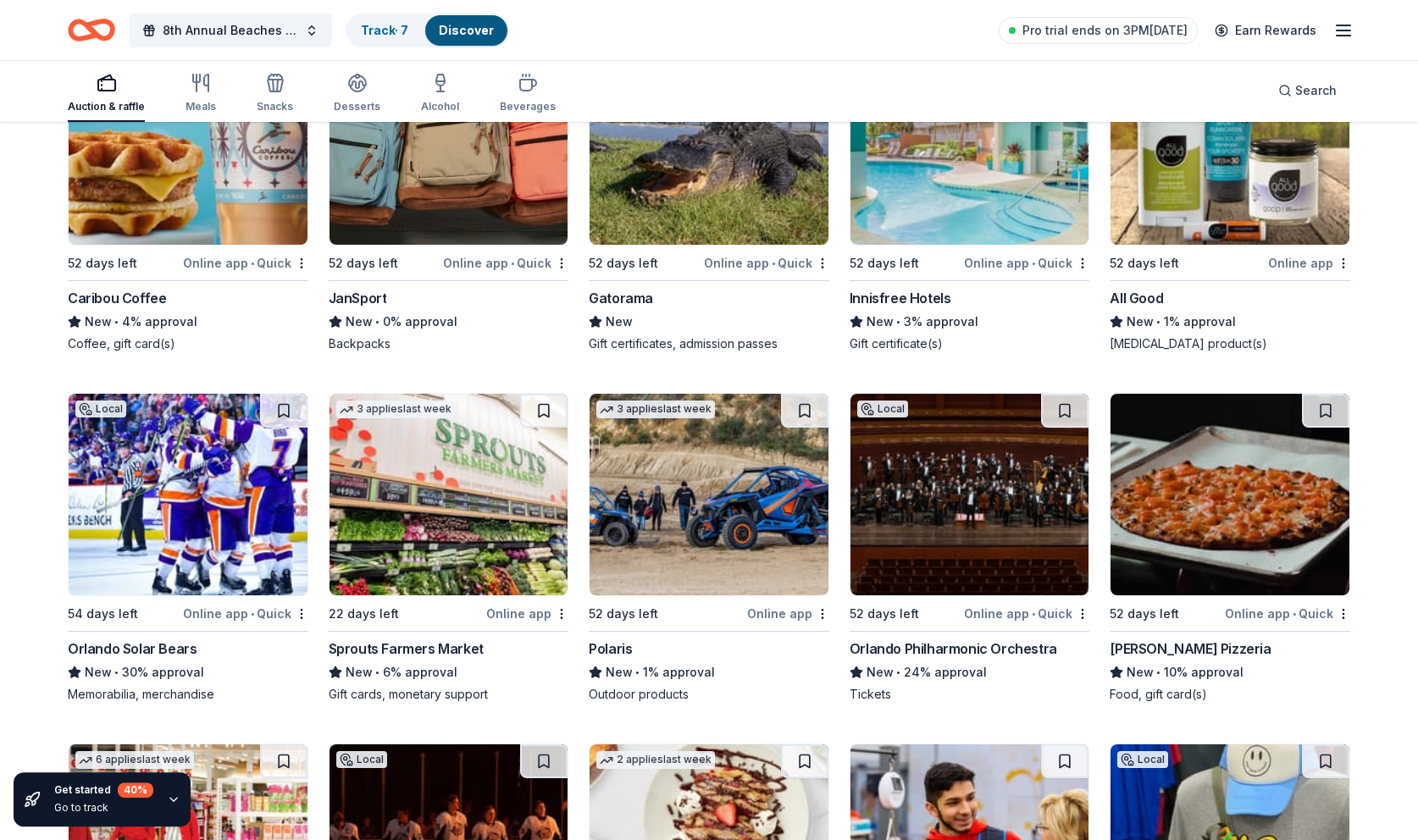
click at [950, 502] on img at bounding box center [970, 495] width 239 height 202
click at [767, 499] on img at bounding box center [709, 495] width 239 height 202
click at [684, 519] on img at bounding box center [709, 495] width 239 height 202
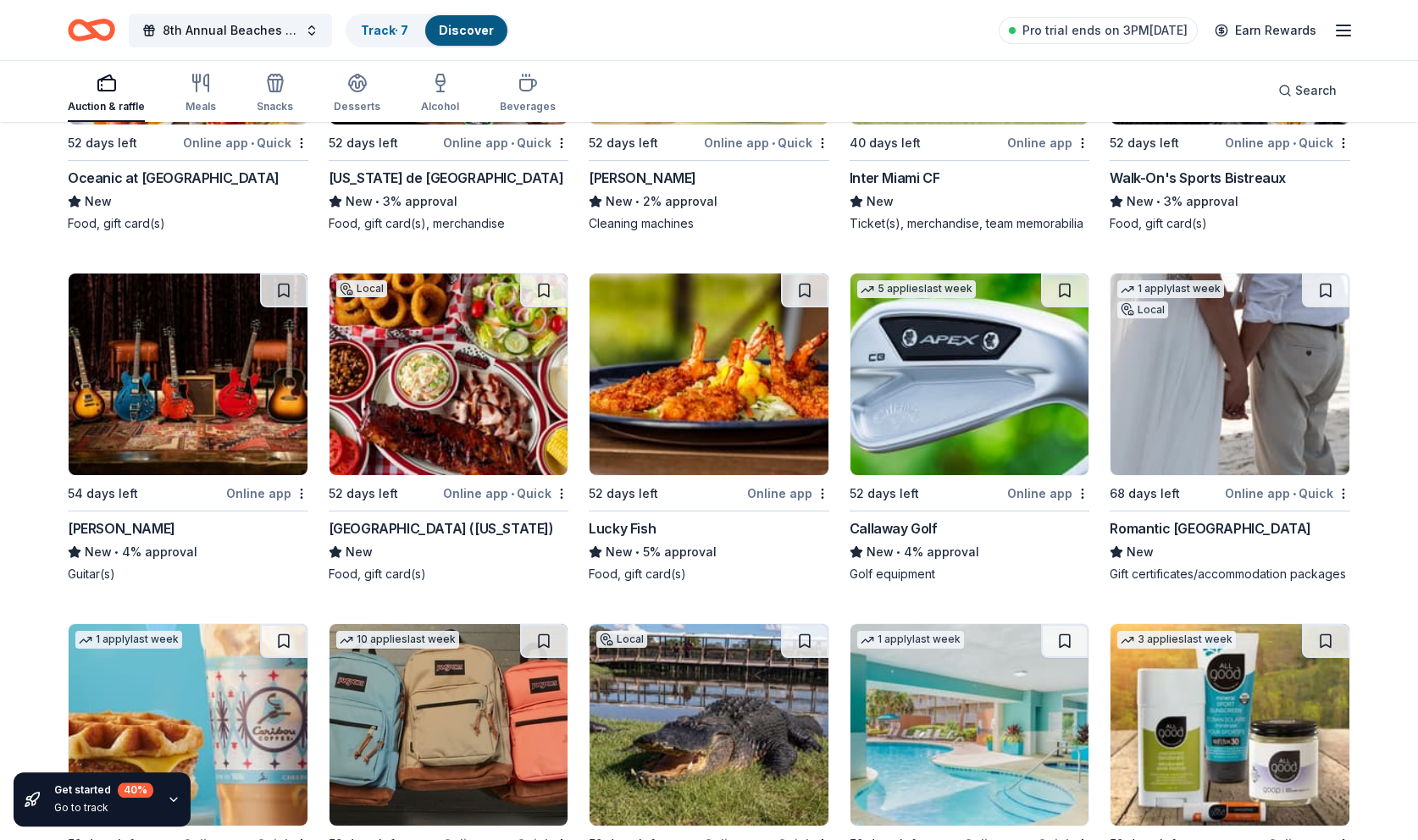
scroll to position [9836, 0]
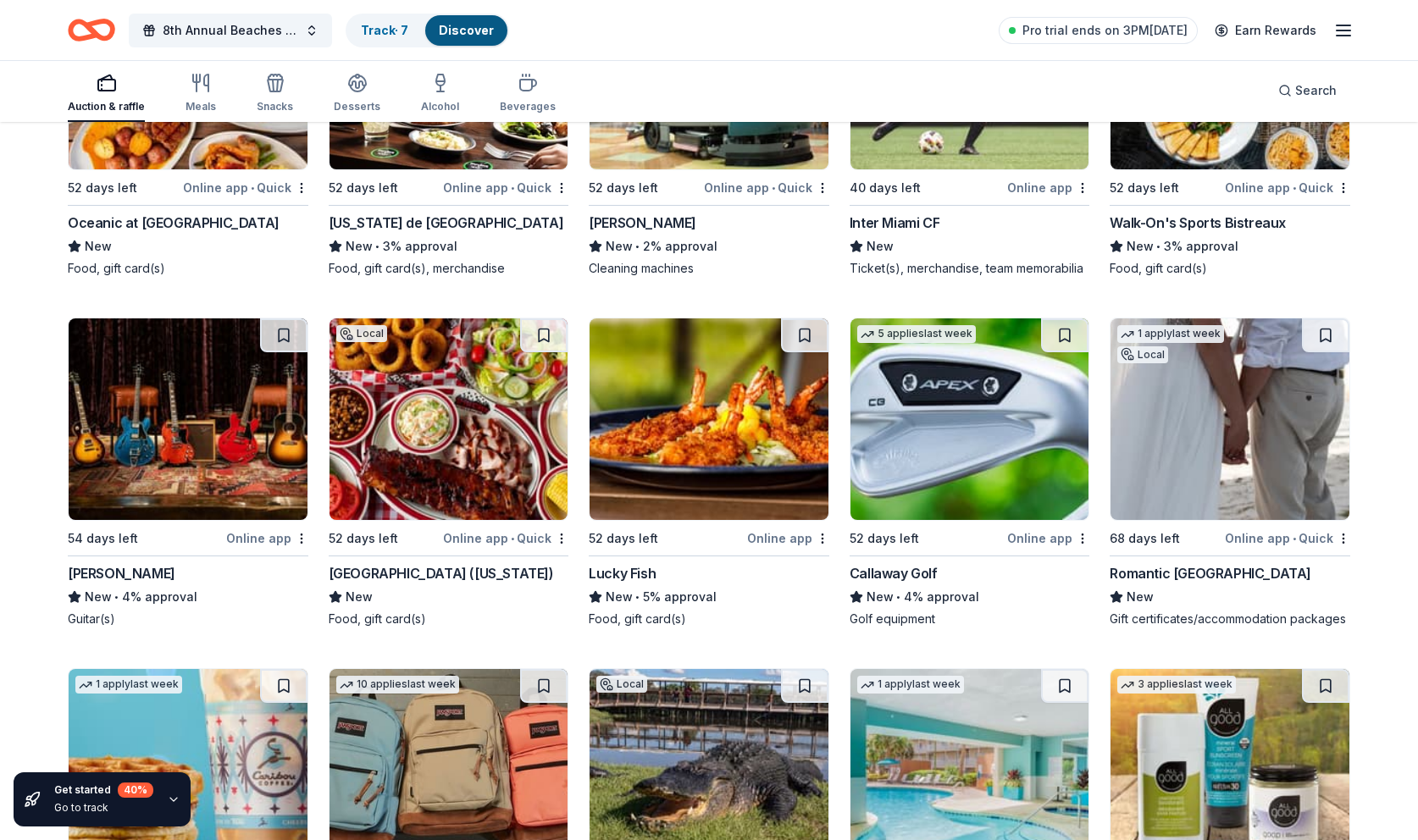
click at [1221, 457] on img at bounding box center [1230, 420] width 239 height 202
click at [384, 30] on link "Track · 7" at bounding box center [384, 30] width 47 height 14
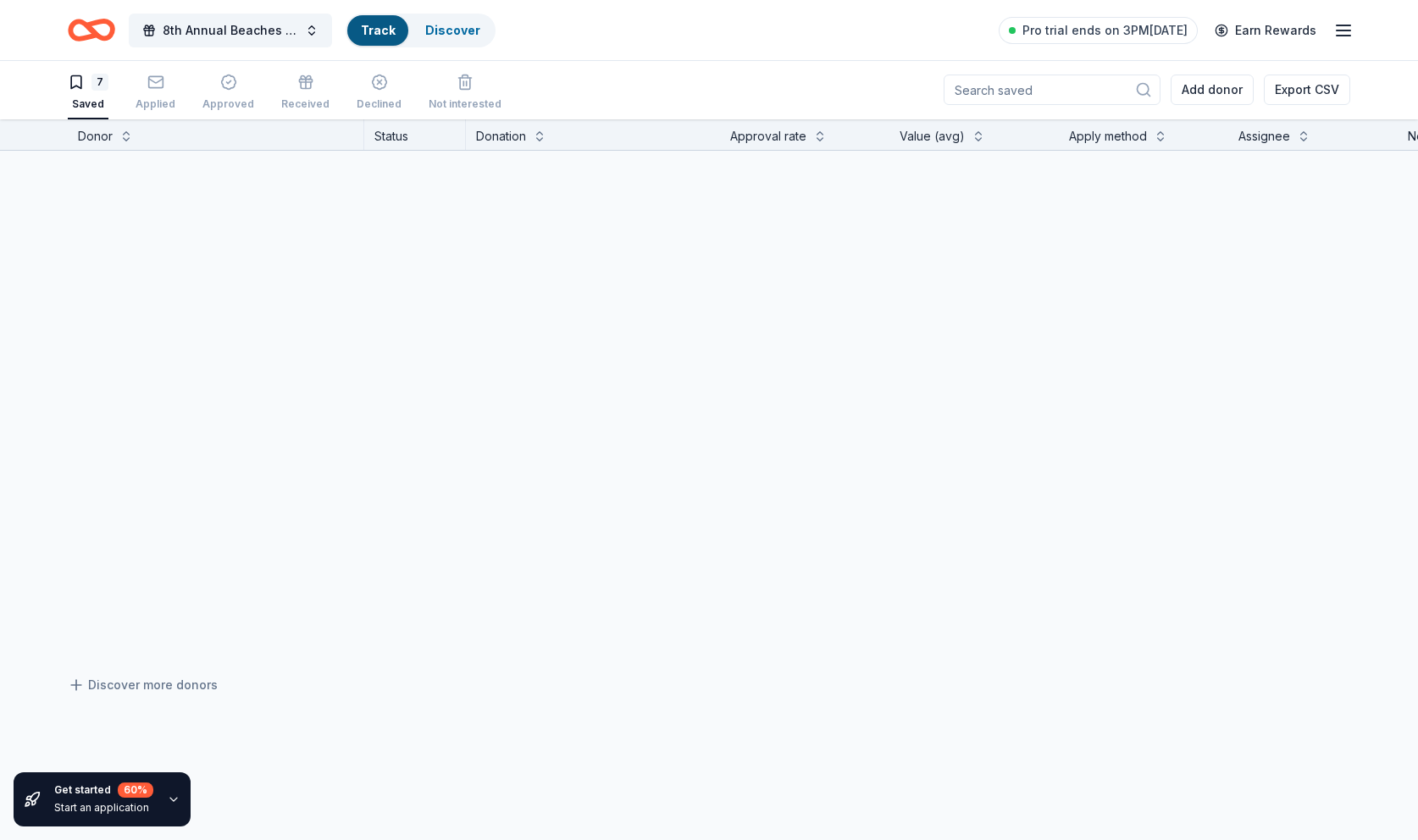
scroll to position [1, 0]
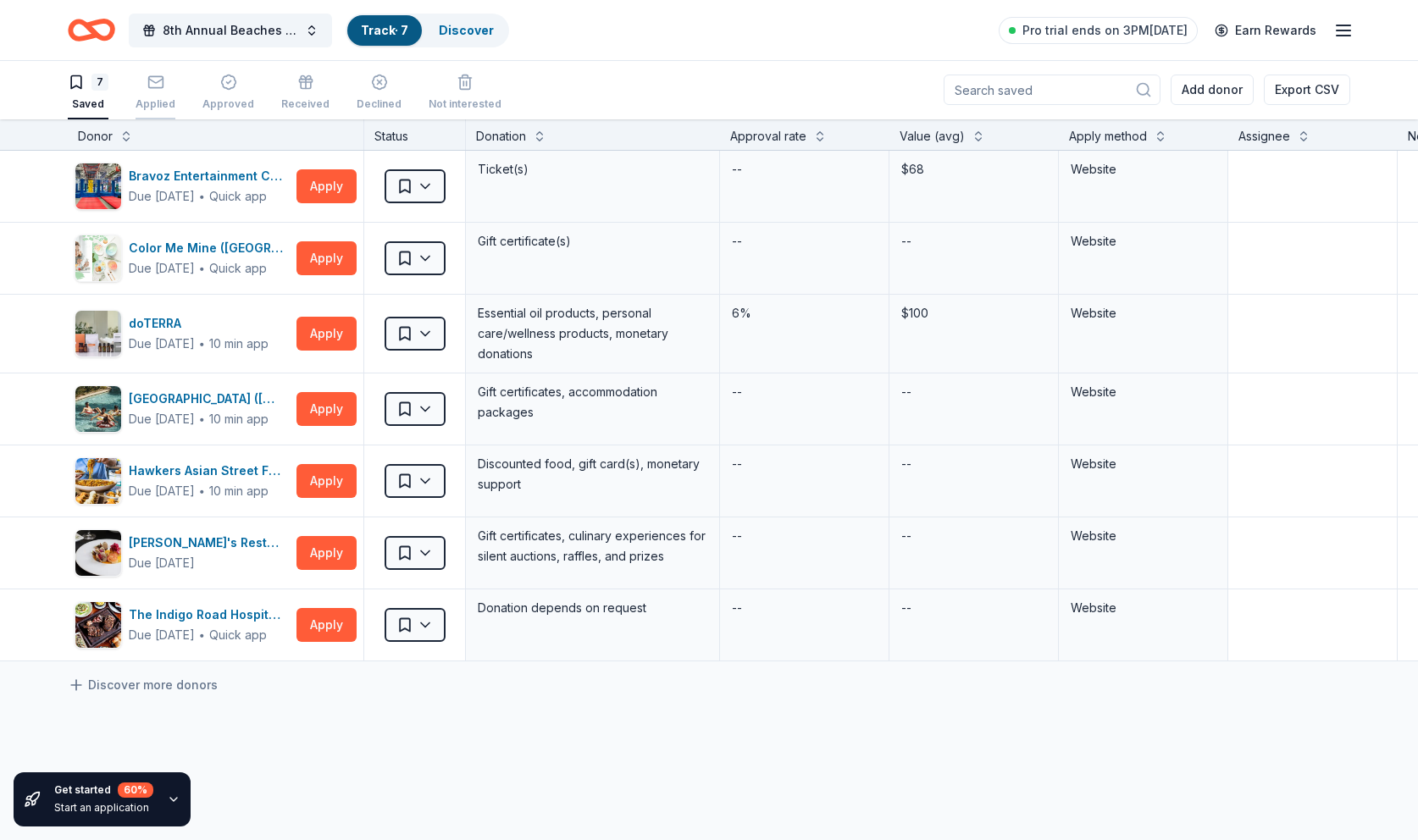
click at [152, 90] on icon "button" at bounding box center [155, 82] width 17 height 17
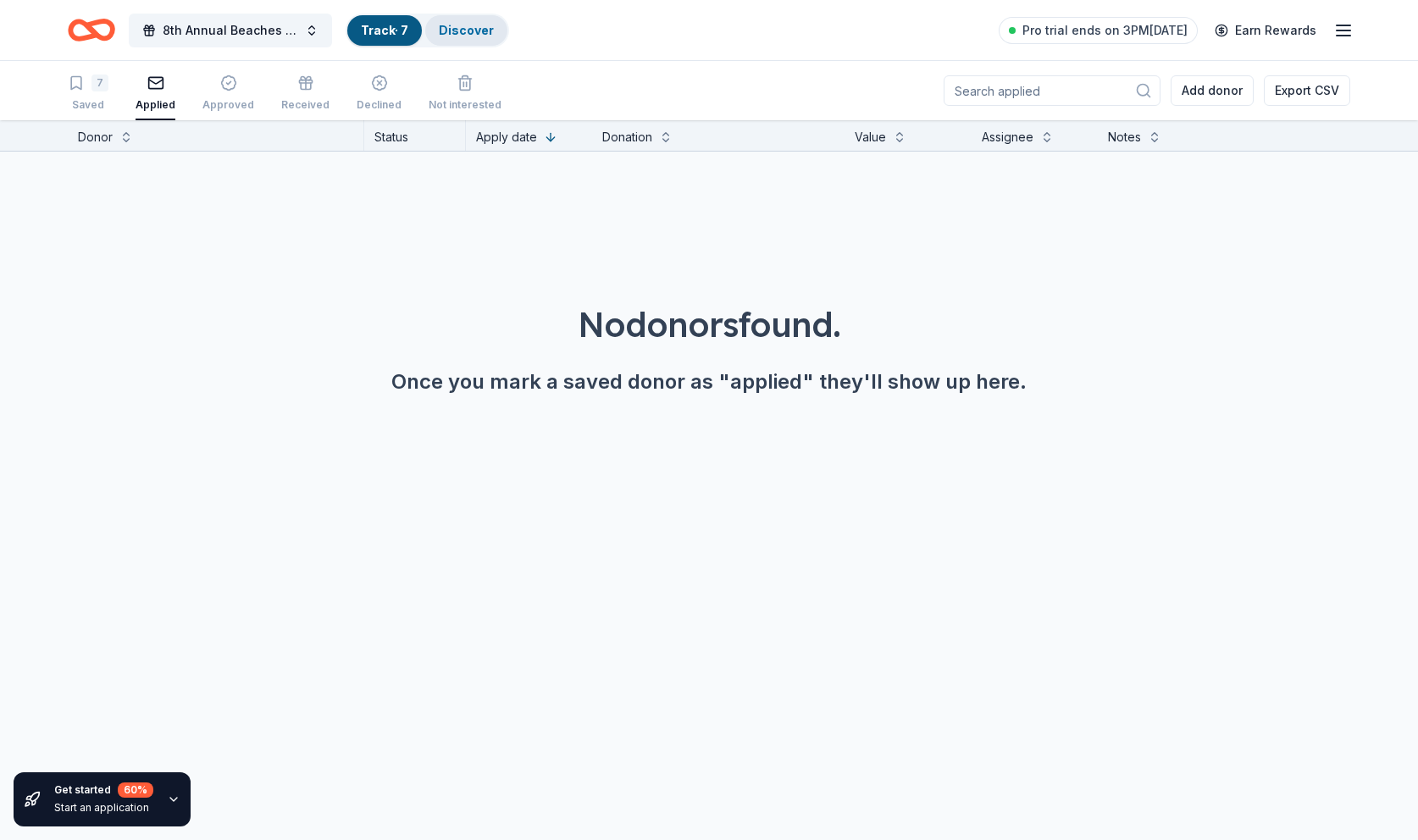
click at [471, 30] on link "Discover" at bounding box center [466, 30] width 55 height 14
click at [457, 27] on link "Discover" at bounding box center [466, 30] width 55 height 14
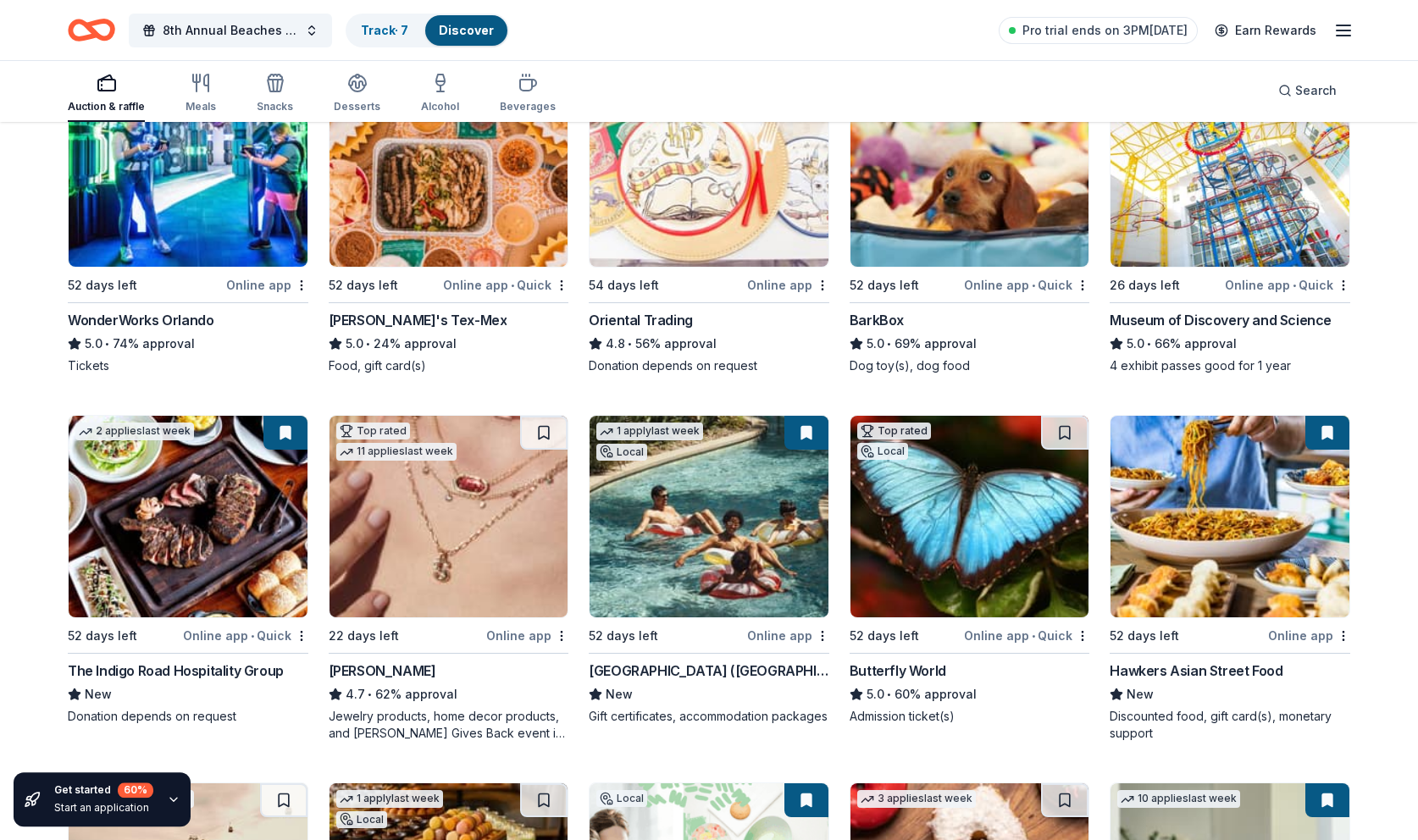
scroll to position [314, 0]
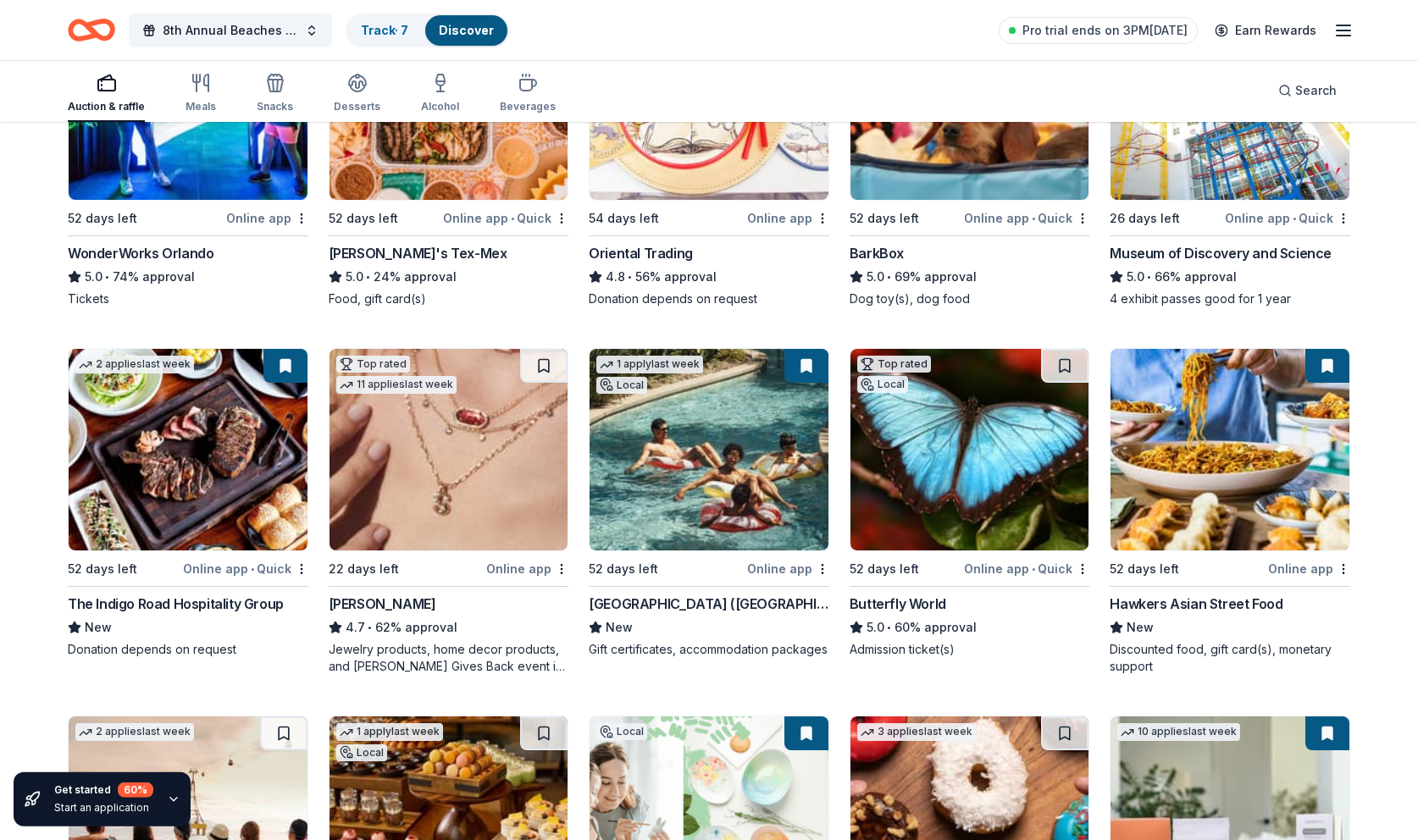
click at [679, 458] on img at bounding box center [709, 450] width 239 height 202
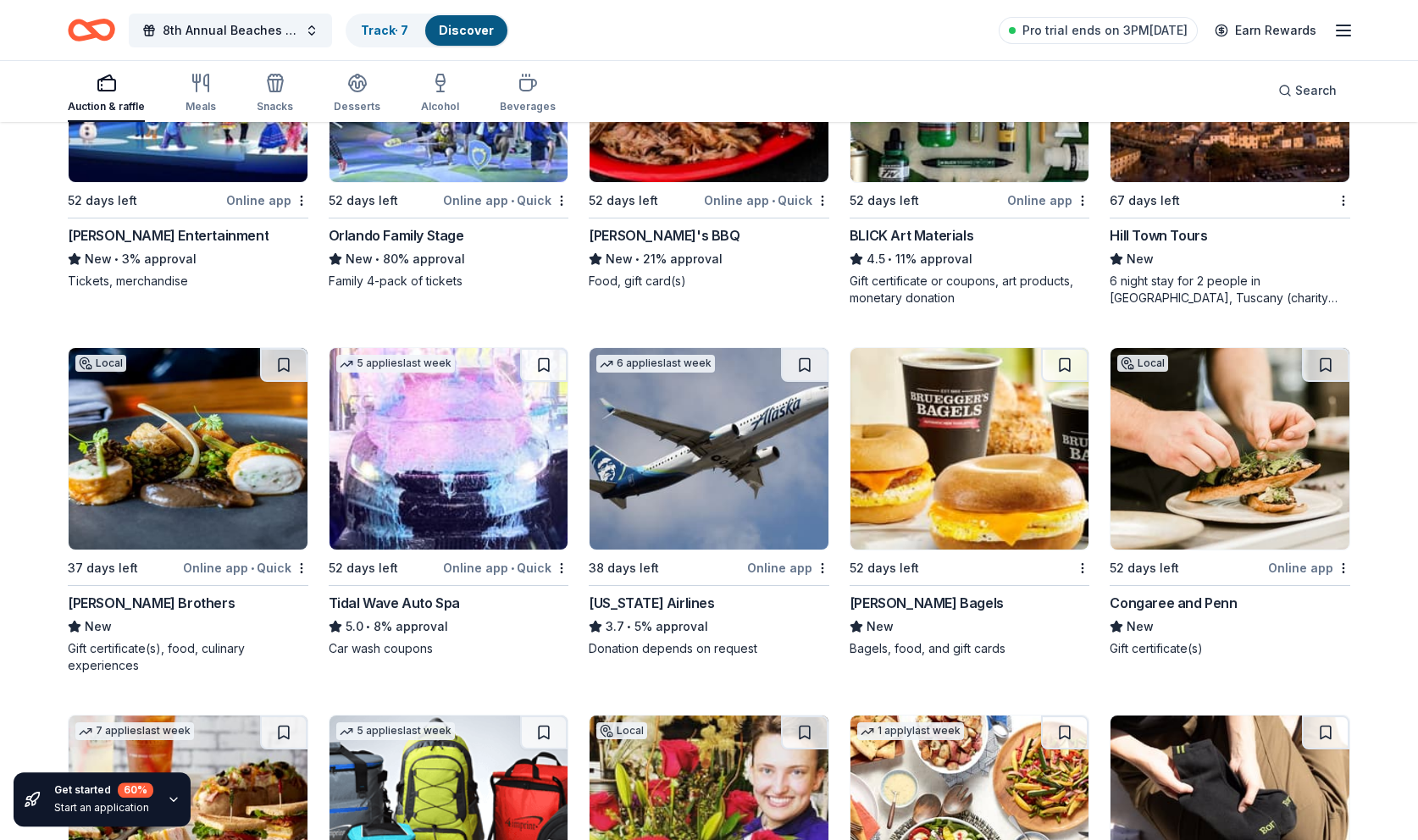
scroll to position [4426, 0]
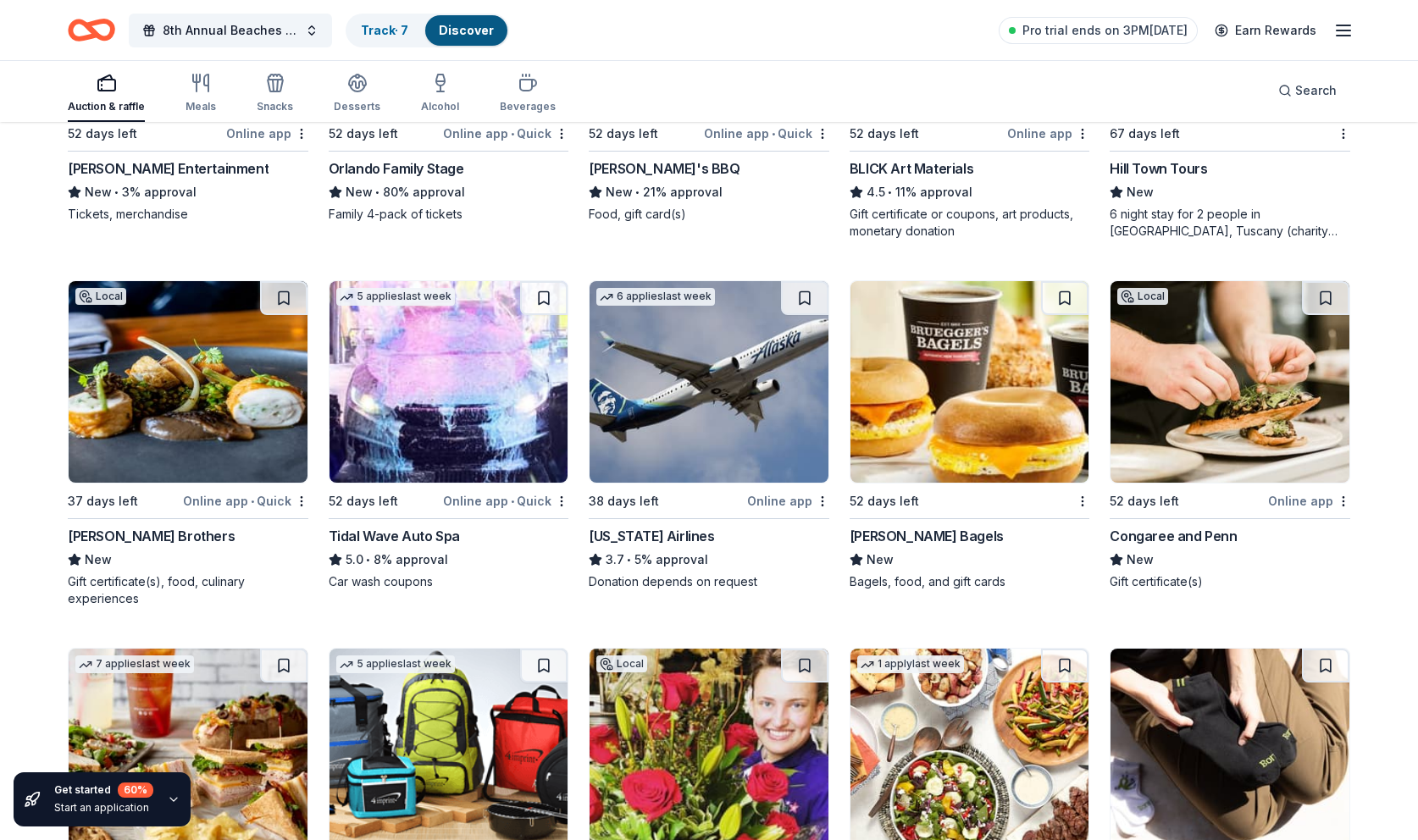
click at [258, 401] on img at bounding box center [188, 382] width 239 height 202
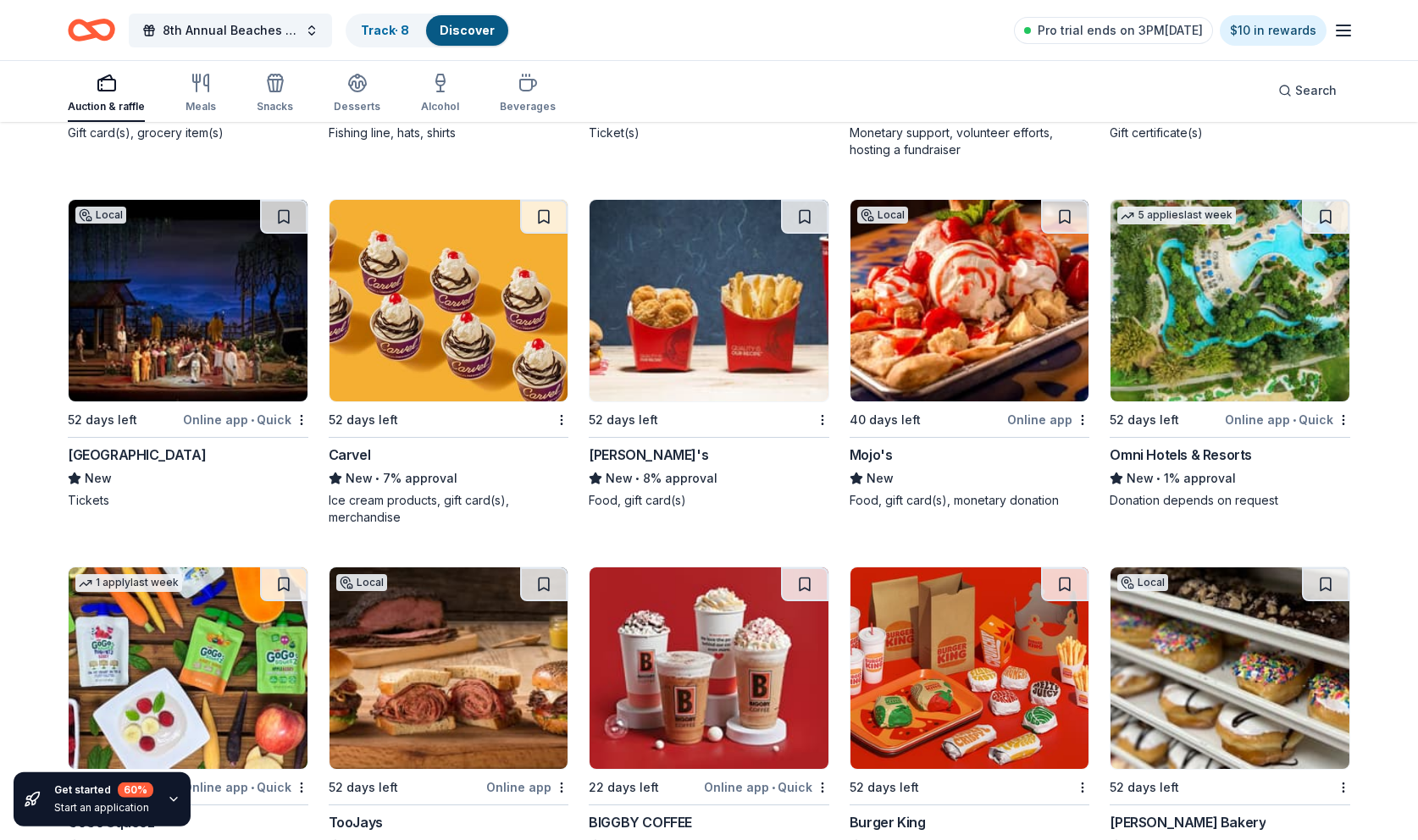
scroll to position [15027, 0]
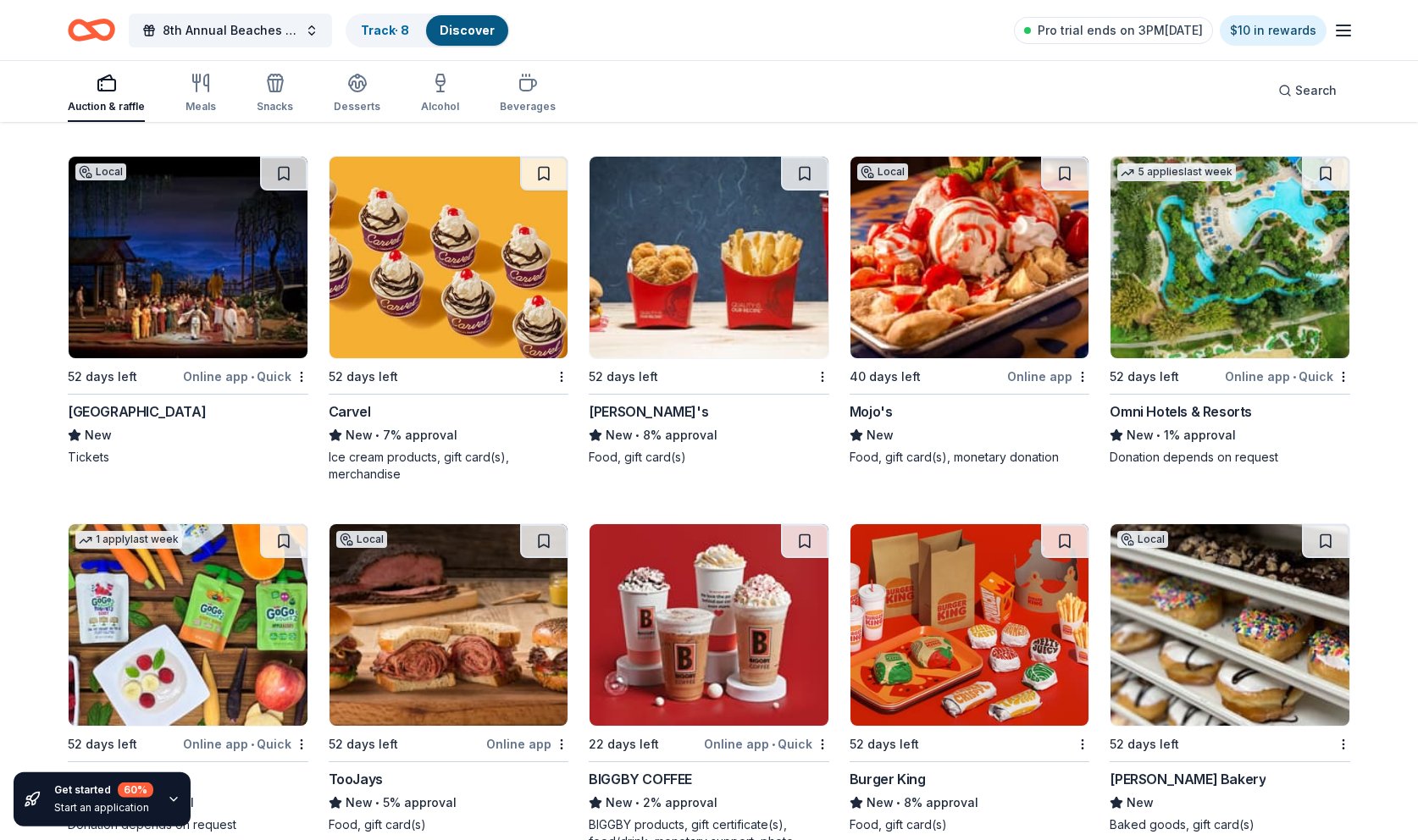
click at [1228, 299] on img at bounding box center [1230, 258] width 239 height 202
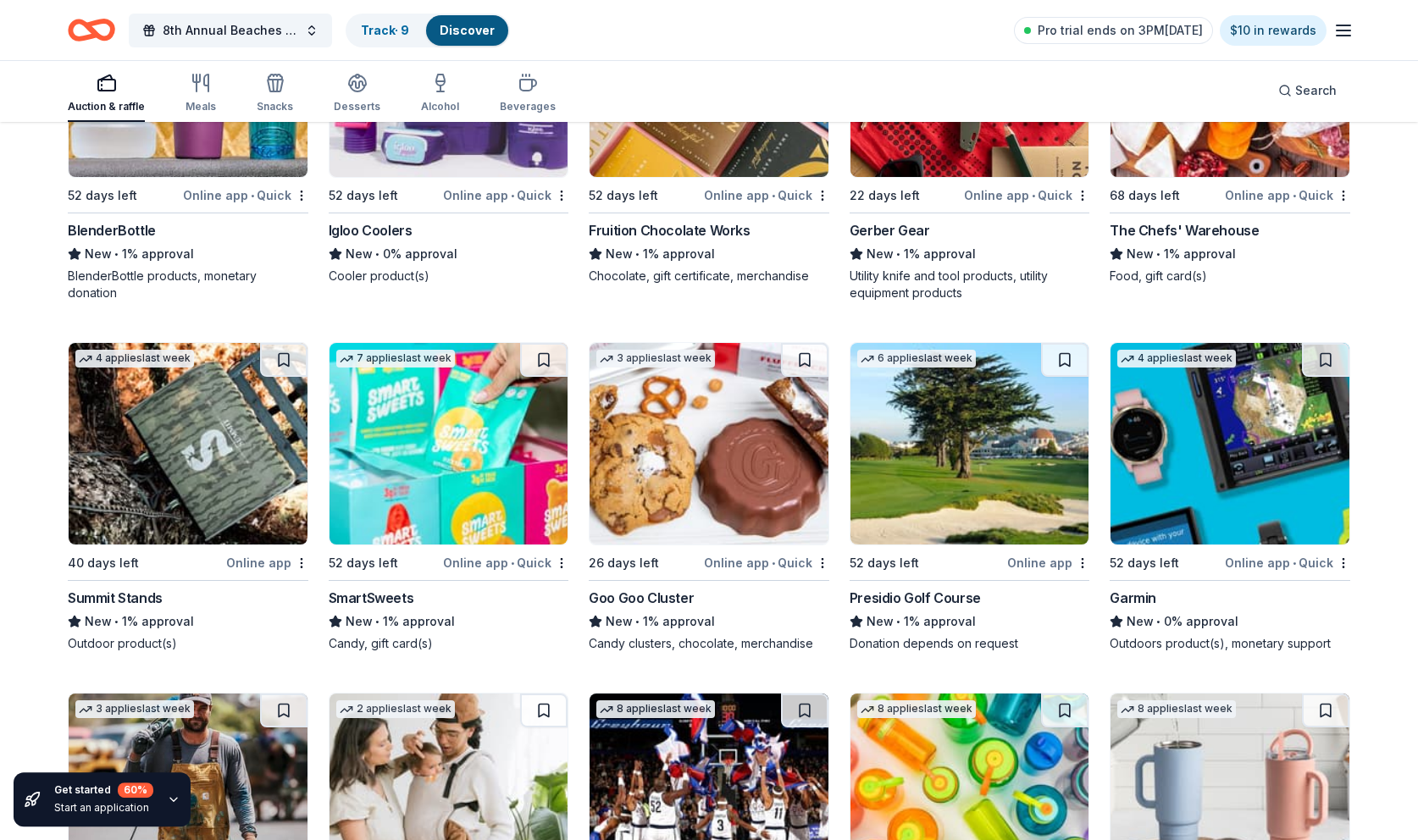
scroll to position [18890, 0]
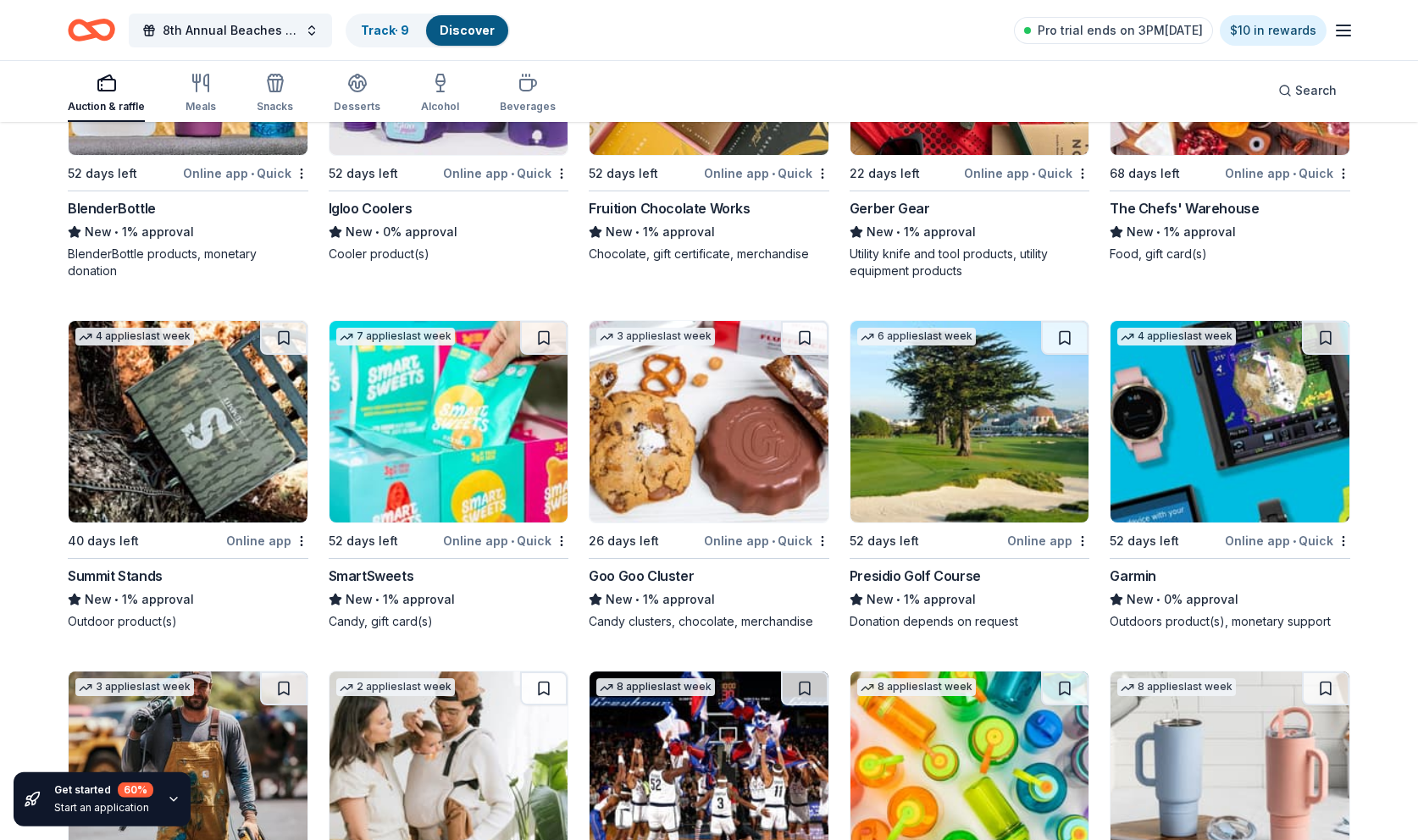
click at [923, 490] on img at bounding box center [970, 422] width 239 height 202
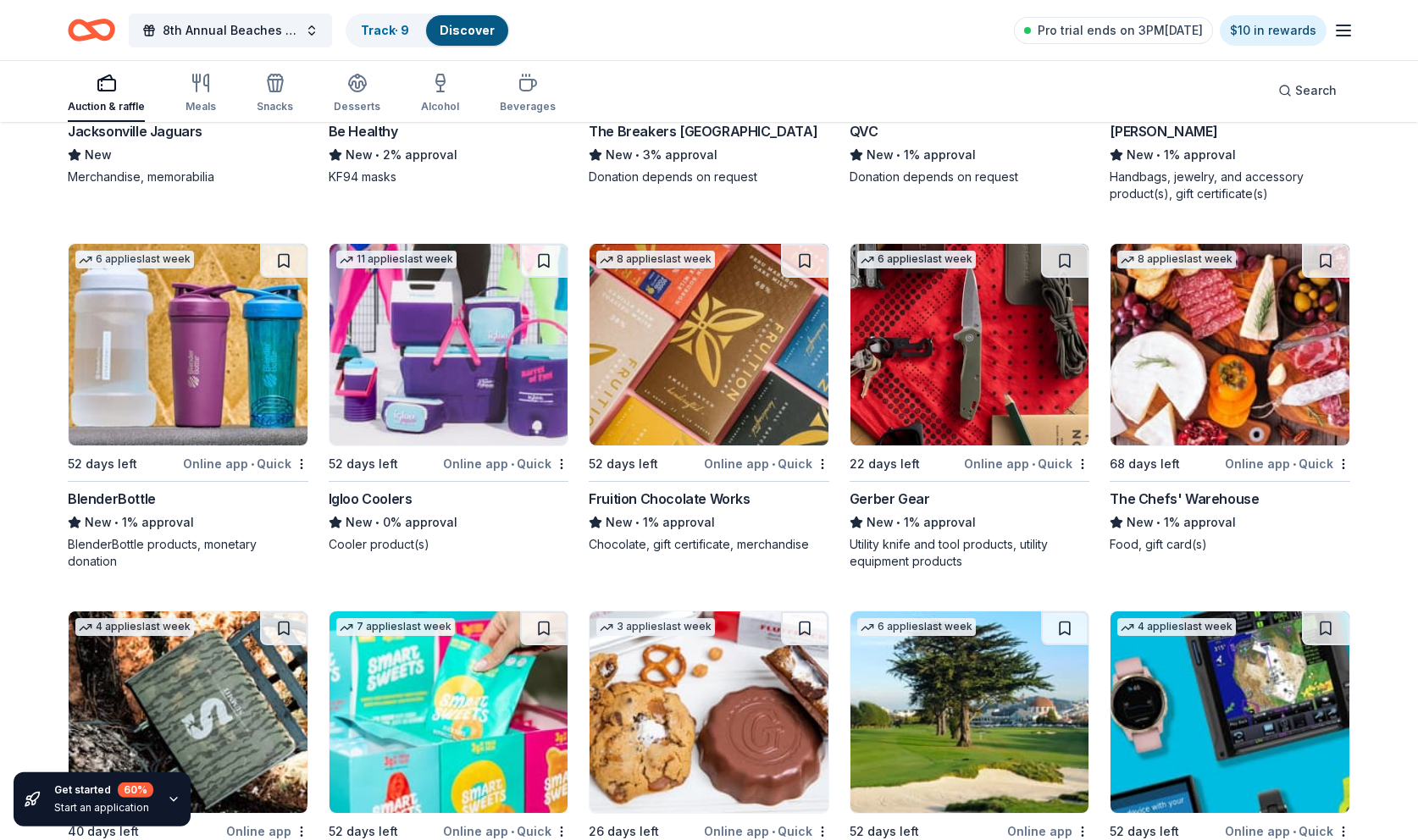
scroll to position [18532, 0]
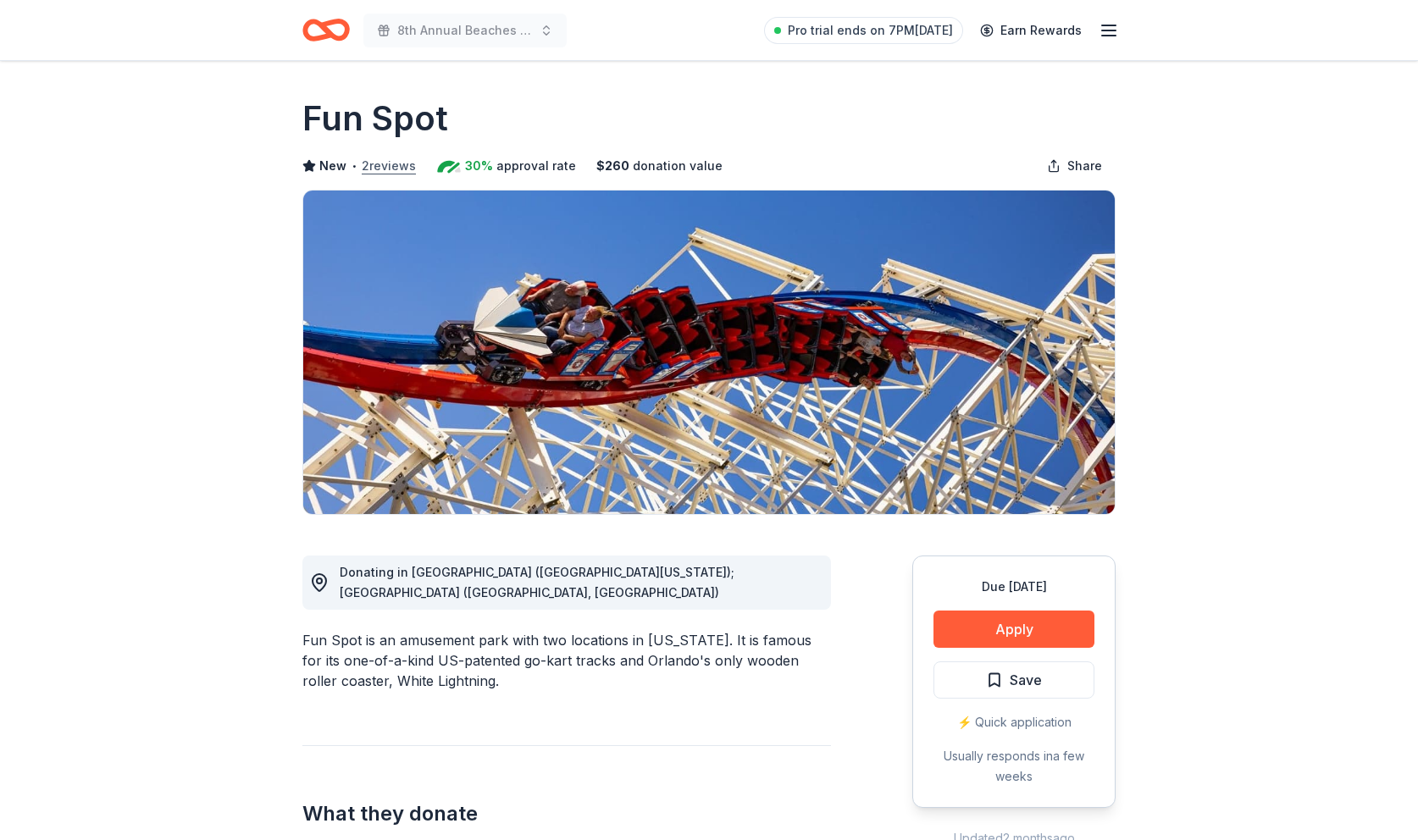
click at [385, 167] on button "2 reviews" at bounding box center [389, 166] width 54 height 20
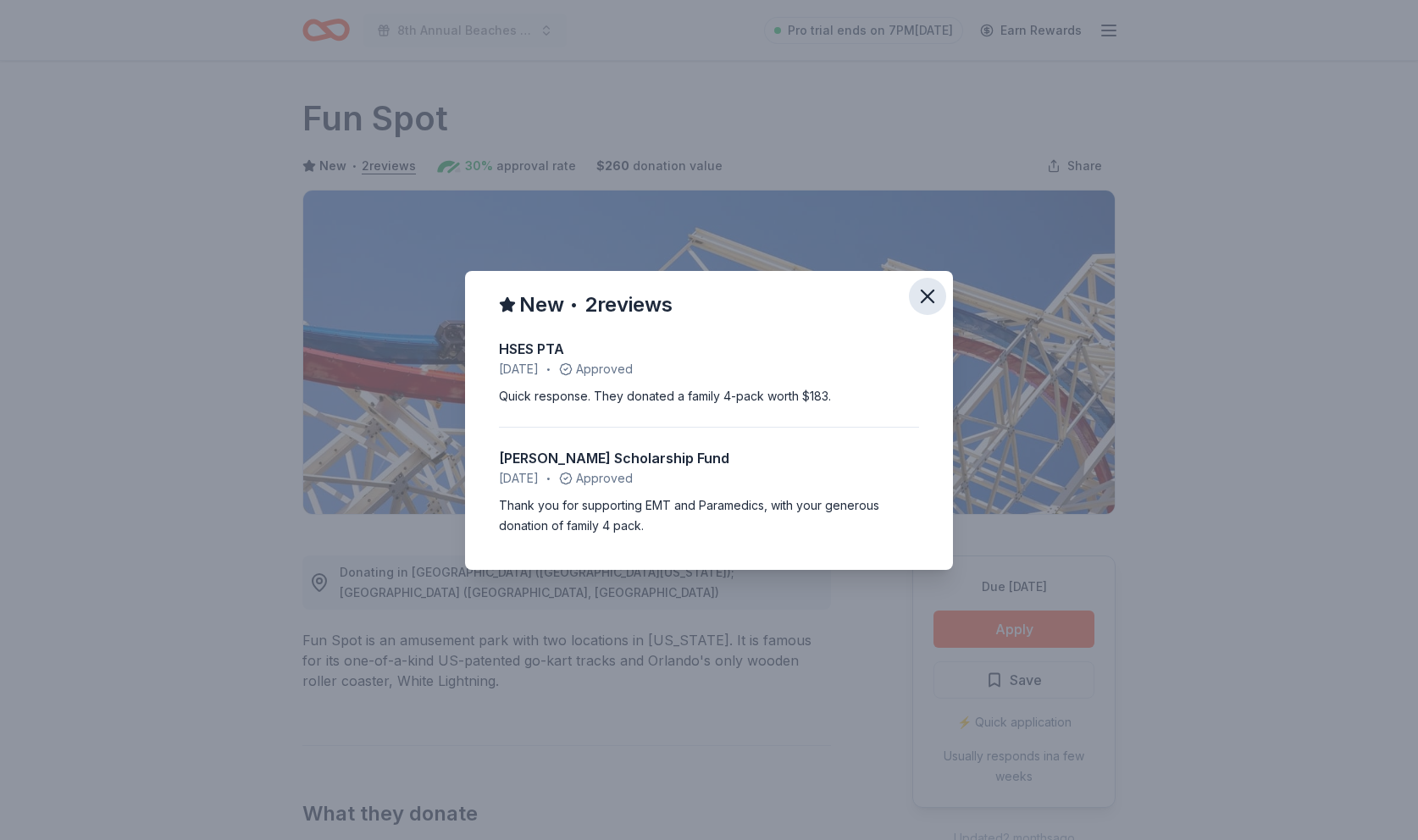
click at [928, 298] on icon "button" at bounding box center [928, 297] width 24 height 24
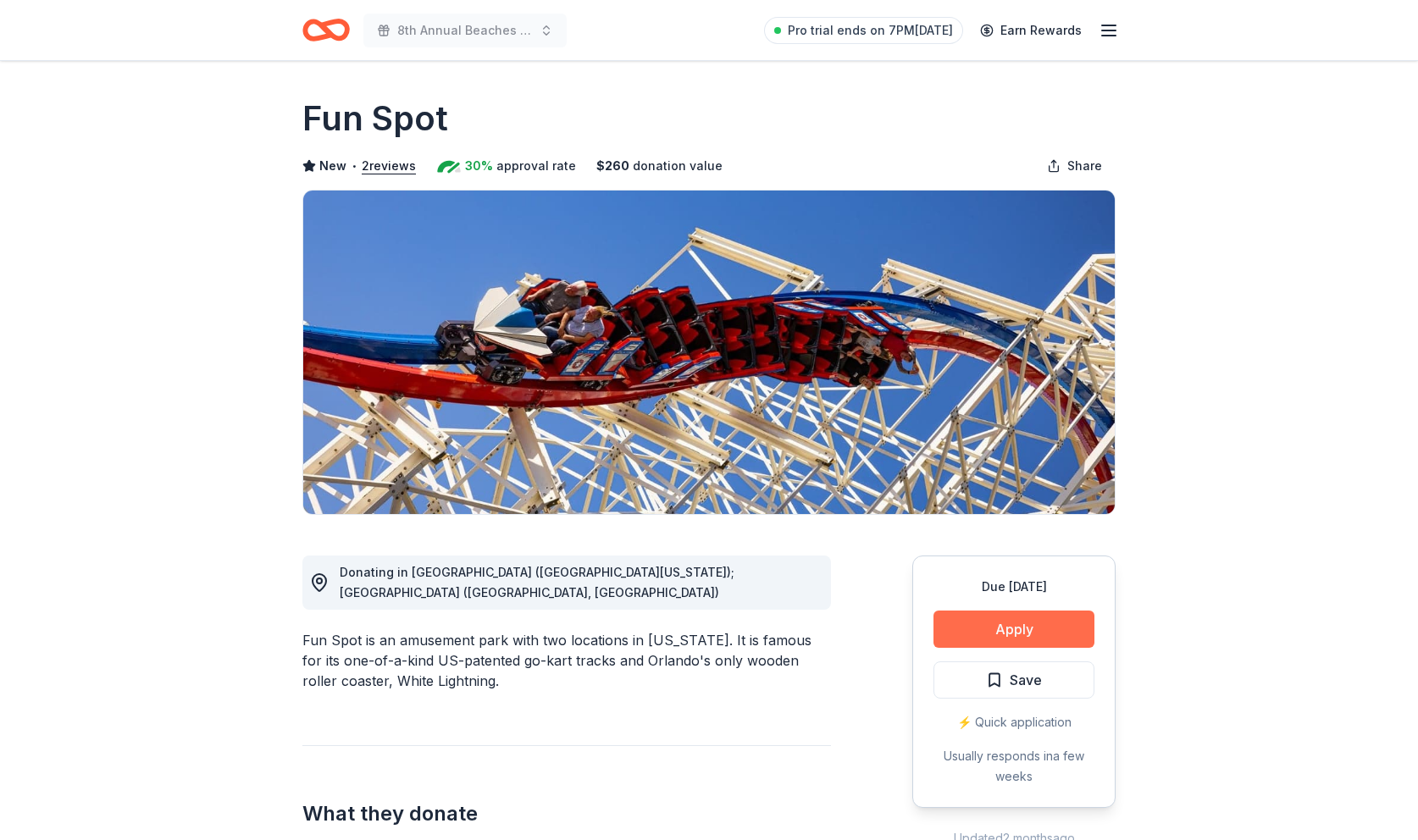
click at [1009, 631] on button "Apply" at bounding box center [1014, 629] width 161 height 37
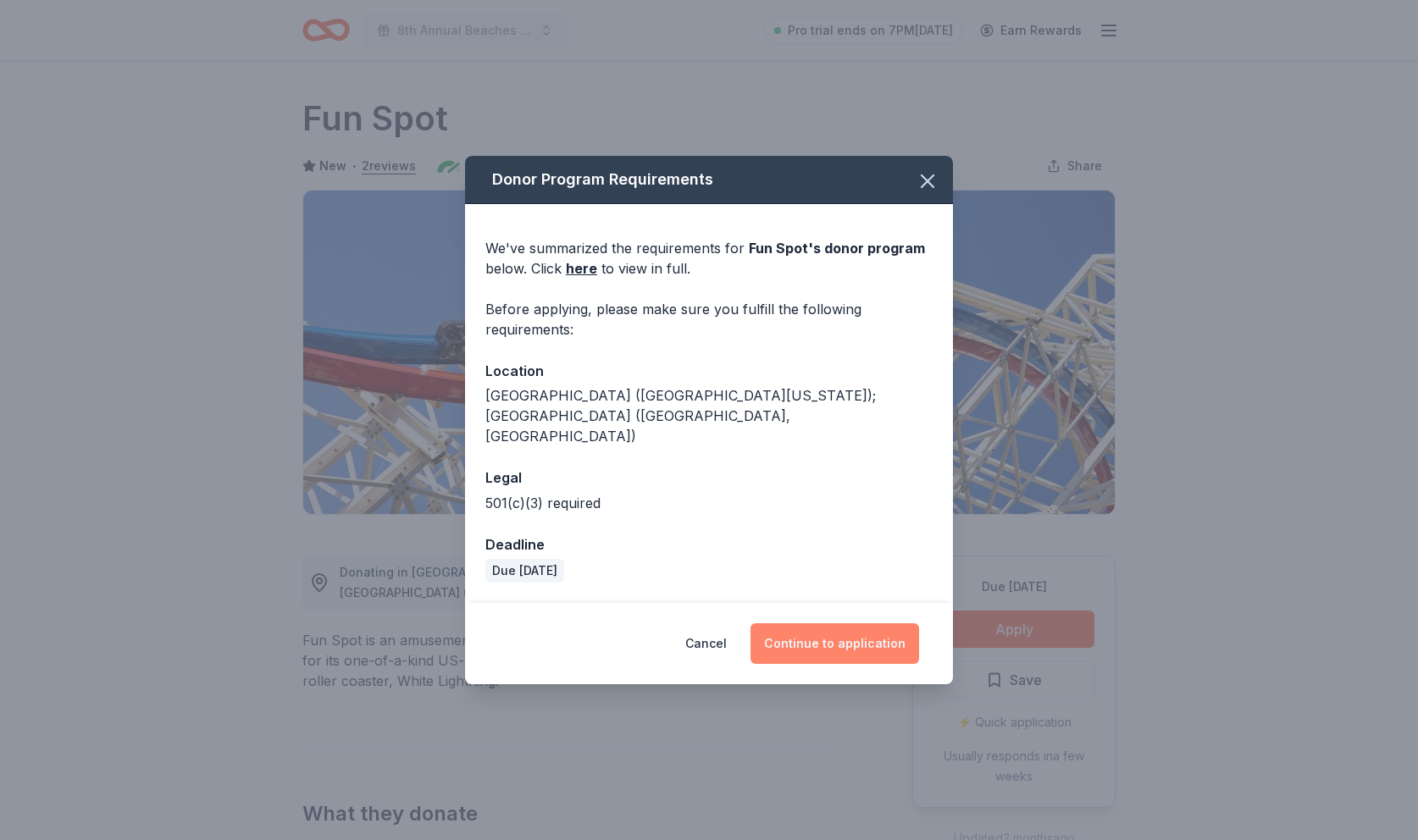
click at [834, 625] on button "Continue to application" at bounding box center [835, 643] width 169 height 41
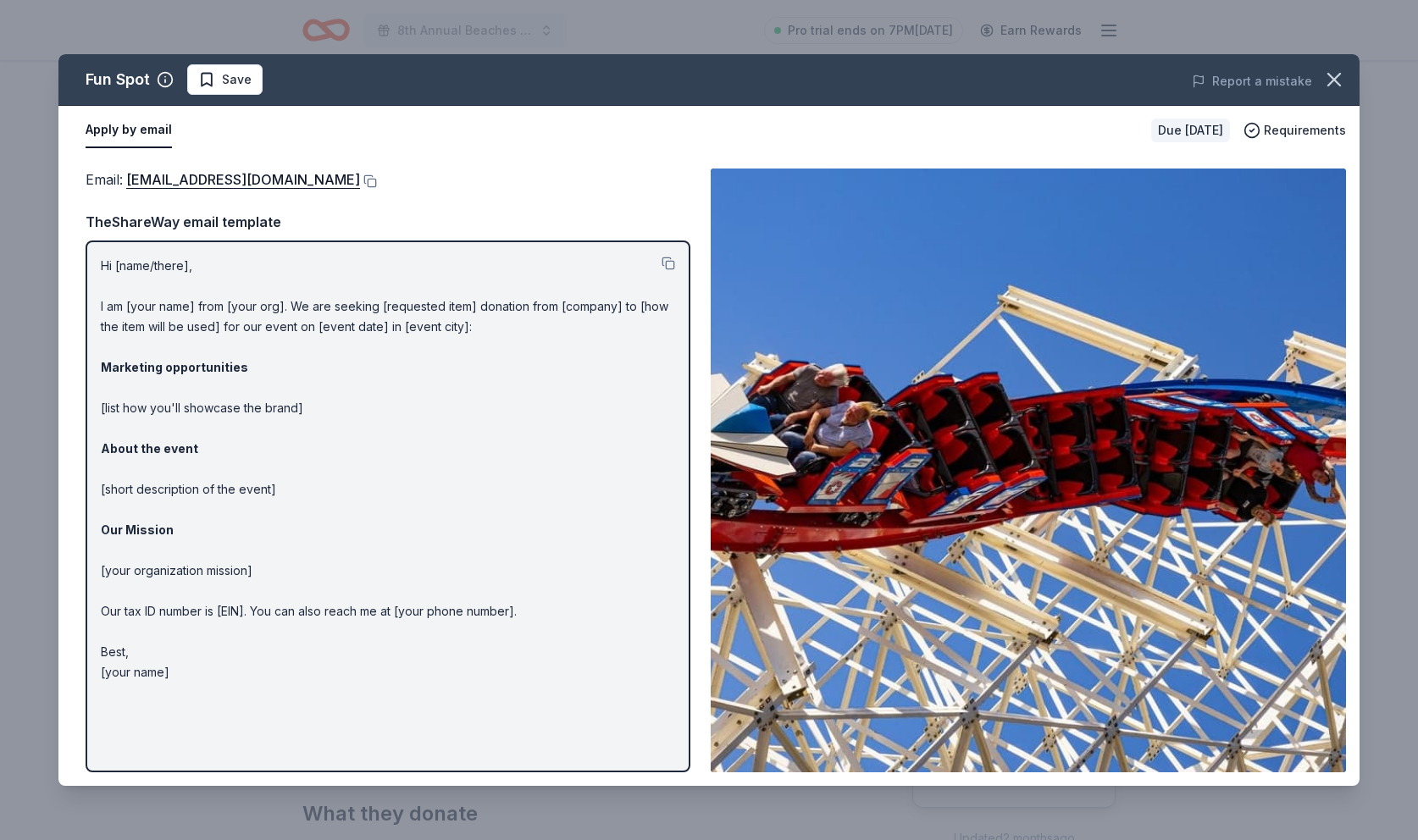
click at [1022, 563] on img at bounding box center [1028, 471] width 635 height 604
drag, startPoint x: 99, startPoint y: 266, endPoint x: 426, endPoint y: 471, distance: 385.9
click at [426, 471] on div "Hi [name/there], I am [your name] from [your org]. We are seeking [requested it…" at bounding box center [388, 507] width 605 height 532
drag, startPoint x: 199, startPoint y: 679, endPoint x: 141, endPoint y: 333, distance: 351.4
click at [137, 353] on p "Hi [name/there], I am [your name] from [your org]. We are seeking [requested it…" at bounding box center [388, 469] width 574 height 427
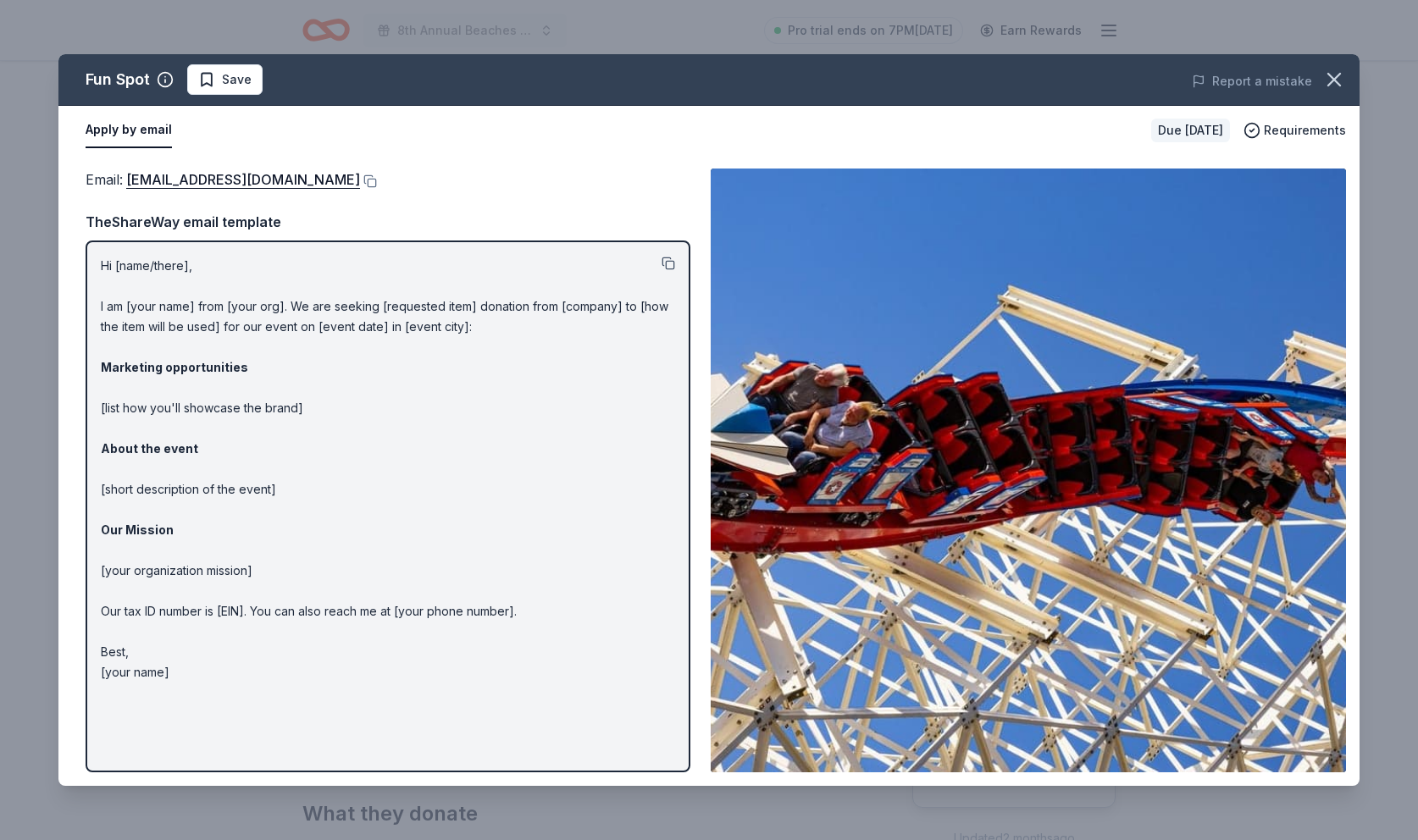
click at [669, 263] on button at bounding box center [669, 264] width 14 height 14
drag, startPoint x: 102, startPoint y: 263, endPoint x: 357, endPoint y: 633, distance: 448.8
click at [349, 639] on p "Hi [name/there], I am [your name] from [your org]. We are seeking [requested it…" at bounding box center [388, 469] width 574 height 427
click at [112, 130] on button "Apply by email" at bounding box center [129, 131] width 86 height 36
click at [162, 180] on link "donations@fun-spot.com" at bounding box center [243, 180] width 234 height 22
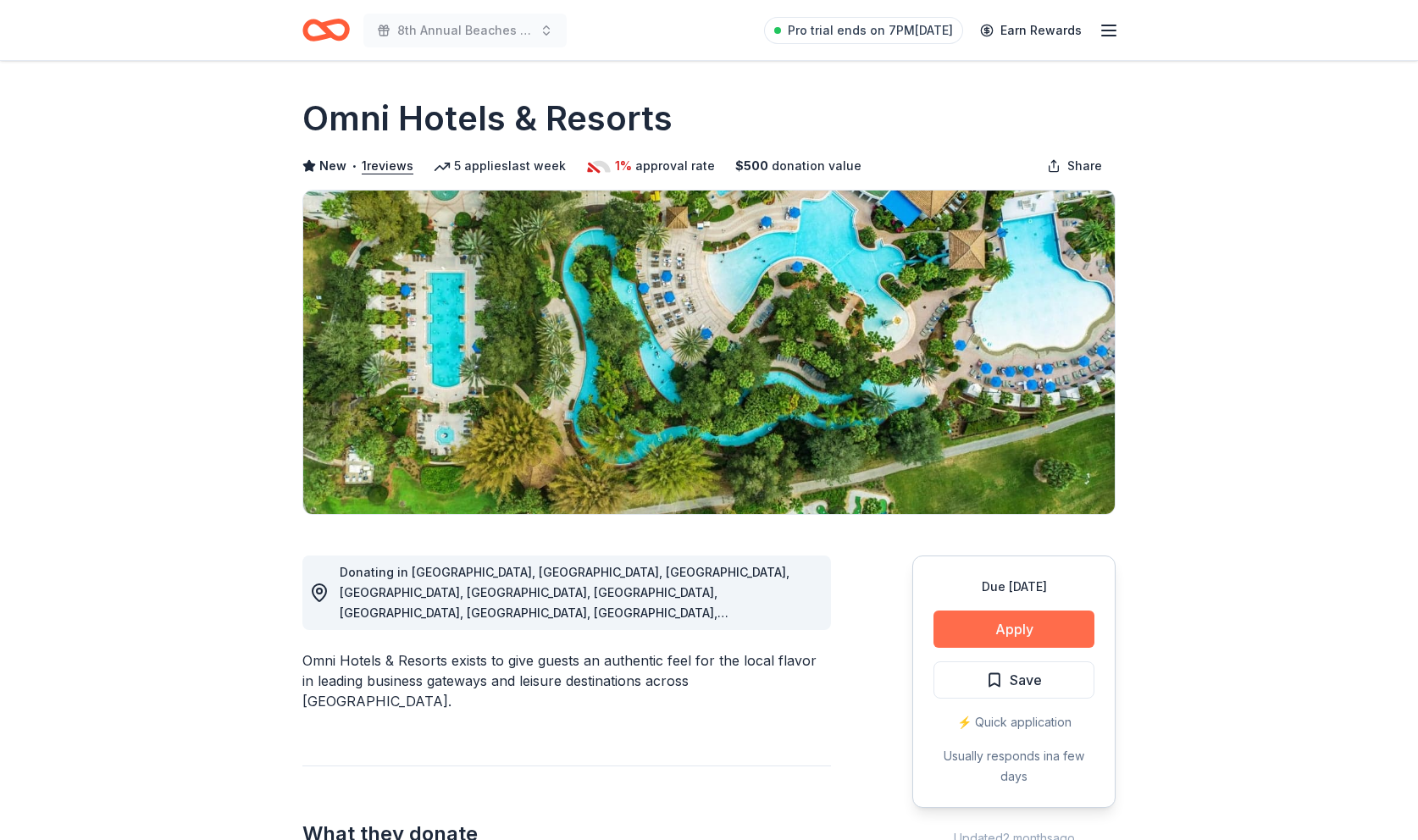
click at [1010, 630] on button "Apply" at bounding box center [1014, 629] width 161 height 37
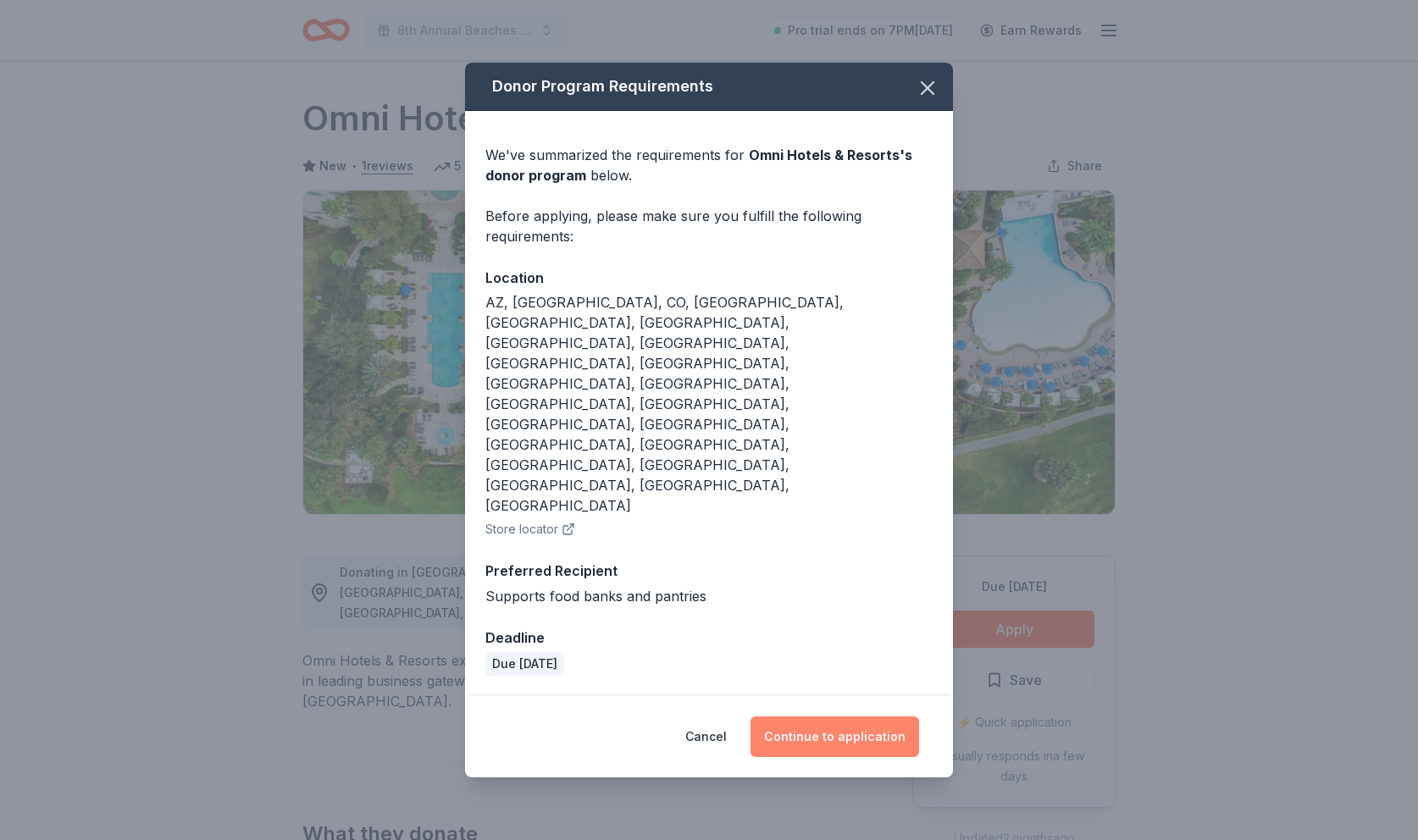
click at [829, 717] on button "Continue to application" at bounding box center [835, 737] width 169 height 41
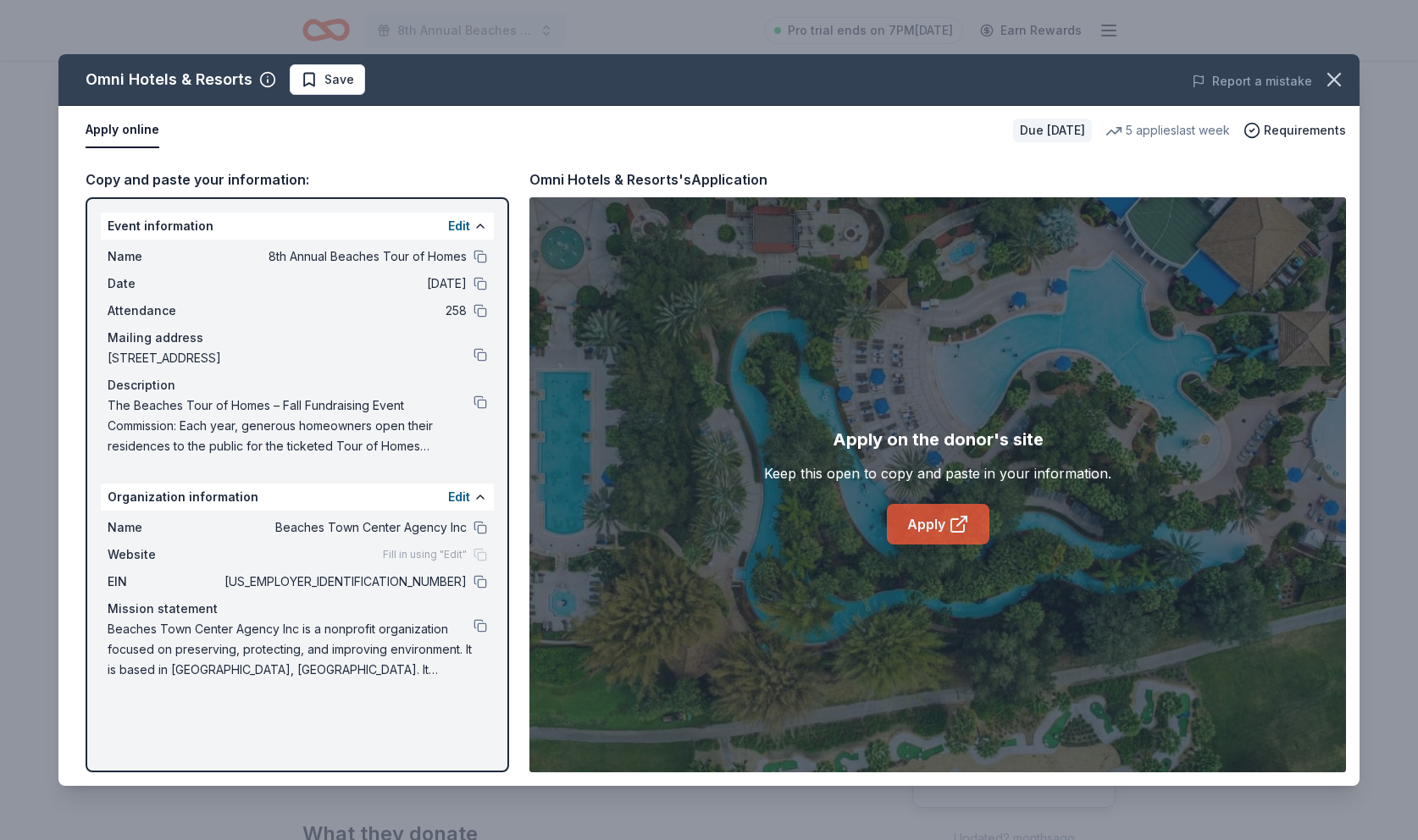
click at [918, 523] on link "Apply" at bounding box center [938, 524] width 103 height 41
click at [95, 128] on button "Apply online" at bounding box center [123, 131] width 74 height 36
click at [144, 130] on button "Apply online" at bounding box center [123, 131] width 74 height 36
click at [1083, 534] on div "Apply on the donor's site Keep this open to copy and paste in your information.…" at bounding box center [937, 485] width 347 height 119
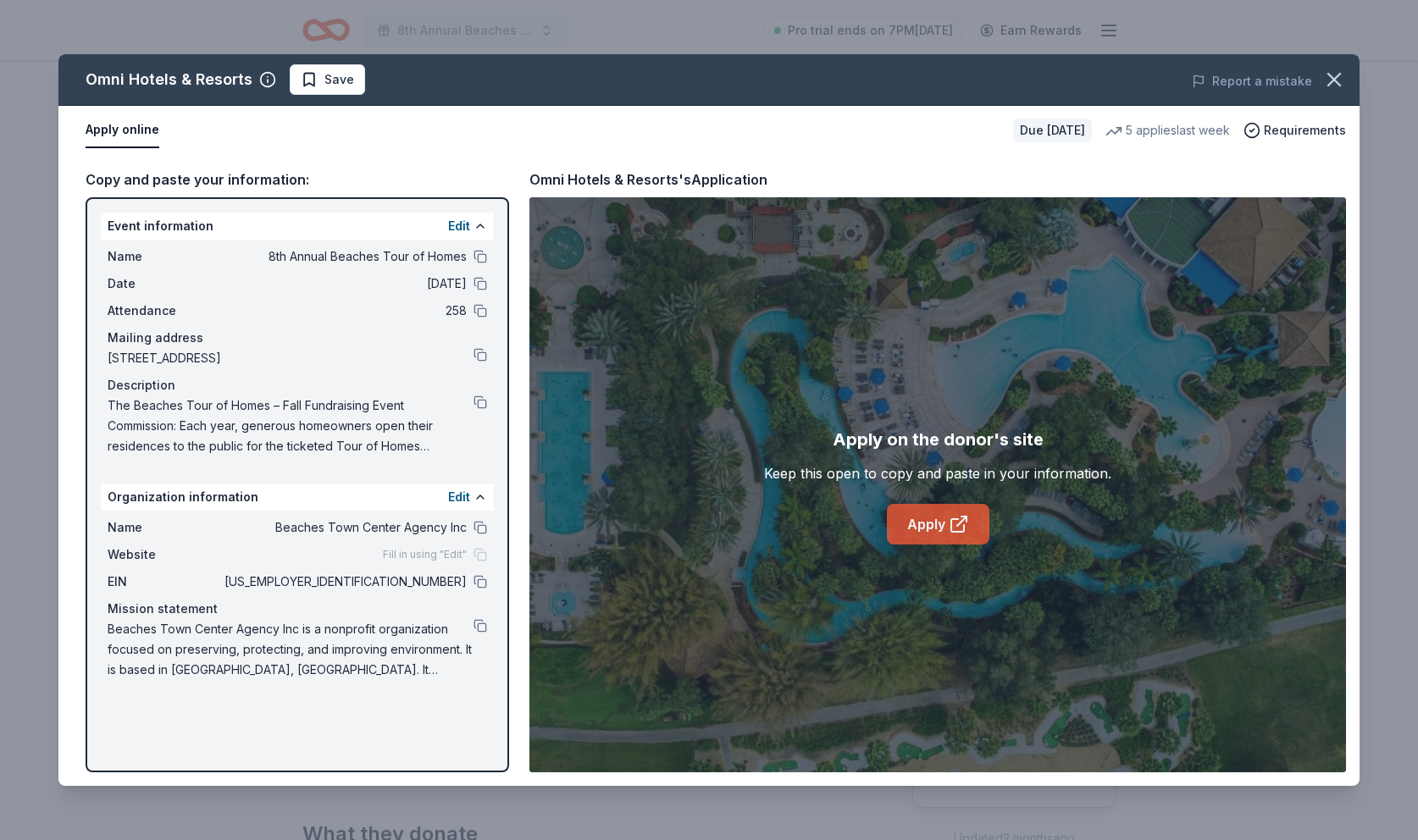
click at [930, 526] on link "Apply" at bounding box center [938, 524] width 103 height 41
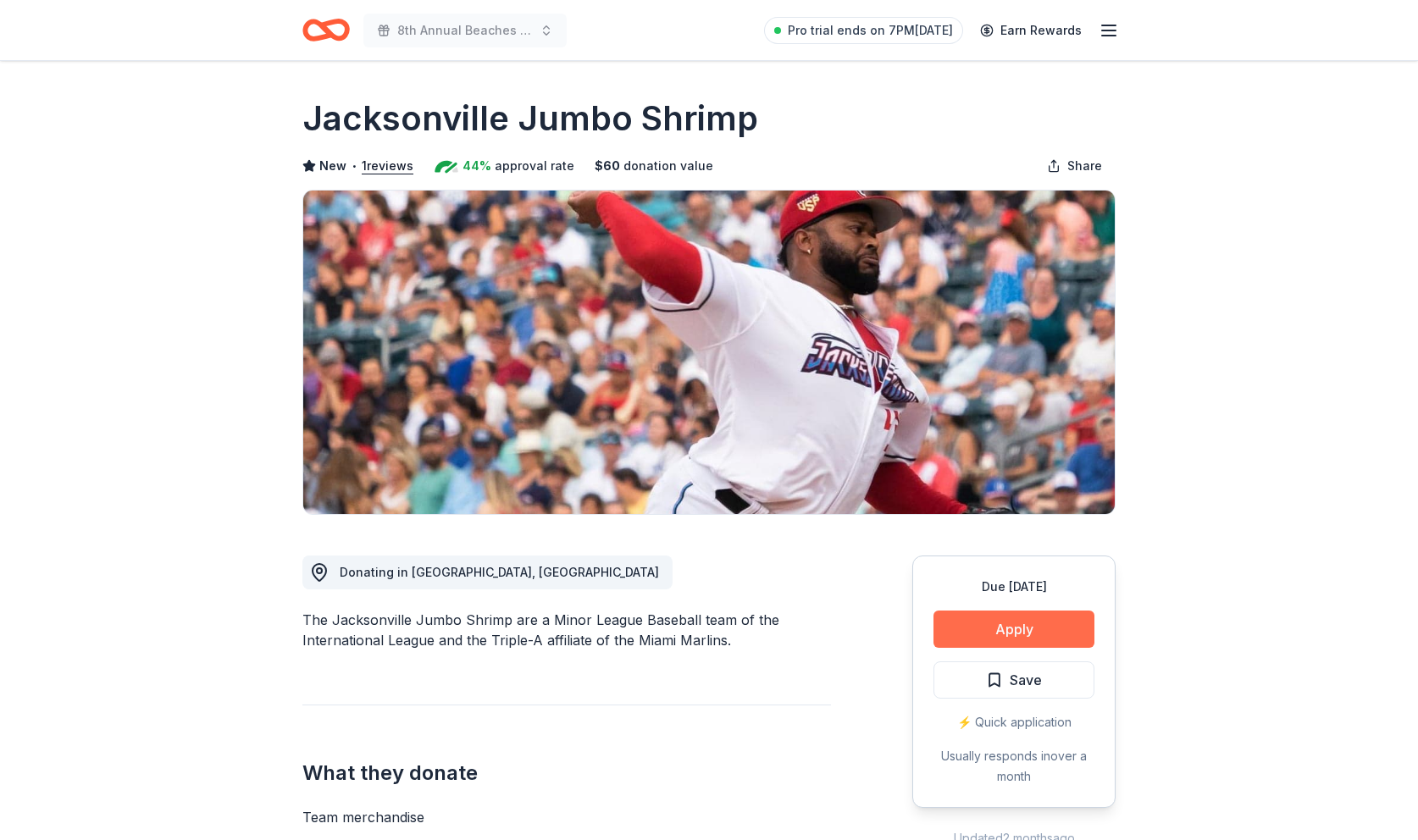
click at [996, 628] on button "Apply" at bounding box center [1014, 629] width 161 height 37
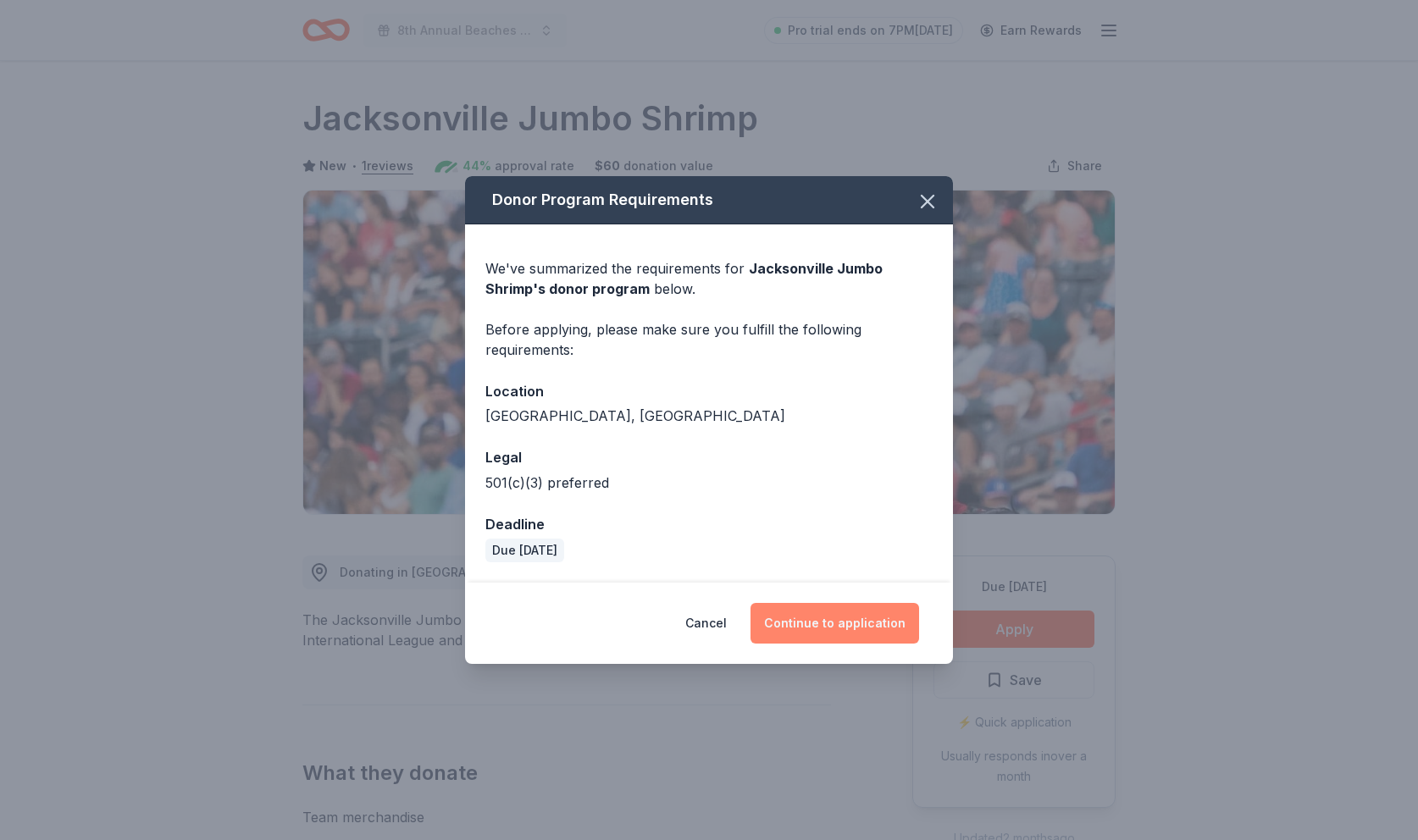
click at [860, 624] on button "Continue to application" at bounding box center [835, 623] width 169 height 41
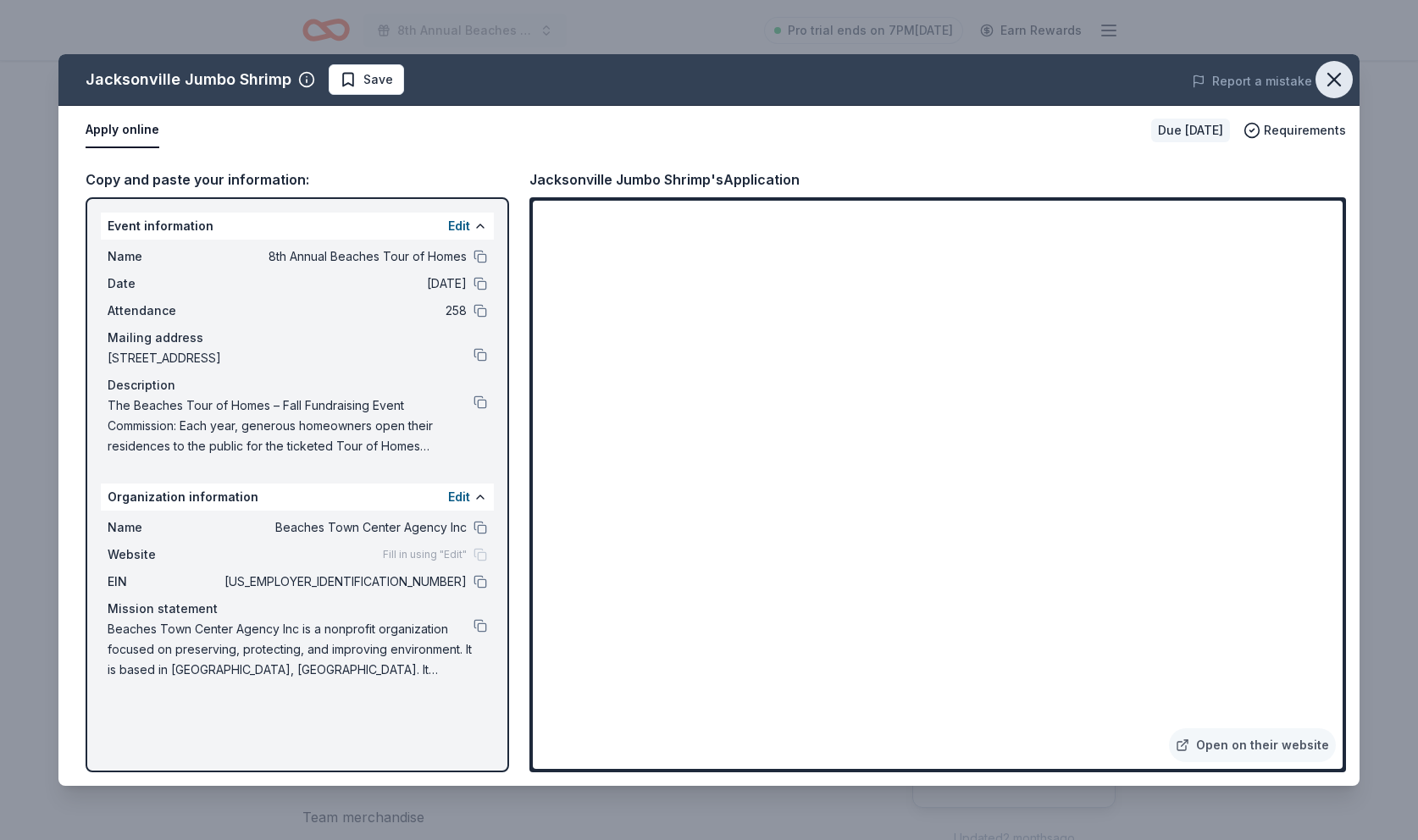
click at [1330, 84] on icon "button" at bounding box center [1334, 80] width 12 height 12
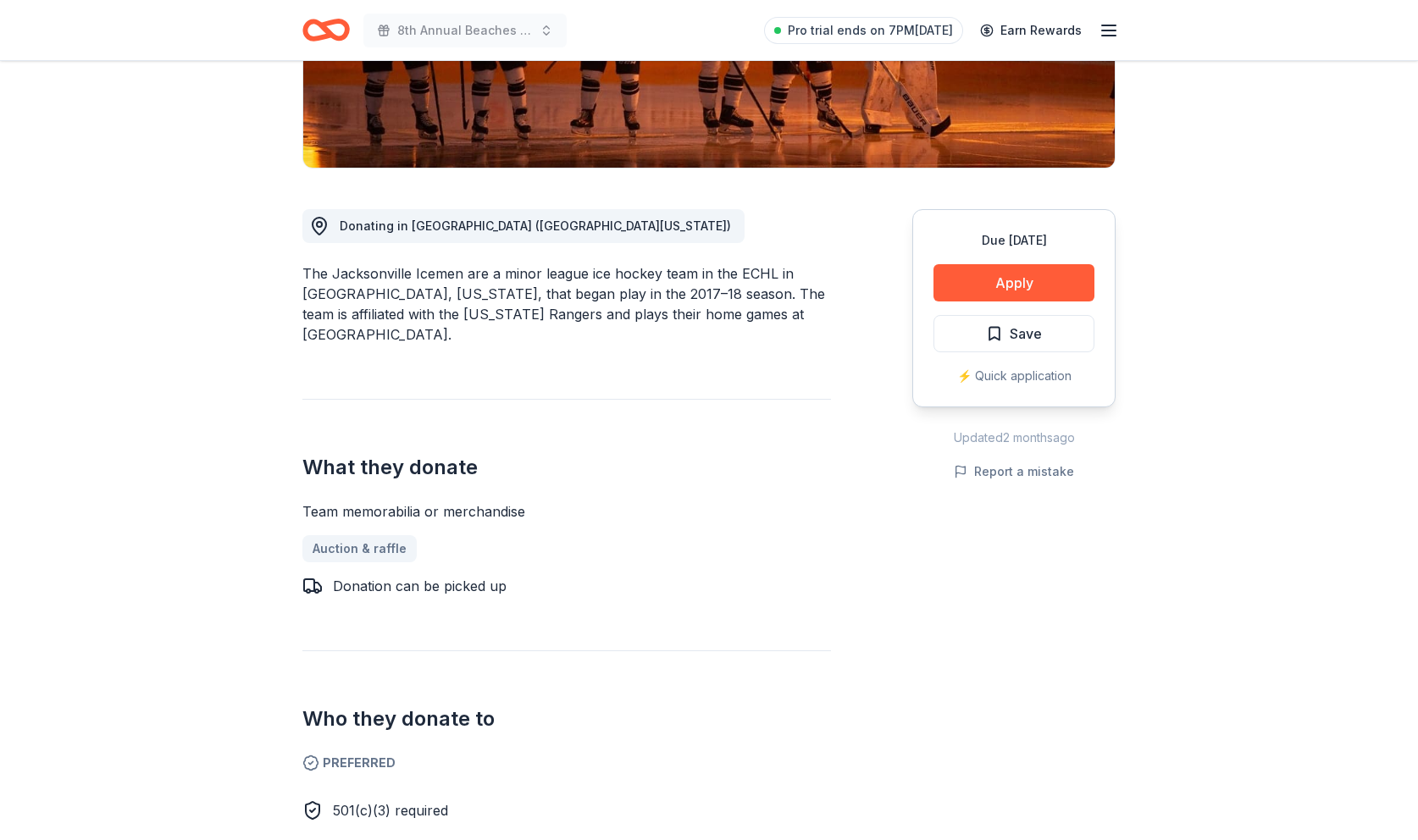
scroll to position [354, 0]
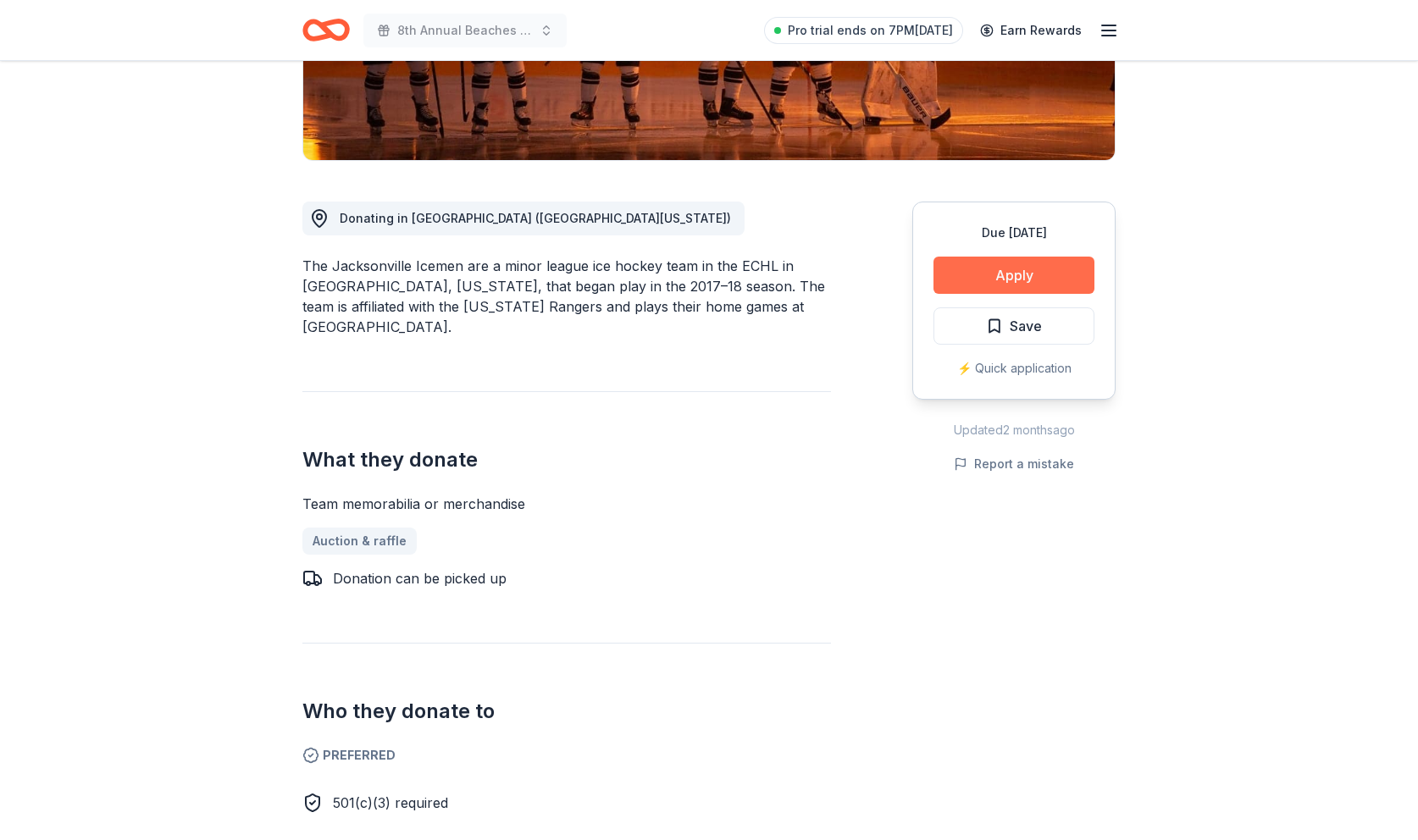
click at [1014, 279] on button "Apply" at bounding box center [1014, 275] width 161 height 37
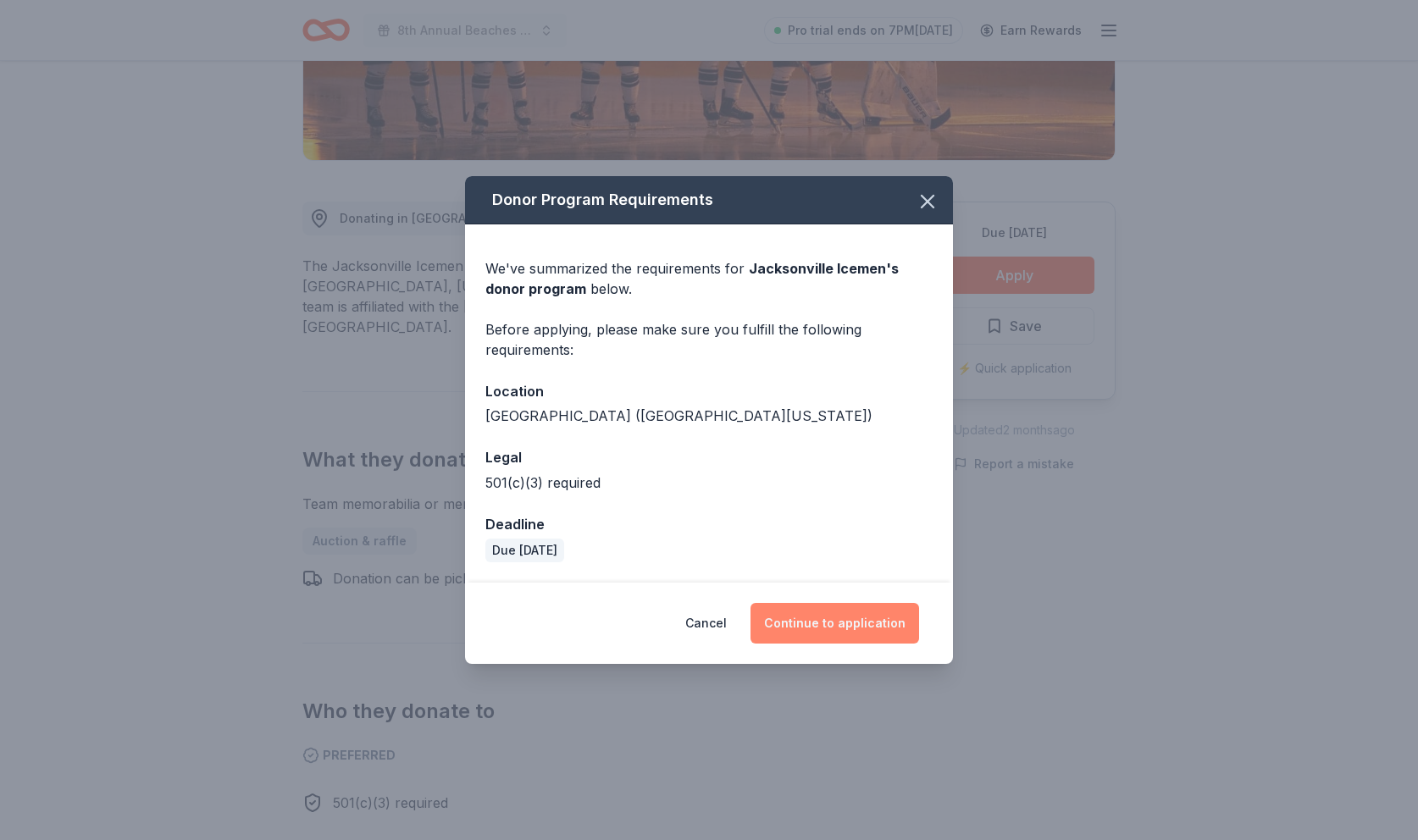
click at [836, 628] on button "Continue to application" at bounding box center [835, 623] width 169 height 41
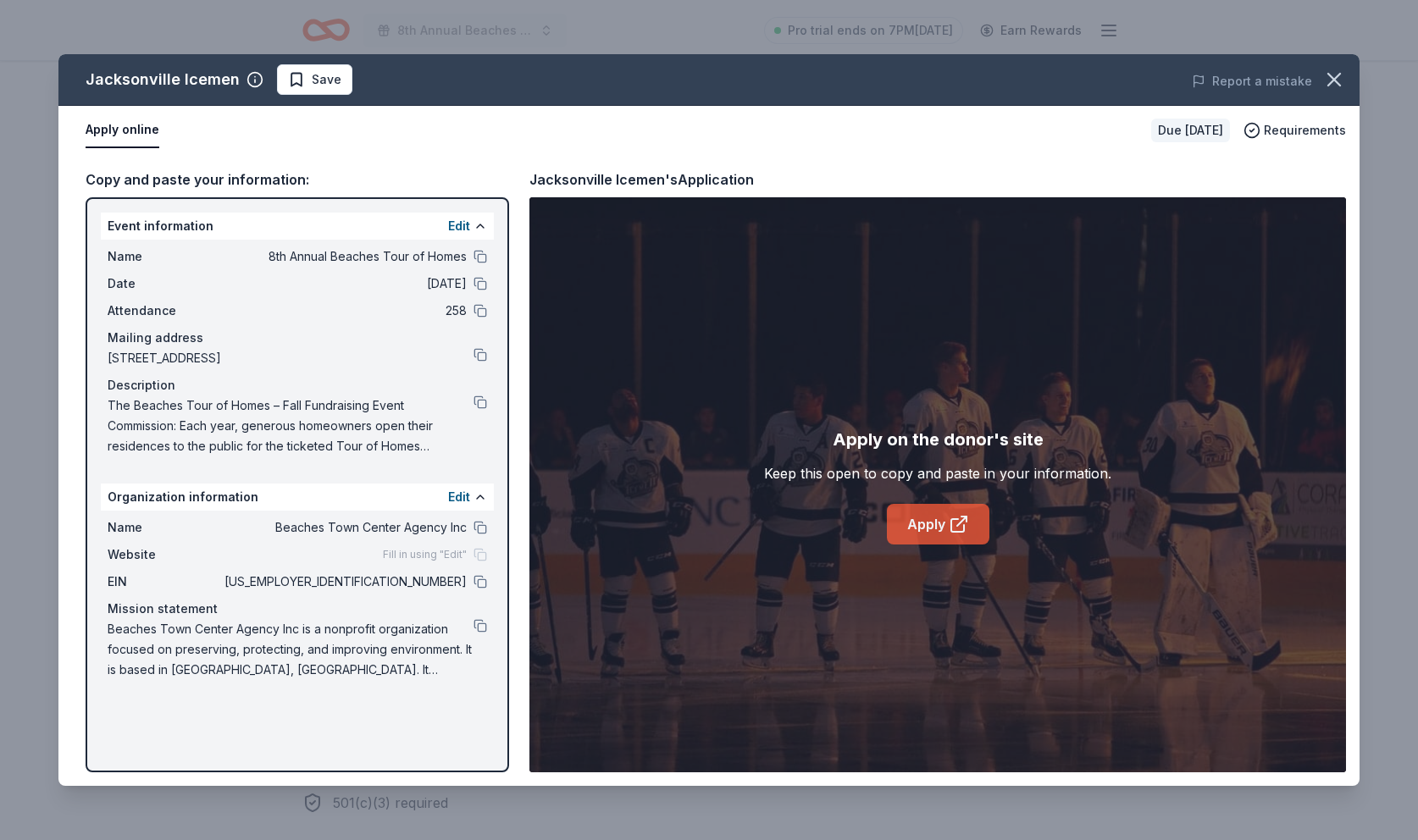
click at [924, 521] on link "Apply" at bounding box center [938, 524] width 103 height 41
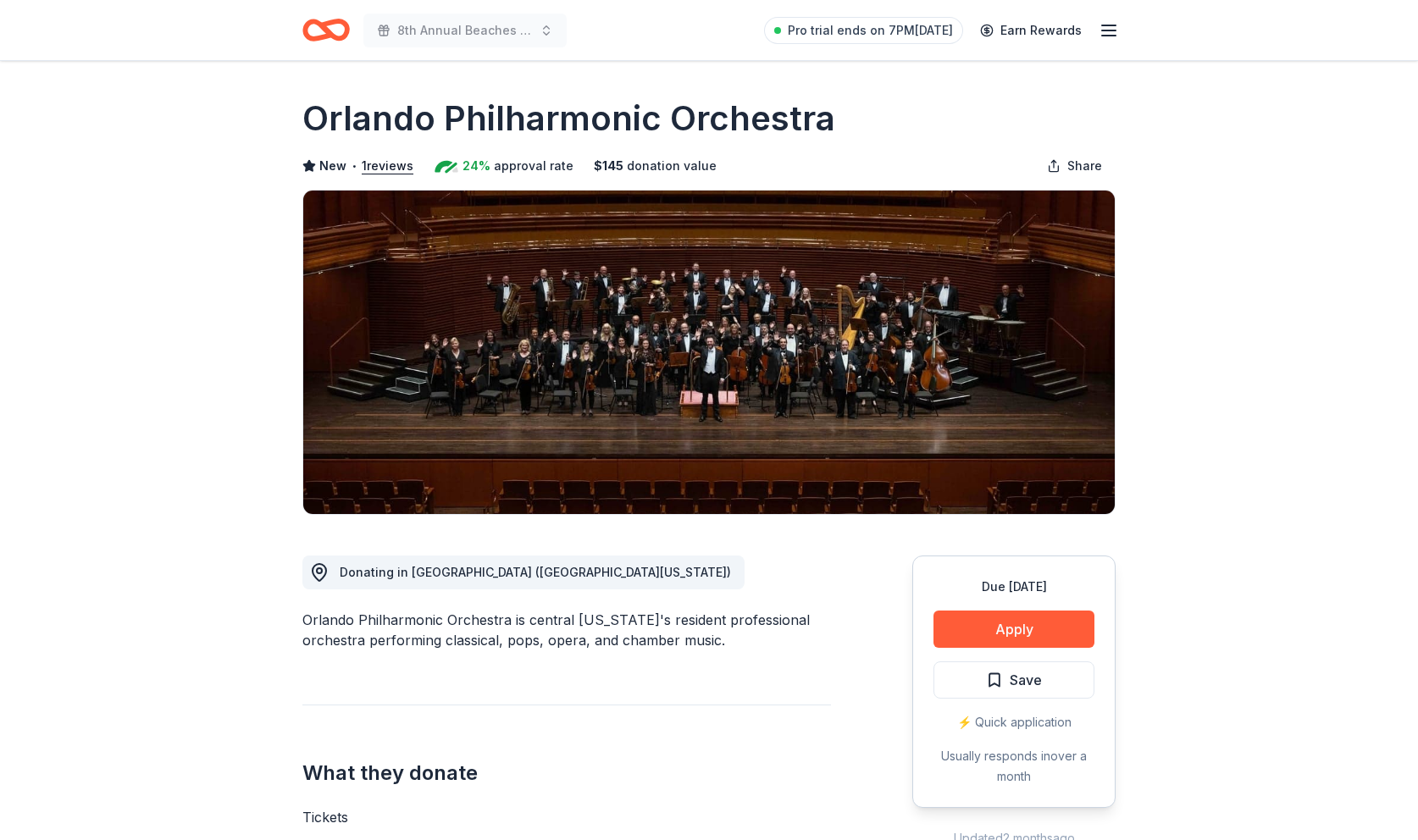
click at [533, 645] on div "Orlando Philharmonic Orchestra is central [US_STATE]'s resident professional or…" at bounding box center [566, 630] width 529 height 41
click at [1013, 626] on button "Apply" at bounding box center [1014, 629] width 161 height 37
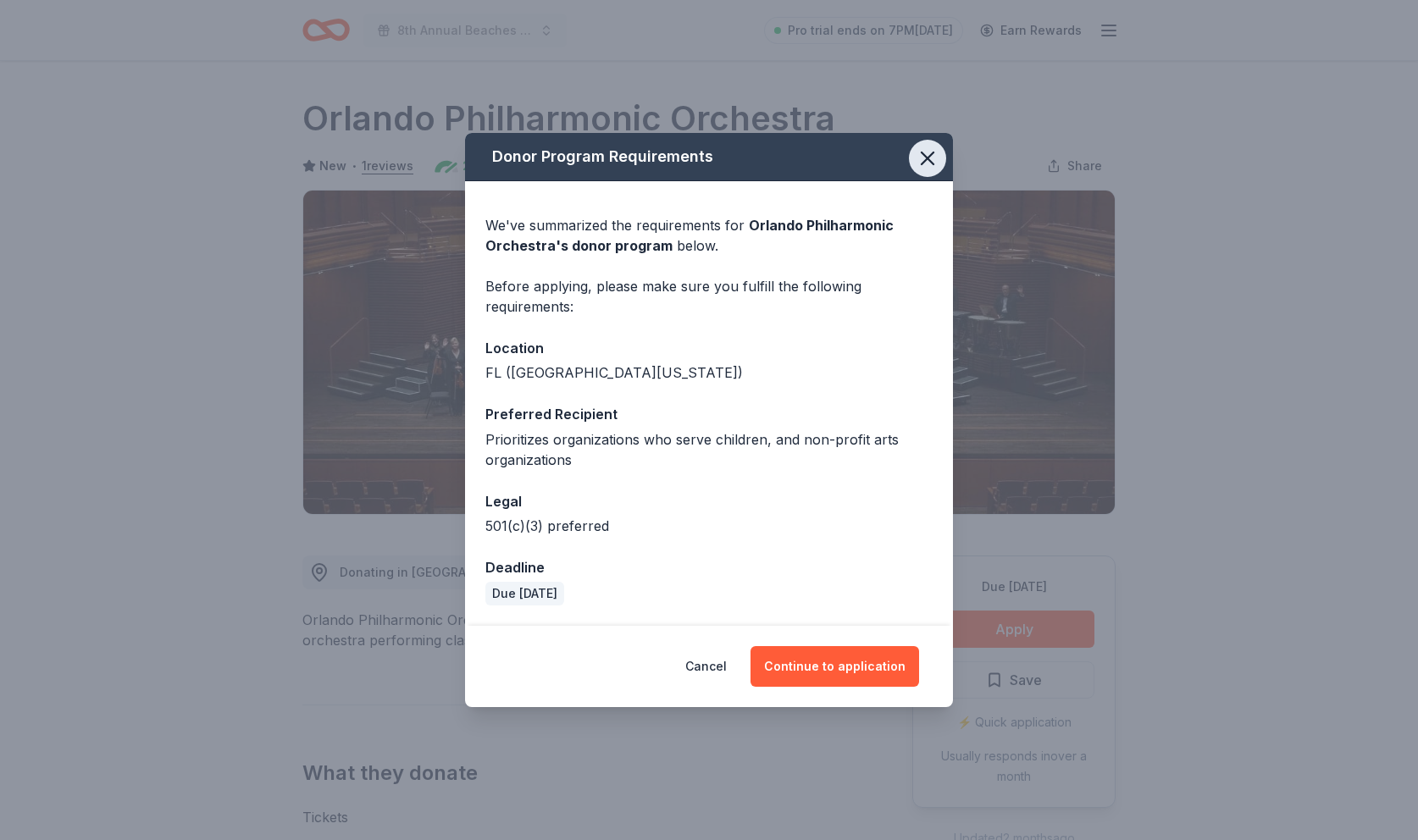
click at [928, 162] on icon "button" at bounding box center [928, 159] width 24 height 24
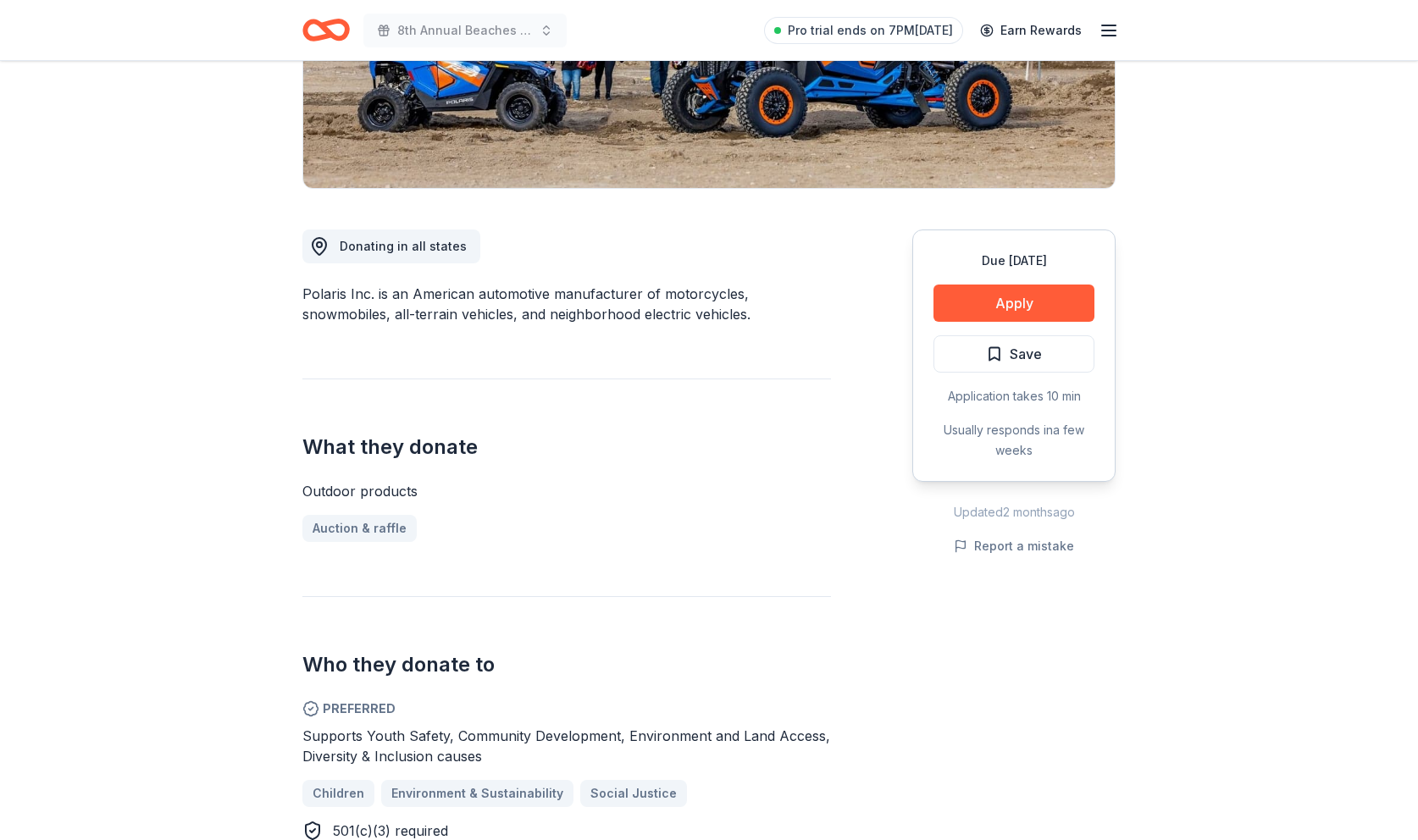
scroll to position [331, 0]
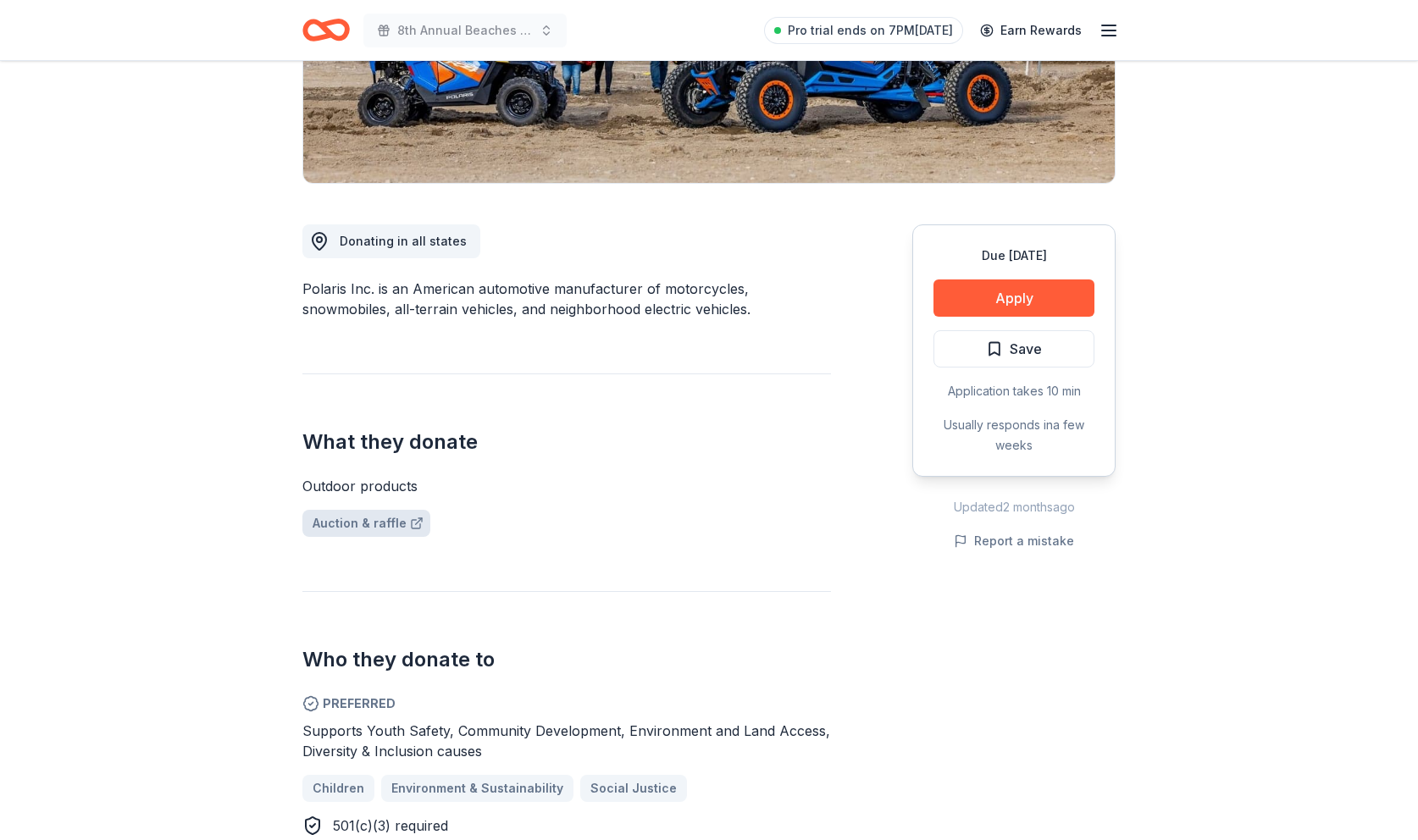
click at [352, 529] on link "Auction & raffle" at bounding box center [366, 523] width 128 height 27
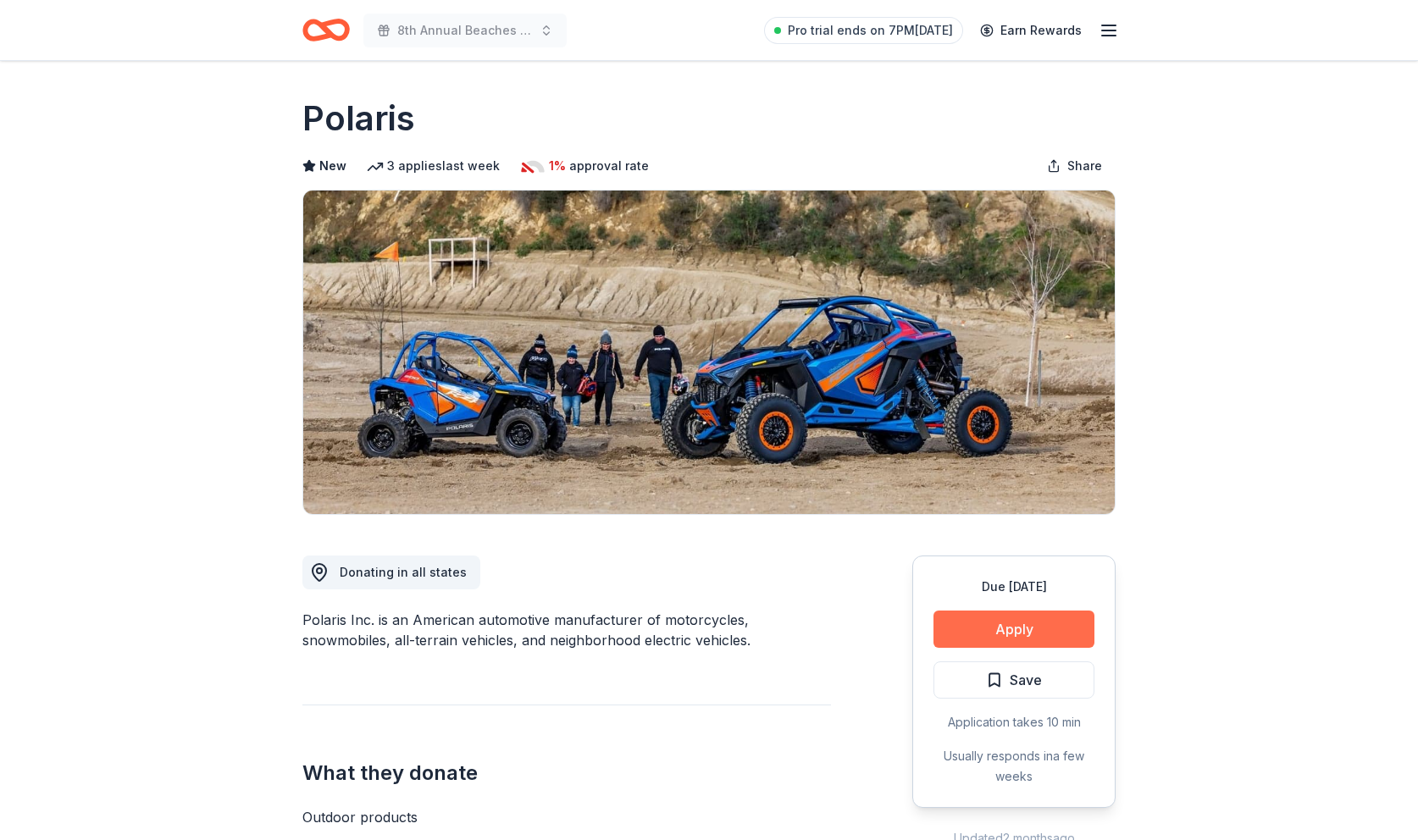
click at [1005, 630] on button "Apply" at bounding box center [1014, 629] width 161 height 37
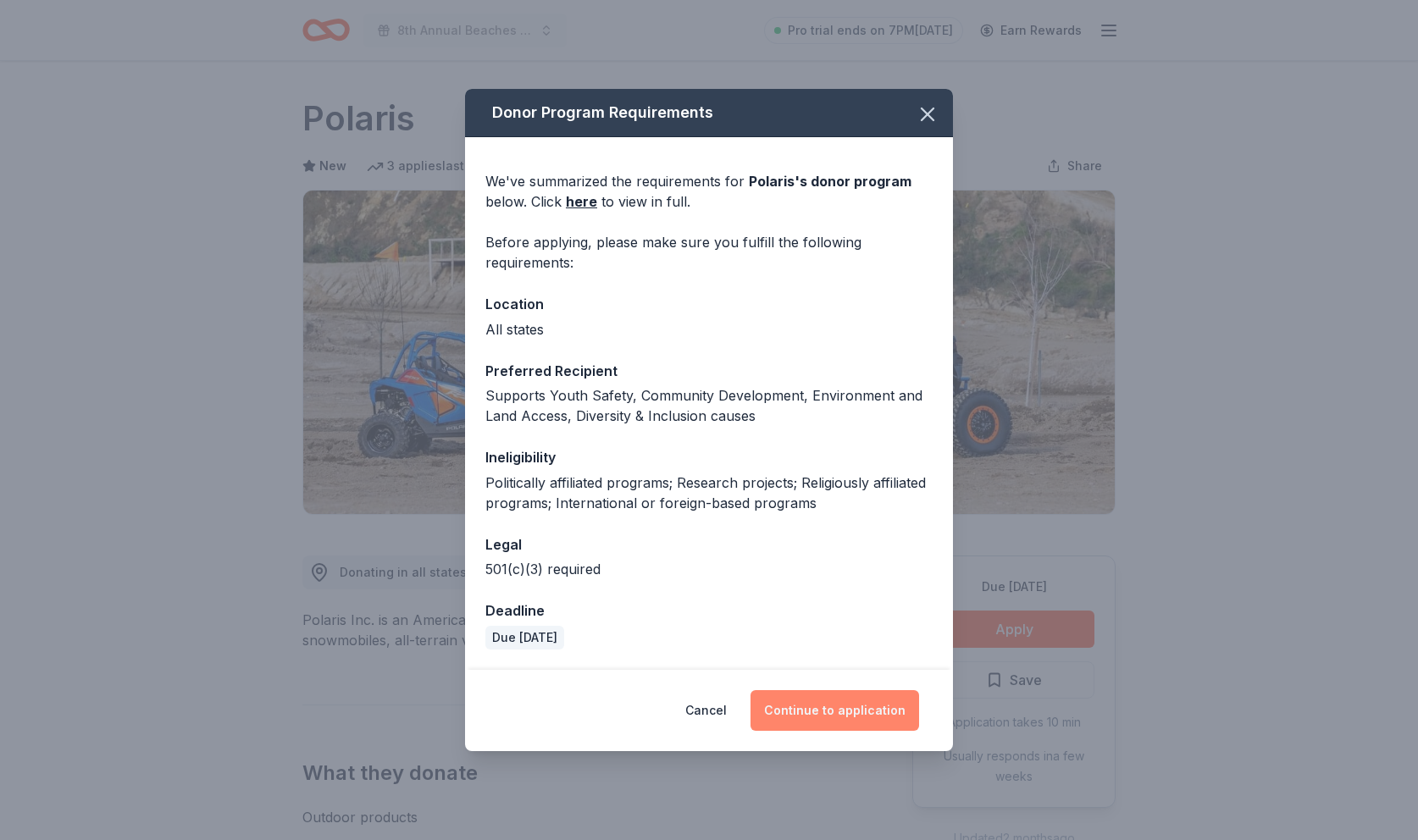
click at [806, 709] on button "Continue to application" at bounding box center [835, 710] width 169 height 41
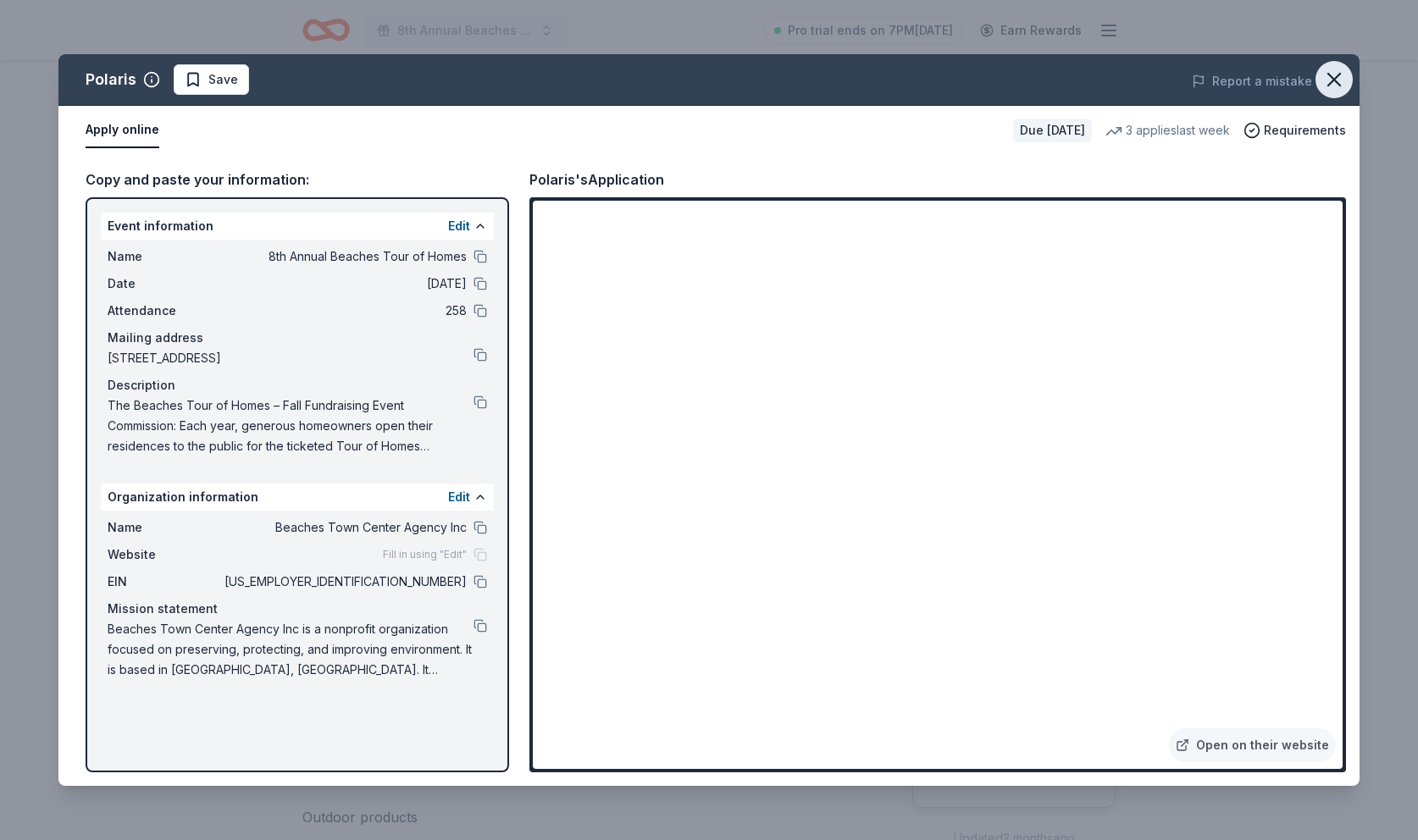
click at [1333, 79] on icon "button" at bounding box center [1334, 80] width 12 height 12
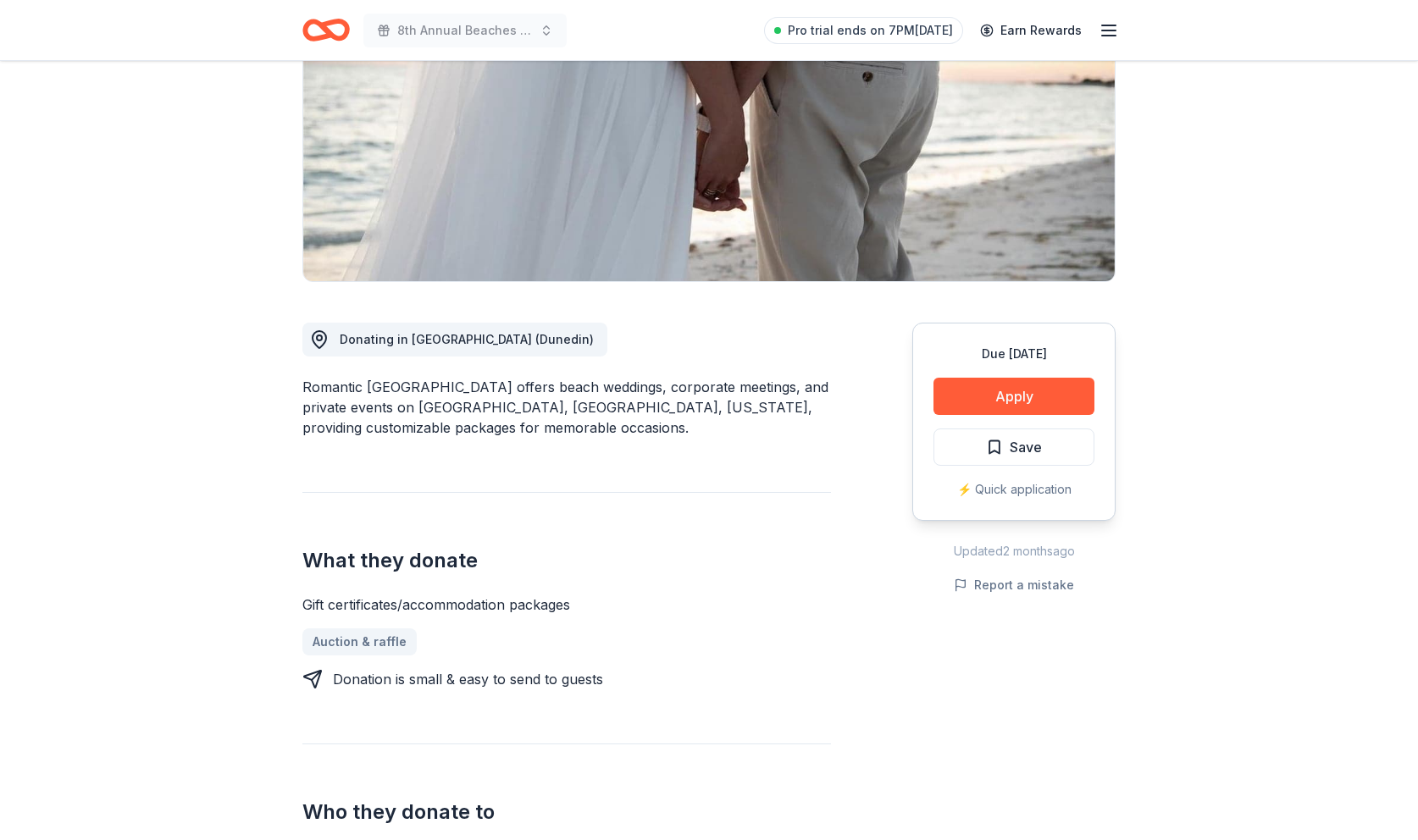
scroll to position [252, 0]
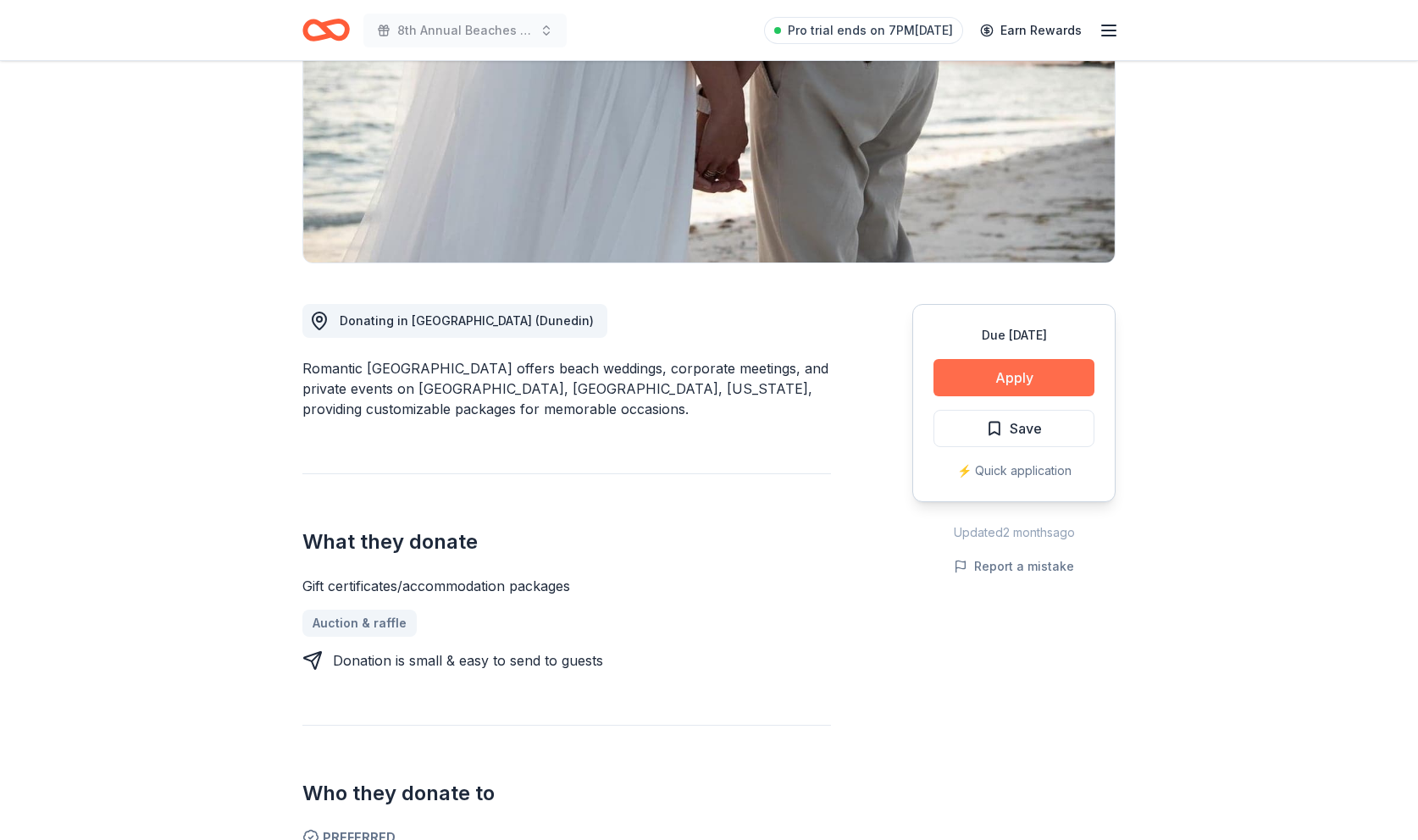
click at [1005, 376] on button "Apply" at bounding box center [1014, 377] width 161 height 37
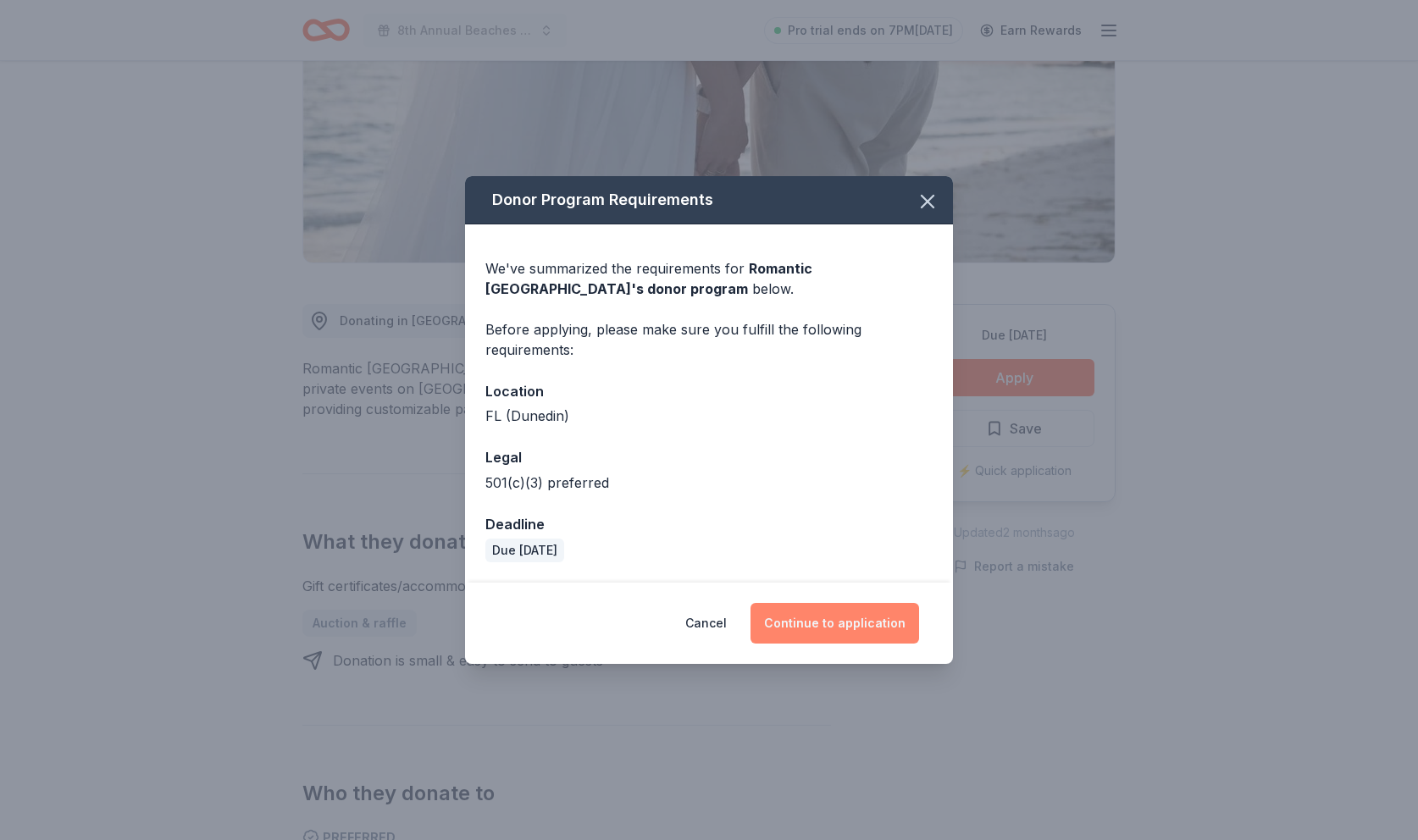
click at [849, 623] on button "Continue to application" at bounding box center [835, 623] width 169 height 41
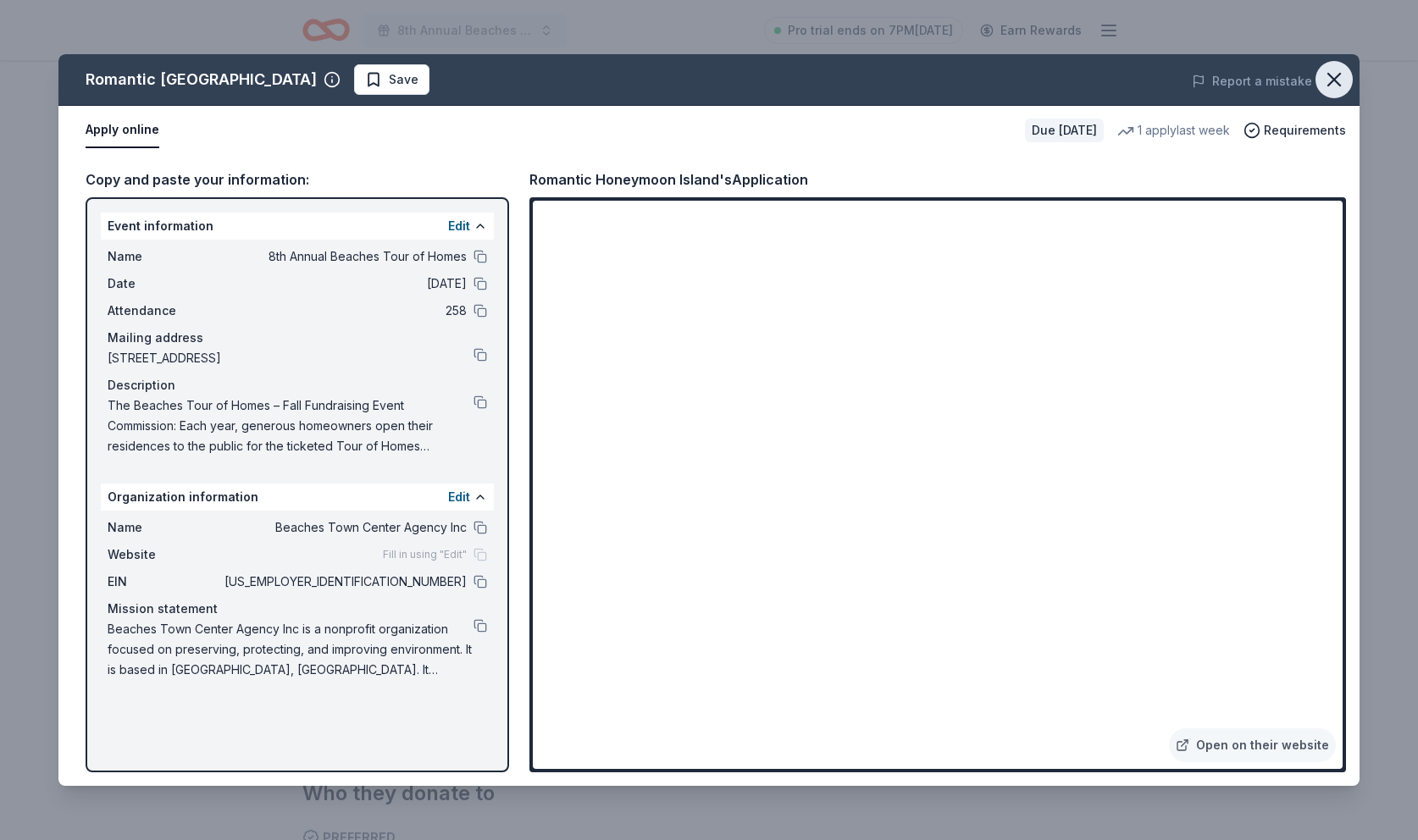
click at [1329, 81] on icon "button" at bounding box center [1334, 80] width 24 height 24
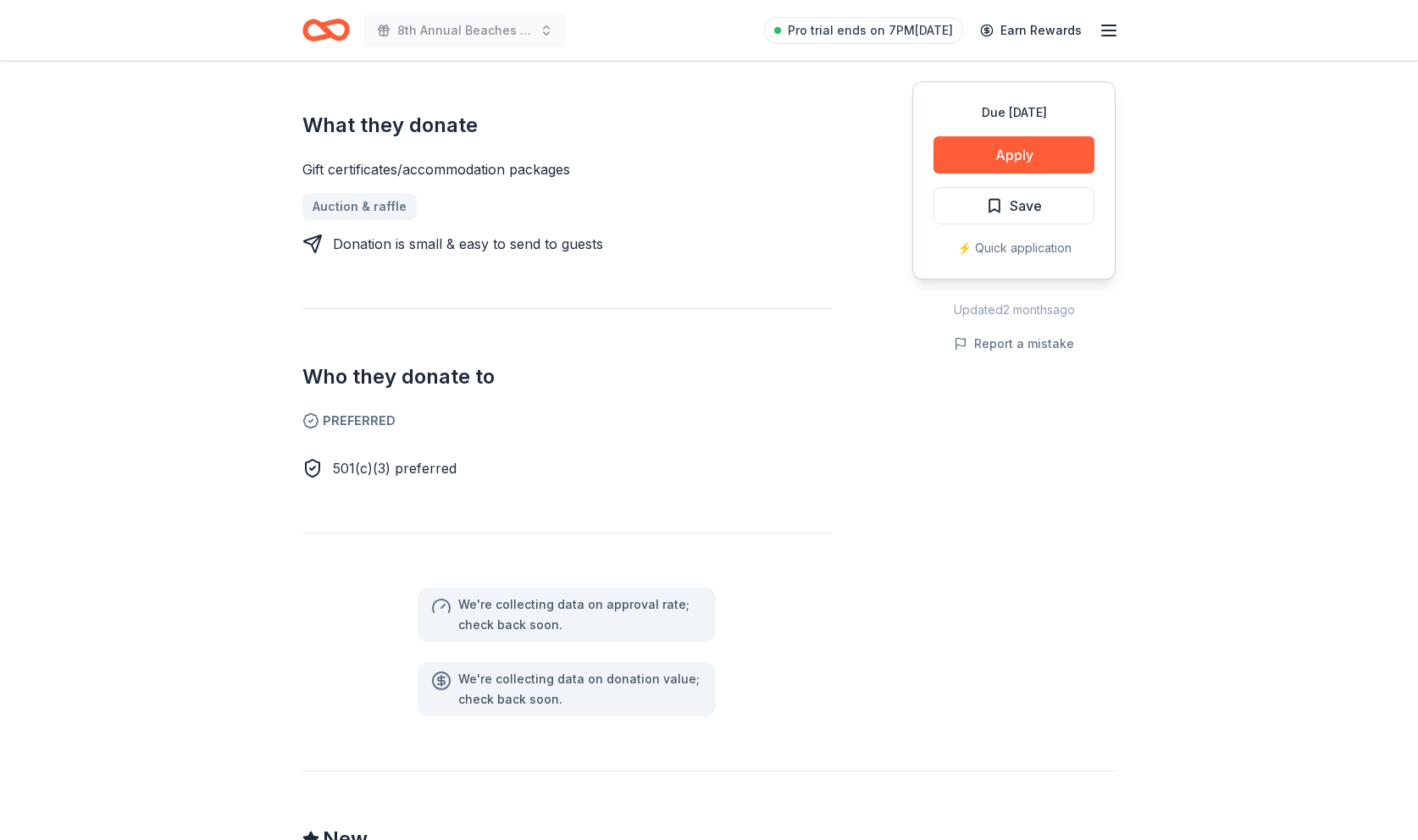
scroll to position [667, 0]
click at [380, 424] on span "Preferred" at bounding box center [566, 423] width 529 height 20
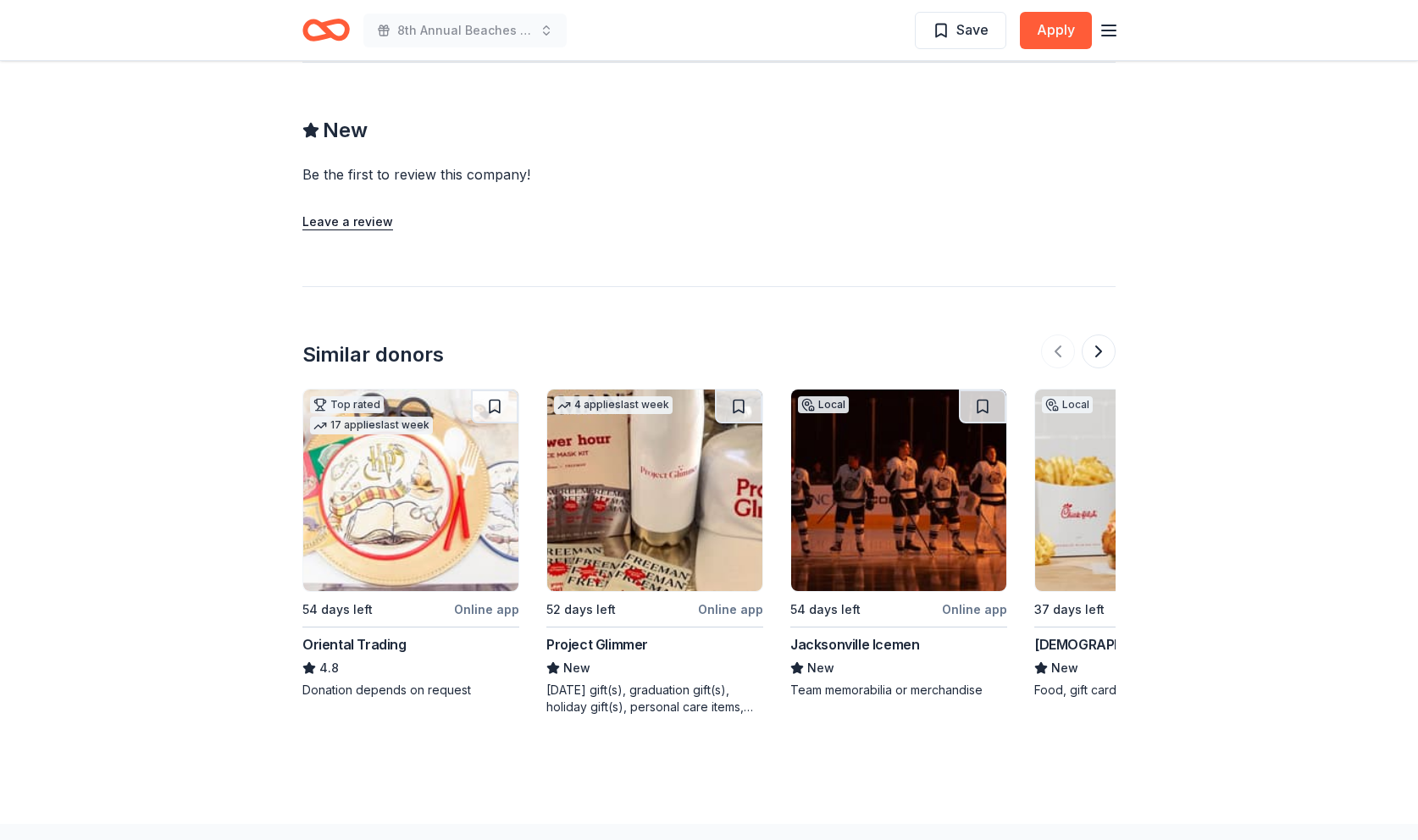
scroll to position [1347, 0]
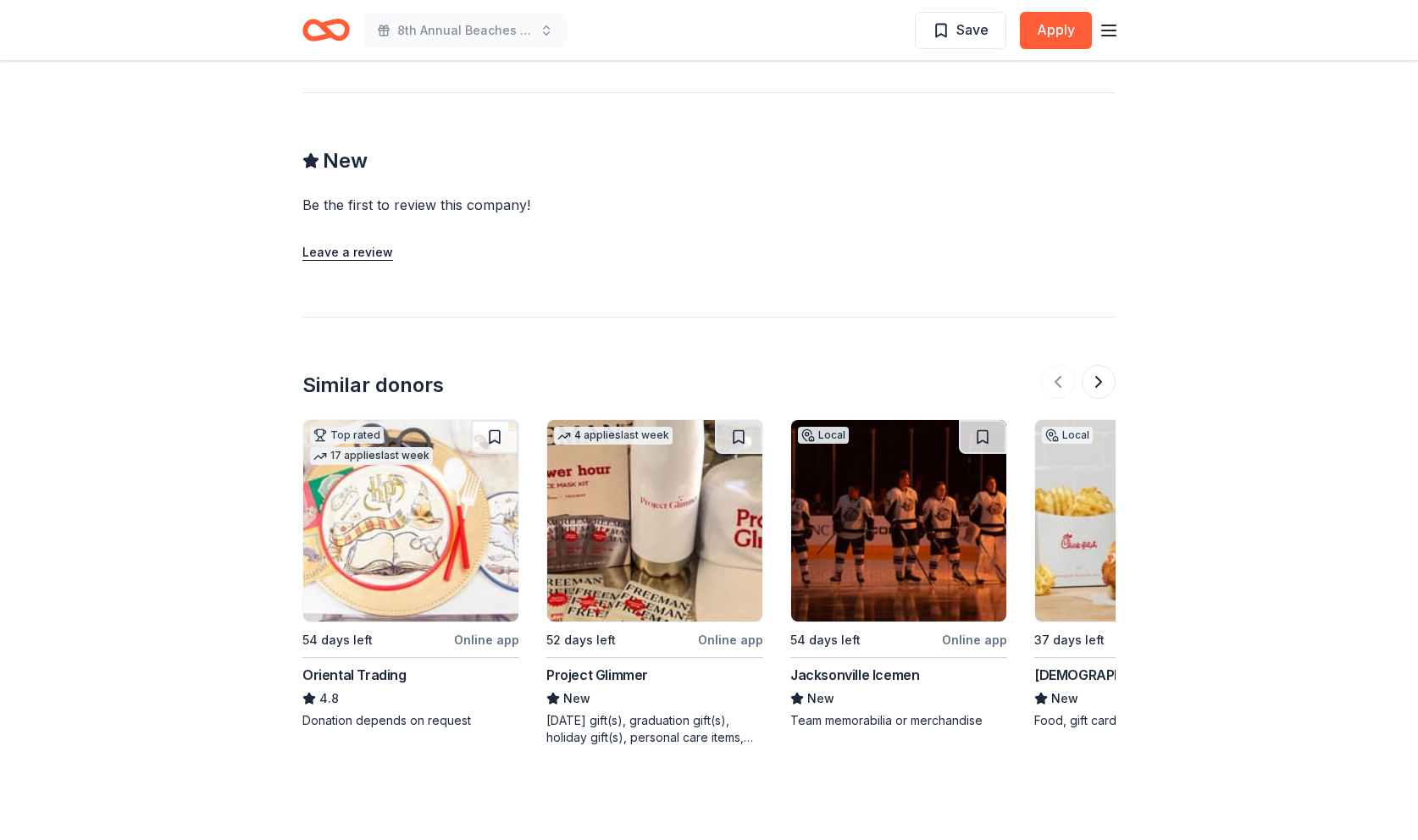
click at [1067, 546] on img at bounding box center [1142, 521] width 215 height 202
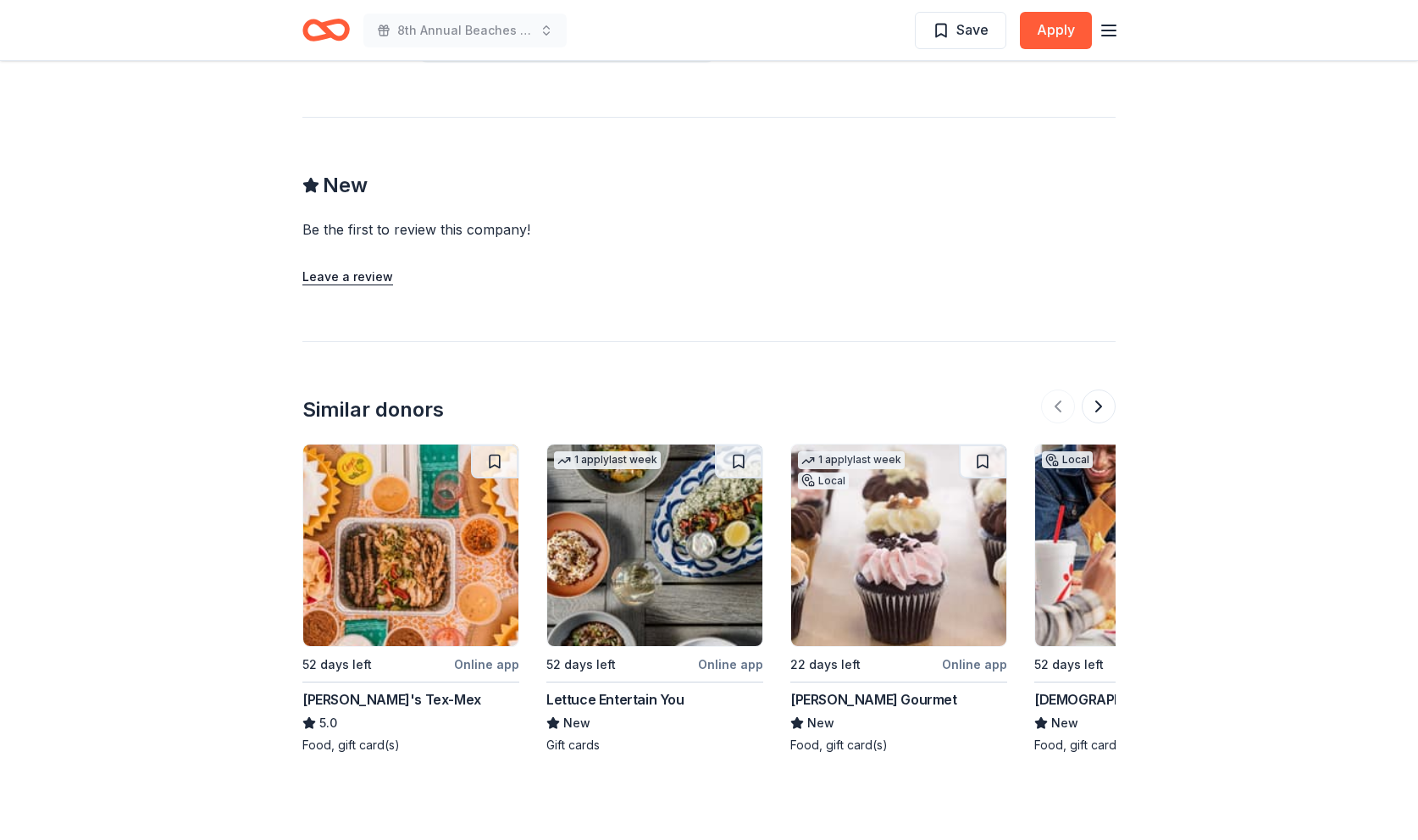
scroll to position [1336, 0]
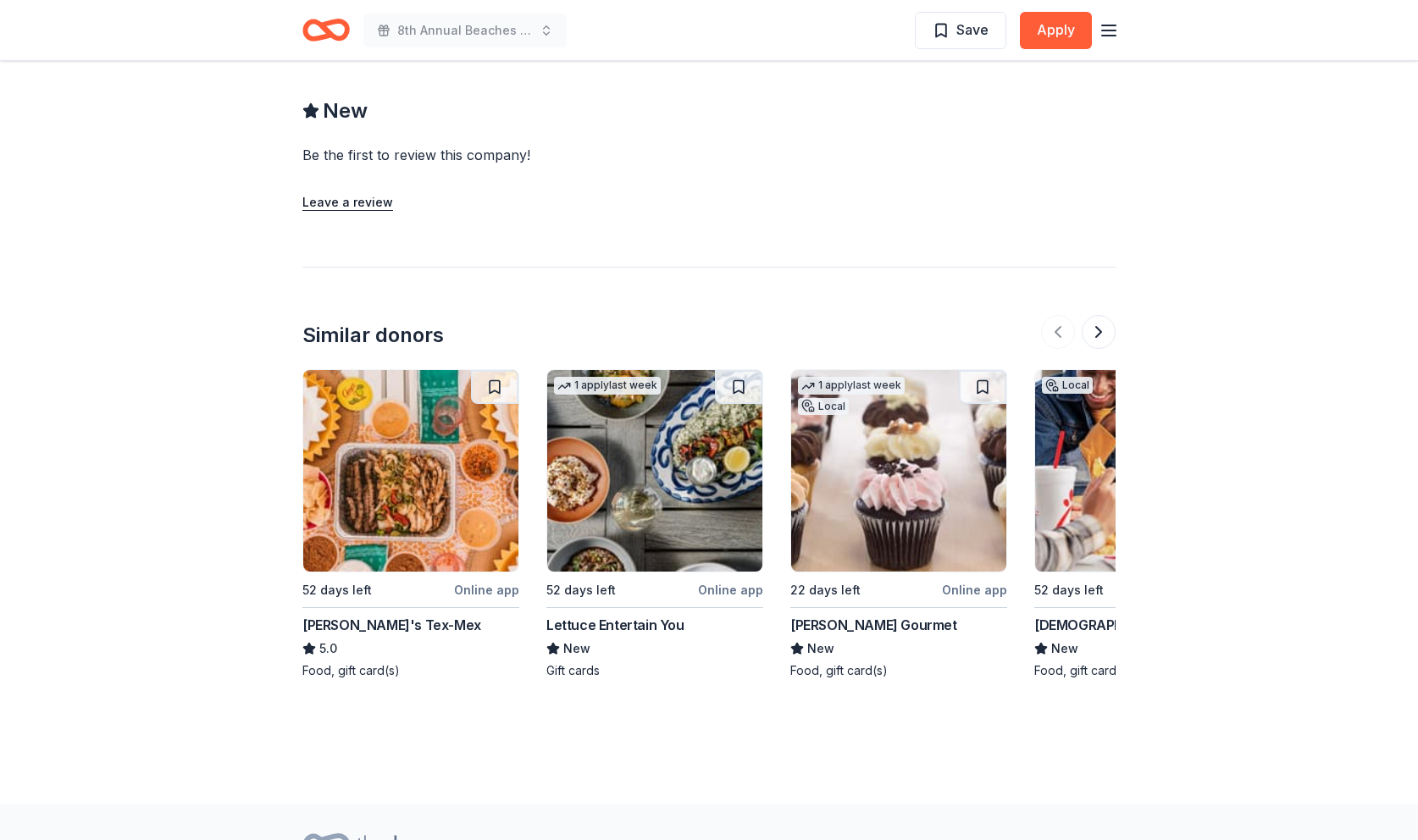
click at [612, 471] on img at bounding box center [654, 471] width 215 height 202
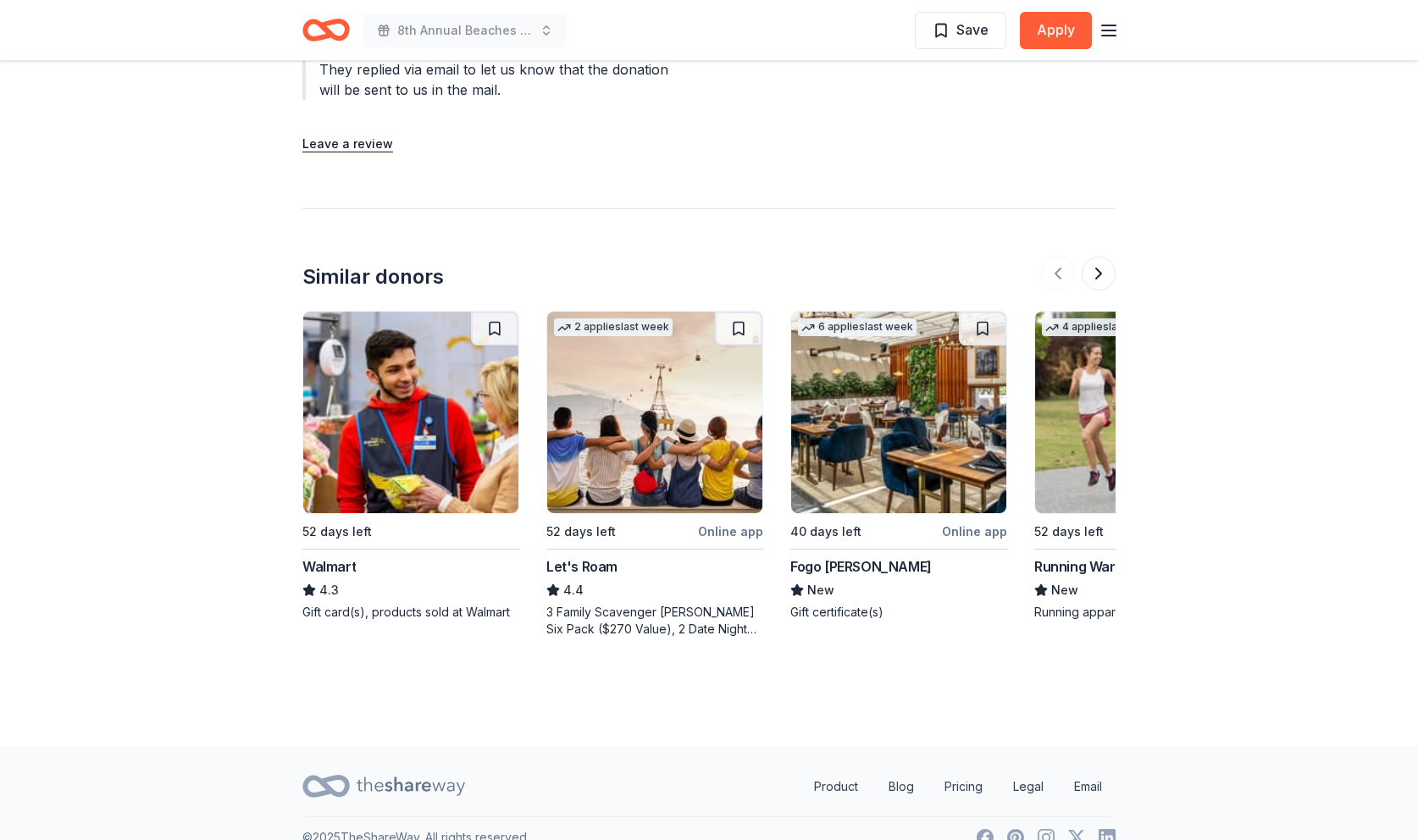
scroll to position [1760, 0]
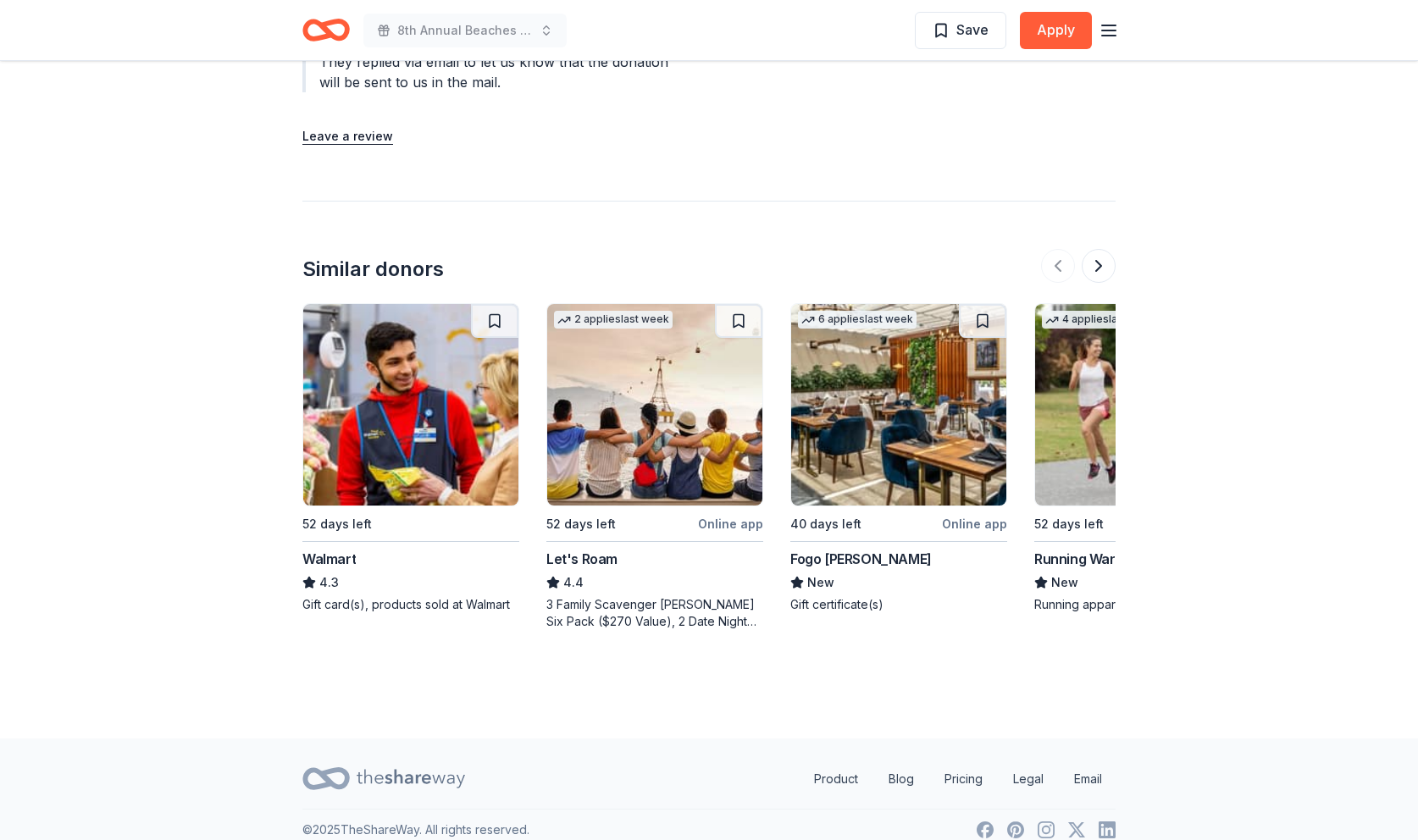
click at [632, 380] on img at bounding box center [654, 405] width 215 height 202
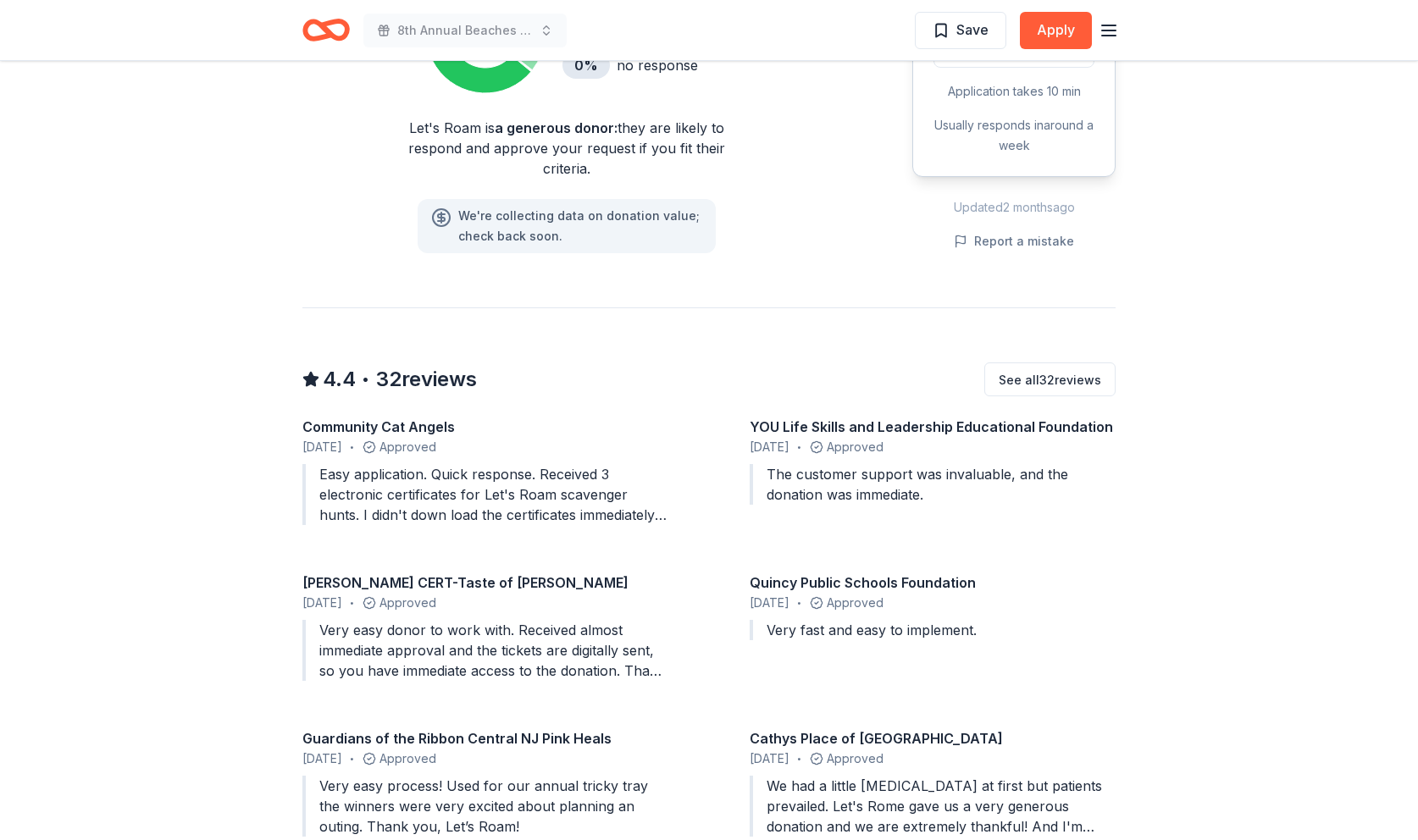
scroll to position [1283, 0]
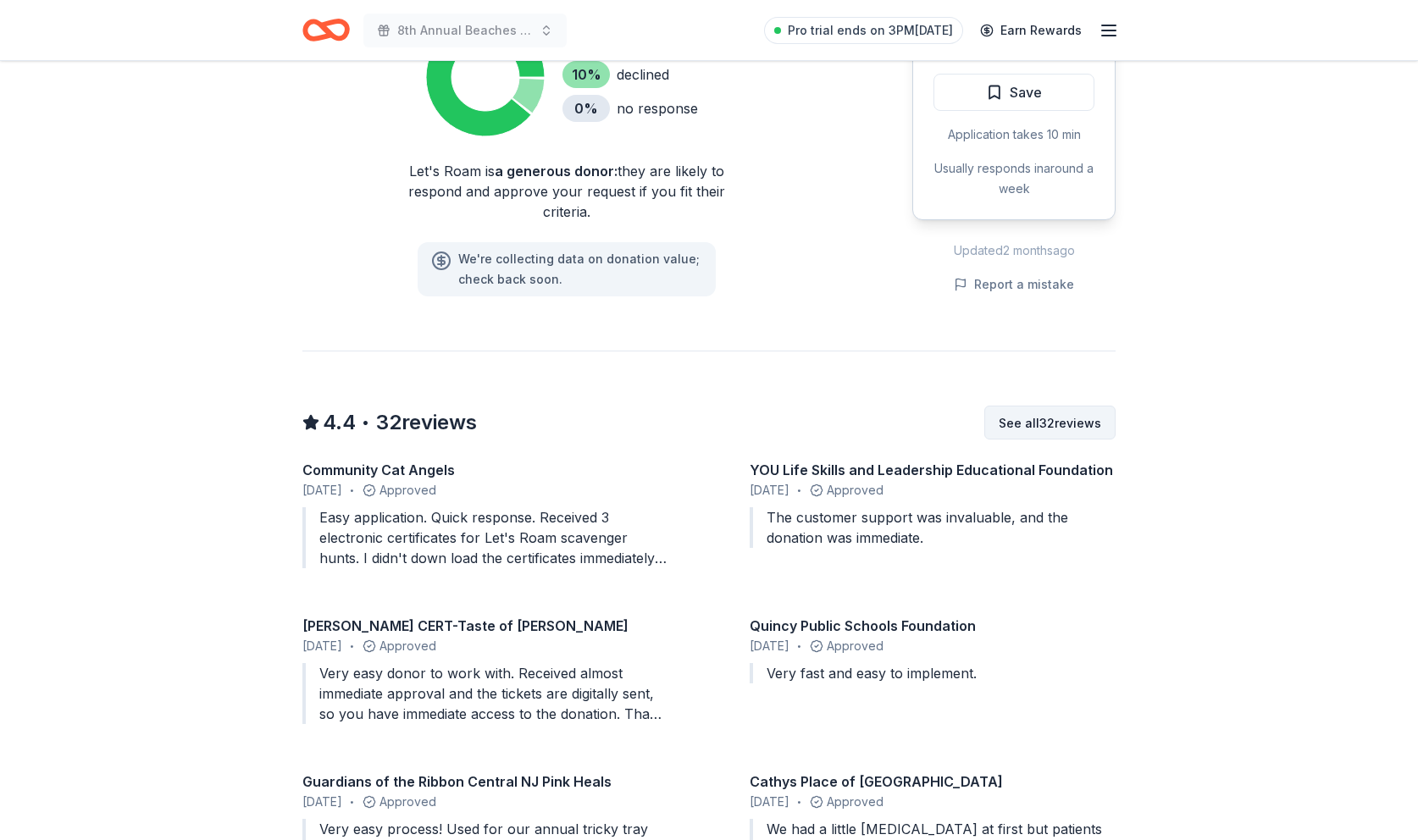
click at [1038, 407] on button "See all 32 reviews" at bounding box center [1049, 423] width 131 height 34
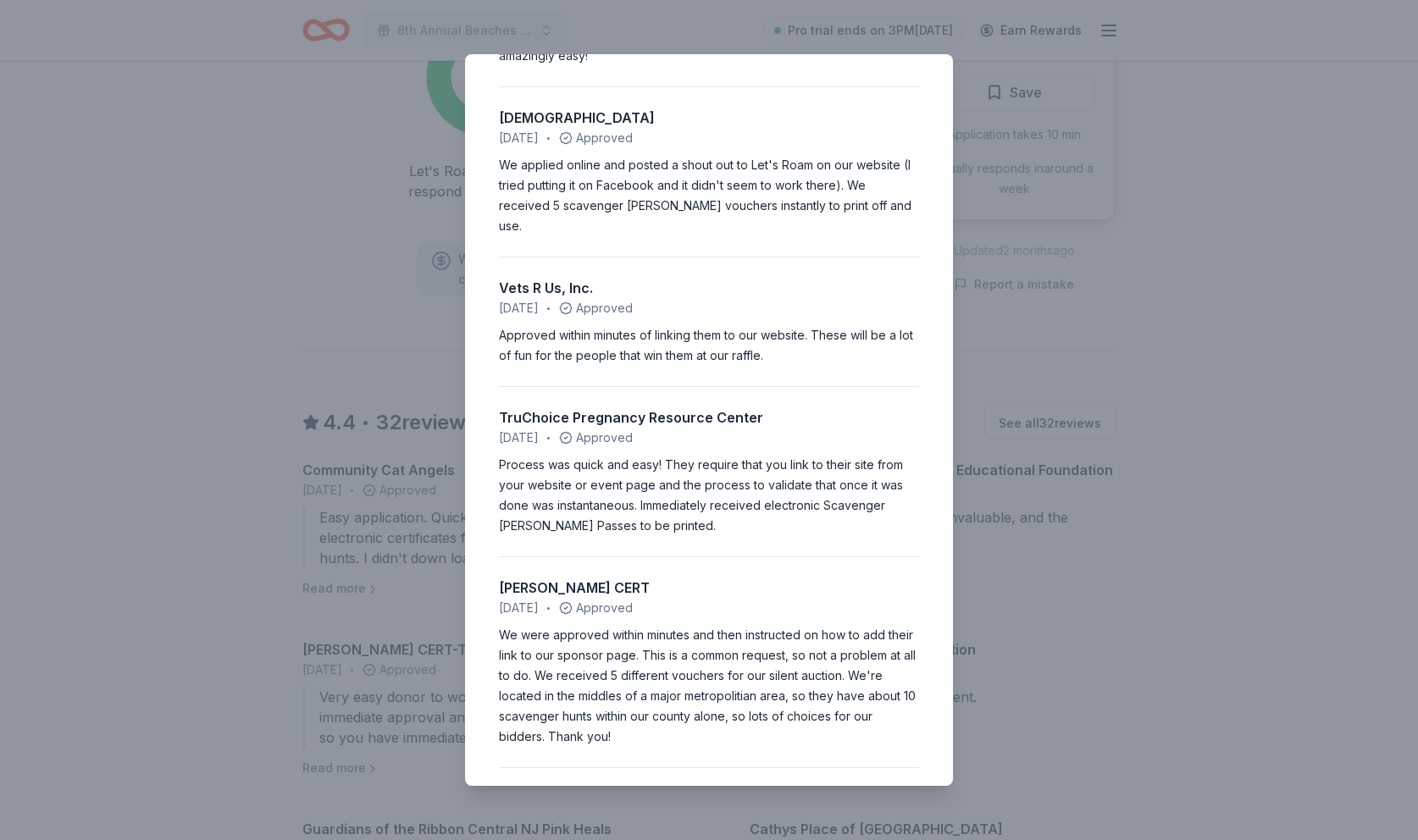
scroll to position [0, 0]
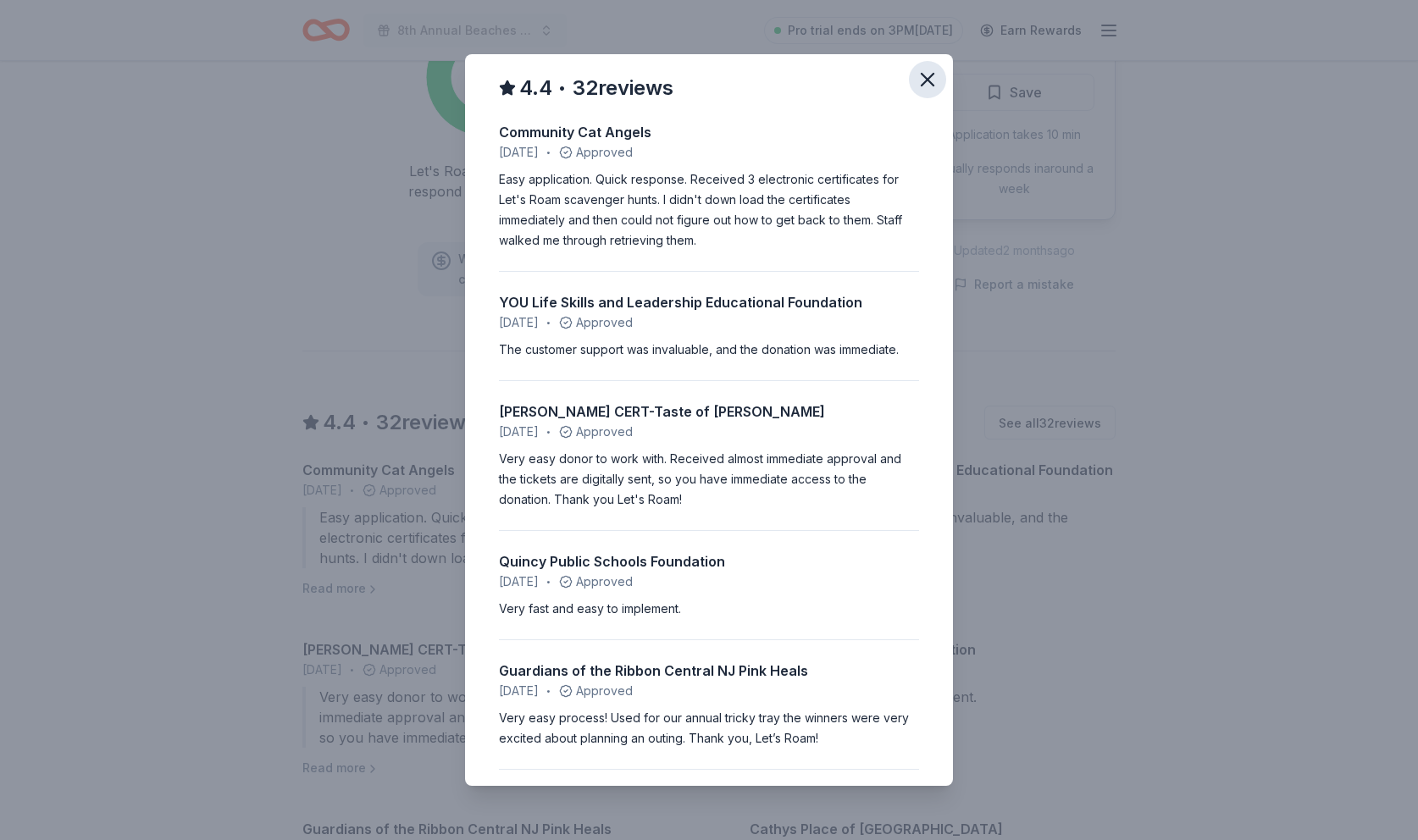
click at [927, 82] on icon "button" at bounding box center [928, 80] width 24 height 24
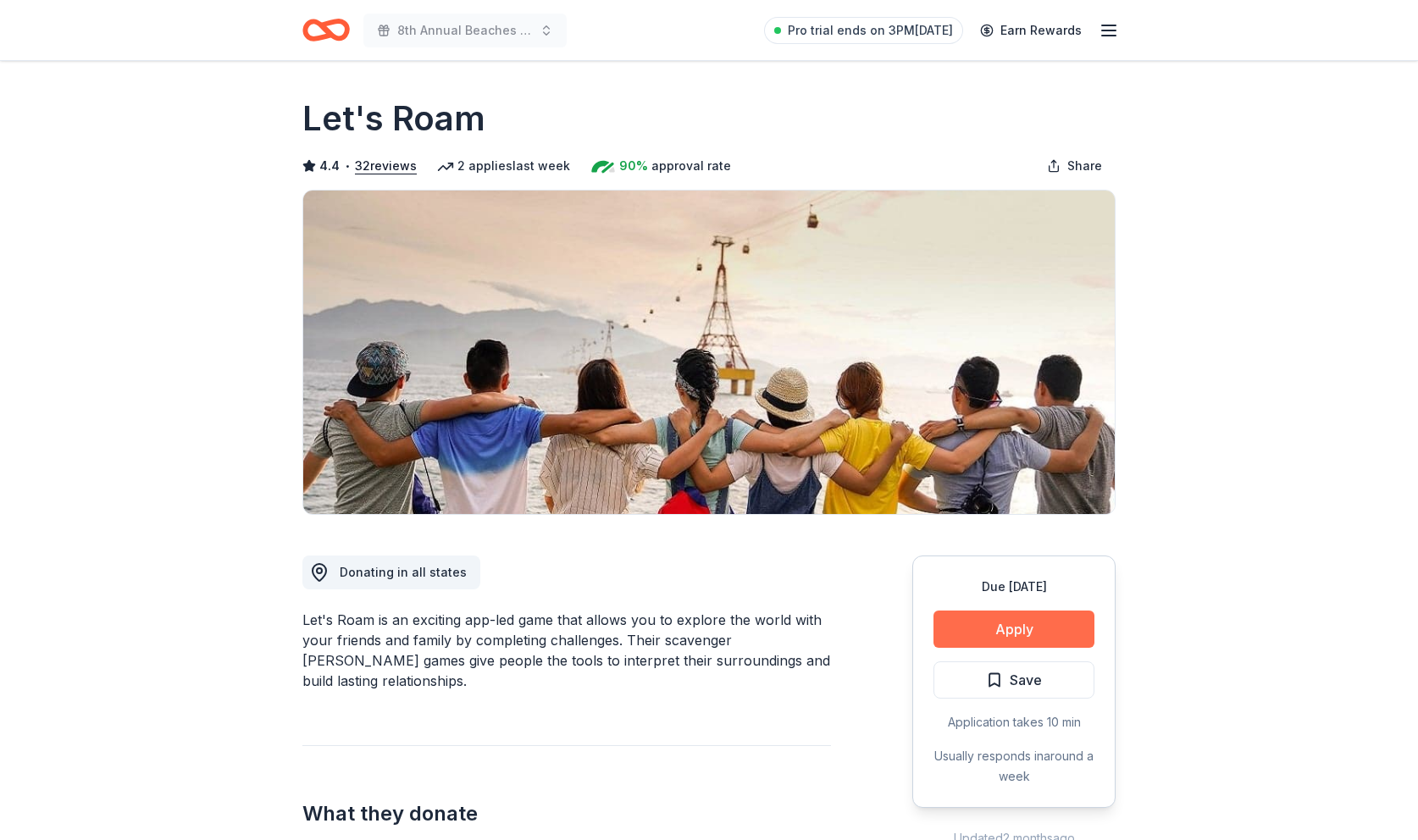
click at [1007, 635] on button "Apply" at bounding box center [1014, 629] width 161 height 37
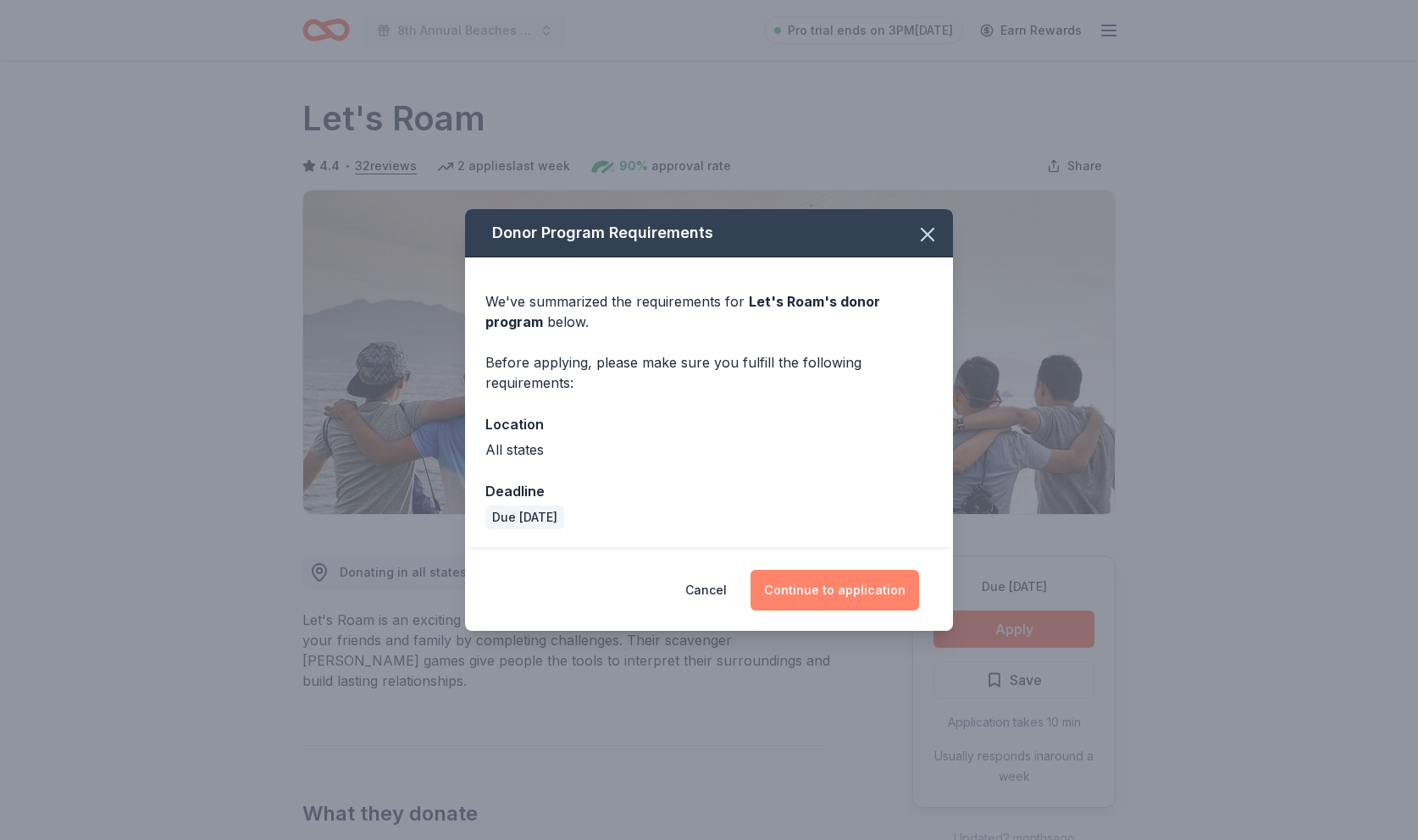
click at [823, 596] on button "Continue to application" at bounding box center [835, 590] width 169 height 41
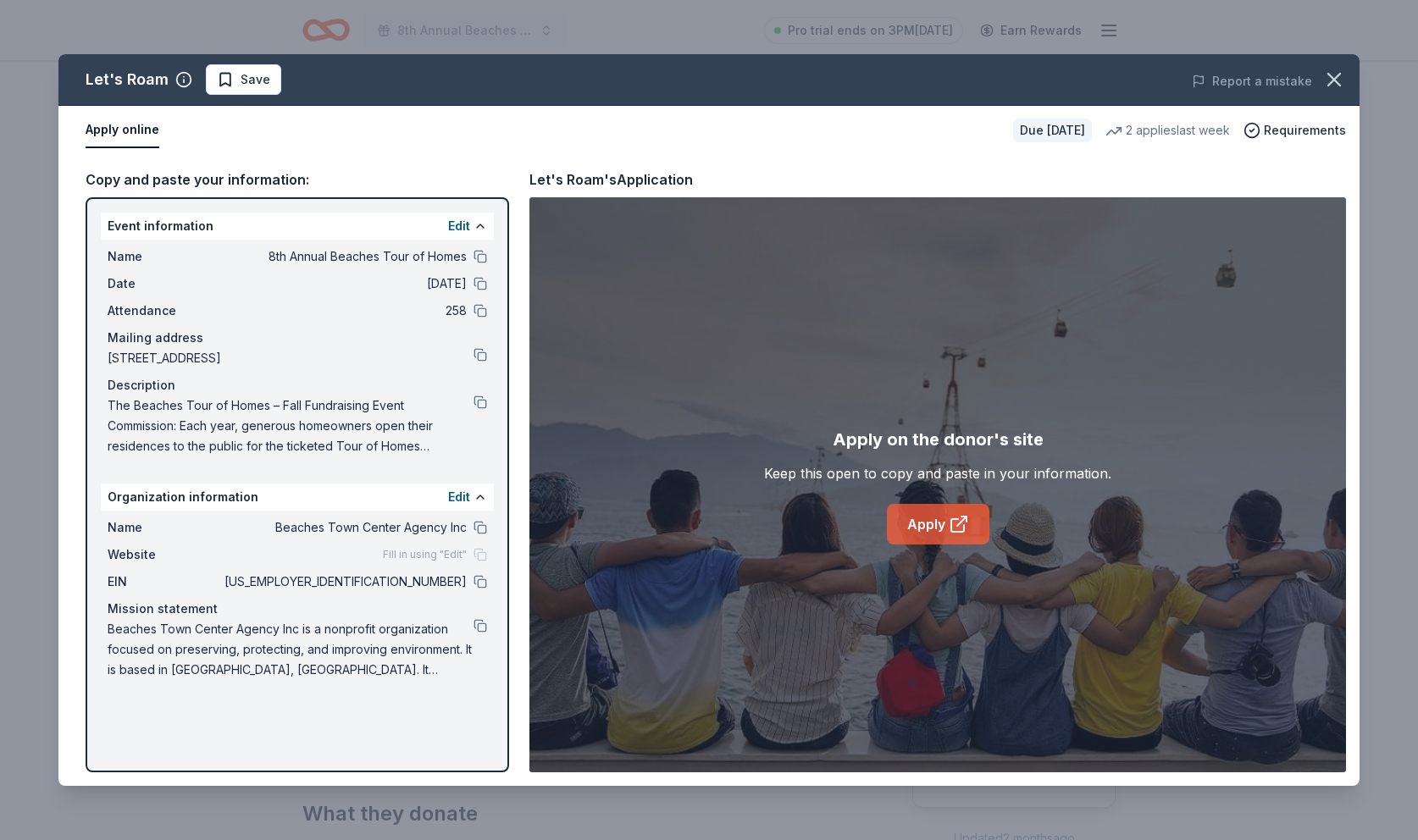
click at [917, 522] on link "Apply" at bounding box center [938, 524] width 103 height 41
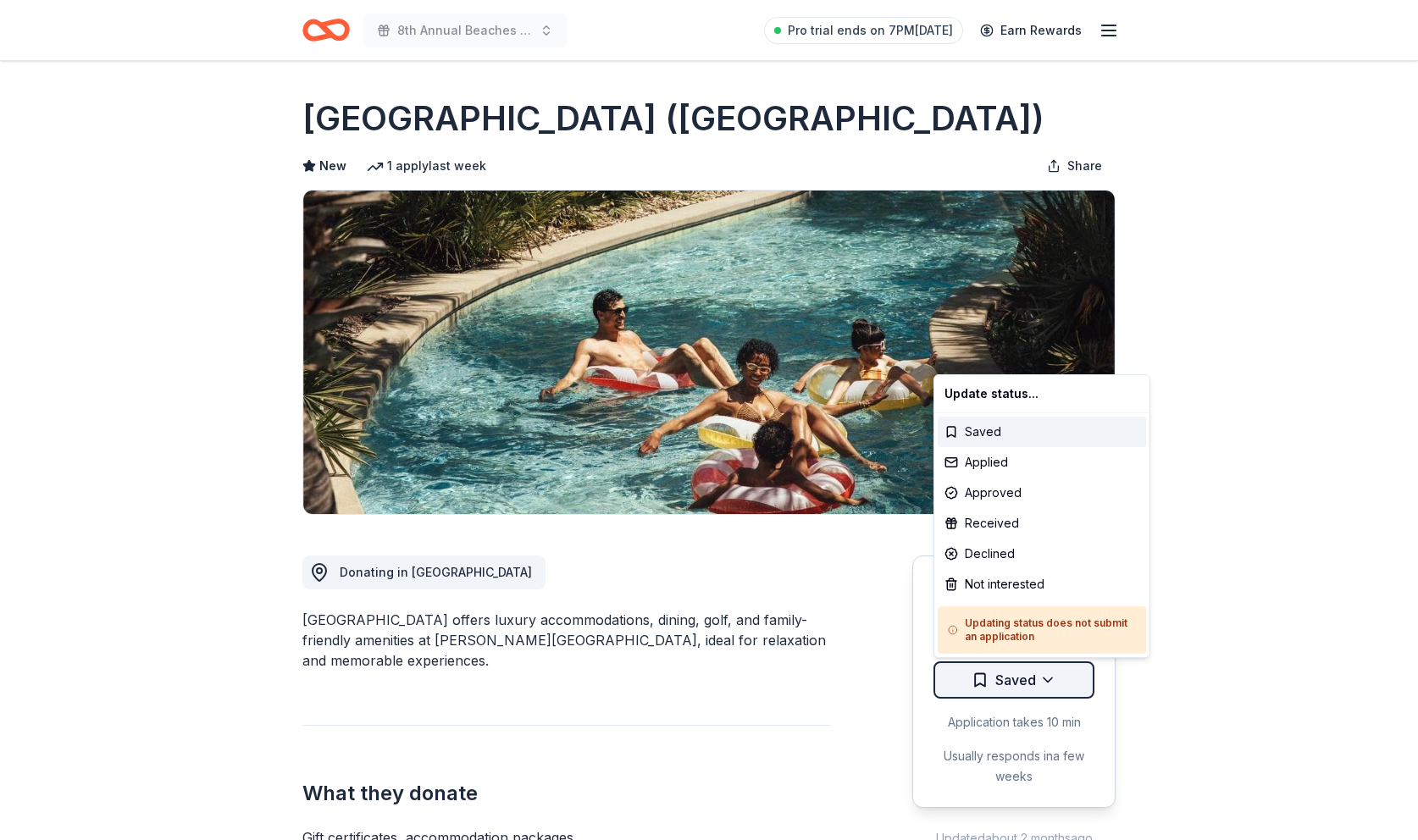
click at [1040, 685] on html "8th Annual Beaches Tour of Homes Pro trial ends on 7PM[DATE] Earn Rewards Due […" at bounding box center [709, 420] width 1418 height 840
click at [1000, 465] on div "Applied" at bounding box center [1042, 462] width 208 height 30
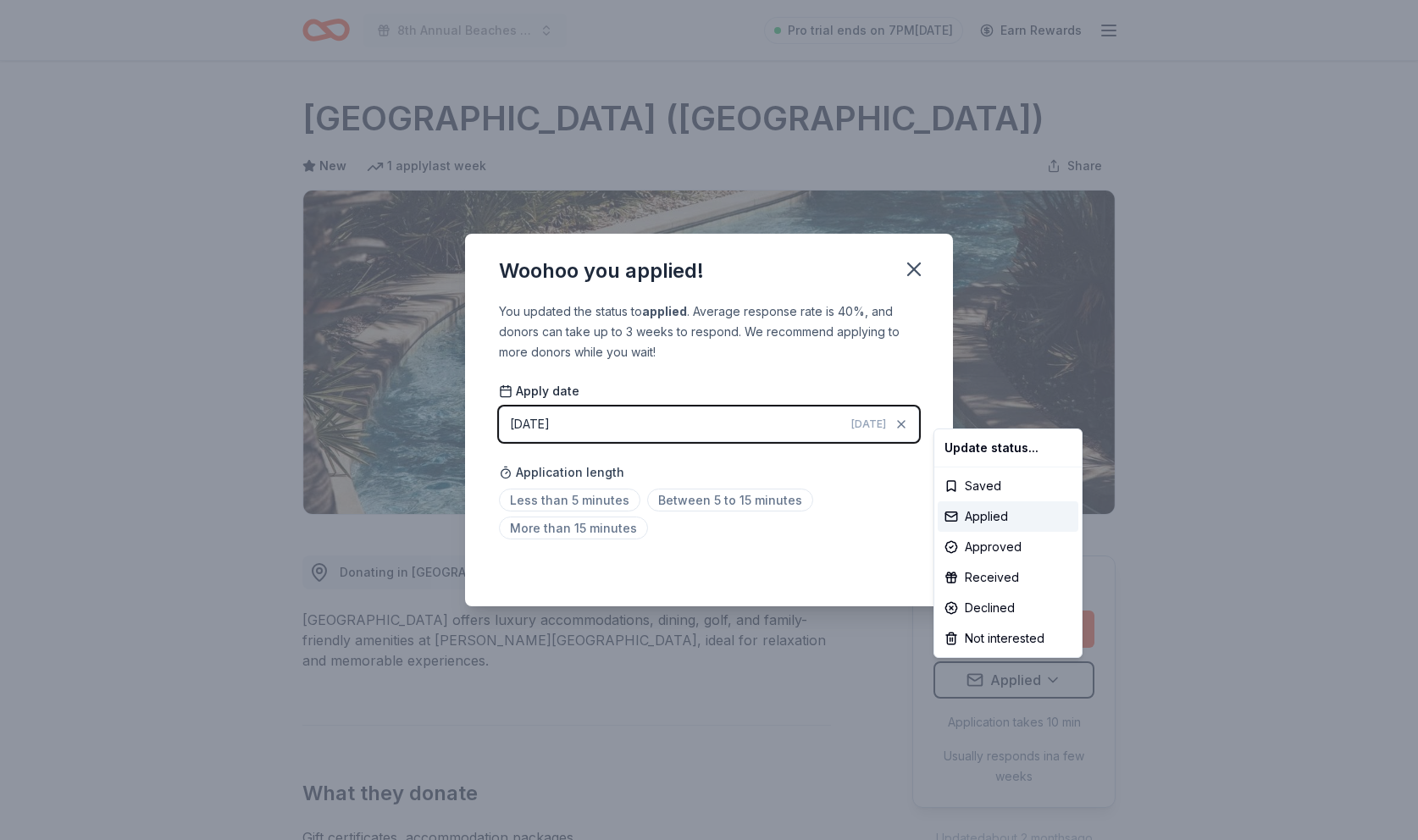
click at [912, 275] on html "8th Annual Beaches Tour of Homes Pro trial ends on 7PM, 8/23 Earn Rewards Due i…" at bounding box center [709, 420] width 1418 height 840
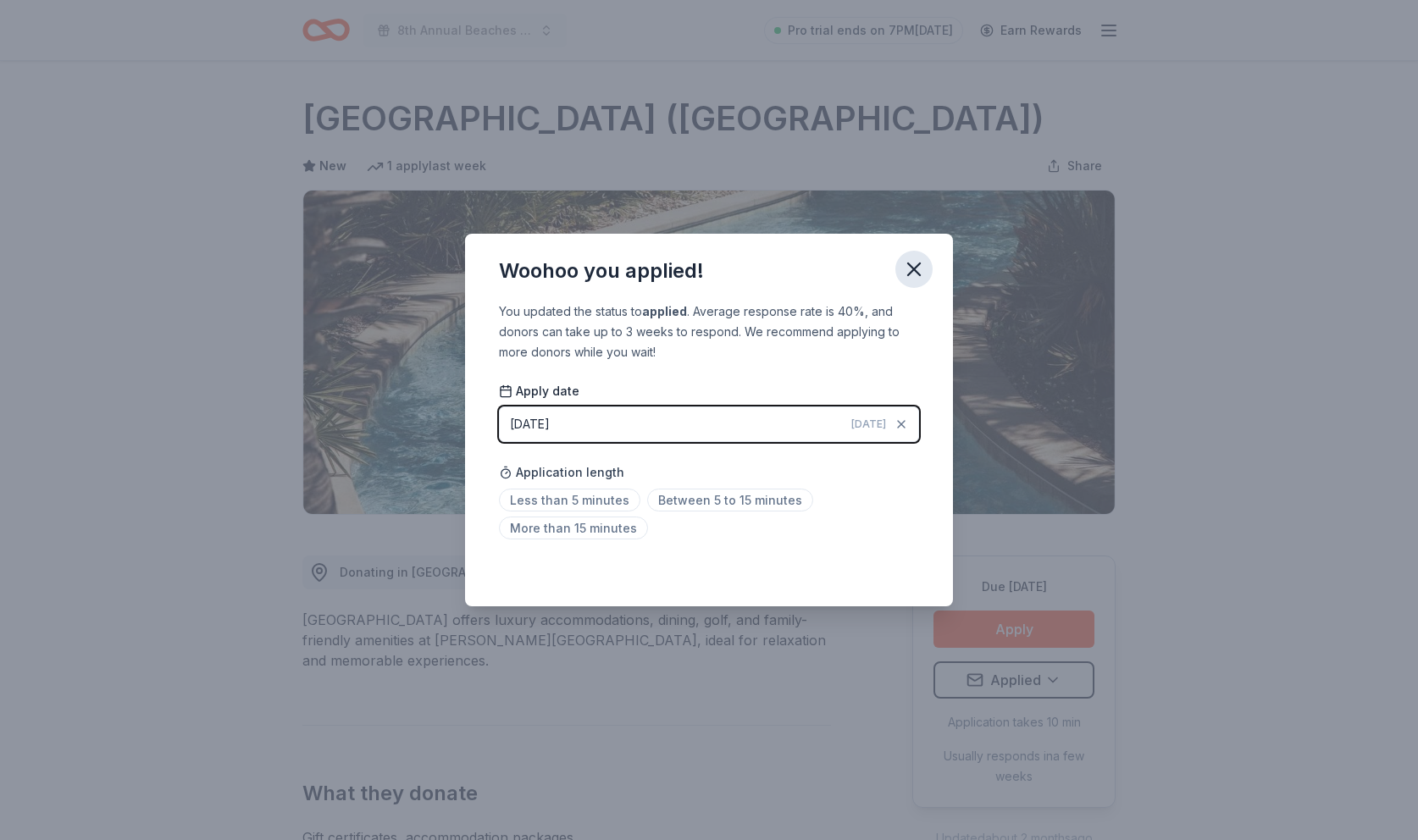
click at [913, 272] on icon "button" at bounding box center [914, 269] width 12 height 12
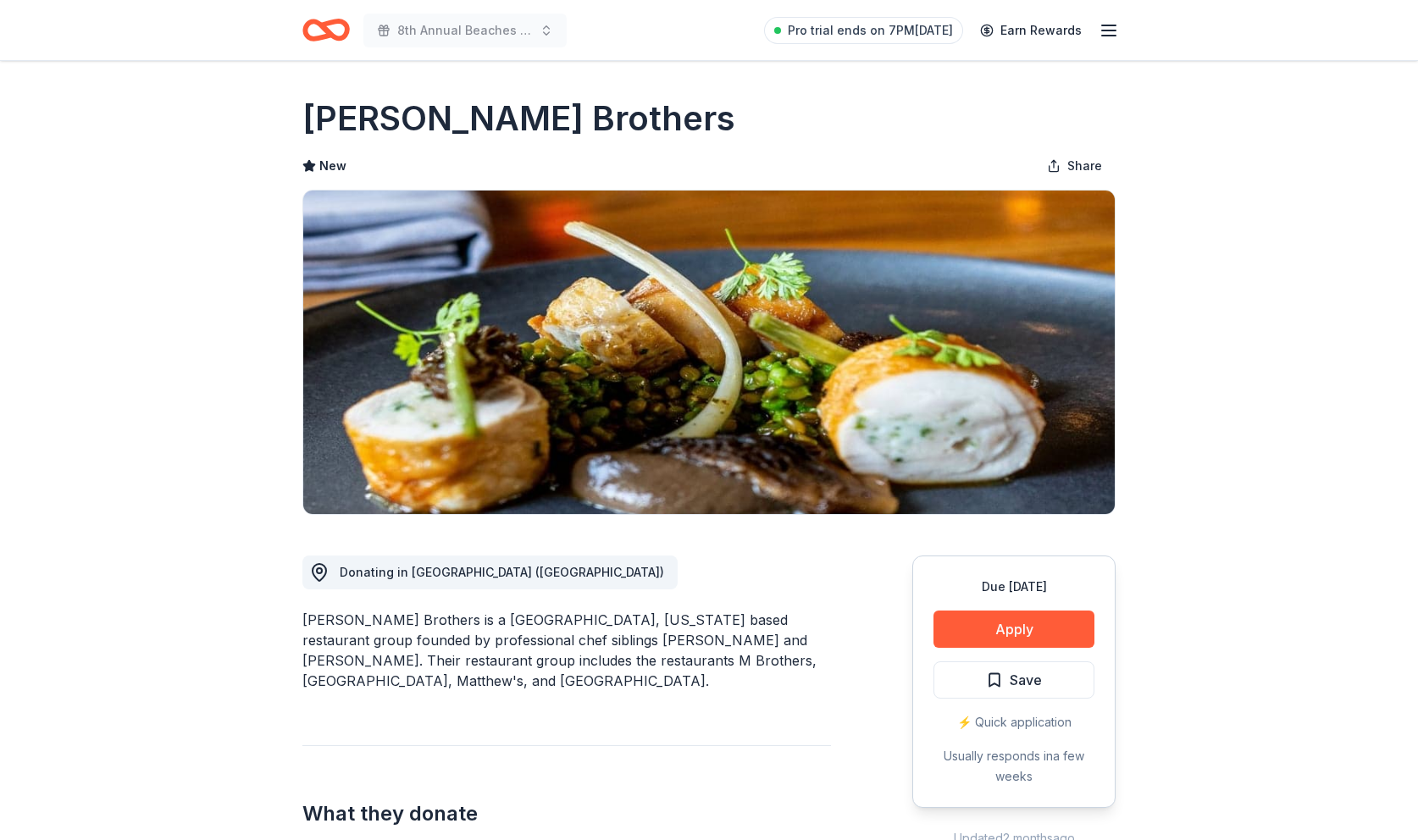
click at [1026, 679] on span "Save" at bounding box center [1026, 680] width 32 height 22
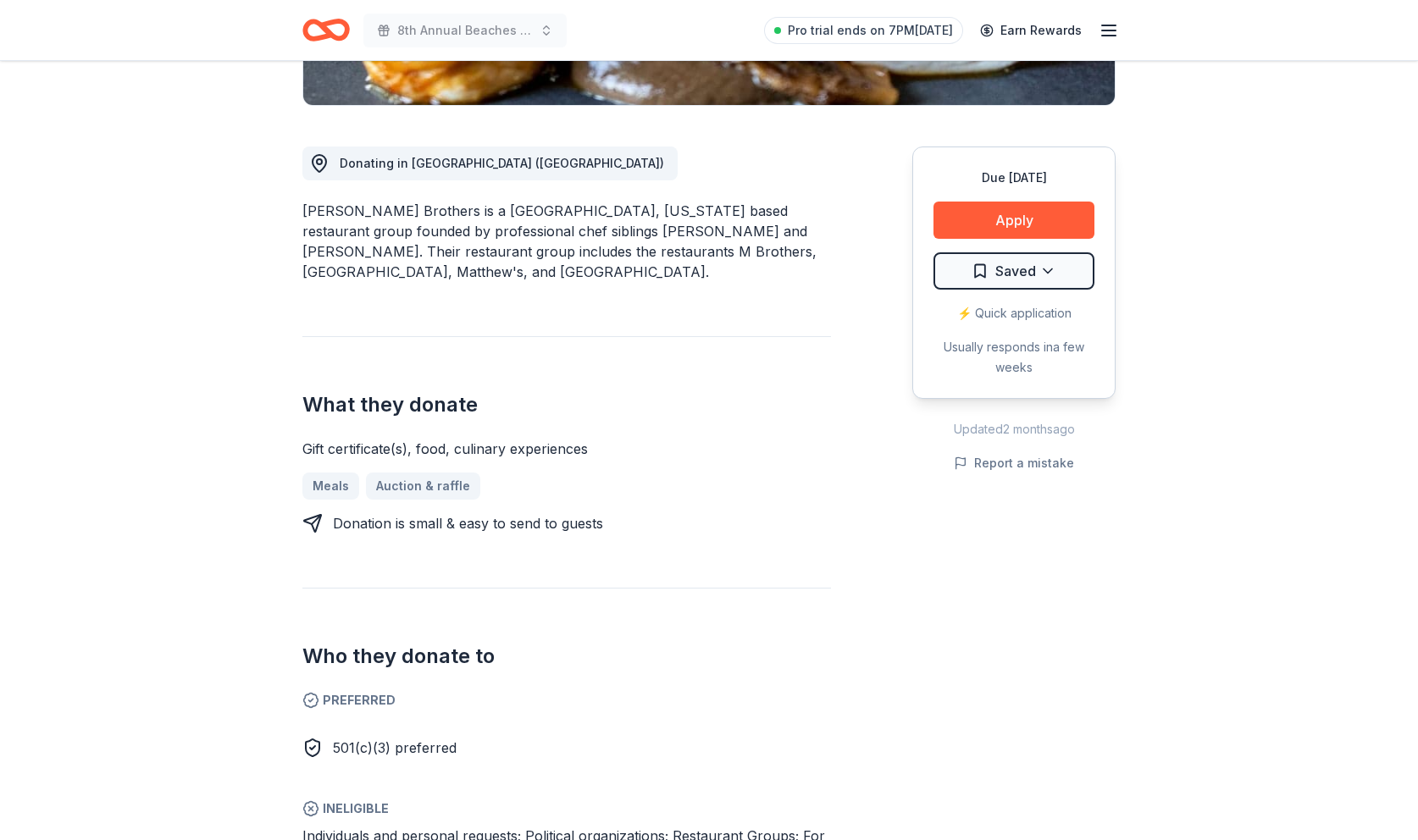
scroll to position [416, 0]
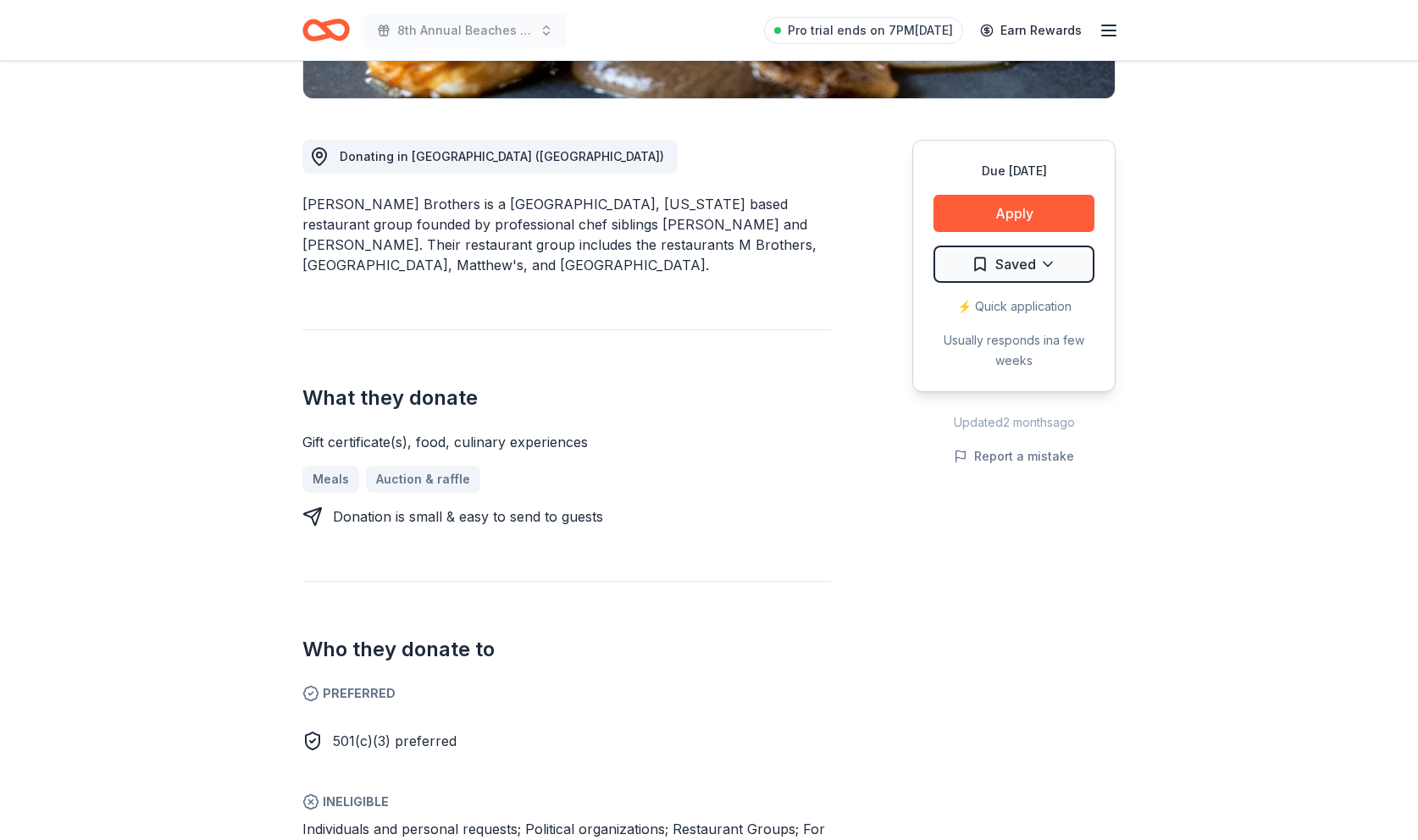
click at [1025, 308] on div "⚡️ Quick application" at bounding box center [1014, 306] width 161 height 20
click at [1016, 215] on button "Apply" at bounding box center [1014, 213] width 161 height 37
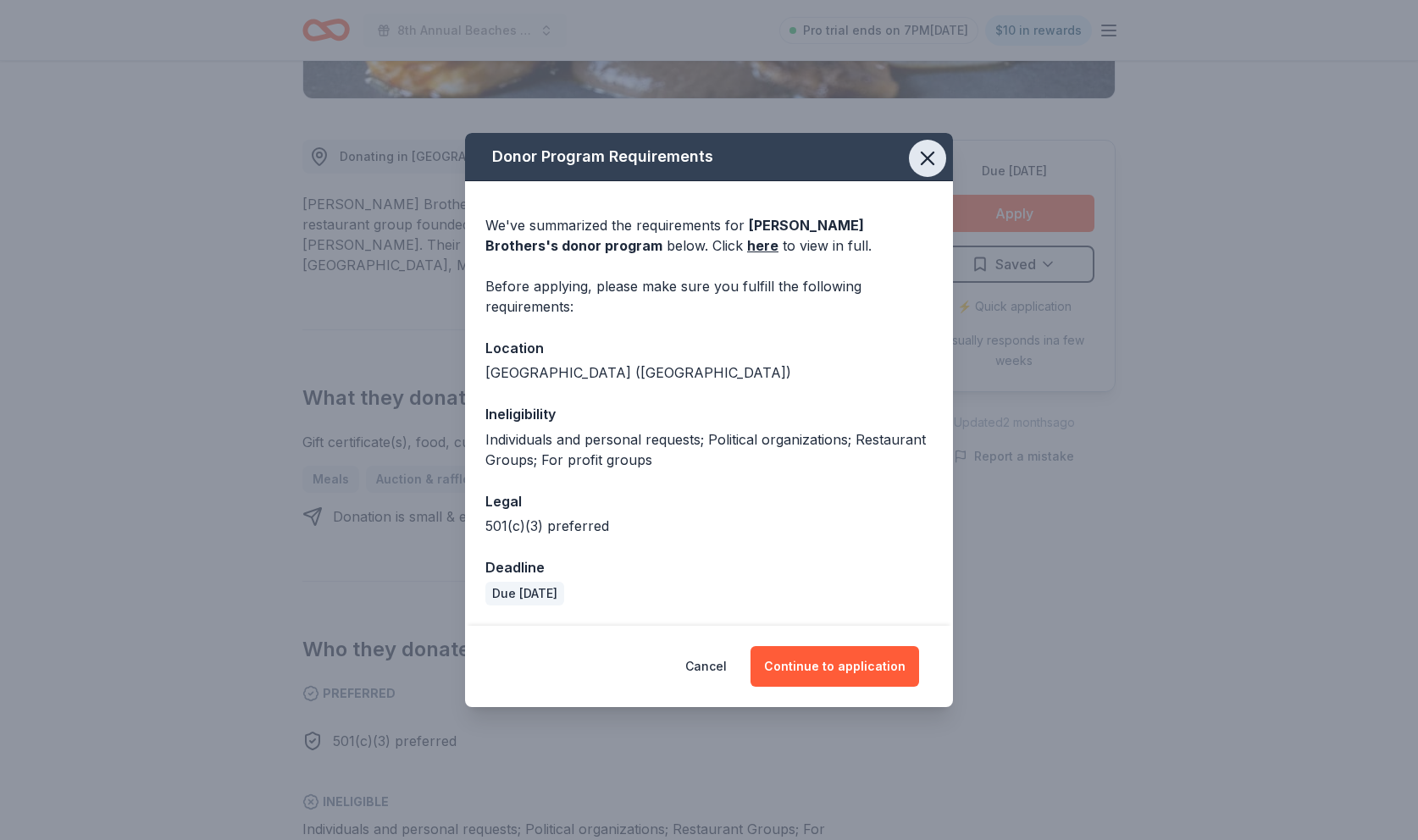
click at [919, 163] on icon "button" at bounding box center [928, 159] width 24 height 24
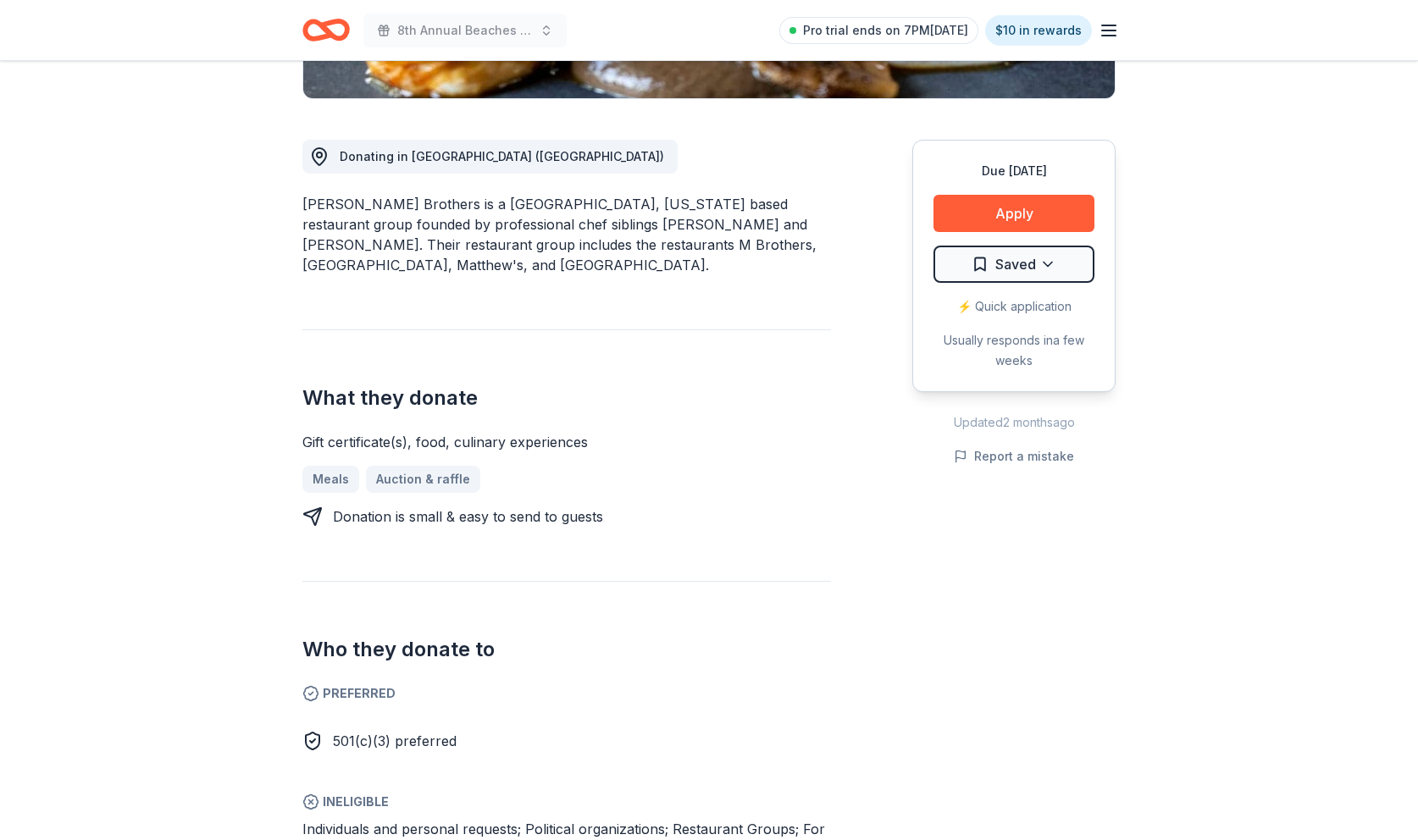
click at [1035, 308] on div "⚡️ Quick application" at bounding box center [1014, 306] width 161 height 20
click at [1014, 381] on div "Due in 37 days Apply Saved ⚡️ Quick application Usually responds in a few weeks" at bounding box center [1013, 266] width 203 height 252
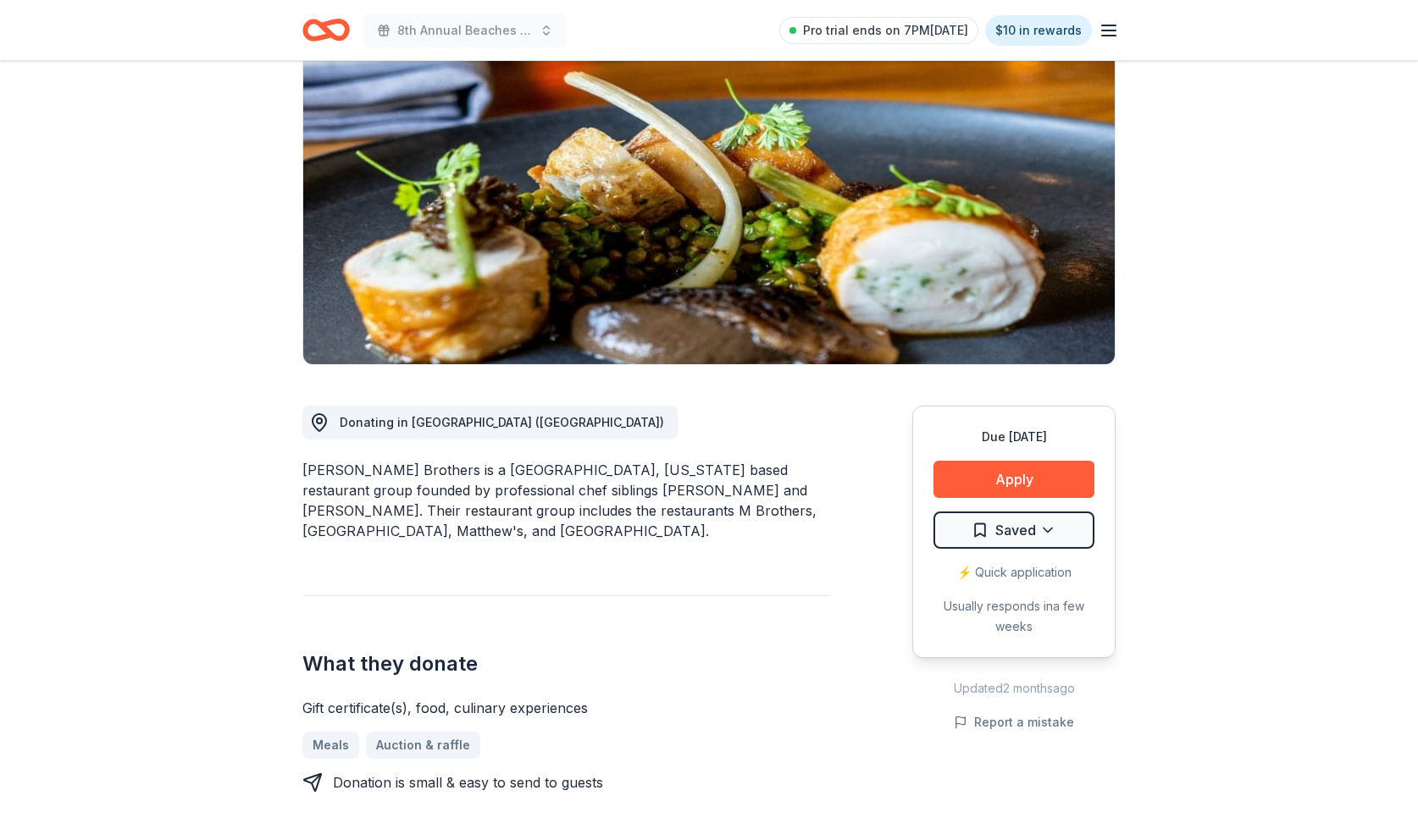
scroll to position [0, 0]
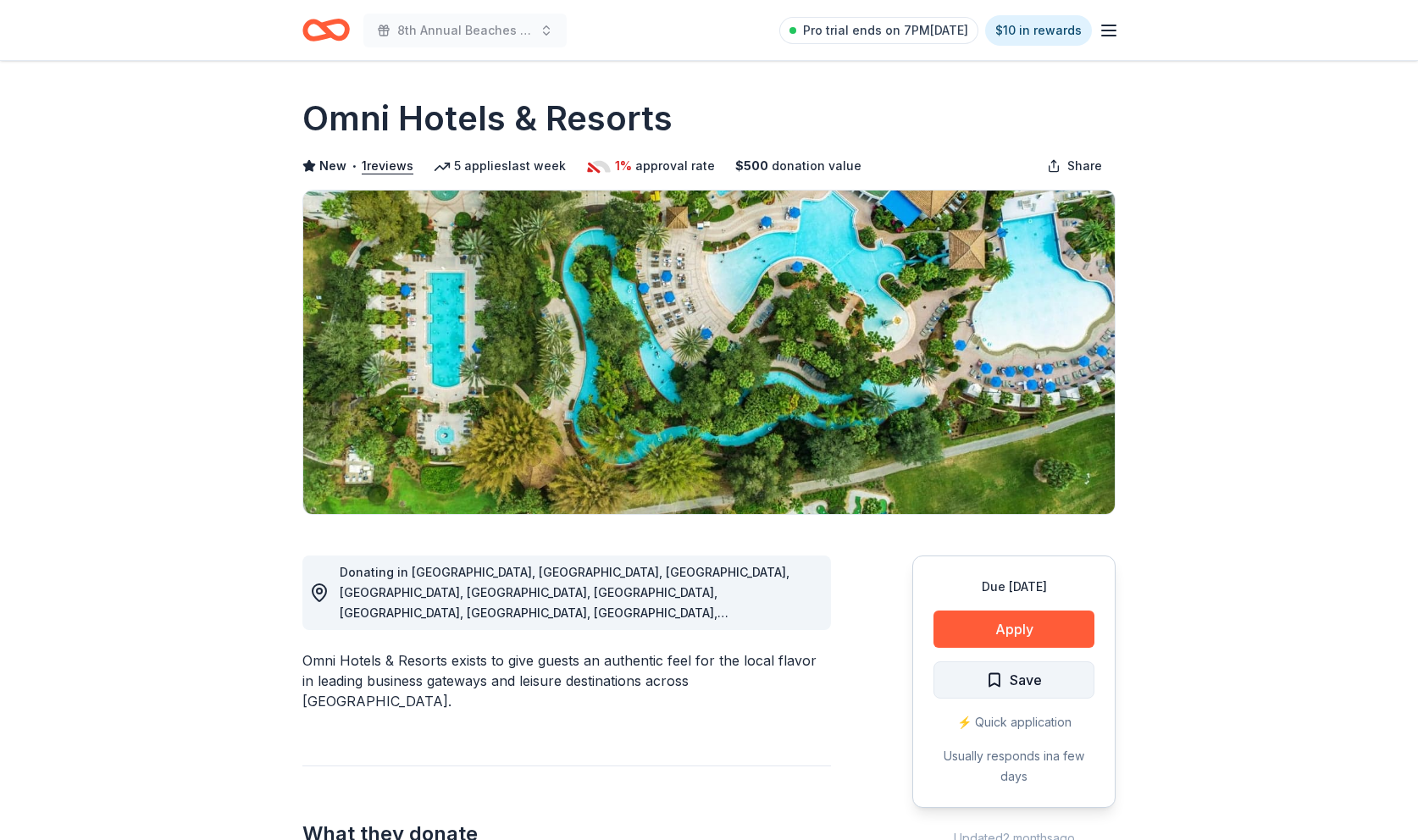
click at [1011, 677] on span "Save" at bounding box center [1026, 680] width 32 height 22
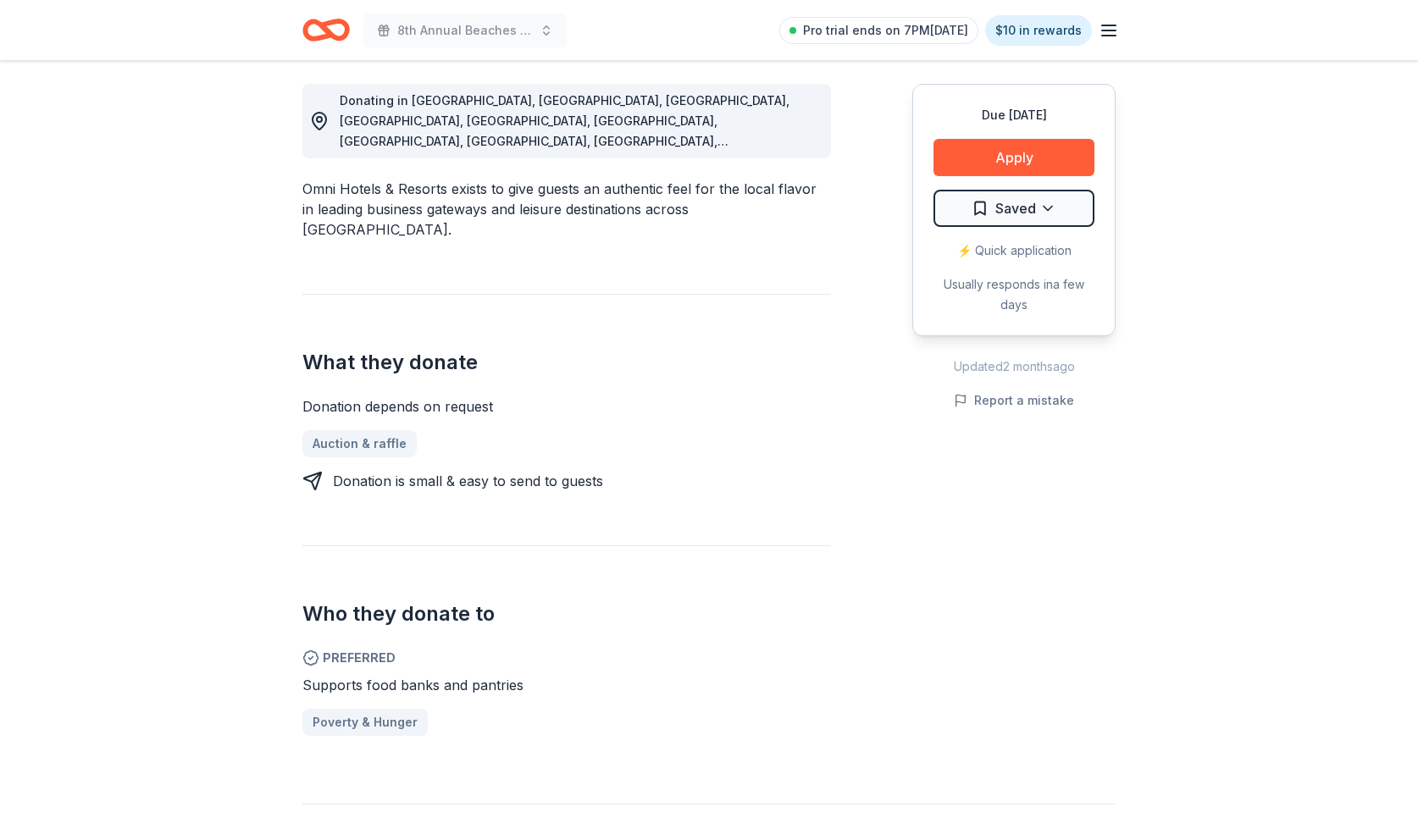
scroll to position [255, 0]
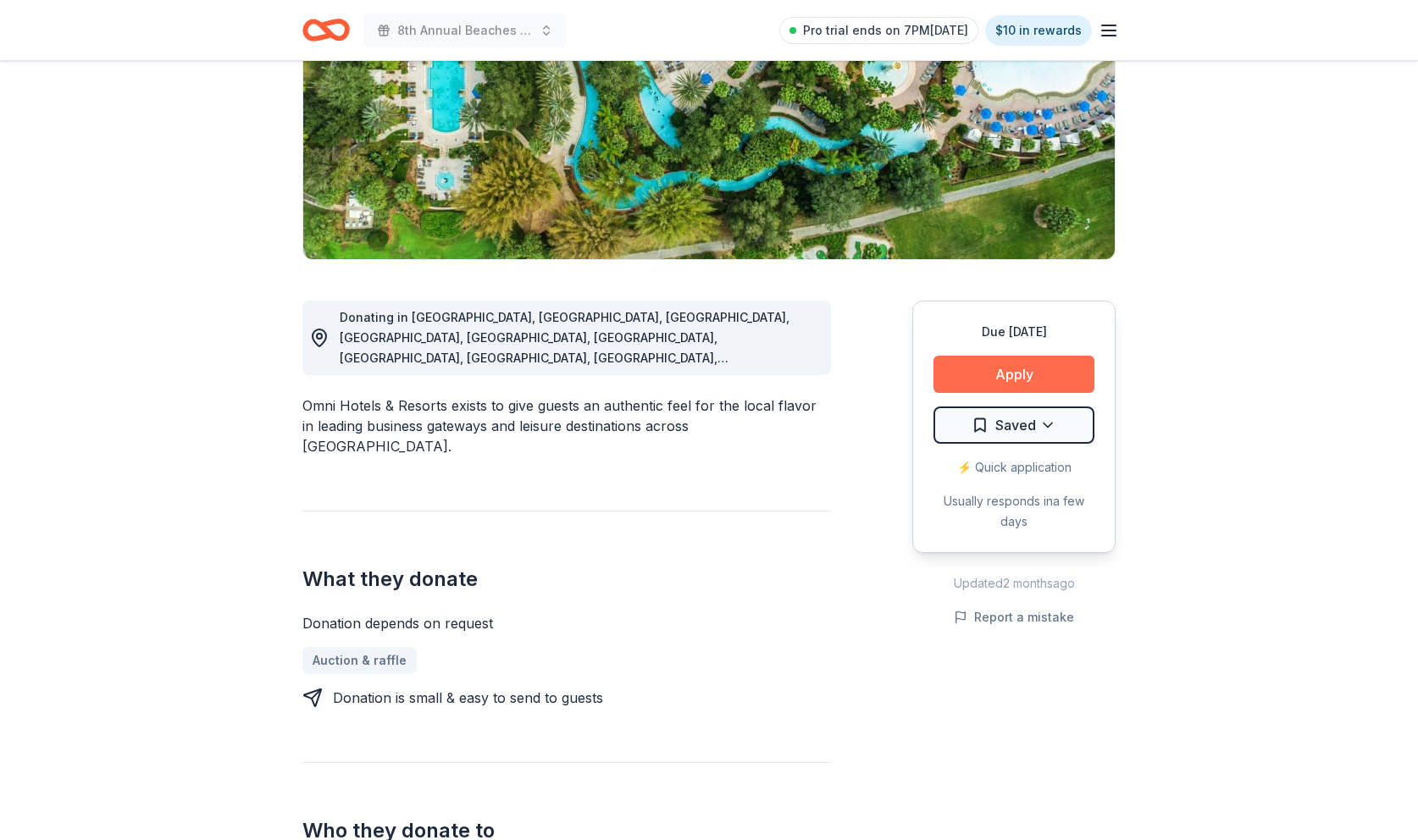
click at [998, 372] on button "Apply" at bounding box center [1014, 374] width 161 height 37
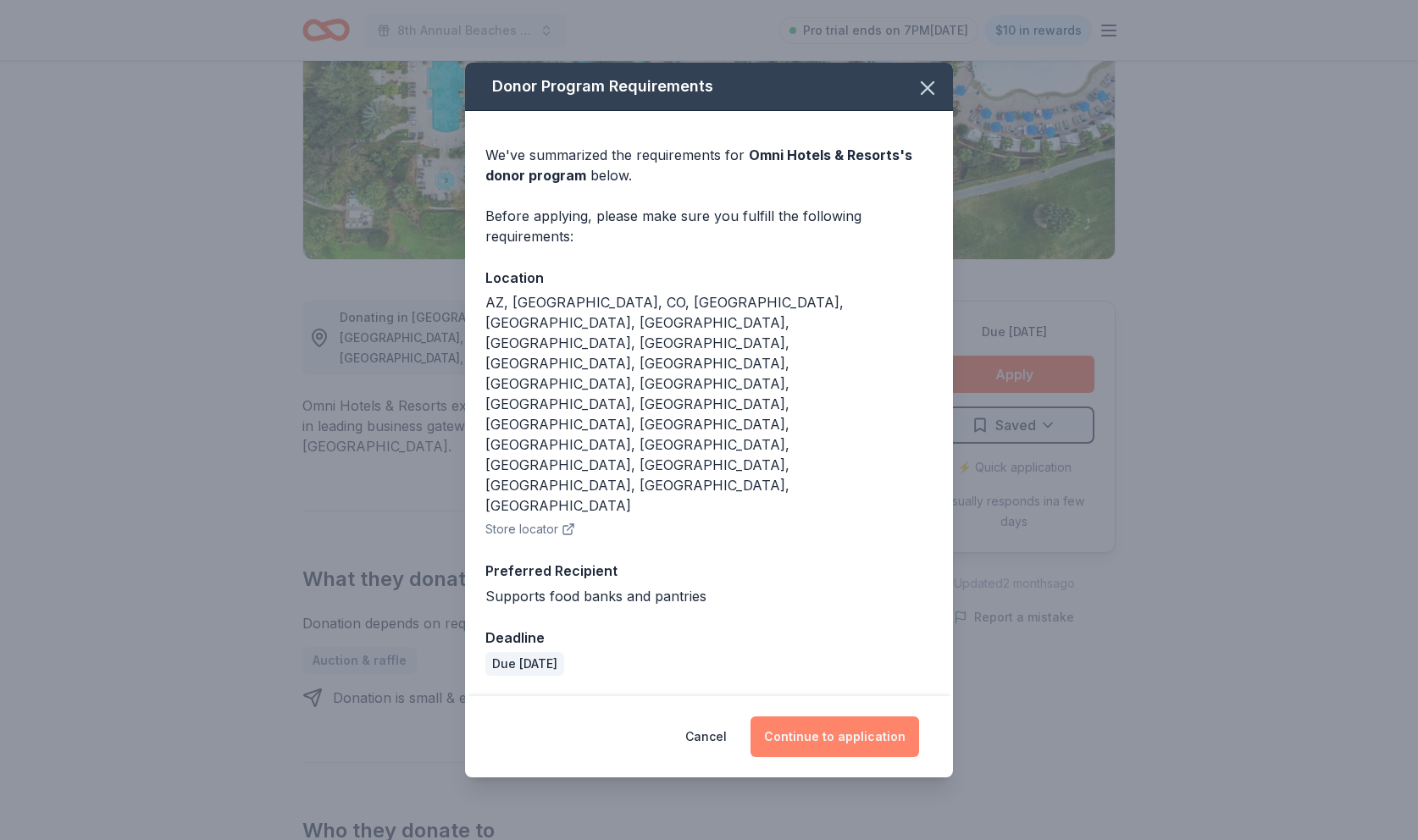
click at [816, 717] on button "Continue to application" at bounding box center [835, 737] width 169 height 41
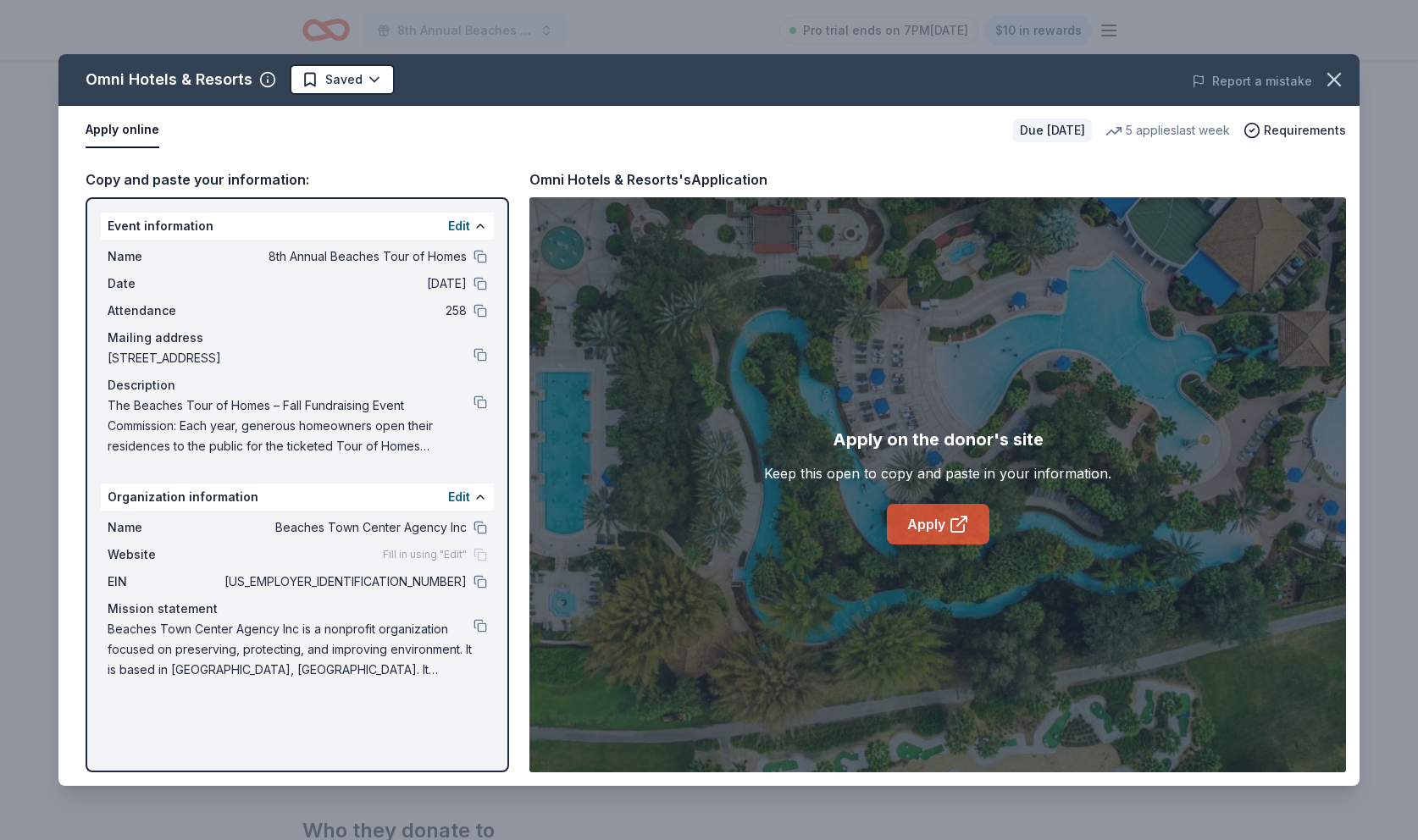
click at [919, 521] on link "Apply" at bounding box center [938, 524] width 103 height 41
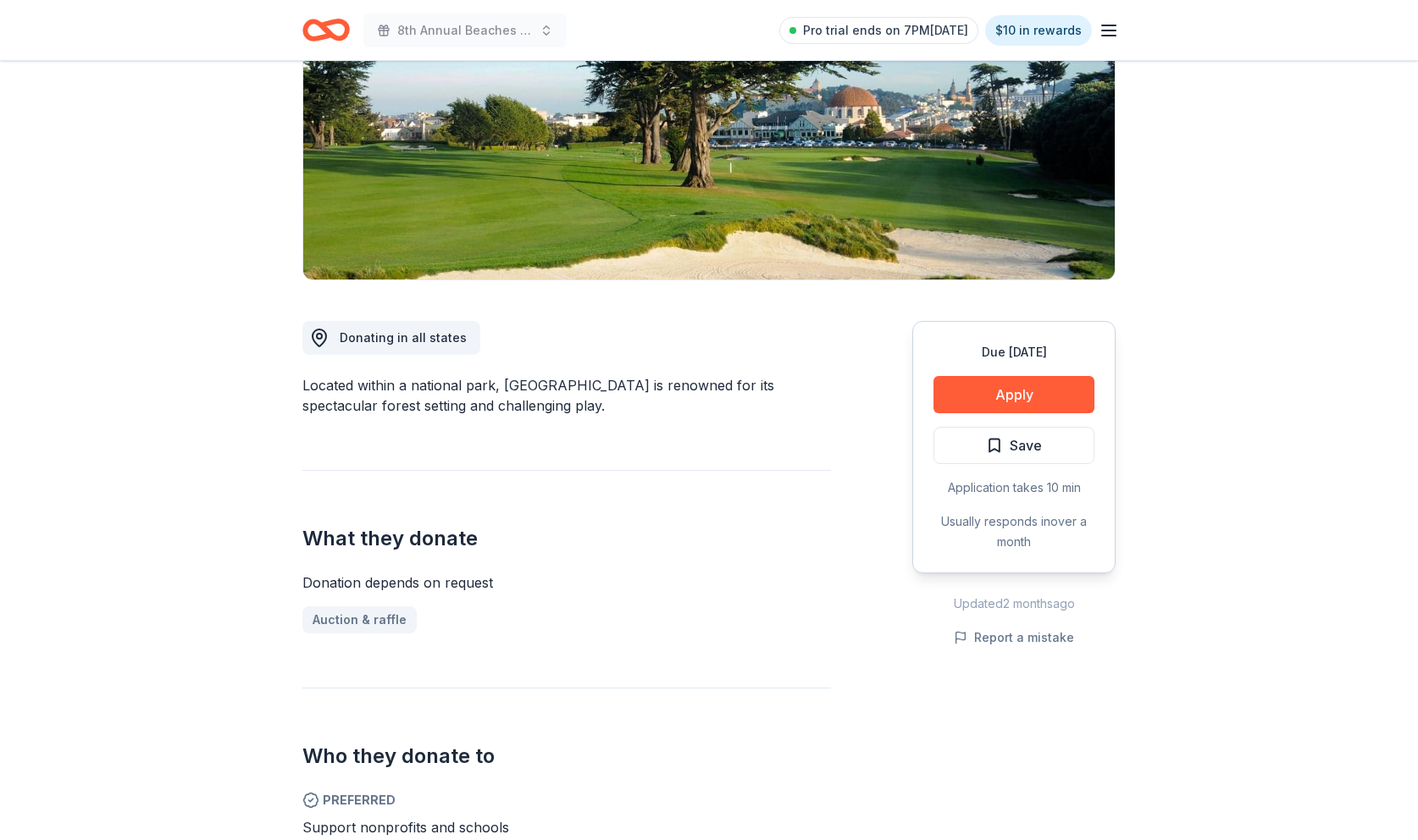
scroll to position [222, 0]
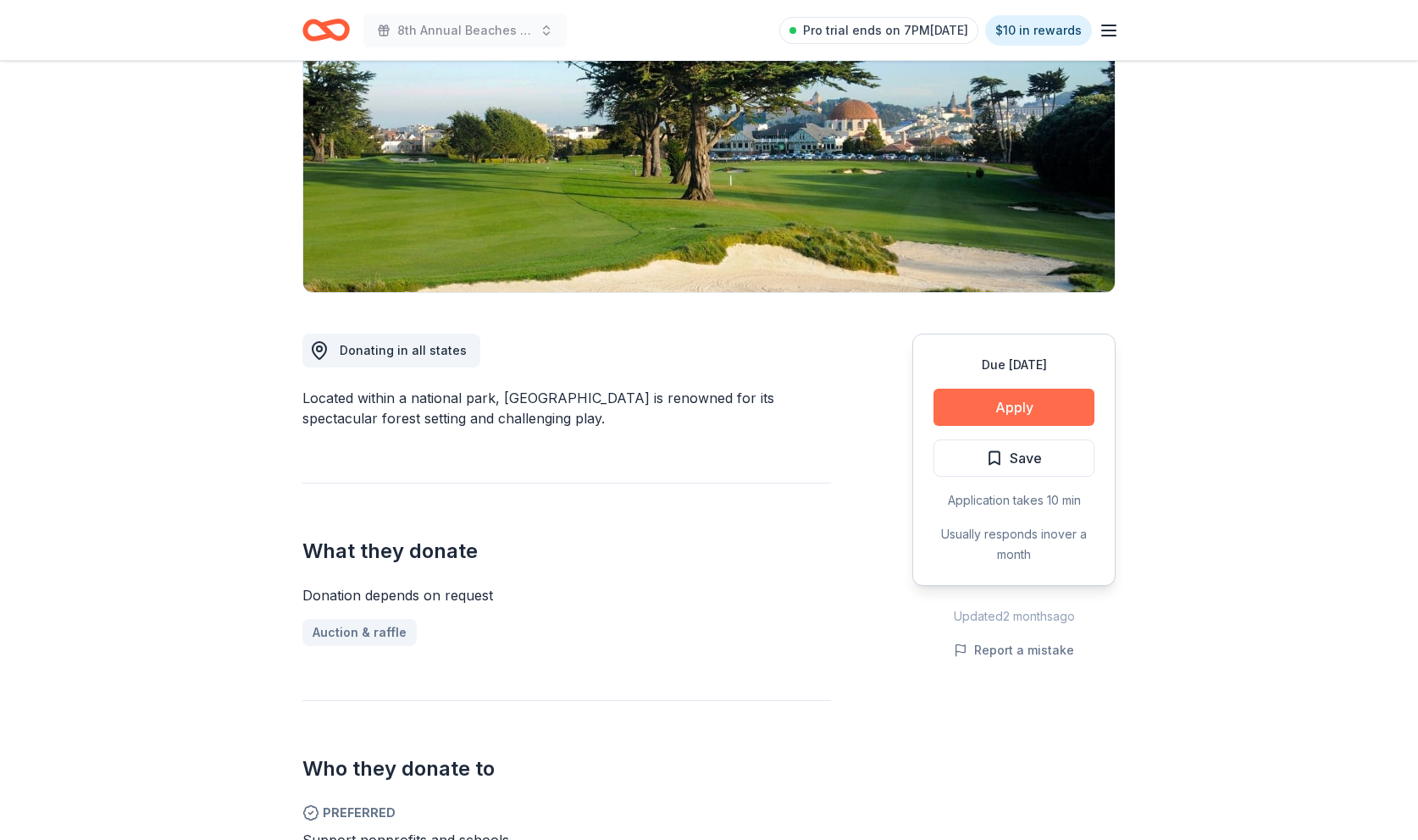
click at [994, 407] on button "Apply" at bounding box center [1014, 407] width 161 height 37
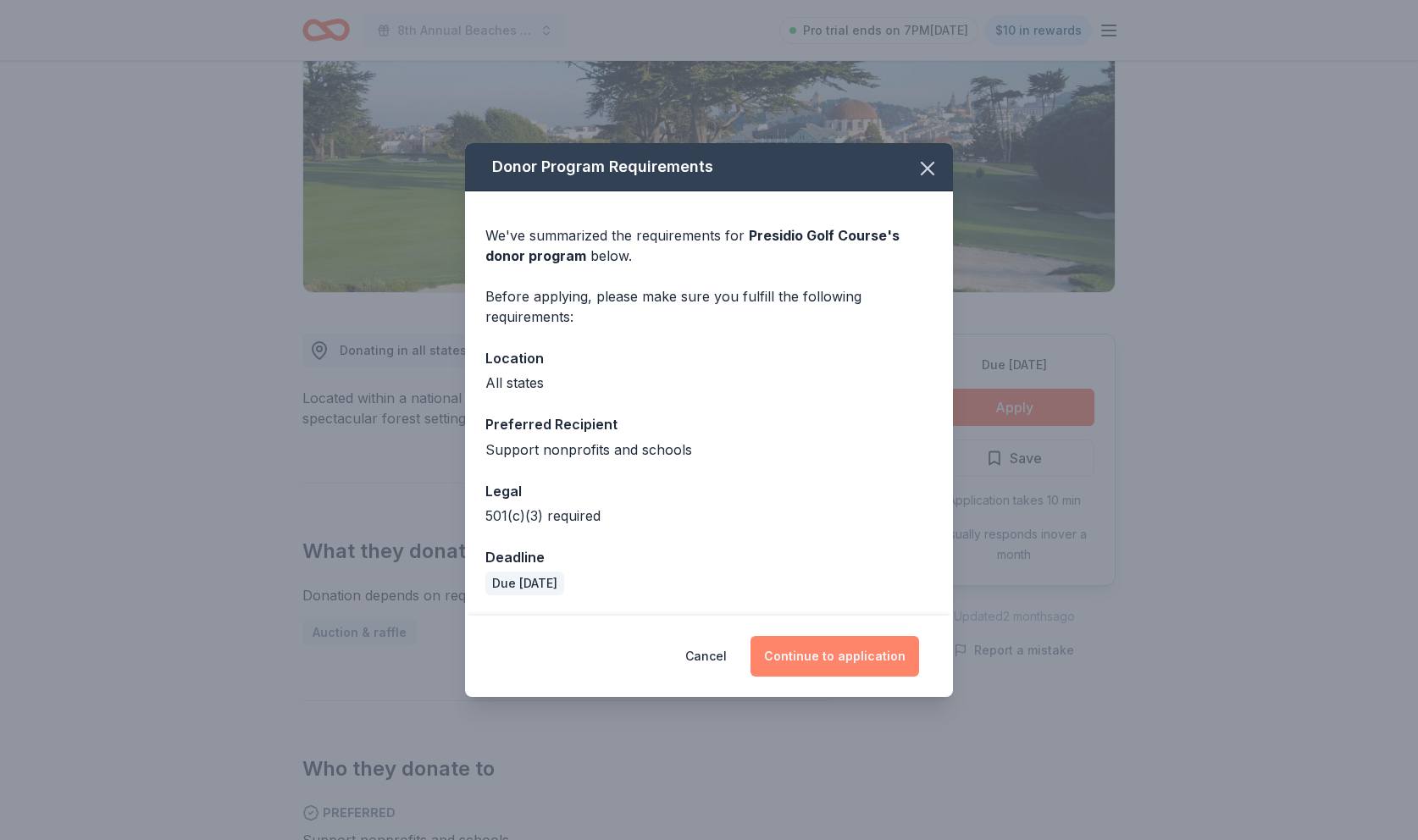
click at [857, 661] on button "Continue to application" at bounding box center [835, 656] width 169 height 41
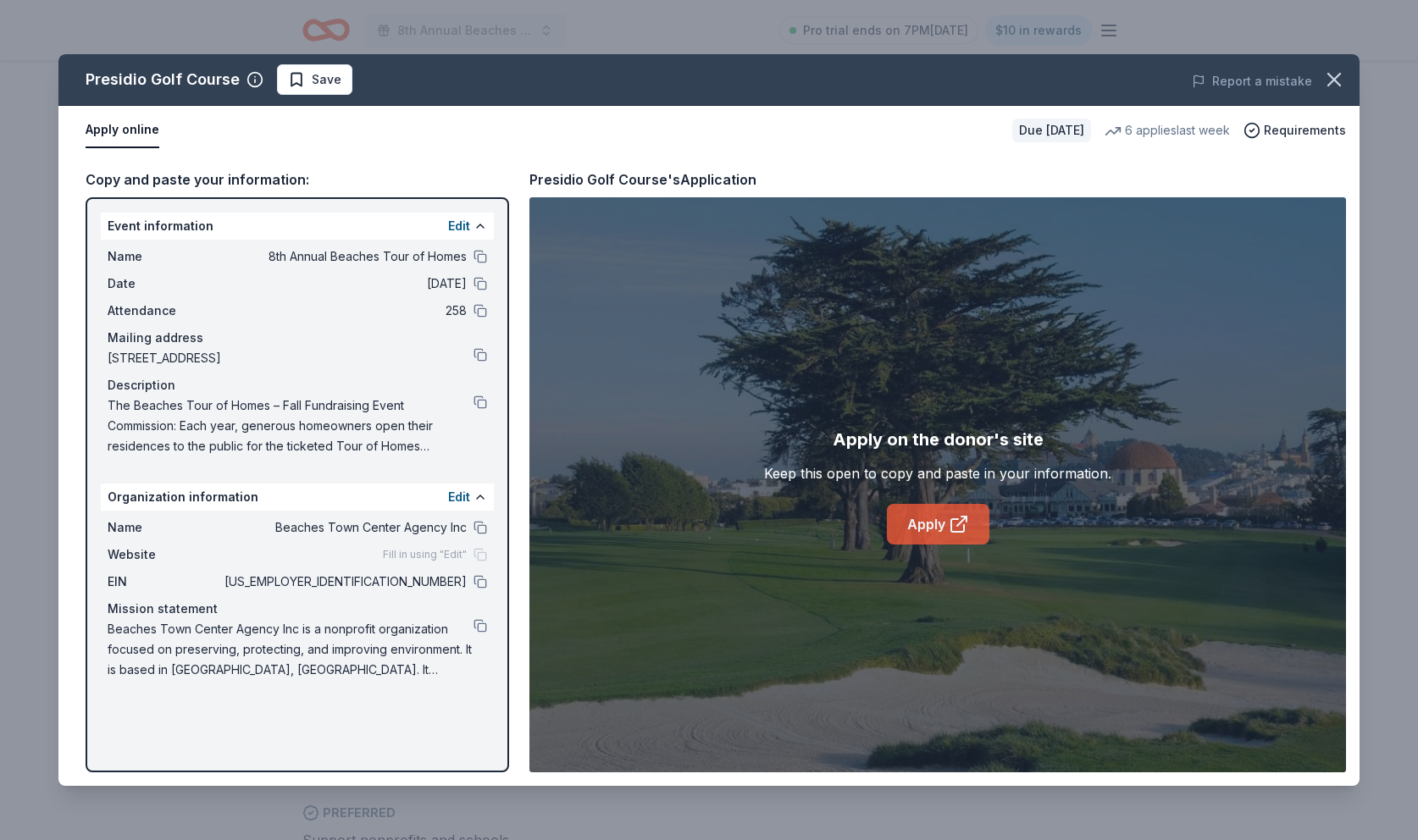
click at [924, 524] on link "Apply" at bounding box center [938, 524] width 103 height 41
